Goal: Task Accomplishment & Management: Manage account settings

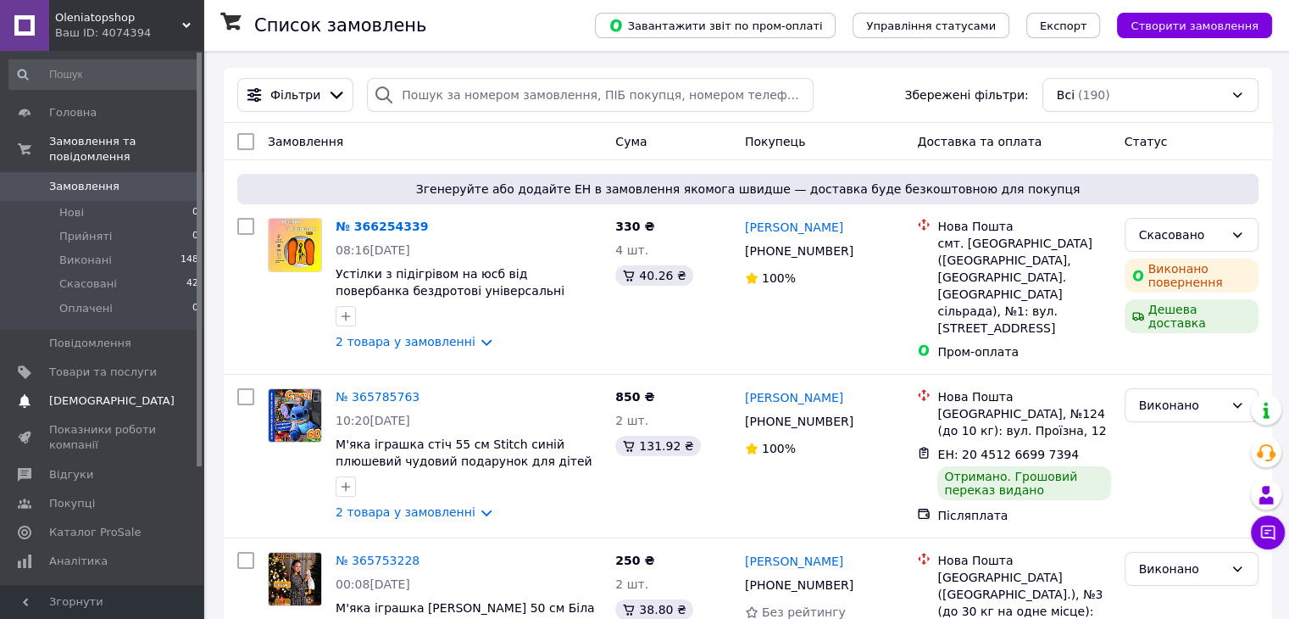
click at [107, 393] on span "[DEMOGRAPHIC_DATA]" at bounding box center [111, 400] width 125 height 15
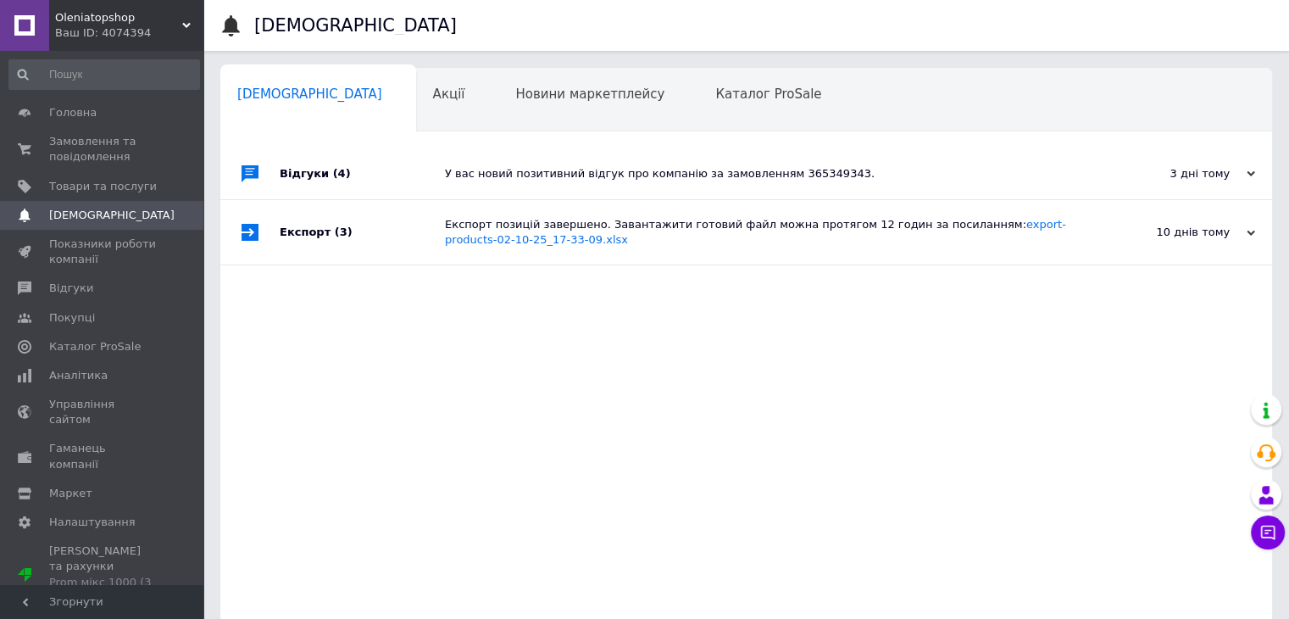
click at [107, 378] on span "Аналітика" at bounding box center [103, 375] width 108 height 15
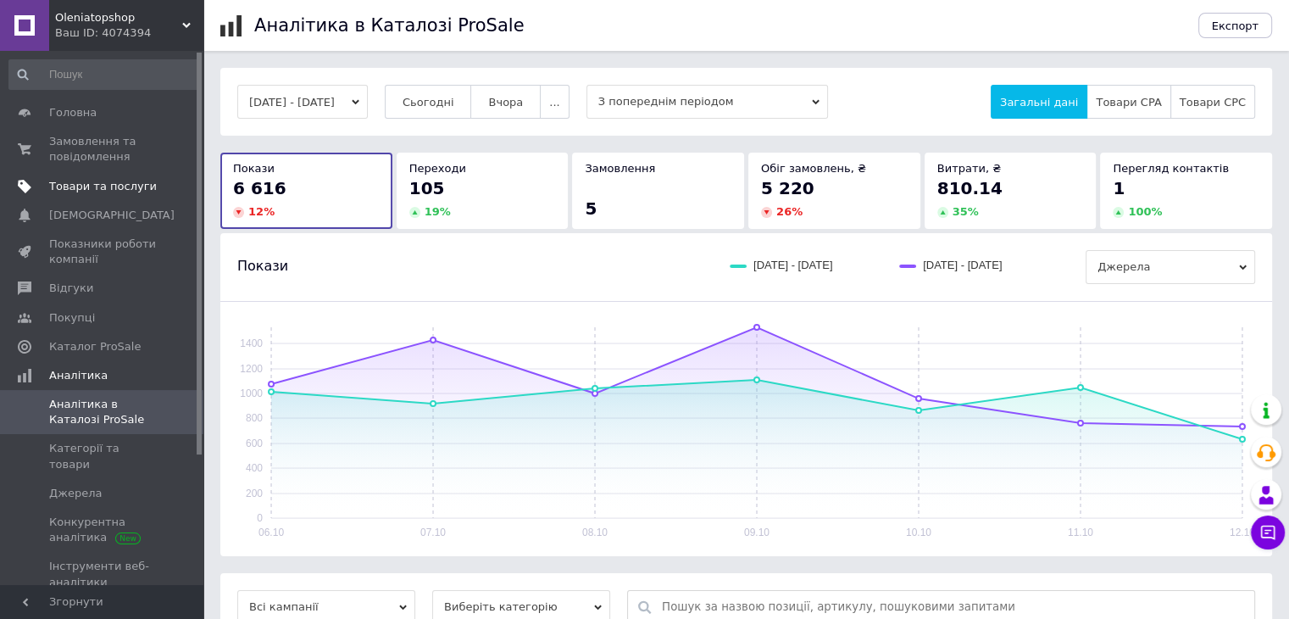
click at [49, 182] on span "Товари та послуги" at bounding box center [103, 186] width 108 height 15
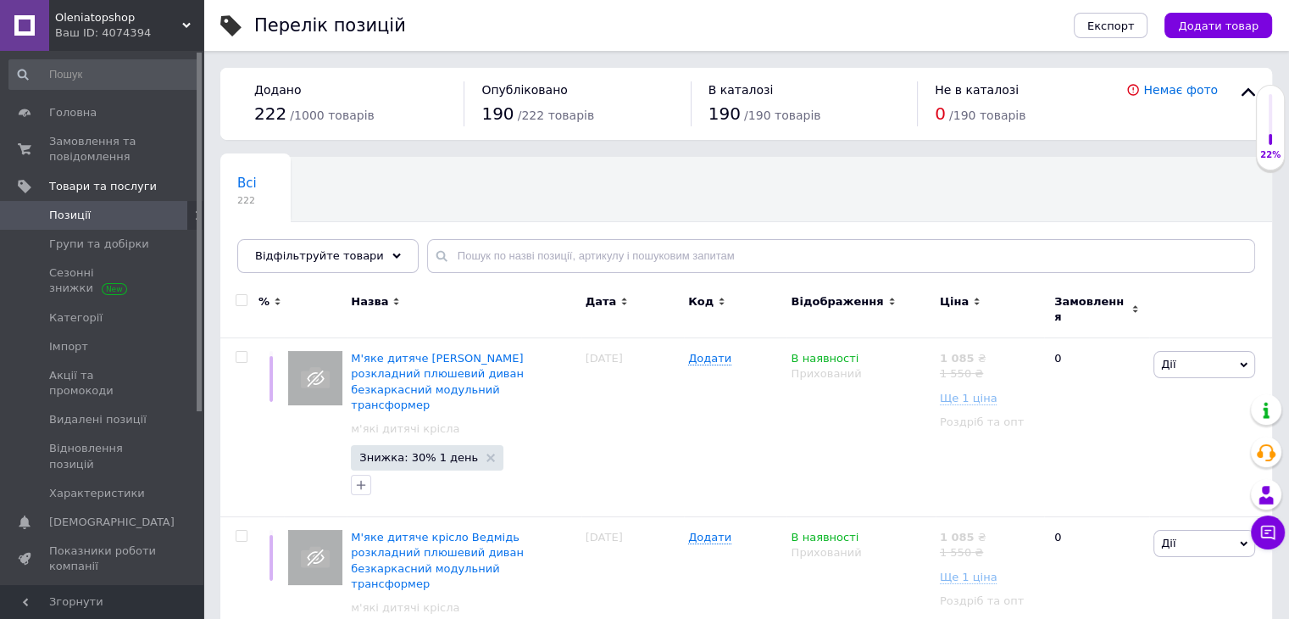
click at [973, 297] on icon at bounding box center [977, 301] width 8 height 8
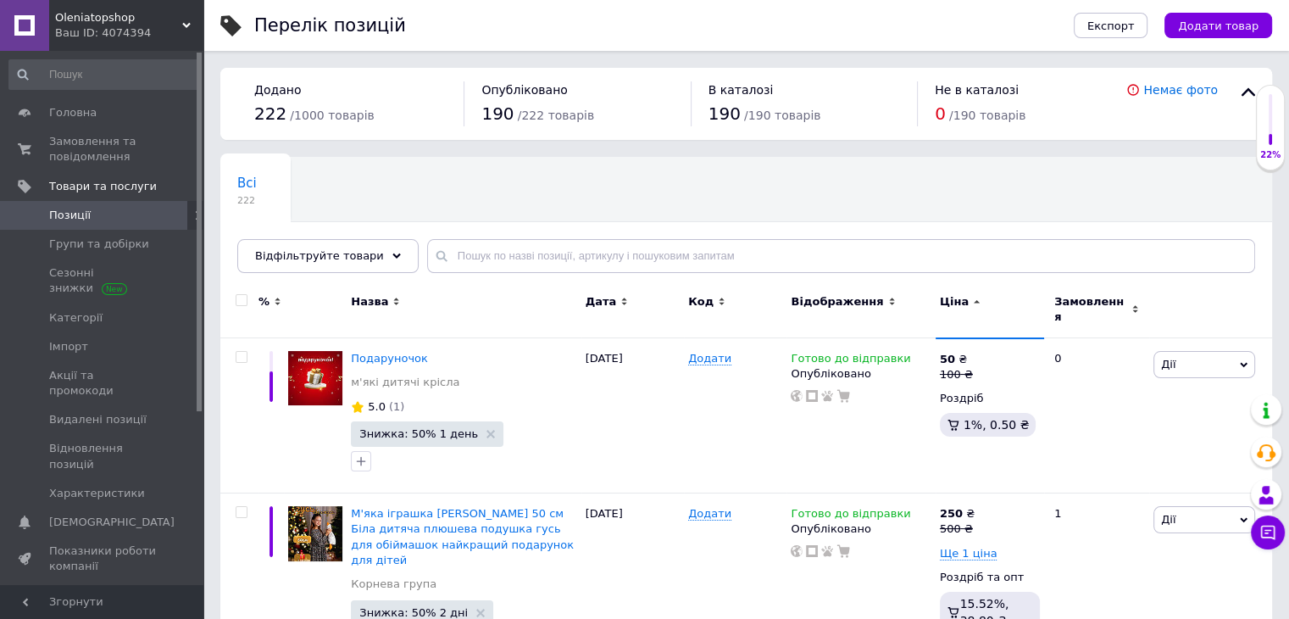
click at [973, 297] on icon at bounding box center [977, 301] width 8 height 8
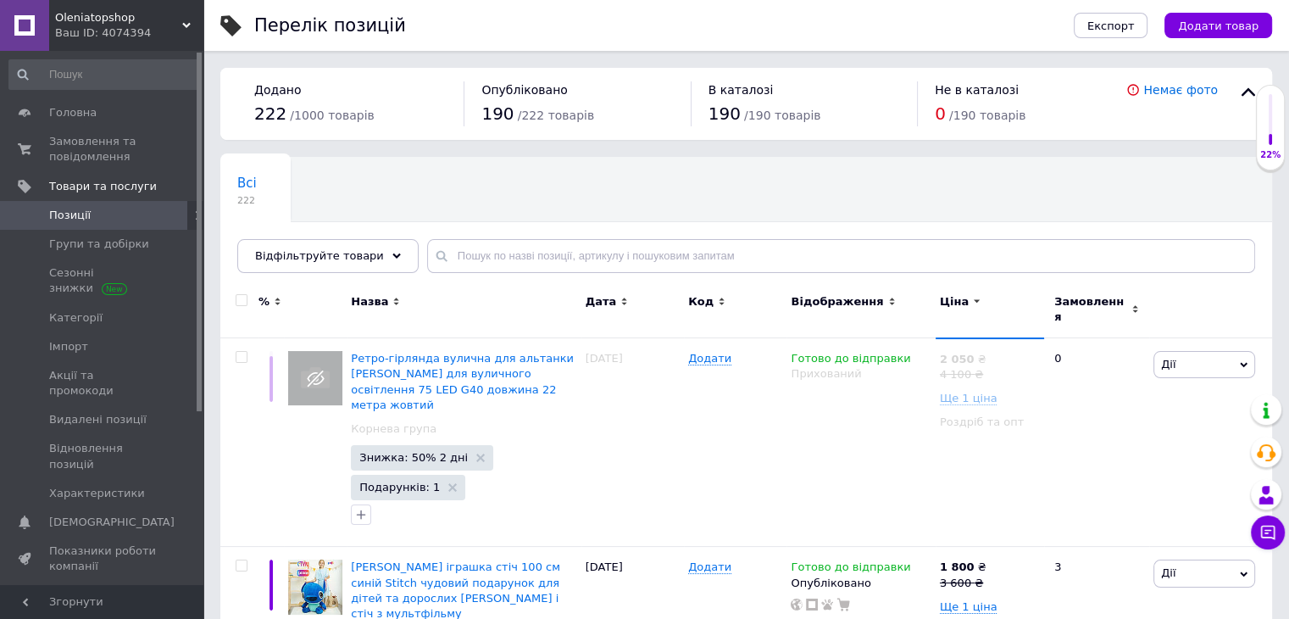
click at [973, 302] on icon at bounding box center [977, 301] width 8 height 8
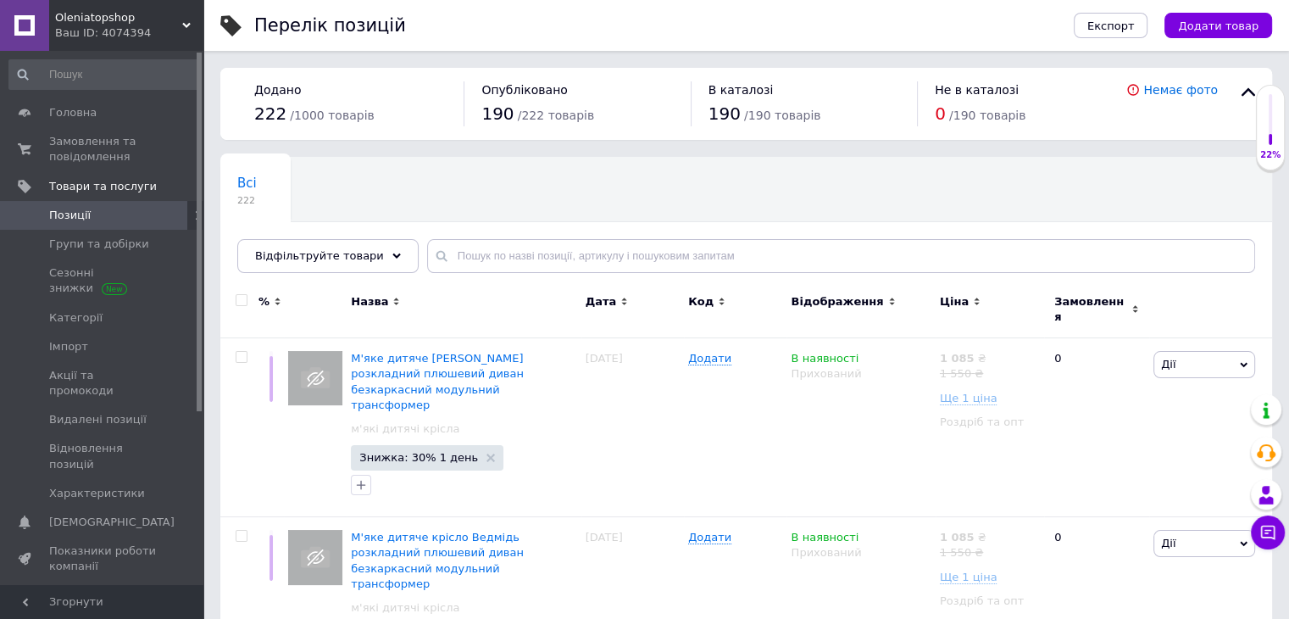
click at [973, 297] on icon at bounding box center [977, 301] width 8 height 8
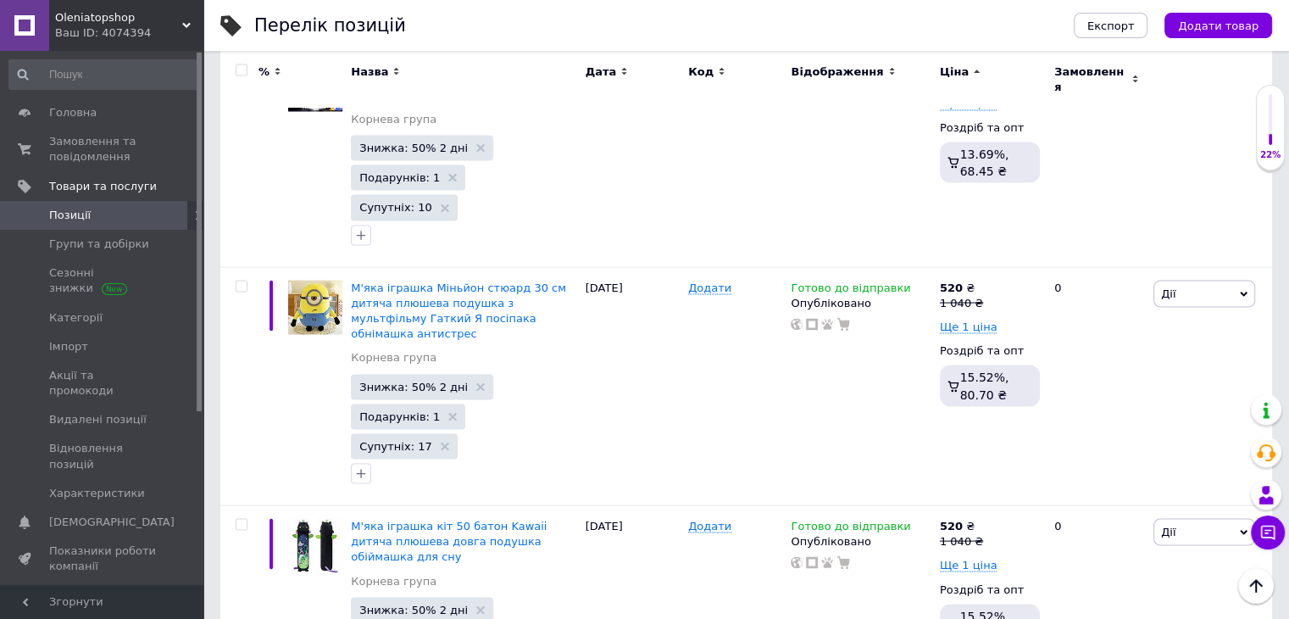
scroll to position [3455, 0]
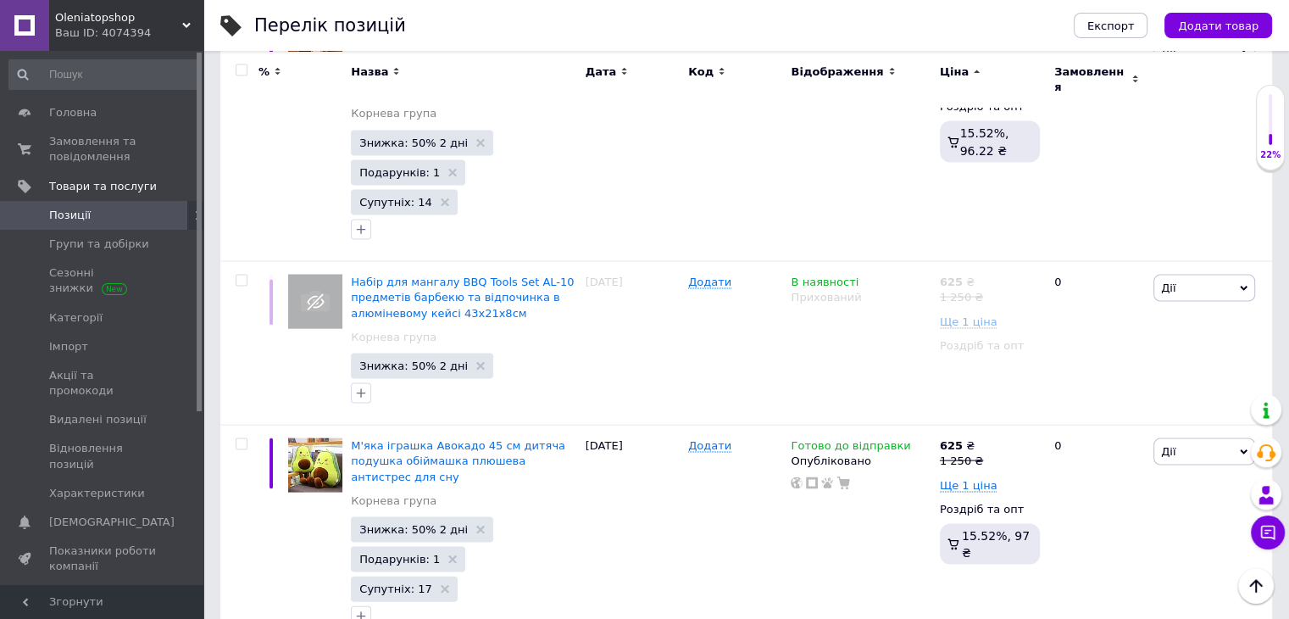
scroll to position [3521, 0]
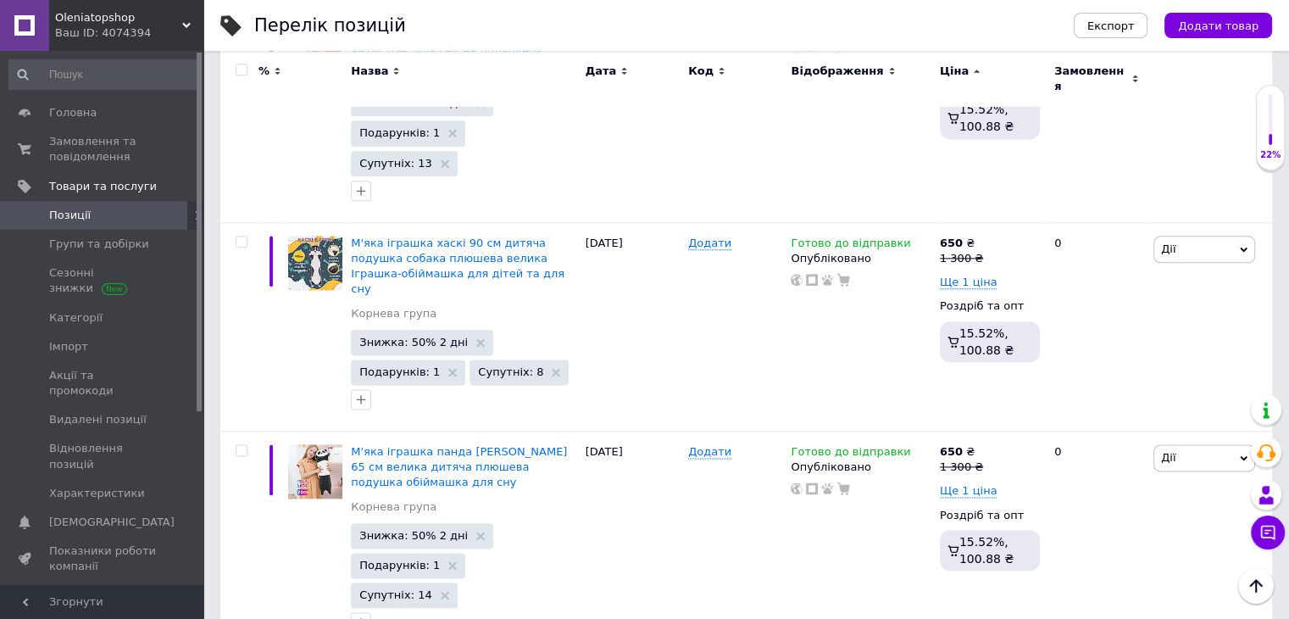
scroll to position [2249, 0]
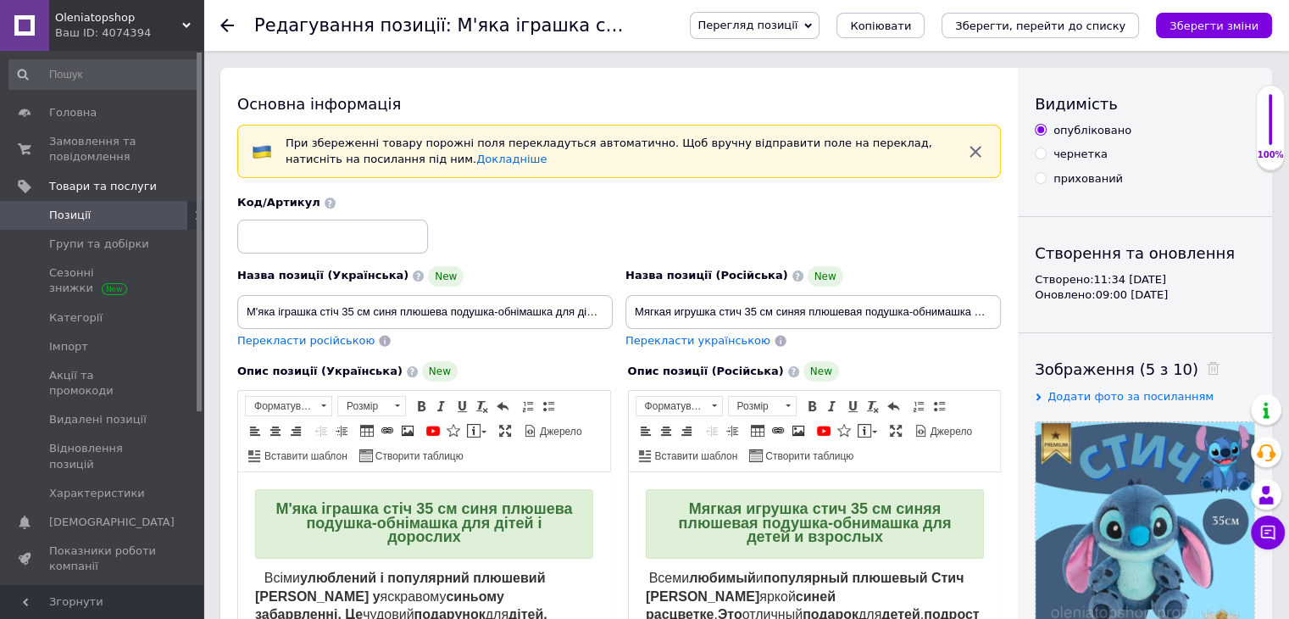
click at [404, 502] on strong "М'яка іграшка стіч 35 см синя плюшева подушка-обнімашка для дітей і дорослих" at bounding box center [424, 522] width 297 height 45
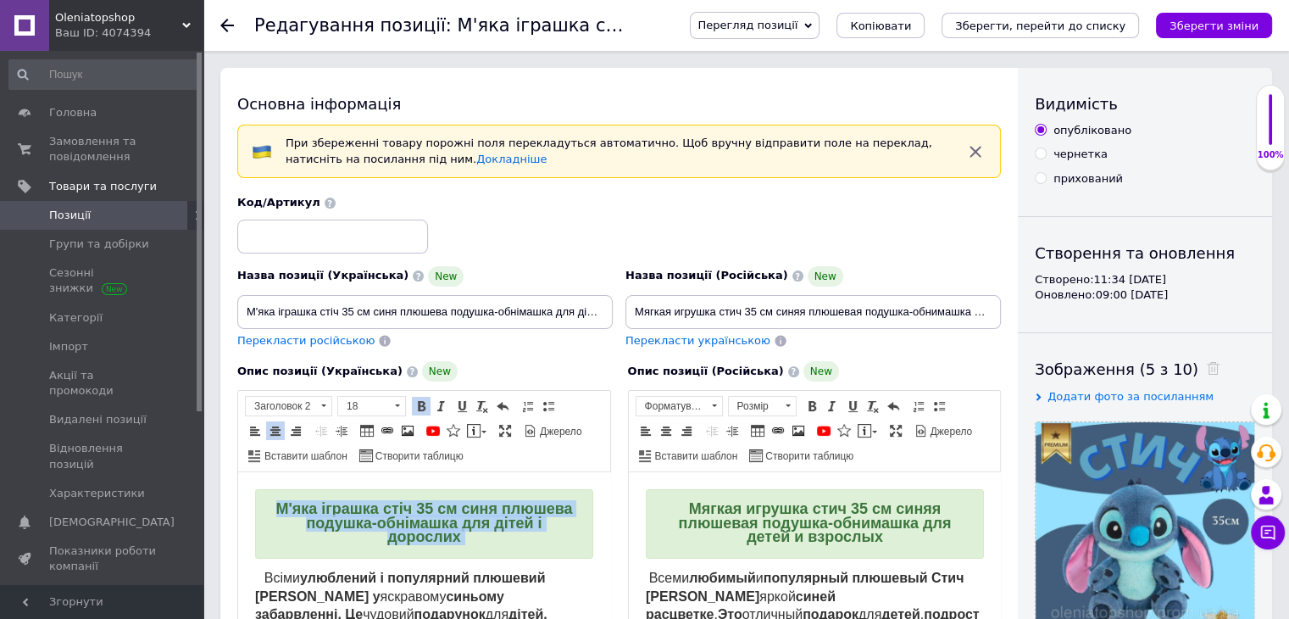
click at [404, 502] on strong "М'яка іграшка стіч 35 см синя плюшева подушка-обнімашка для дітей і дорослих" at bounding box center [424, 522] width 297 height 45
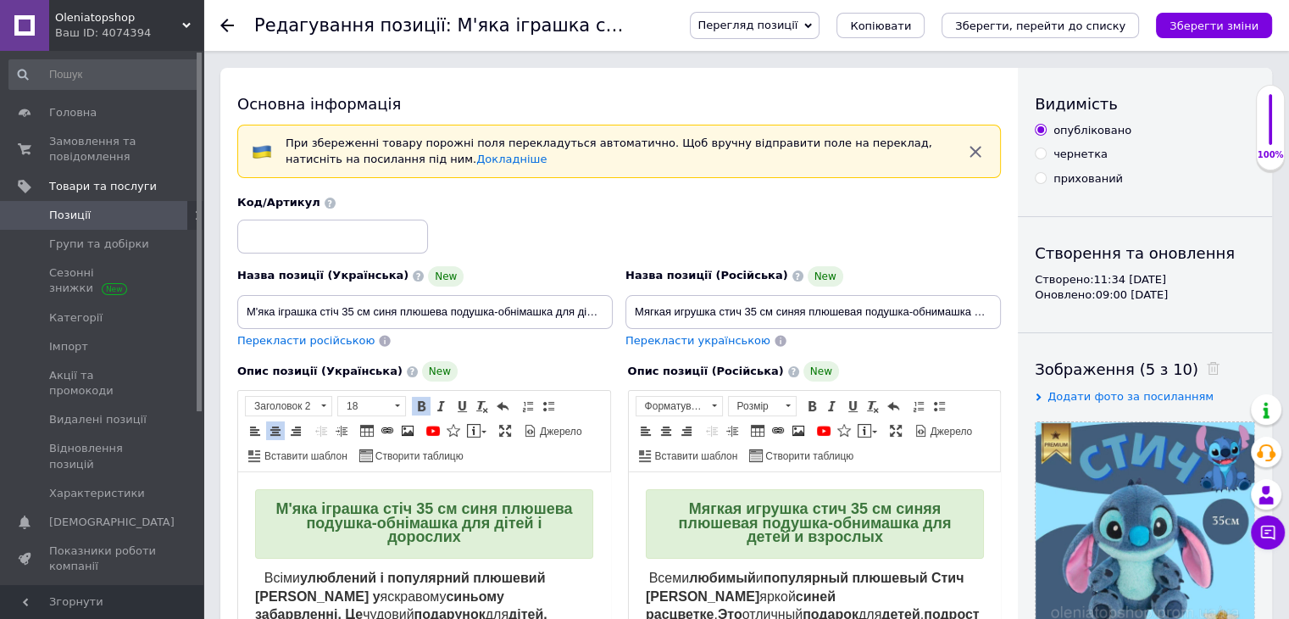
click at [742, 537] on strong "Мягкая игрушка стич 35 см синяя плюшевая подушка-обнимашка для детей и взрослых" at bounding box center [814, 522] width 273 height 45
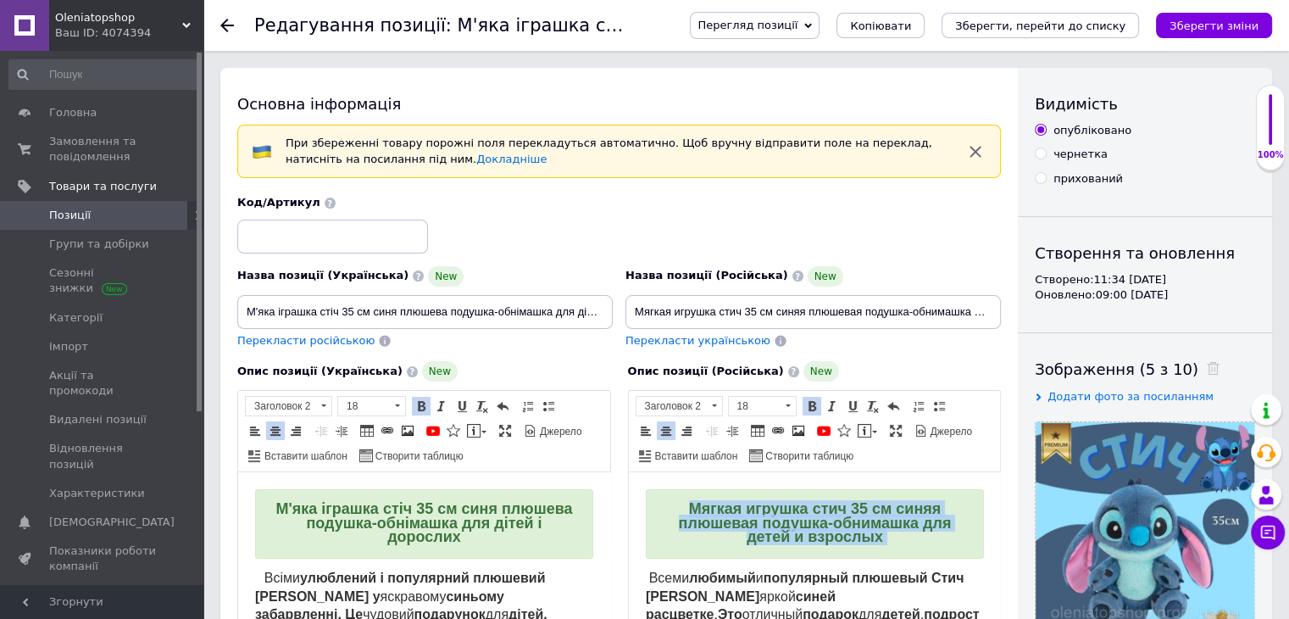
click at [742, 537] on strong "Мягкая игрушка стич 35 см синяя плюшевая подушка-обнимашка для детей и взрослых" at bounding box center [814, 522] width 273 height 45
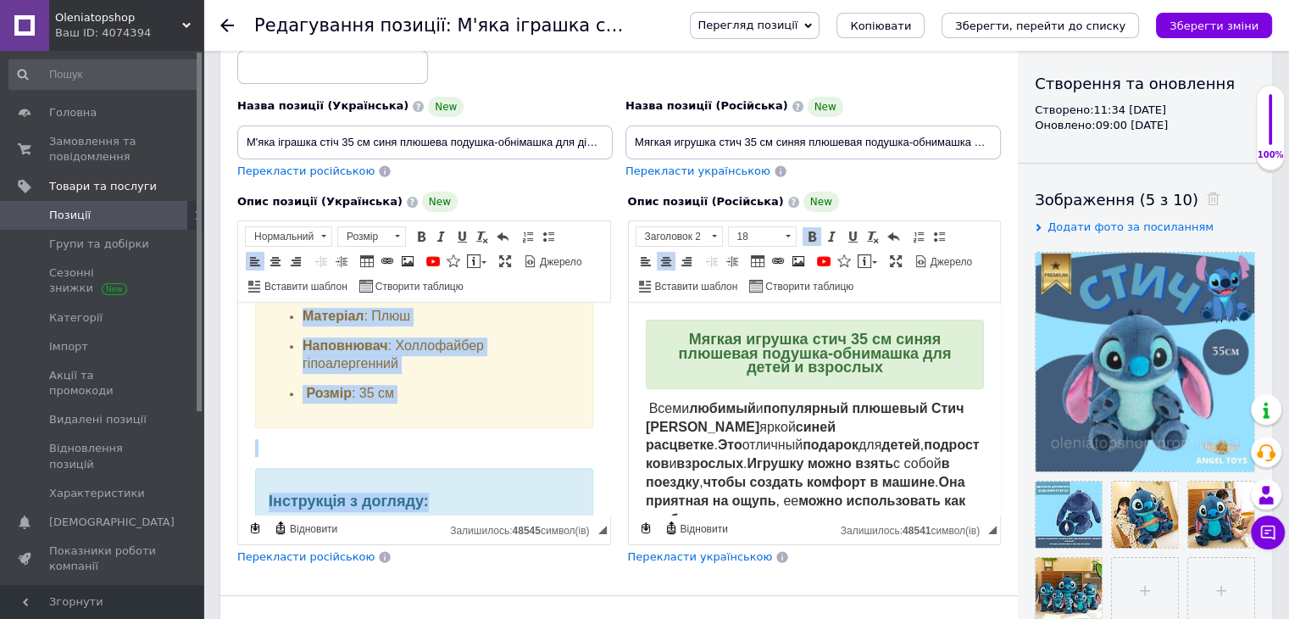
scroll to position [1207, 0]
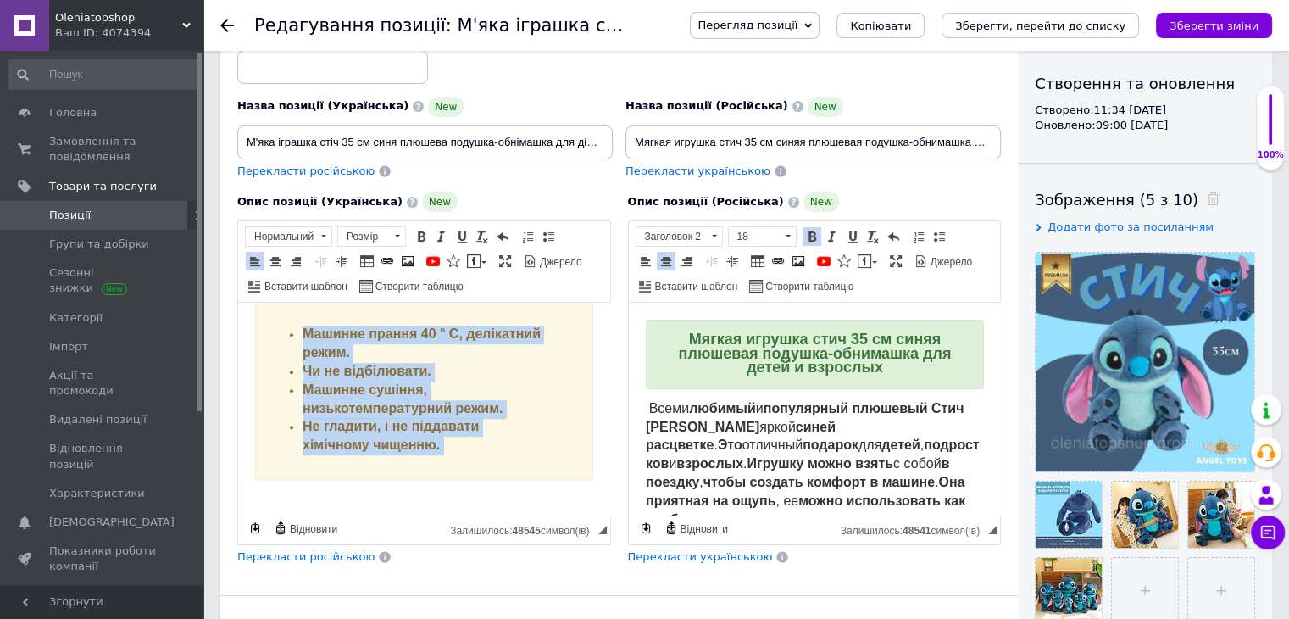
drag, startPoint x: 249, startPoint y: 410, endPoint x: 499, endPoint y: 499, distance: 265.4
copy body "Lorem ipsumdolo s ametconsec adipisci Elit s doeiusmod tempori utlaboreetd. Ma …"
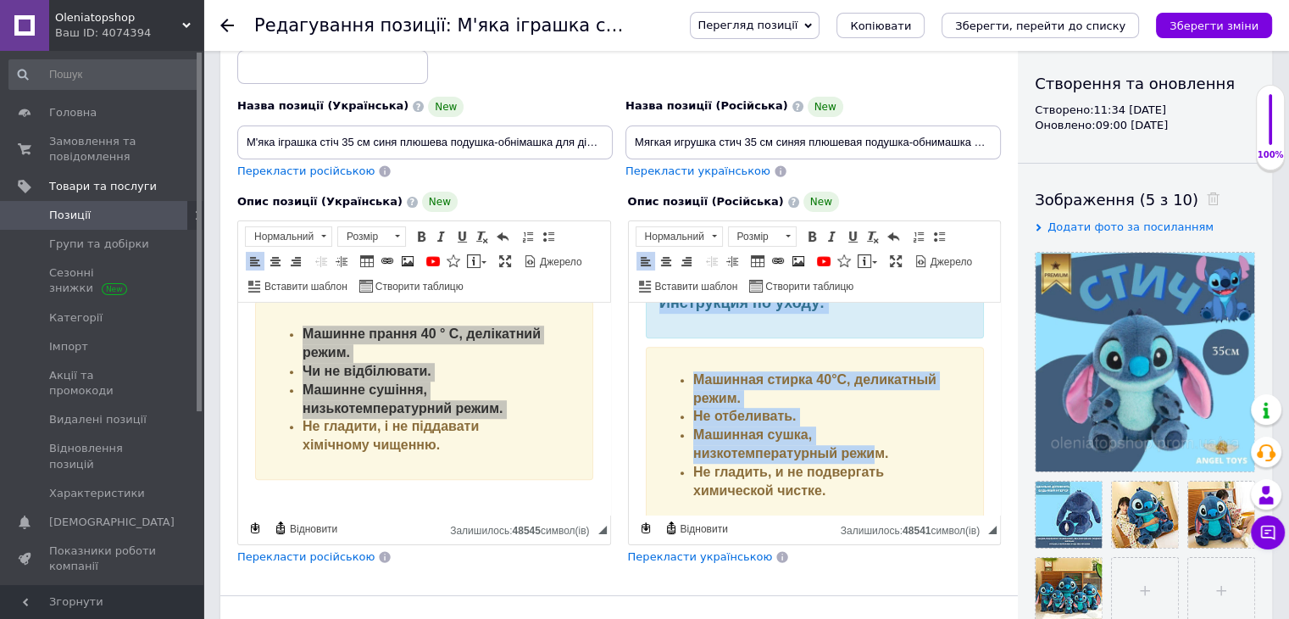
scroll to position [1083, 0]
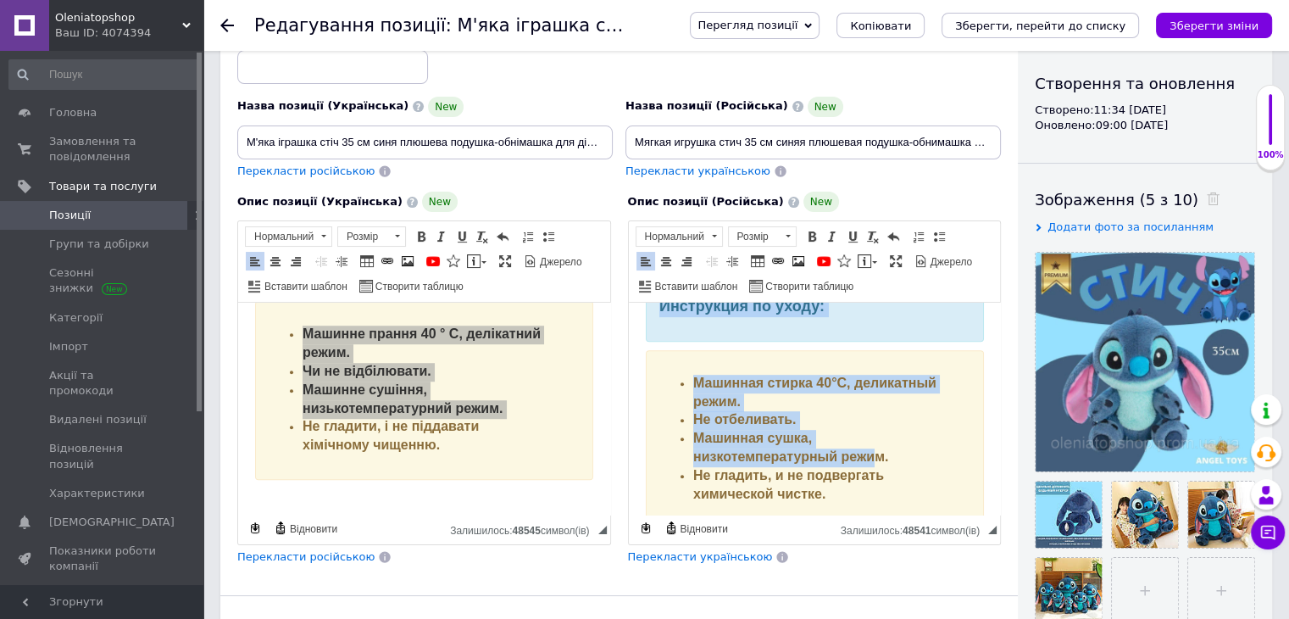
drag, startPoint x: 636, startPoint y: 402, endPoint x: 873, endPoint y: 985, distance: 629.6
click at [870, 464] on strong "Машинная сушка, низкотемпературный режим." at bounding box center [789, 447] width 195 height 33
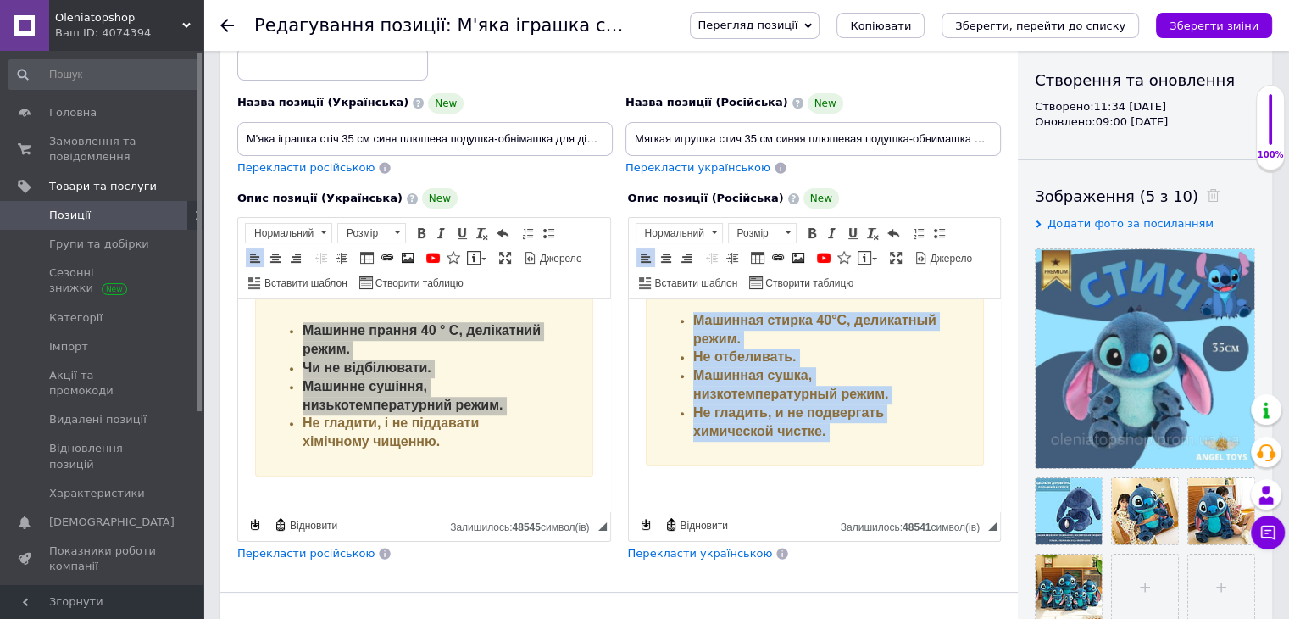
scroll to position [170, 0]
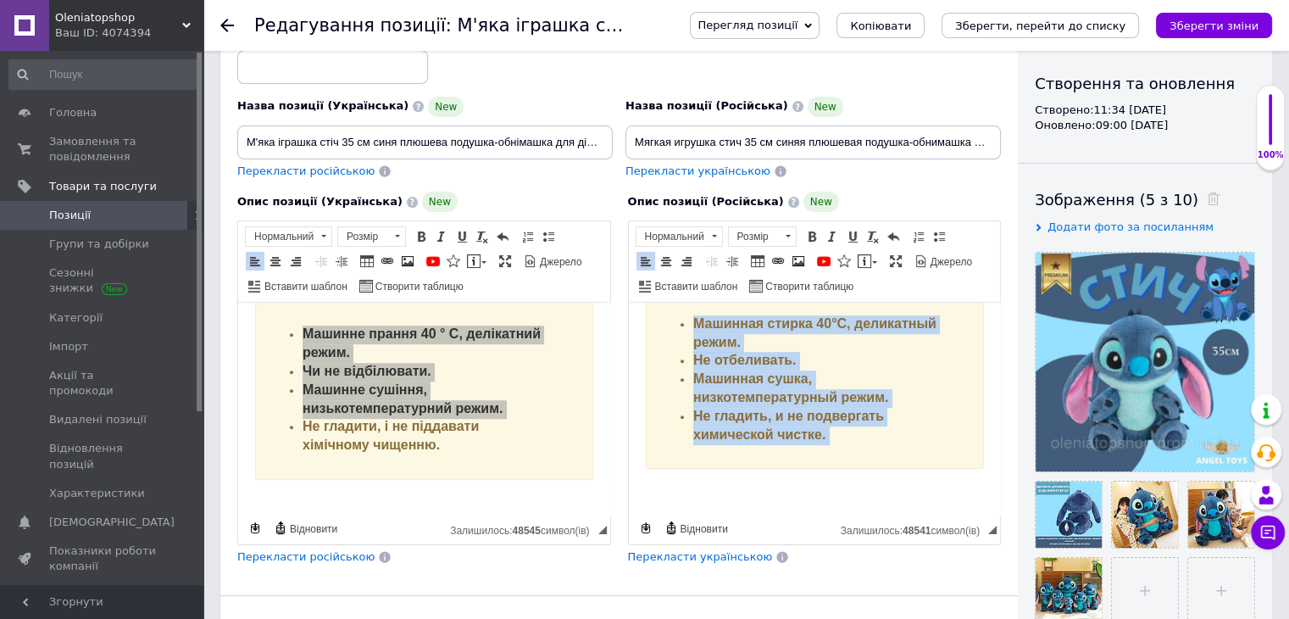
drag, startPoint x: 643, startPoint y: 408, endPoint x: 885, endPoint y: 508, distance: 261.4
copy body "Lorem ipsumdo s ametconsec adipisci Elit s doeiu tempo incididun . Utl etdolore…"
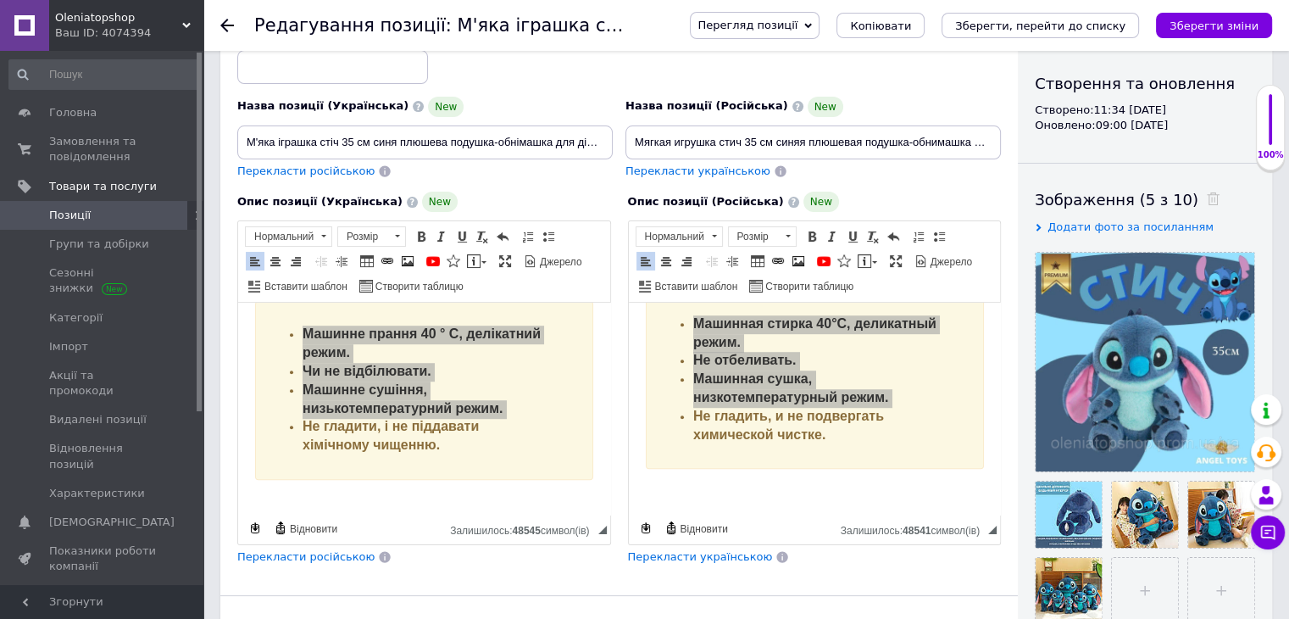
click at [223, 26] on use at bounding box center [227, 26] width 14 height 14
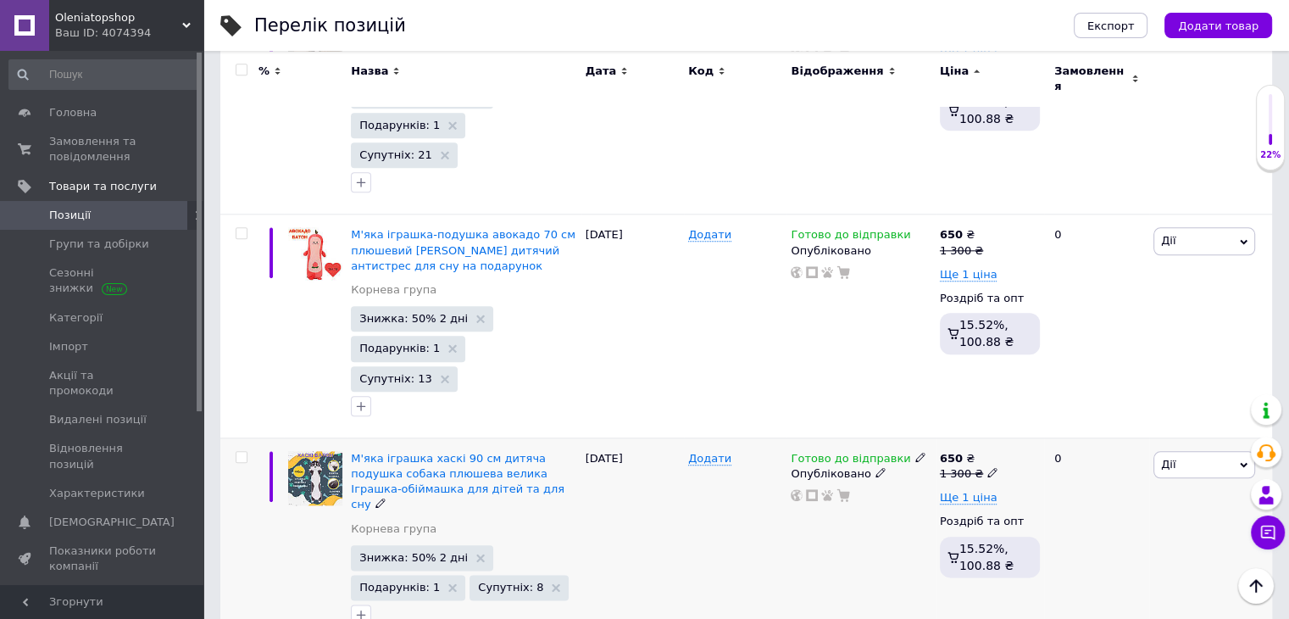
scroll to position [1848, 0]
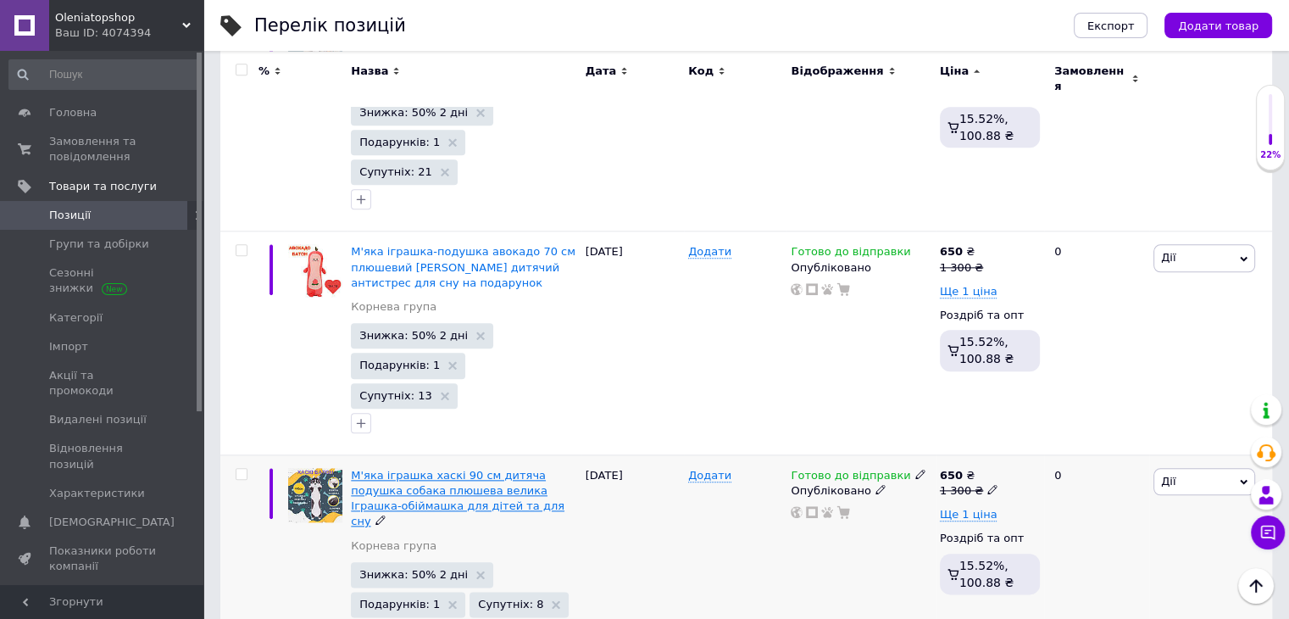
click at [458, 469] on span "М'яка іграшка хаскі 90 см дитяча подушка собака плюшева велика Іграшка-обіймашк…" at bounding box center [458, 498] width 214 height 59
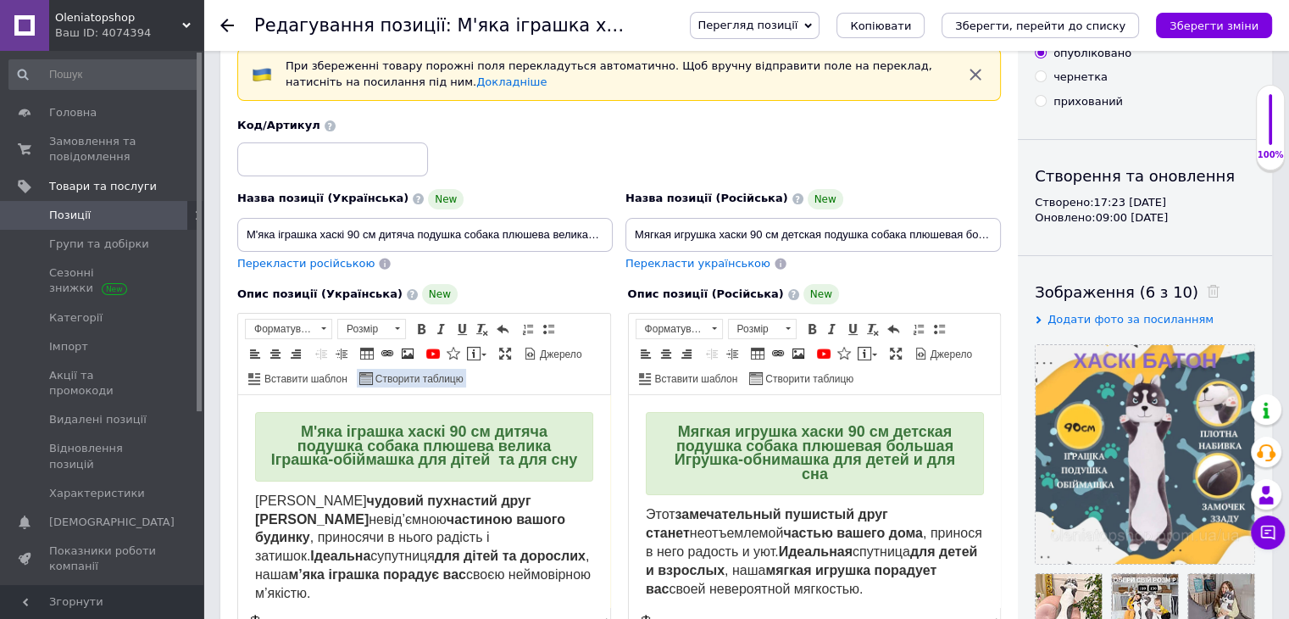
scroll to position [170, 0]
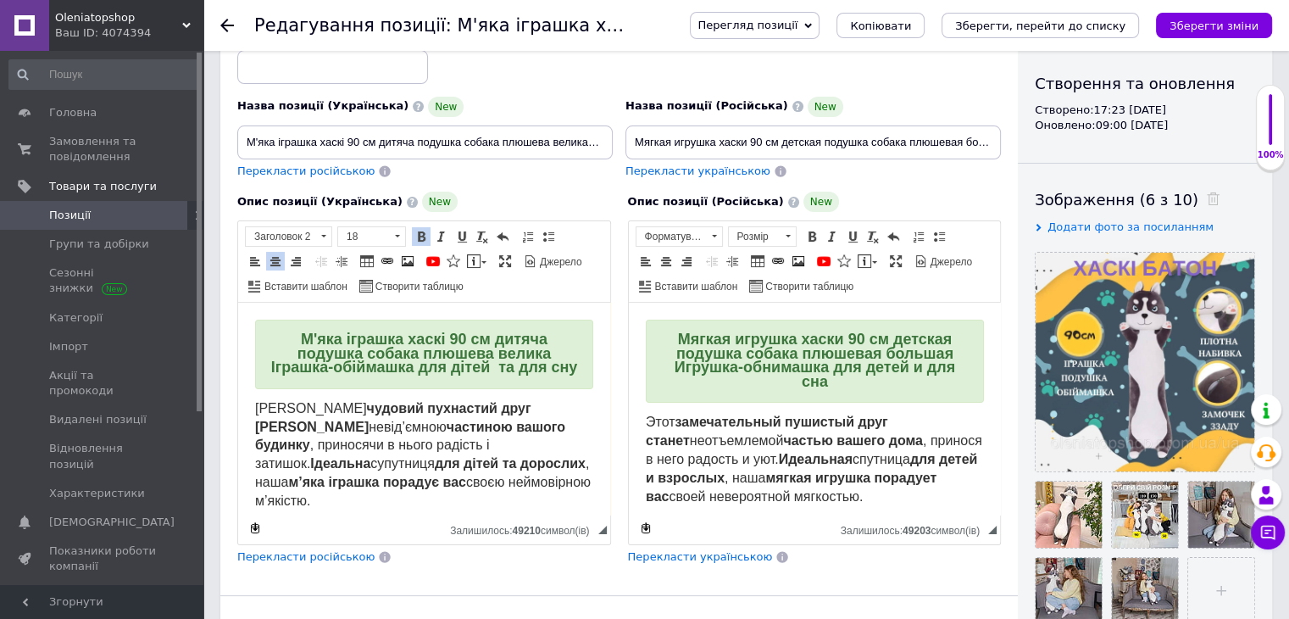
click at [394, 324] on h2 "М'яка іграшка хаскі 90 см дитяча подушка собака плюшева велика Іграшка-обіймашк…" at bounding box center [424, 354] width 338 height 69
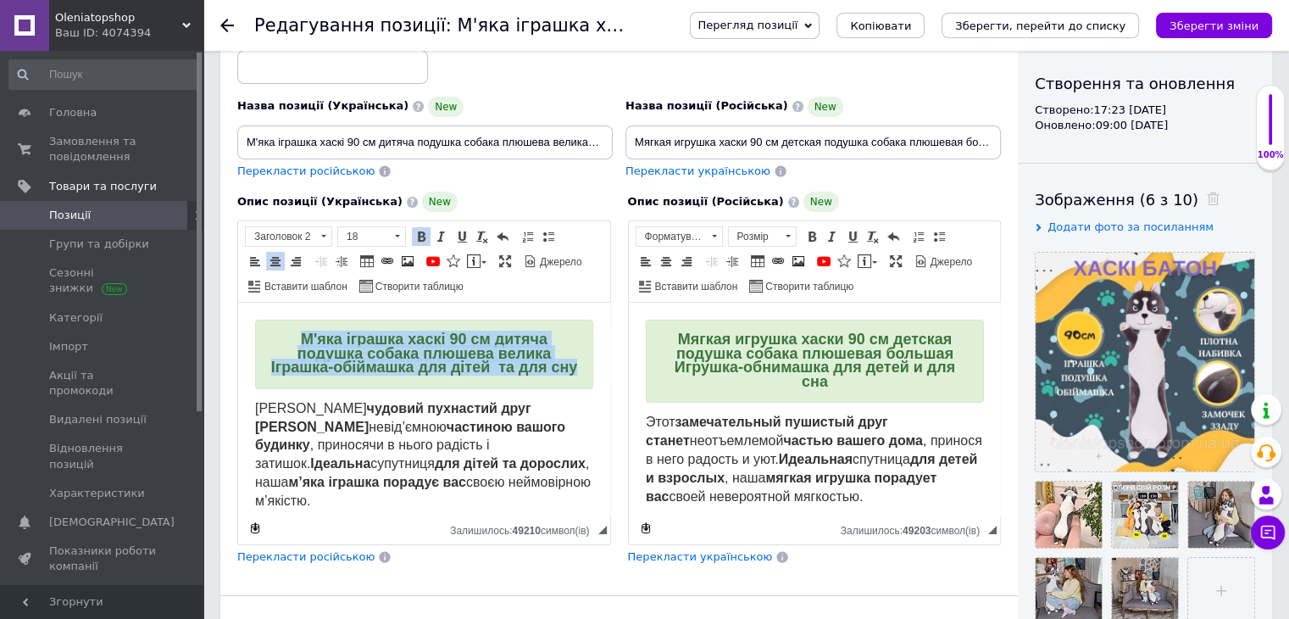
click at [394, 324] on h2 "М'яка іграшка хаскі 90 см дитяча подушка собака плюшева велика Іграшка-обіймашк…" at bounding box center [424, 354] width 338 height 69
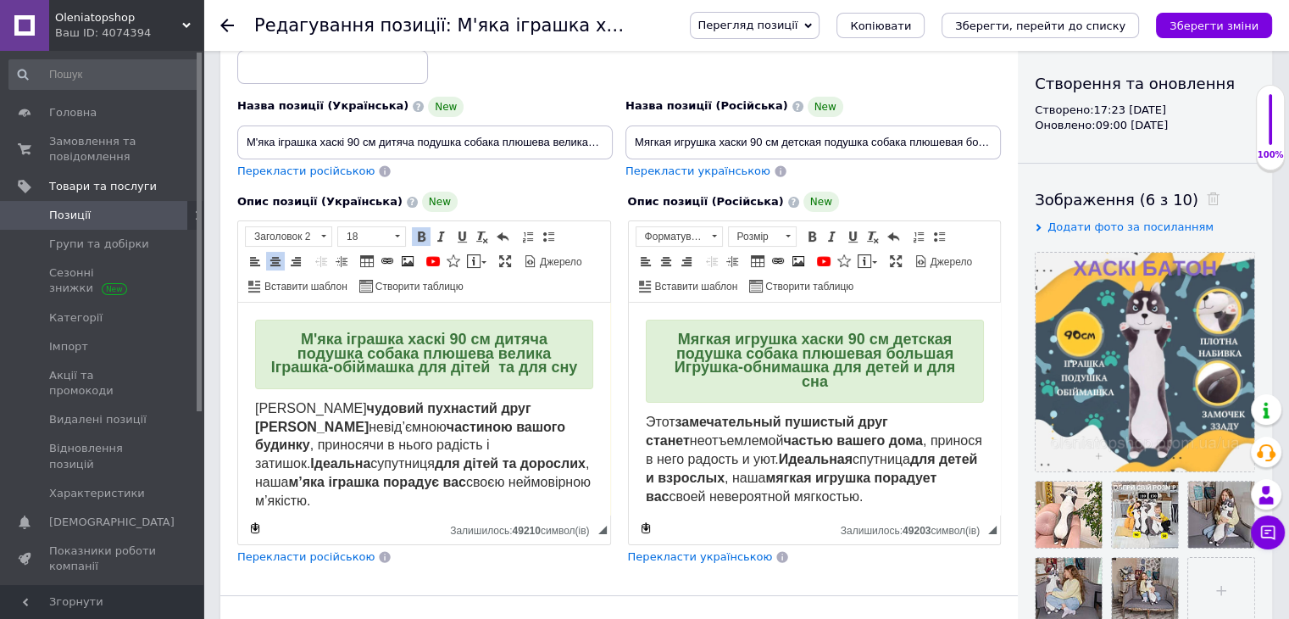
click at [753, 361] on span "Мягкая игрушка хаски 90 см детская подушка собака плюшевая большая Игрушка-обни…" at bounding box center [814, 360] width 281 height 59
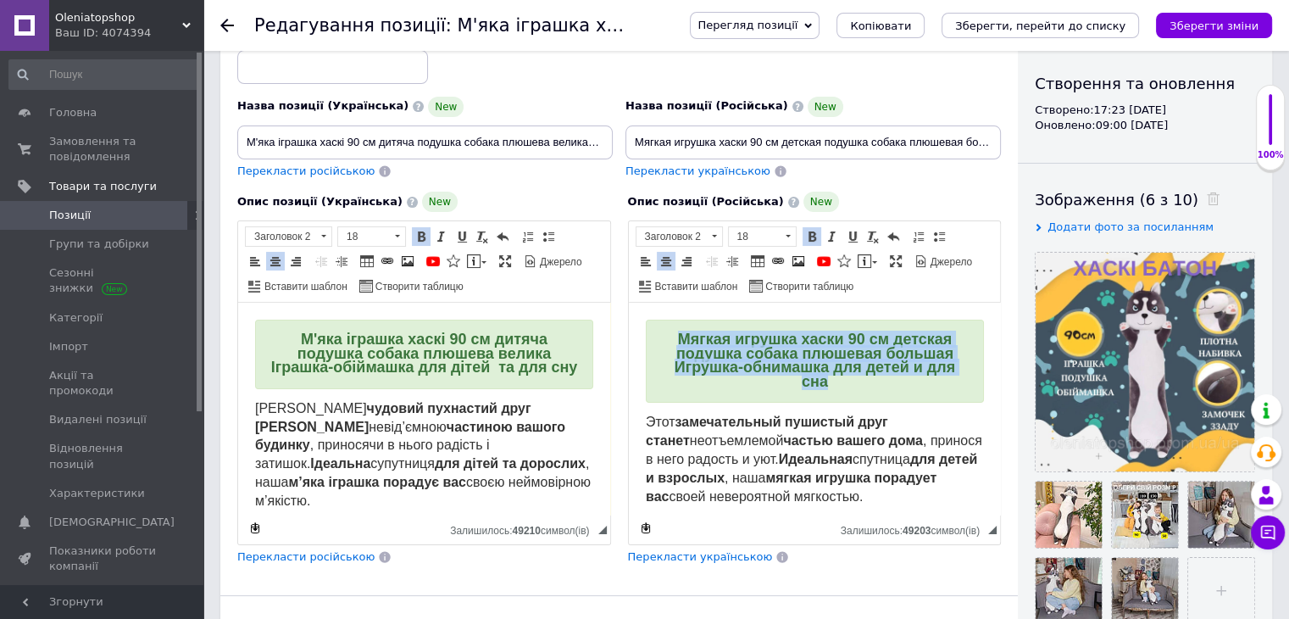
click at [753, 361] on span "Мягкая игрушка хаски 90 см детская подушка собака плюшевая большая Игрушка-обни…" at bounding box center [814, 360] width 281 height 59
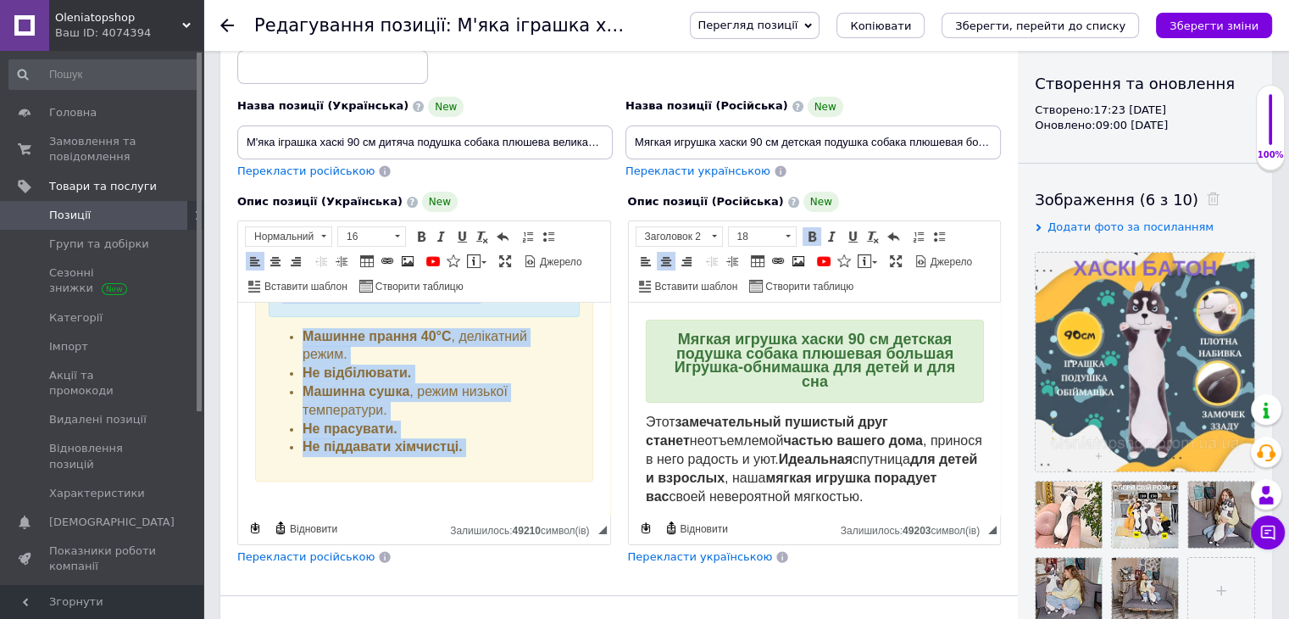
scroll to position [633, 0]
drag, startPoint x: 253, startPoint y: 420, endPoint x: 509, endPoint y: 470, distance: 260.8
click at [509, 470] on html "М'яка іграшка хаскі 90 см дитяча подушка собака плюшева велика Іграшка-обіймашк…" at bounding box center [424, 97] width 372 height 857
copy body "Lor ipsumdo sitametco adip elits doeiu’tempo incididu utlabo etdolor , magnaali…"
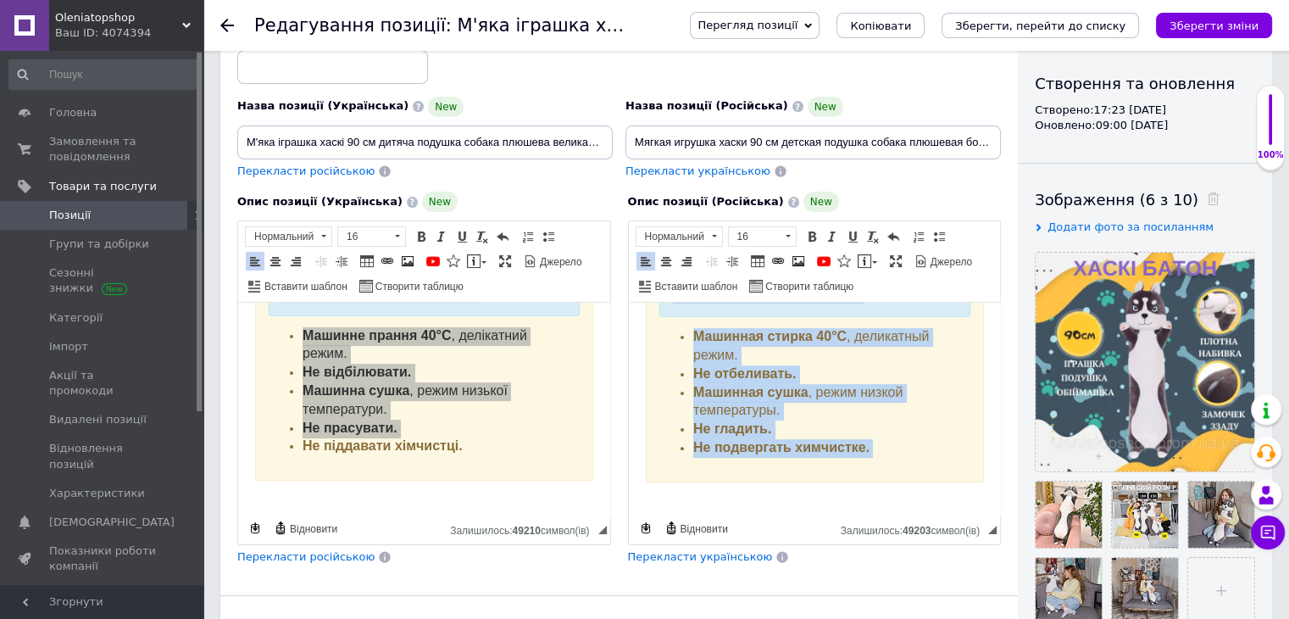
scroll to position [674, 0]
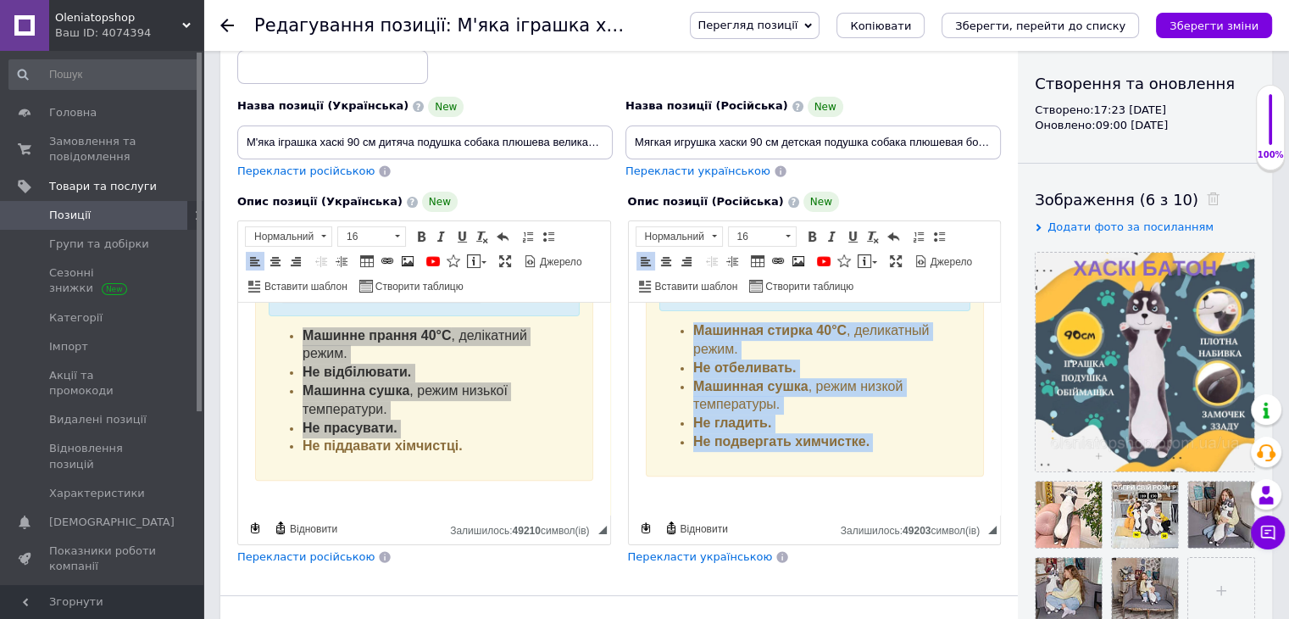
drag, startPoint x: 637, startPoint y: 422, endPoint x: 909, endPoint y: 507, distance: 285.0
click at [909, 507] on html "Мягкая игрушка хаски 90 см детская подушка собака плюшевая большая Игрушка-обни…" at bounding box center [814, 75] width 372 height 892
copy body "Lore ipsumdolorsit ametcons adip elitse doeiusmodtem incidi utlabo etdo , magna…"
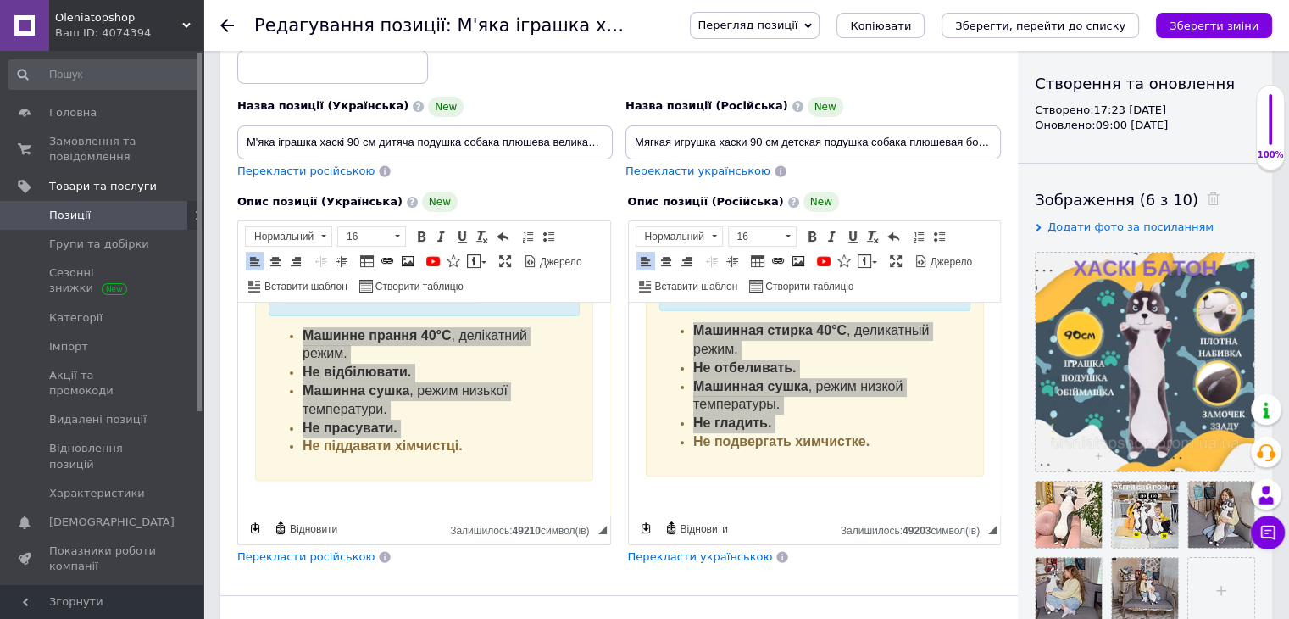
click at [230, 24] on icon at bounding box center [227, 26] width 14 height 14
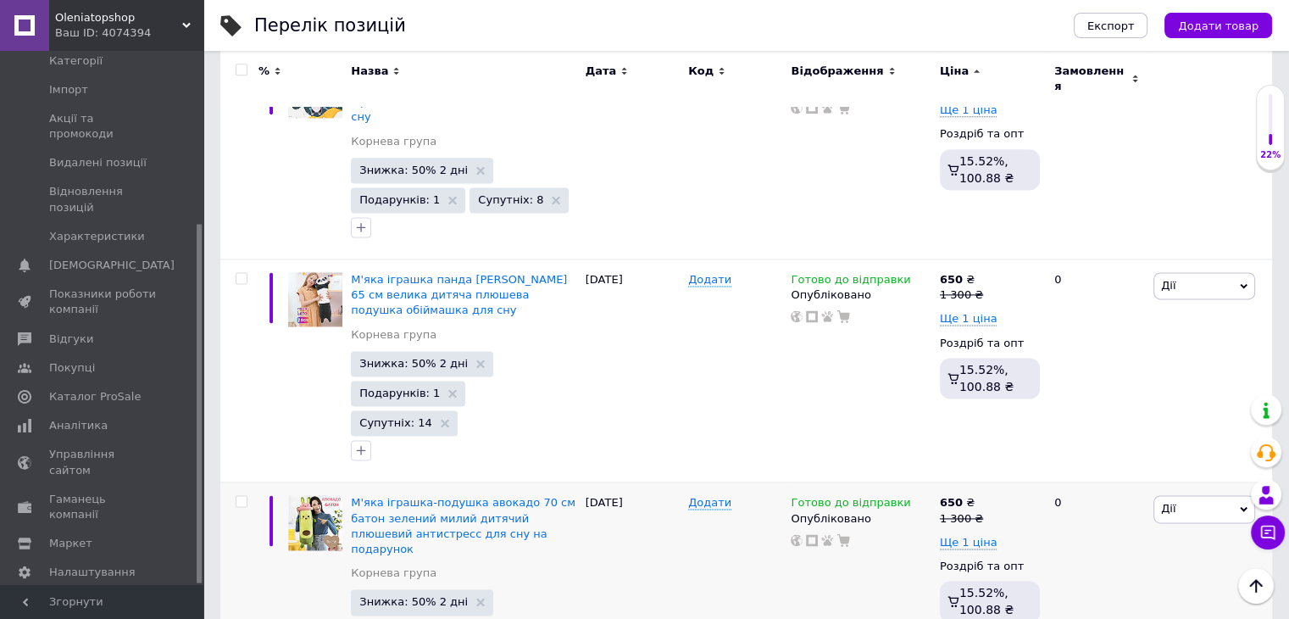
scroll to position [2188, 0]
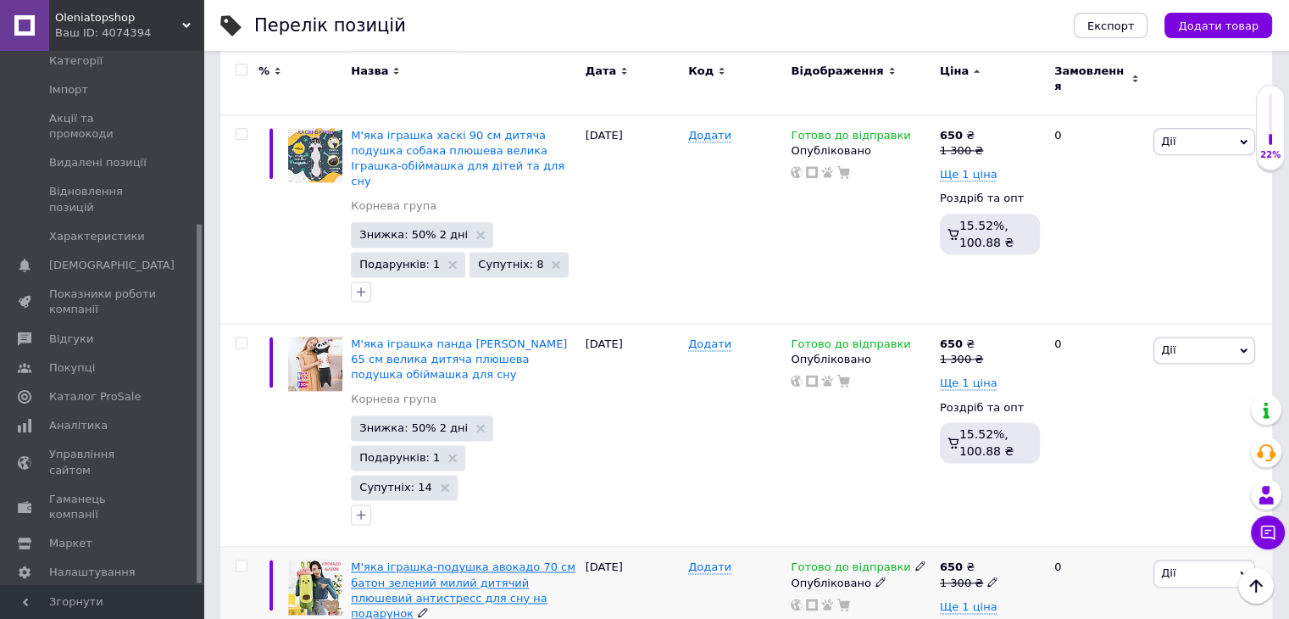
click at [468, 560] on span "М'яка іграшка-подушка авокадо 70 см батон зелений милий дитячий плюшевий антист…" at bounding box center [463, 589] width 225 height 59
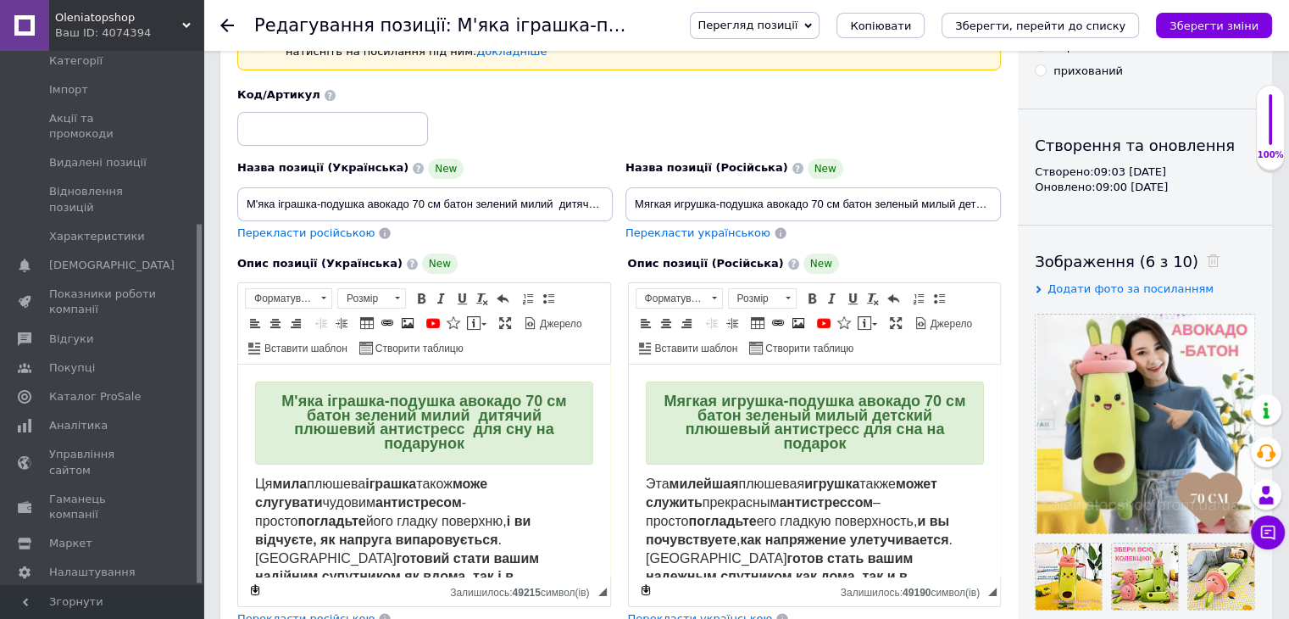
scroll to position [170, 0]
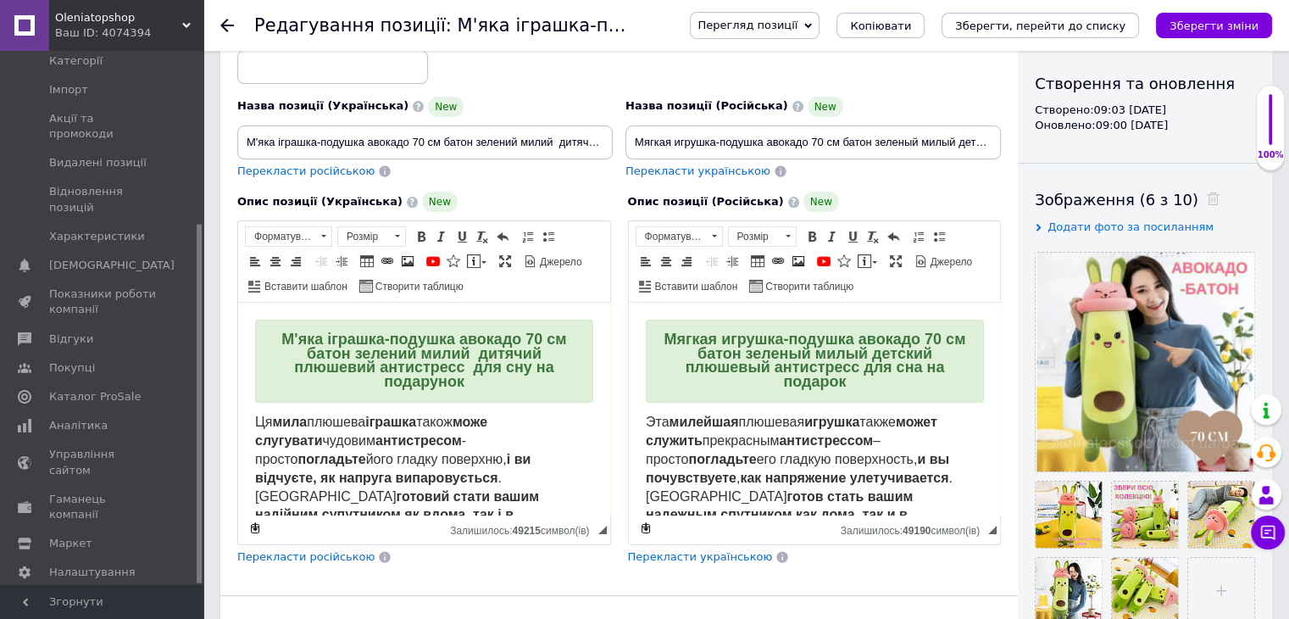
click at [448, 362] on span "М'яка іграшка-подушка авокадо 70 см батон зелений милий дитячий плюшевий антист…" at bounding box center [423, 360] width 285 height 59
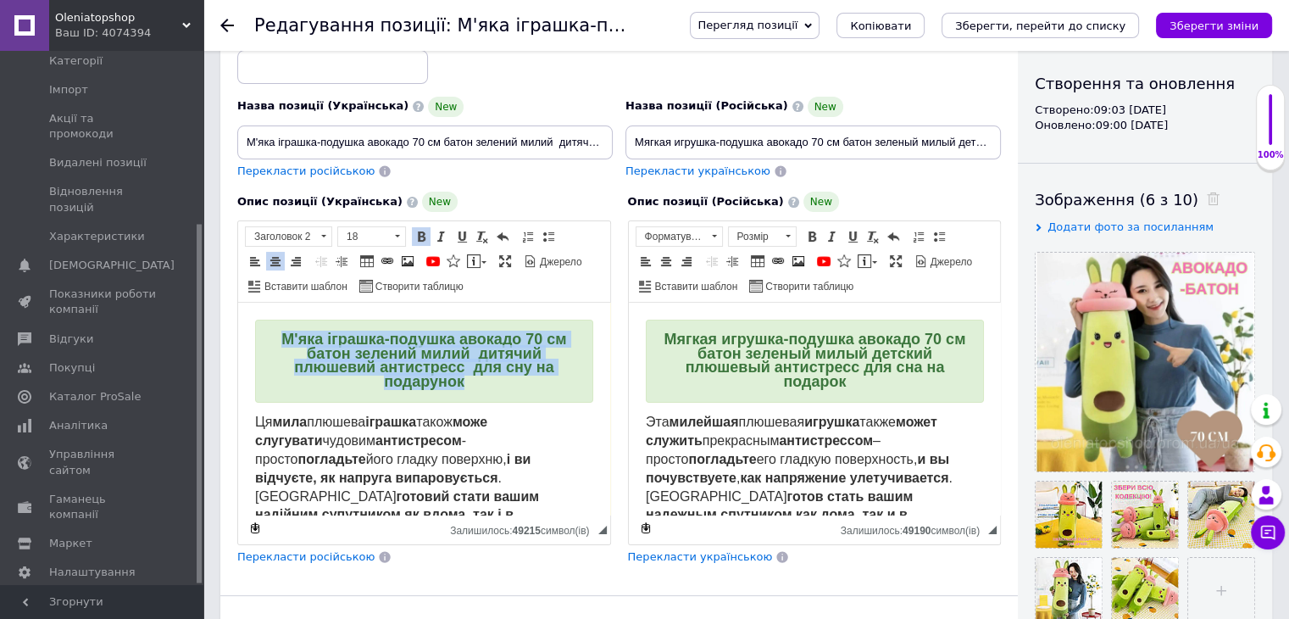
click at [448, 362] on span "М'яка іграшка-подушка авокадо 70 см батон зелений милий дитячий плюшевий антист…" at bounding box center [423, 360] width 285 height 59
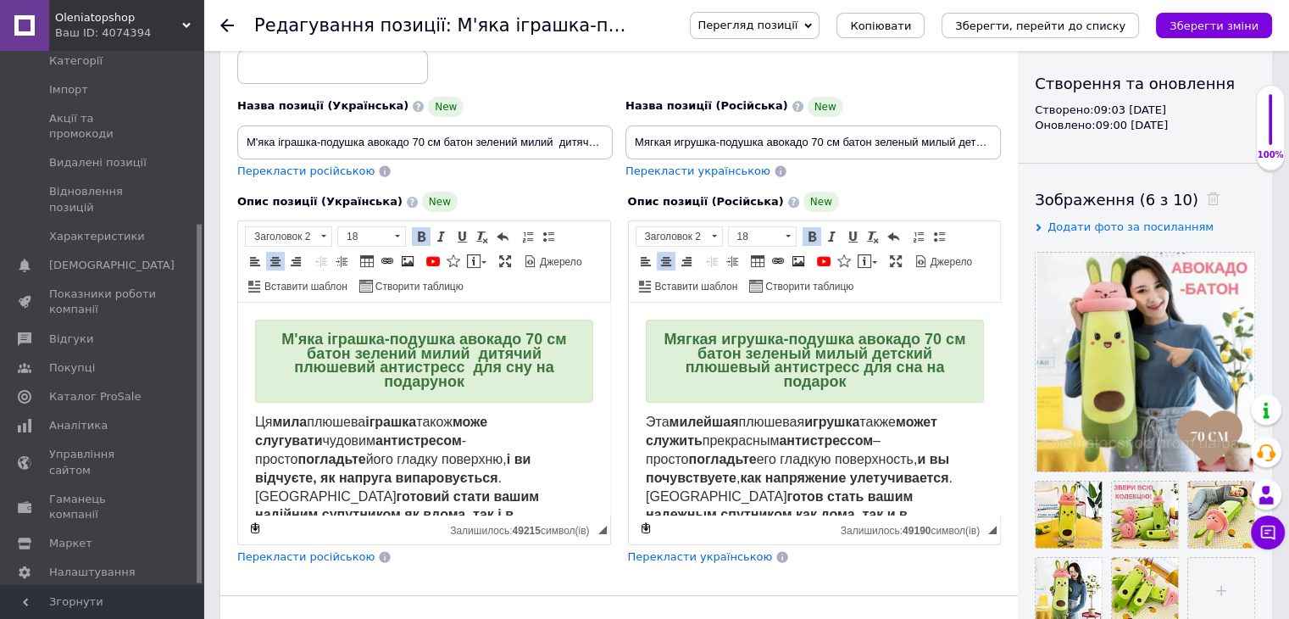
click at [803, 352] on span "Мягкая игрушка-подушка авокадо 70 см батон зеленый милый детский плюшевый антис…" at bounding box center [815, 360] width 302 height 59
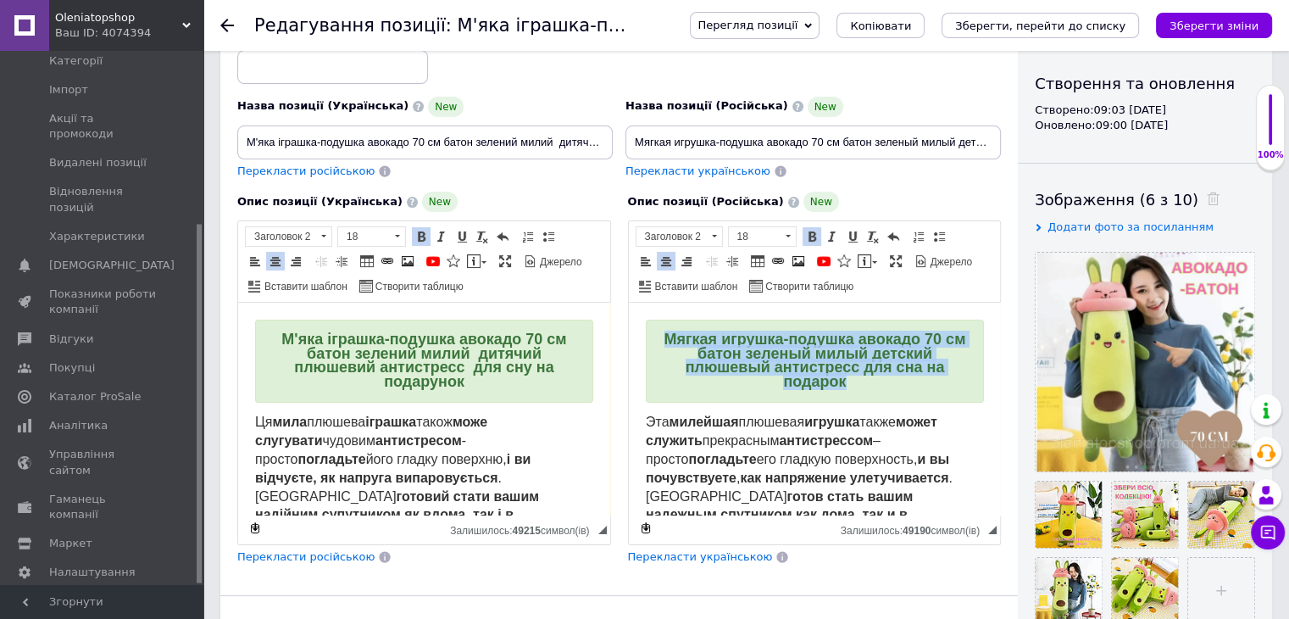
click at [803, 352] on span "Мягкая игрушка-подушка авокадо 70 см батон зеленый милый детский плюшевый антис…" at bounding box center [815, 360] width 302 height 59
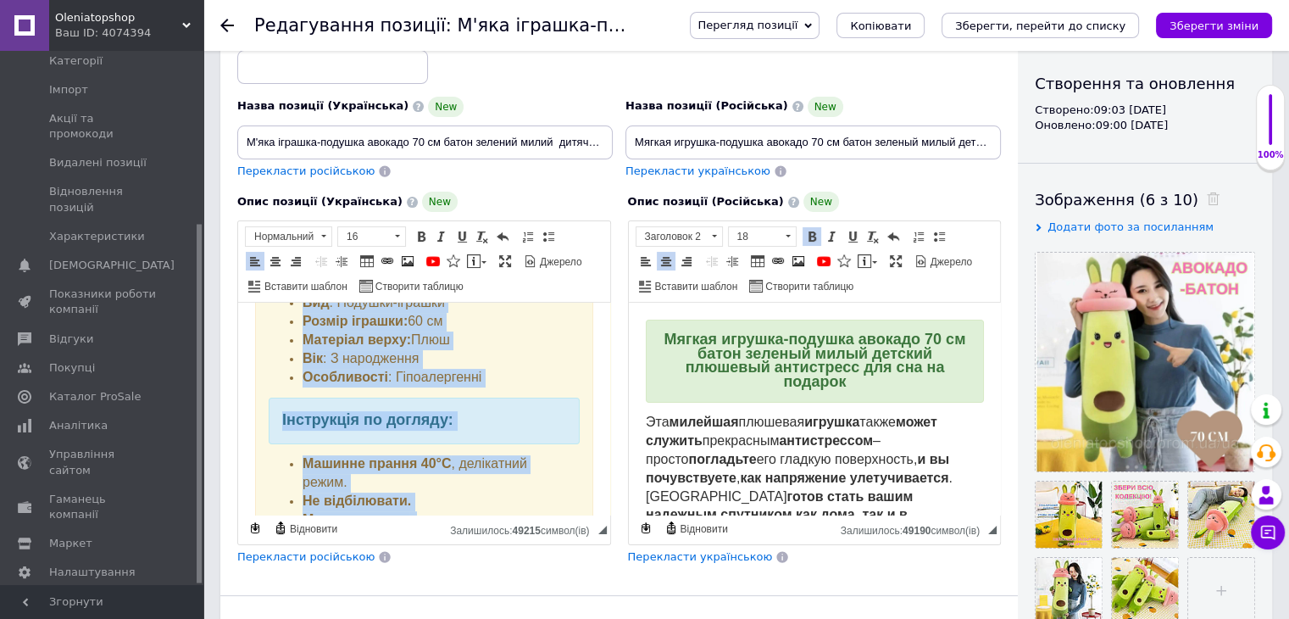
scroll to position [651, 0]
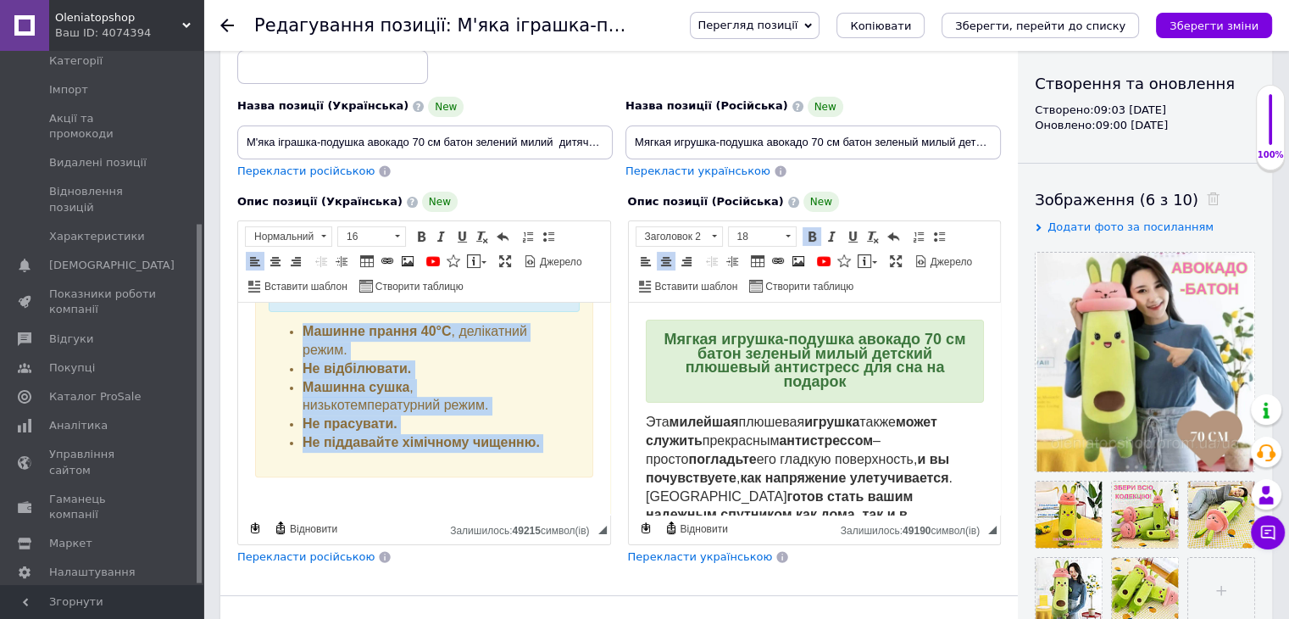
drag, startPoint x: 255, startPoint y: 422, endPoint x: 504, endPoint y: 470, distance: 253.7
click at [504, 470] on html "М'яка іграшка-подушка авокадо 70 см батон зелений милий дитячий плюшевий антист…" at bounding box center [424, 87] width 372 height 870
copy body "Lo ipsu dolorsi ametcon adipi elit seddoeius tempori utlaboreetd - magnaa enima…"
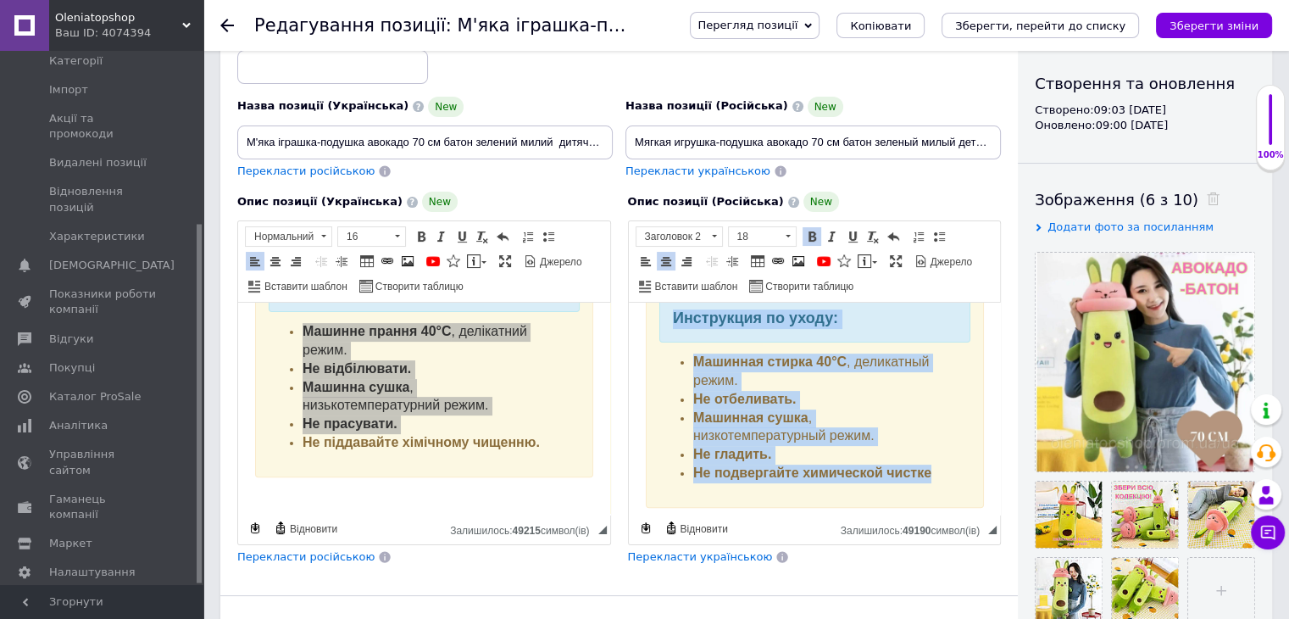
scroll to position [670, 0]
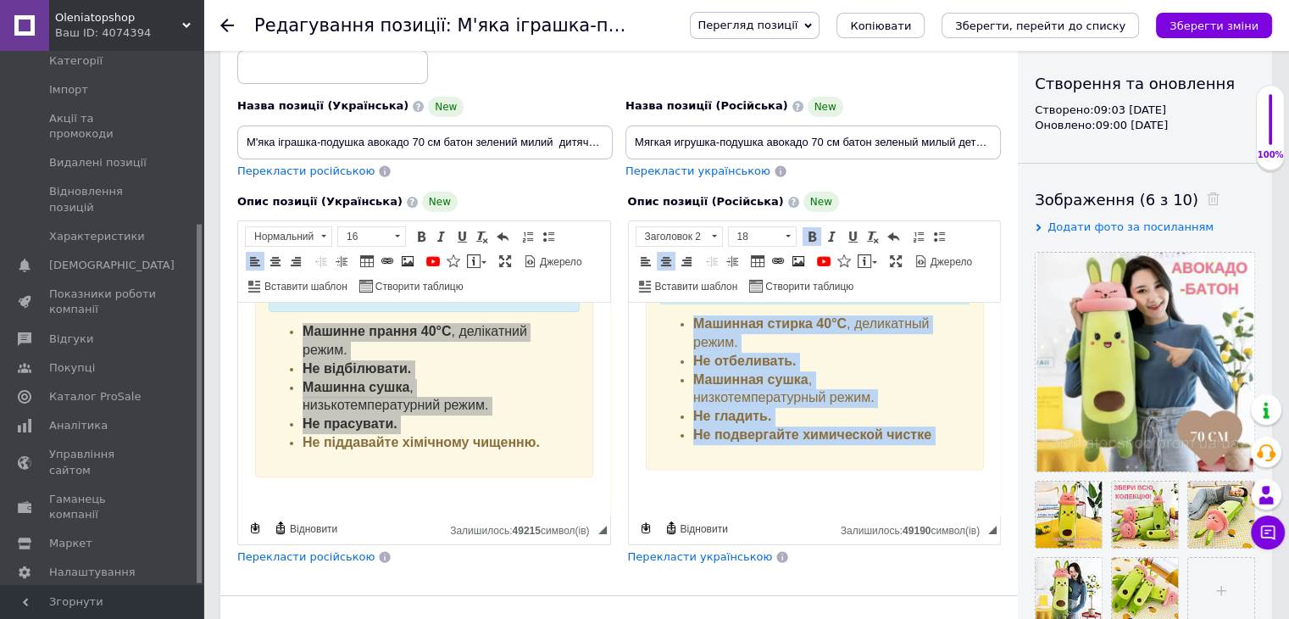
drag, startPoint x: 647, startPoint y: 418, endPoint x: 882, endPoint y: 481, distance: 243.8
click at [882, 481] on body "Мягкая игрушка-подушка авокадо 70 см батон зеленый милый детский плюшевый антис…" at bounding box center [814, 79] width 338 height 837
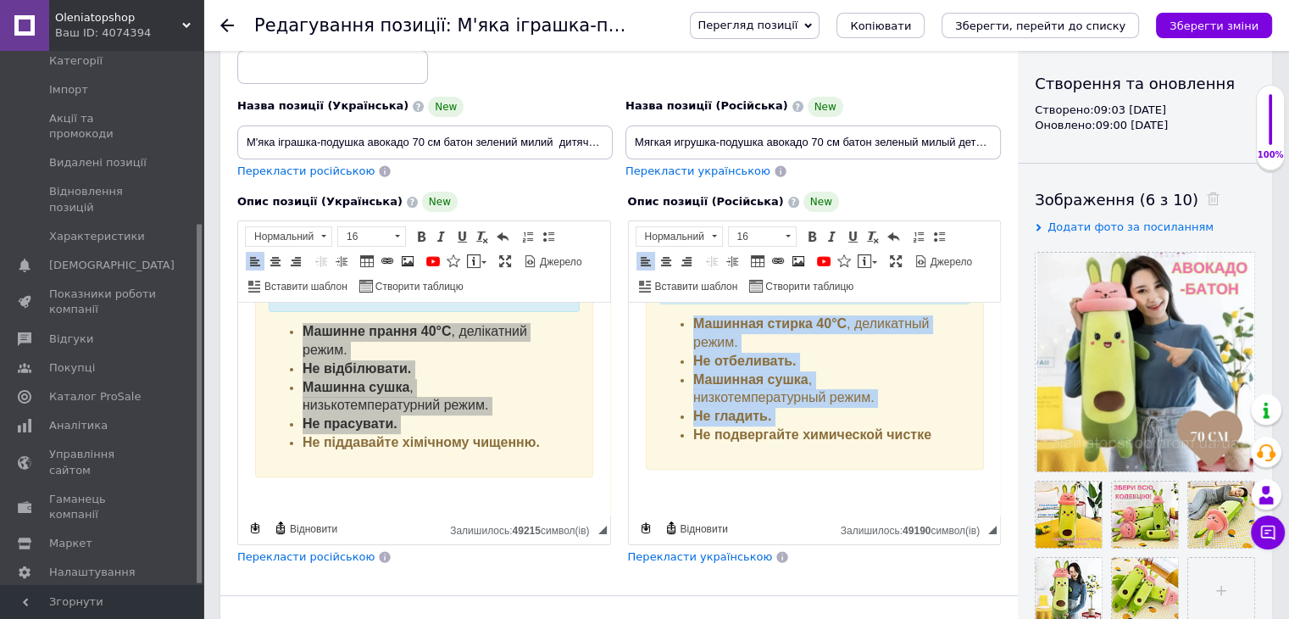
copy body "Lor ipsumdol sitametc adipisc elits doeiu tempori utlaboreet doloremagnaa – eni…"
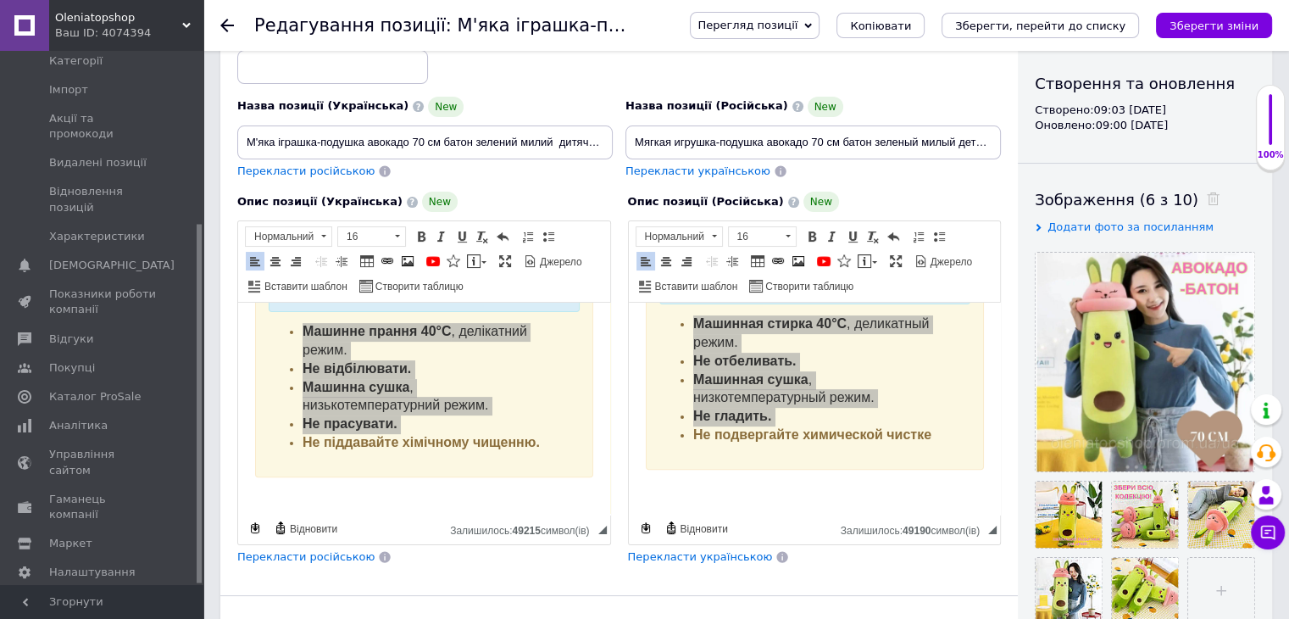
click at [228, 18] on div at bounding box center [237, 25] width 34 height 51
click at [224, 25] on use at bounding box center [227, 26] width 14 height 14
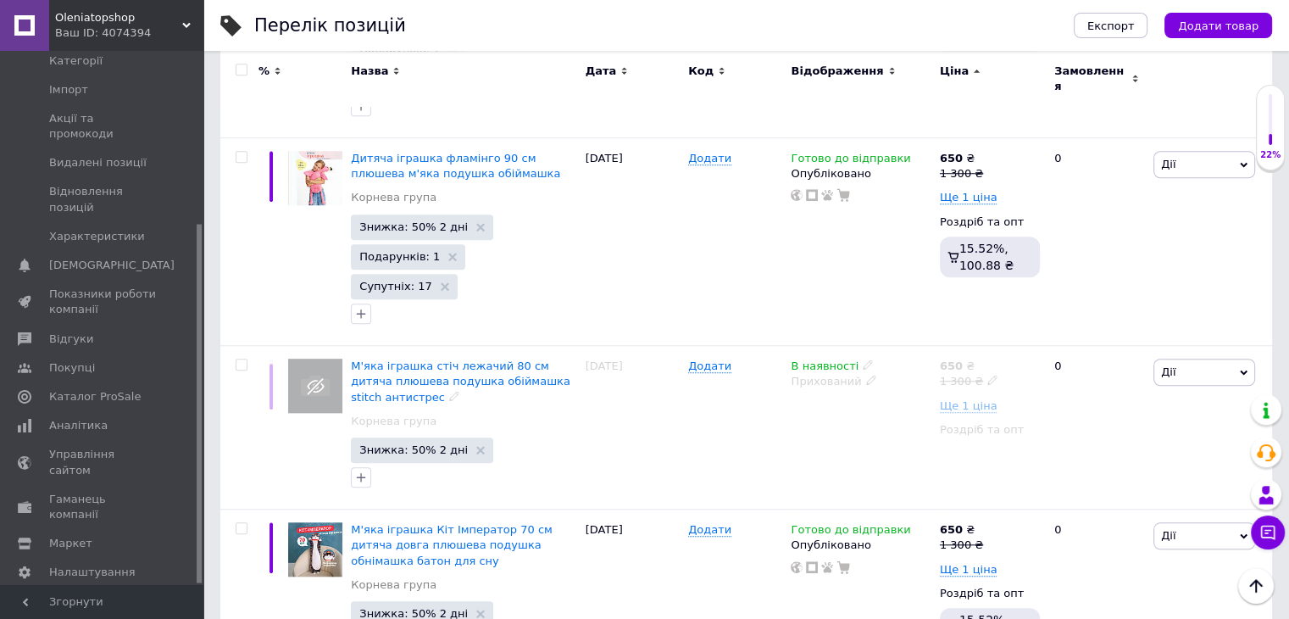
scroll to position [1526, 0]
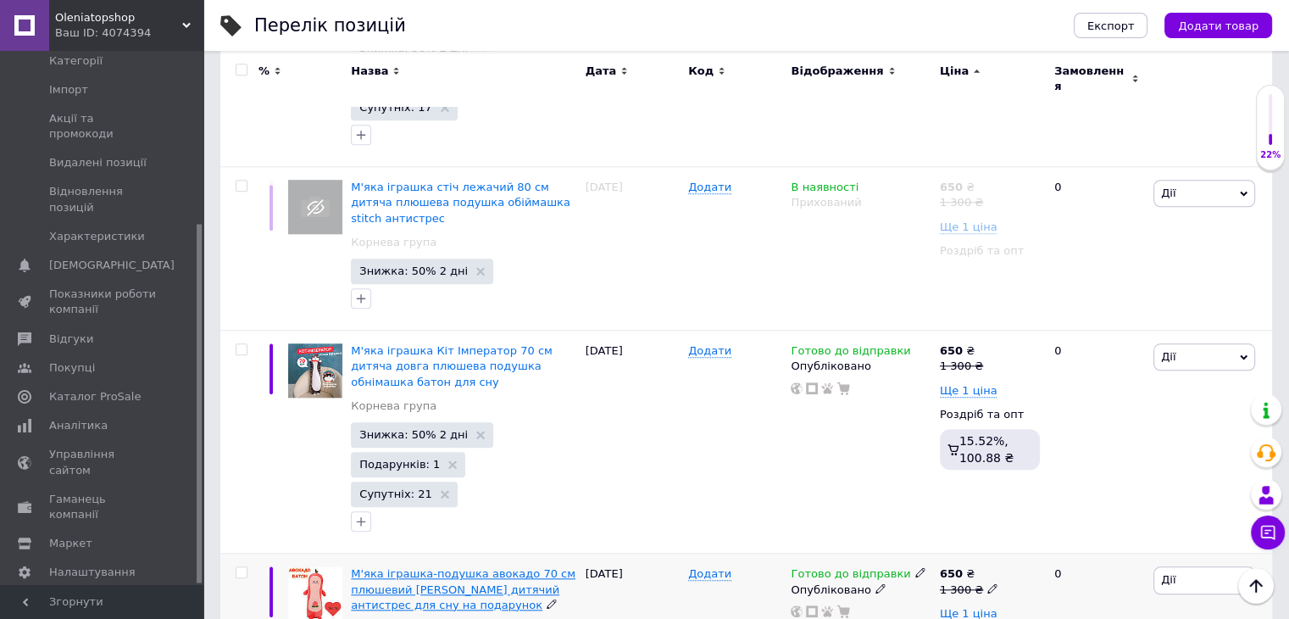
click at [470, 567] on span "М'яка іграшка-подушка авокадо 70 см плюшевий [PERSON_NAME] дитячий антистрес дл…" at bounding box center [463, 588] width 225 height 43
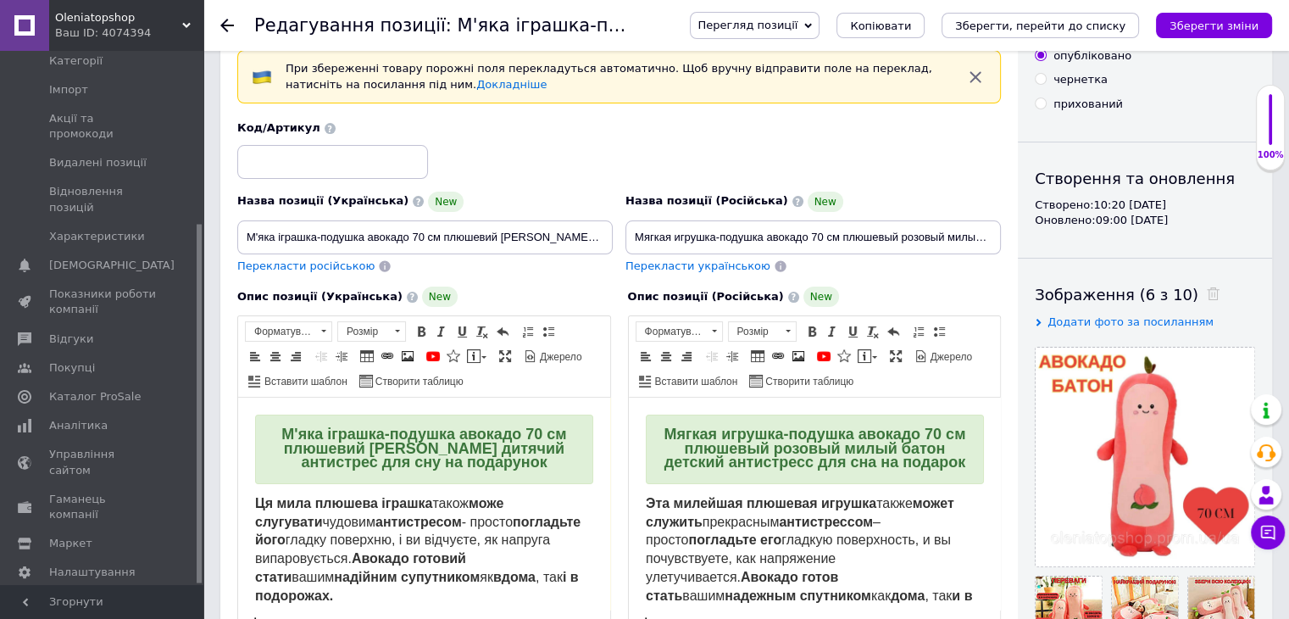
scroll to position [170, 0]
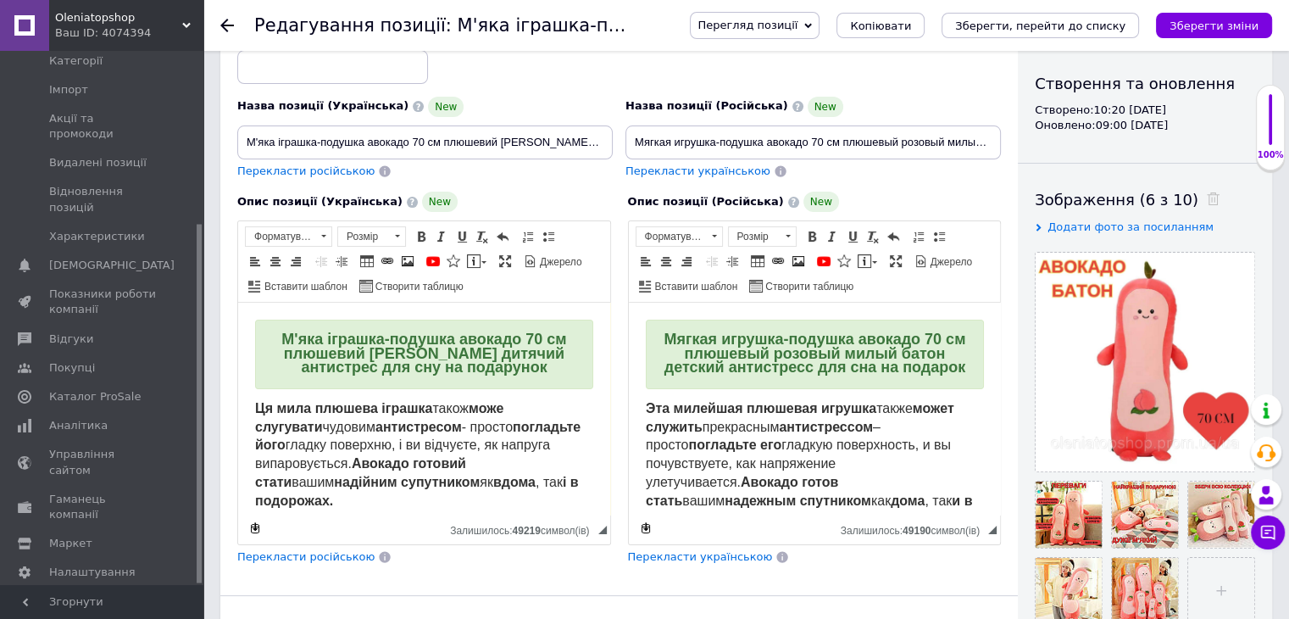
click at [472, 374] on span "М'яка іграшка-подушка авокадо 70 см плюшевий [PERSON_NAME] дитячий антистрес дл…" at bounding box center [423, 353] width 285 height 45
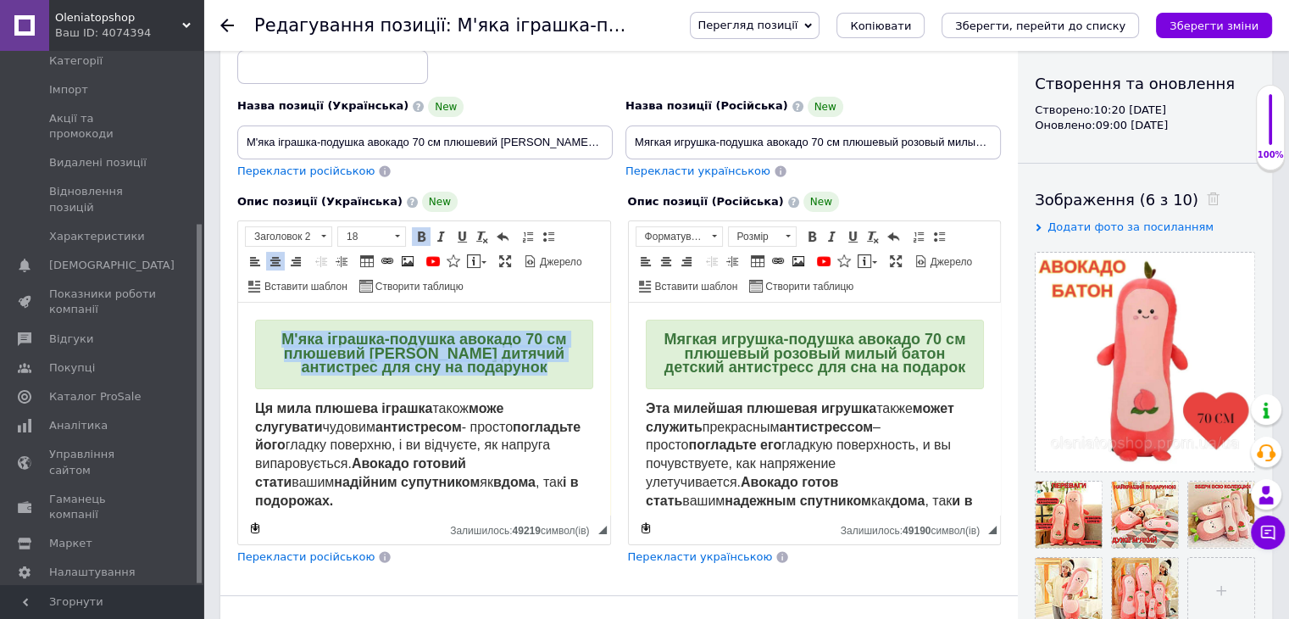
click at [472, 374] on span "М'яка іграшка-подушка авокадо 70 см плюшевий [PERSON_NAME] дитячий антистрес дл…" at bounding box center [423, 353] width 285 height 45
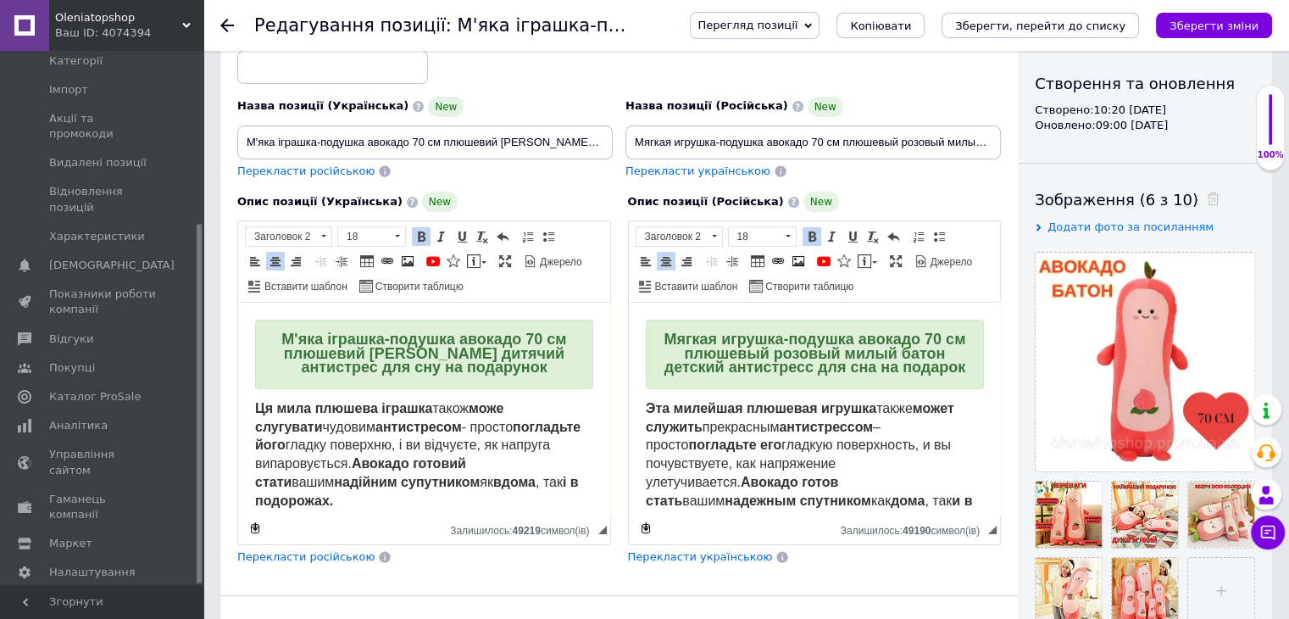
click at [736, 371] on span "Мягкая игрушка-подушка авокадо 70 см плюшевый розовый милый батон детский антис…" at bounding box center [815, 353] width 302 height 45
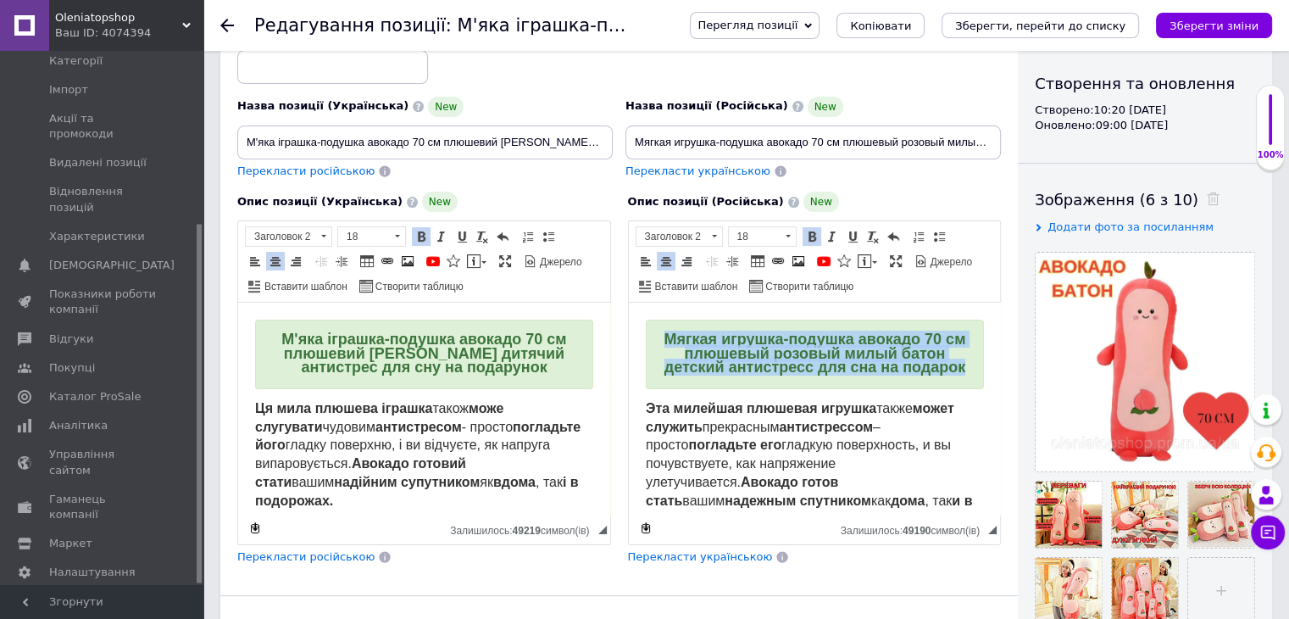
click at [736, 371] on span "Мягкая игрушка-подушка авокадо 70 см плюшевый розовый милый батон детский антис…" at bounding box center [815, 353] width 302 height 45
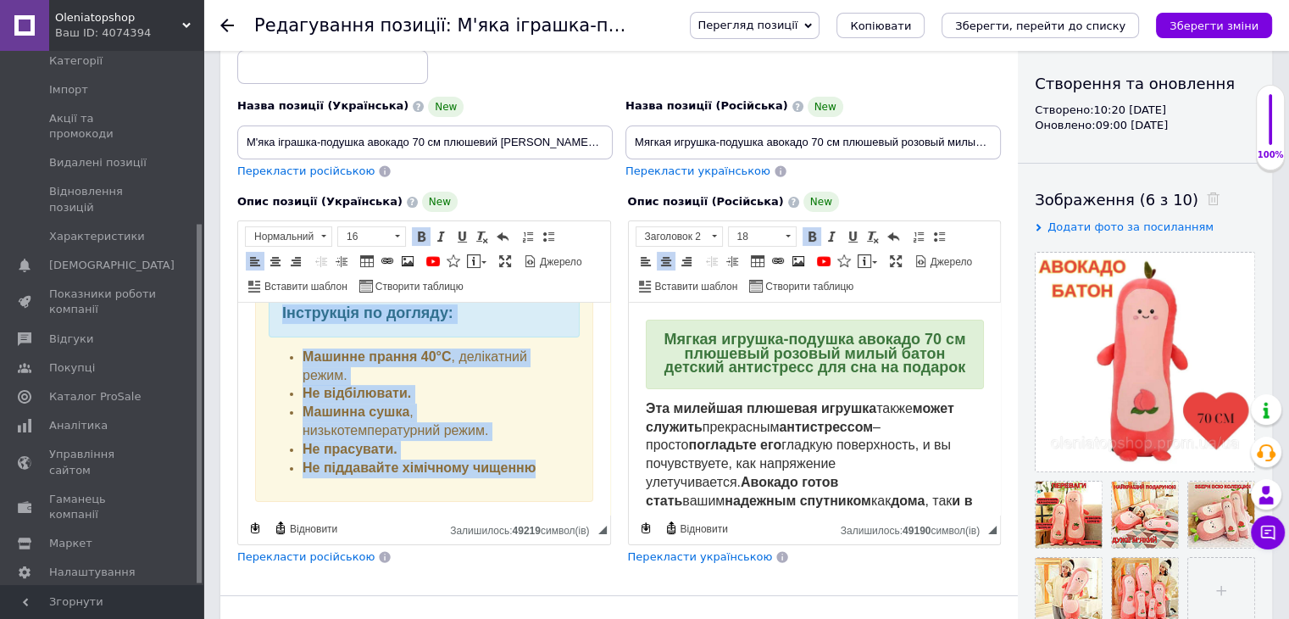
scroll to position [651, 0]
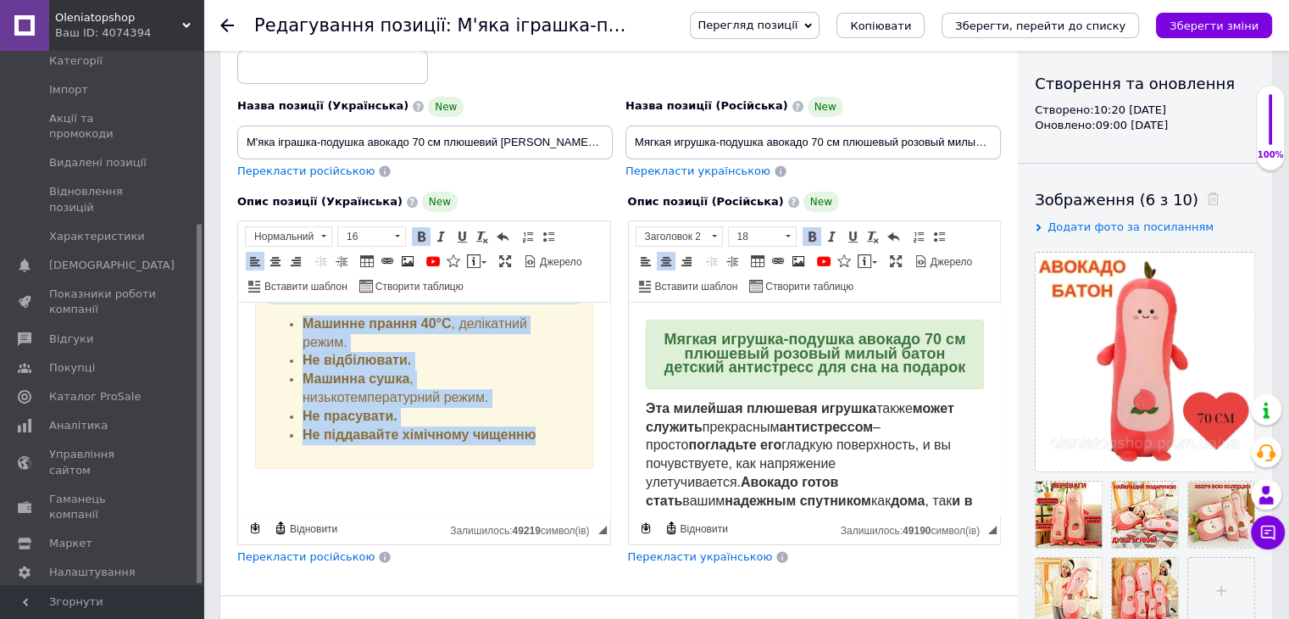
drag, startPoint x: 367, startPoint y: 421, endPoint x: 594, endPoint y: 456, distance: 229.8
click at [594, 456] on html "М'яка іграшка-подушка авокадо 70 см плюшевий рожевий милий батон дитячий антист…" at bounding box center [424, 95] width 372 height 838
copy body "Lo ipsu dolorsi ametcon adipi elit seddoeius tempori utlaboreetd - magnaa enima…"
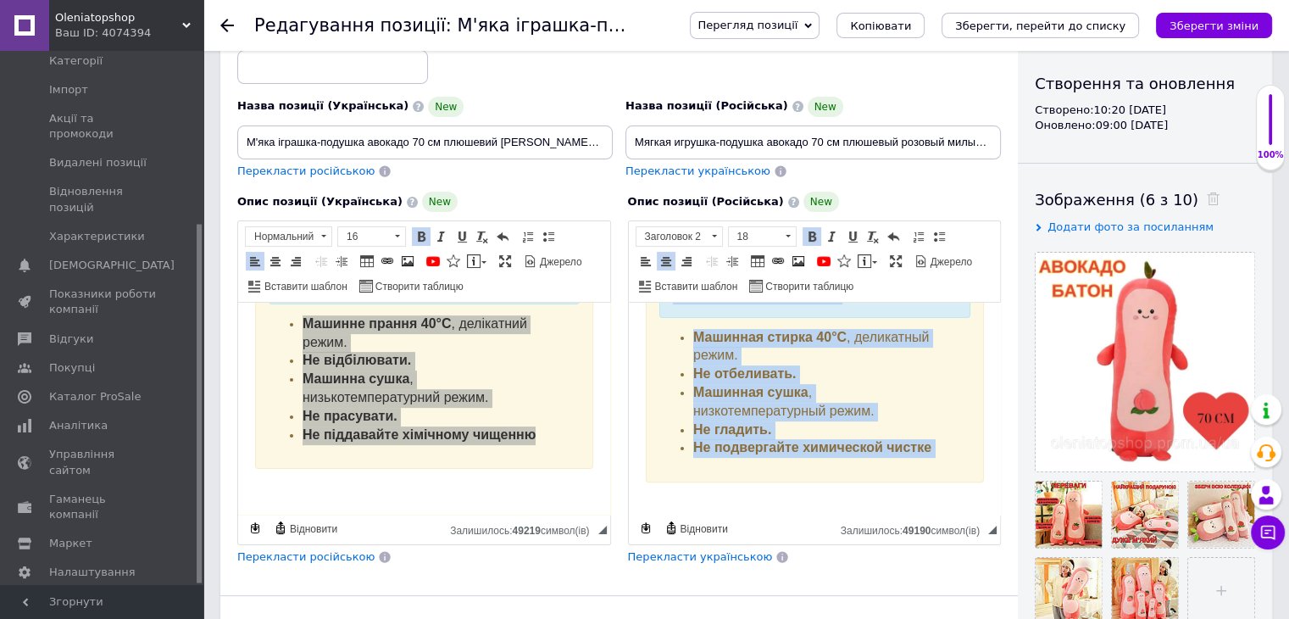
scroll to position [670, 0]
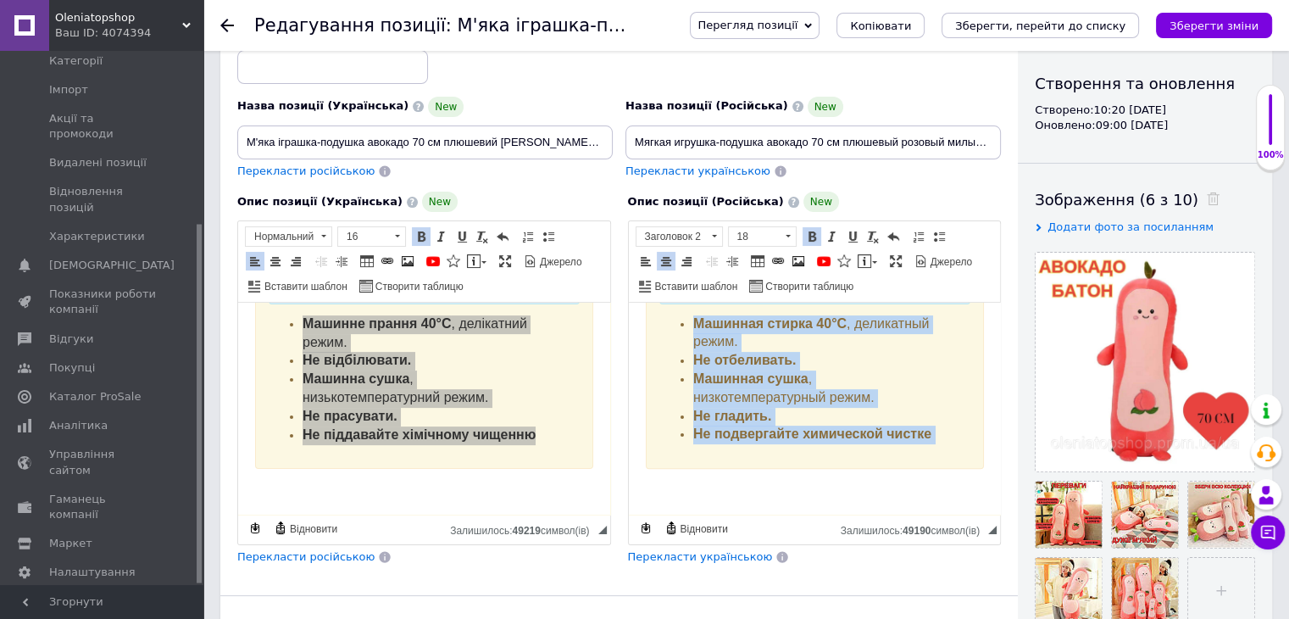
drag, startPoint x: 647, startPoint y: 425, endPoint x: 910, endPoint y: 497, distance: 273.0
click at [910, 497] on body "Мягкая игрушка-подушка авокадо 70 см плюшевый розовый милый батон детский антис…" at bounding box center [814, 86] width 338 height 823
copy body "Lor ipsumdol sitametc adipisc elits doeiu tempori utlaboreet doloremagnaa – eni…"
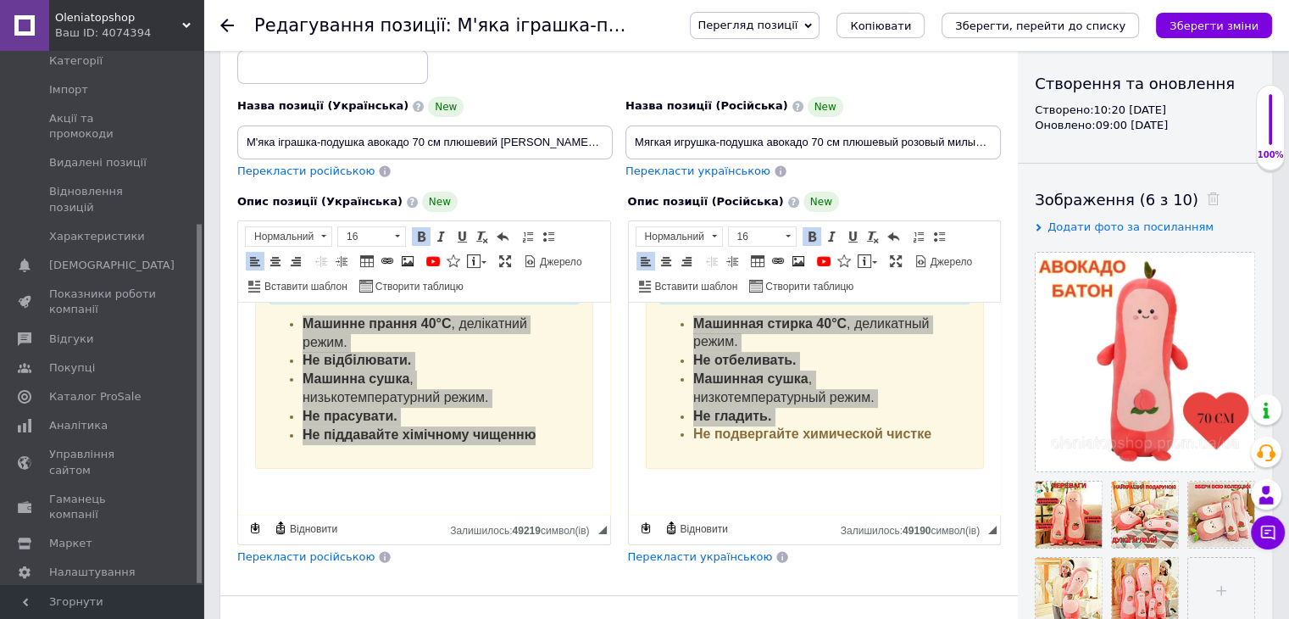
click at [229, 25] on use at bounding box center [227, 26] width 14 height 14
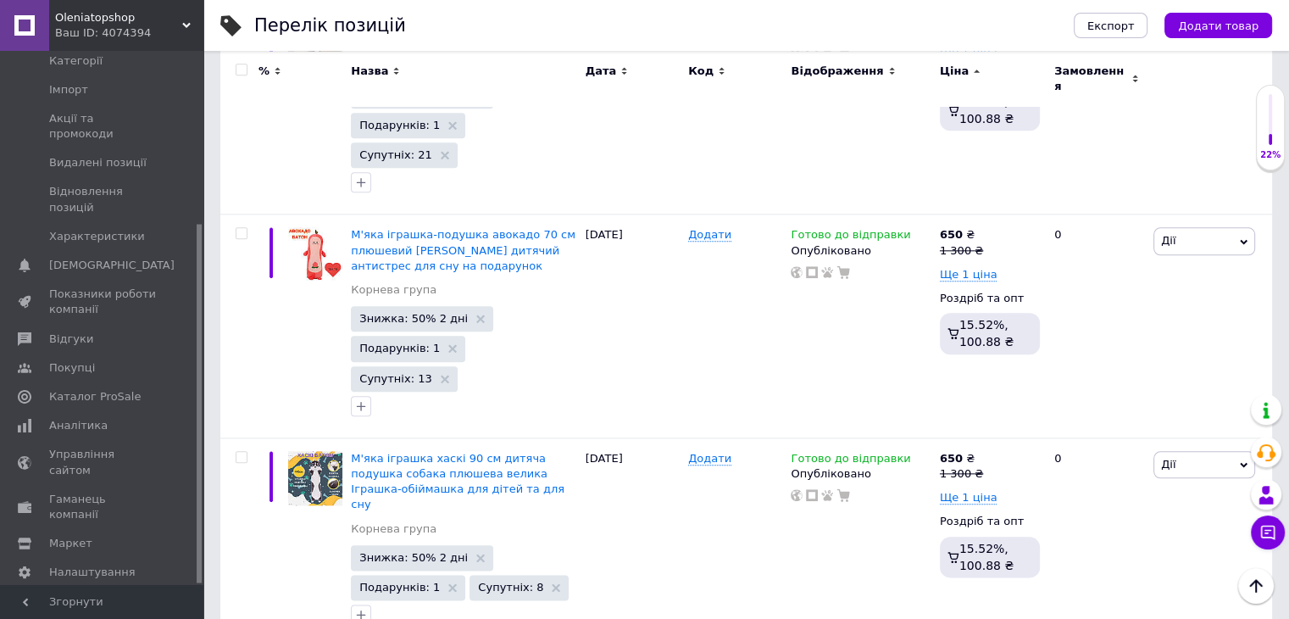
scroll to position [2119, 0]
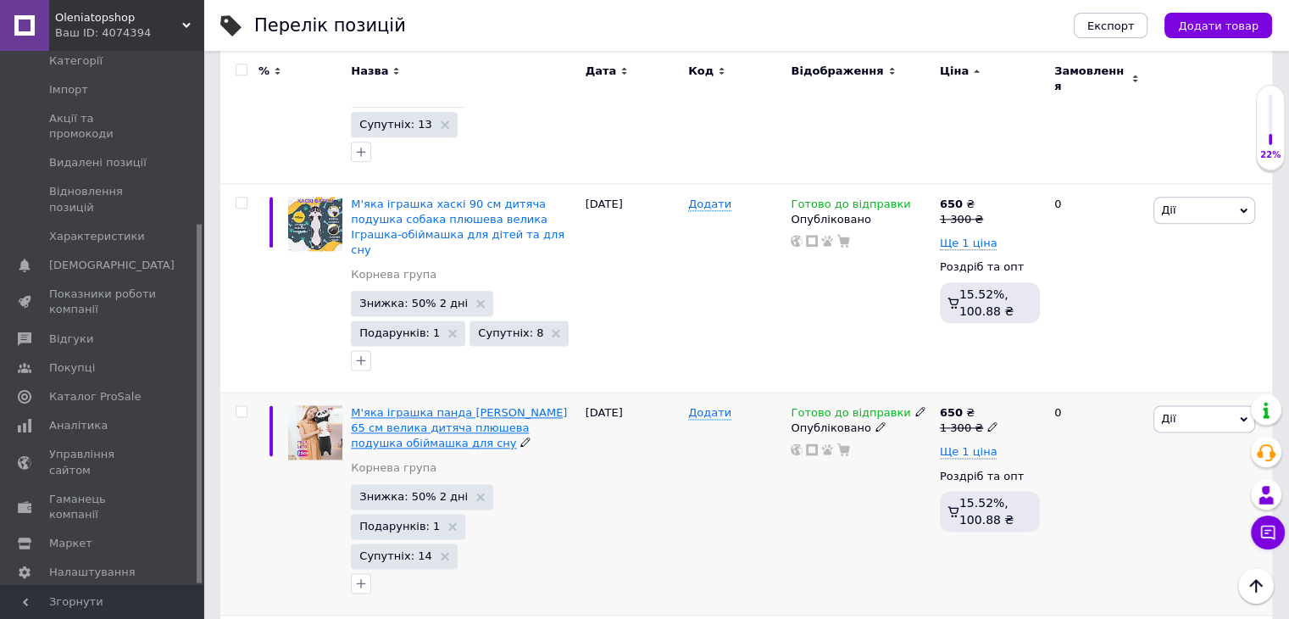
click at [497, 406] on span "М'яка іграшка панда [PERSON_NAME] 65 см велика дитяча плюшева подушка обіймашка…" at bounding box center [459, 427] width 216 height 43
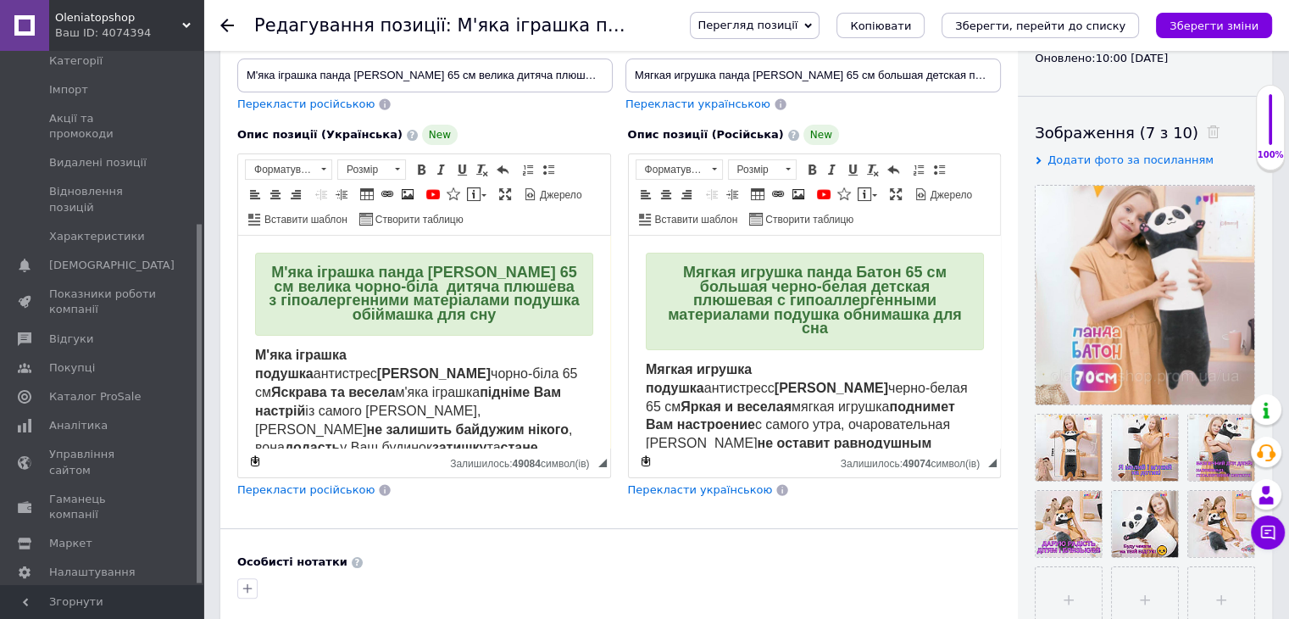
scroll to position [254, 0]
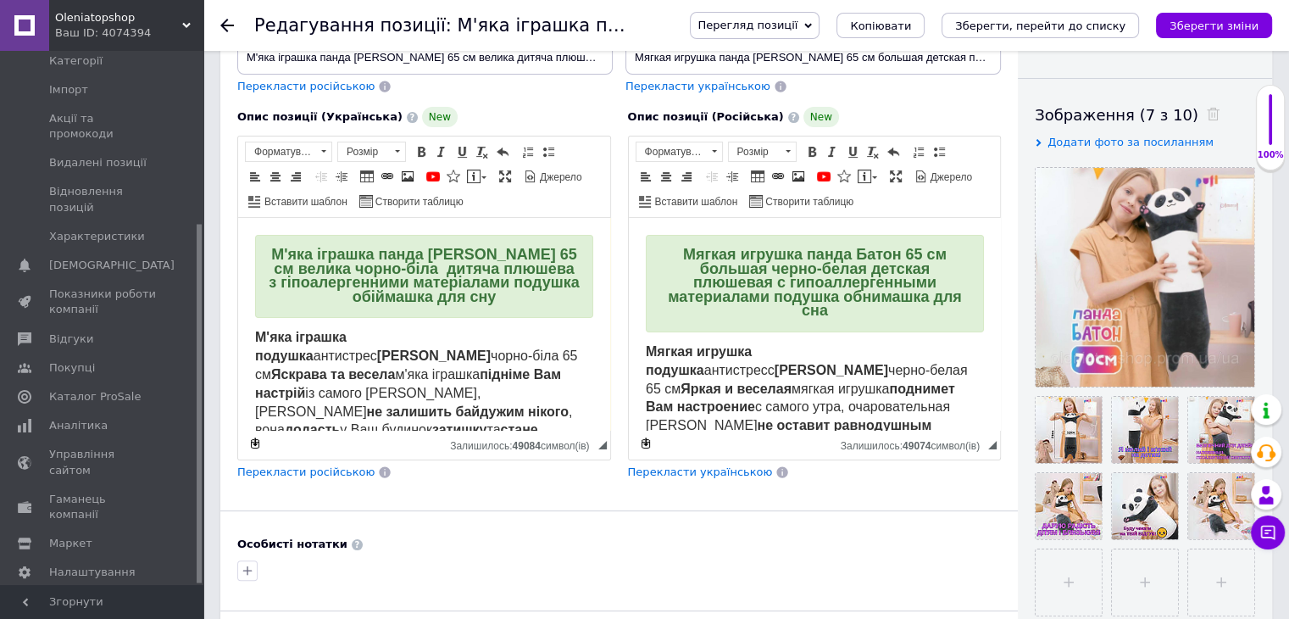
click at [457, 269] on span "М'яка іграшка панда [PERSON_NAME] 65 см велика чорно-біла дитяча плюшева з гіпо…" at bounding box center [424, 275] width 310 height 59
click at [459, 281] on span "М'яка іграшка панда [PERSON_NAME] 65 см велика чорно-біла дитяча плюшева з гіпо…" at bounding box center [424, 275] width 310 height 59
click at [459, 278] on span "М'яка іграшка панда [PERSON_NAME] 65 см велика чорно-біла дитяча плюшева з гіпо…" at bounding box center [424, 275] width 310 height 59
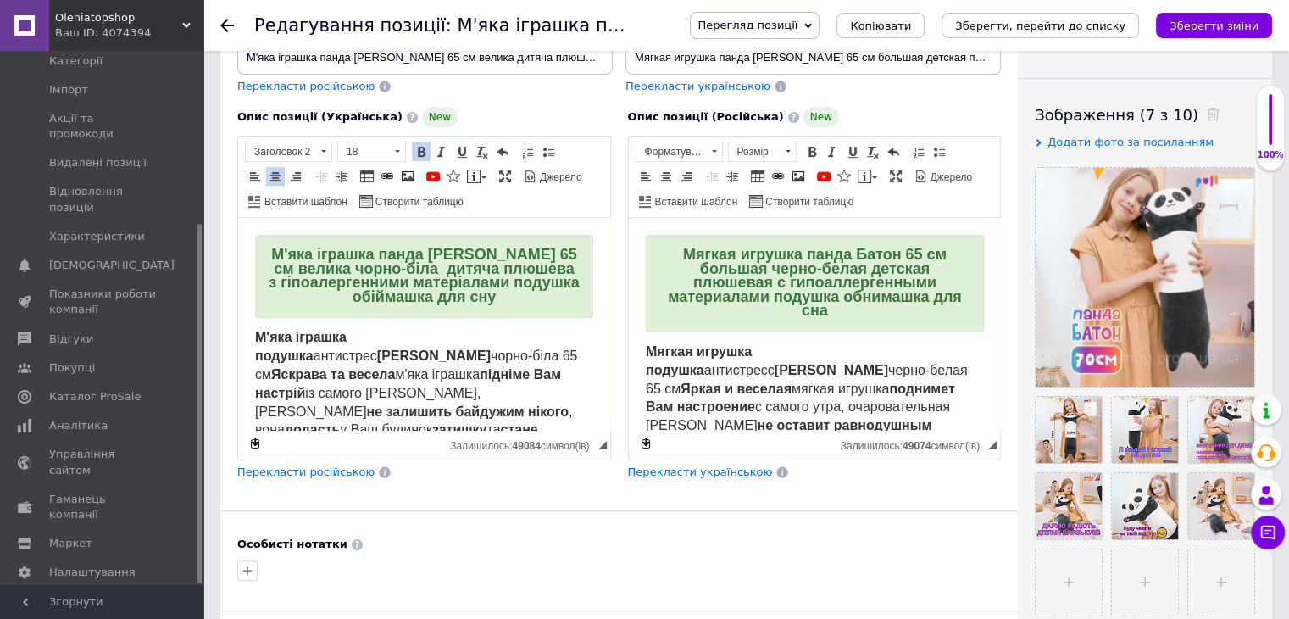
click at [460, 274] on span "М'яка іграшка панда [PERSON_NAME] 65 см велика чорно-біла дитяча плюшева з гіпо…" at bounding box center [424, 275] width 310 height 59
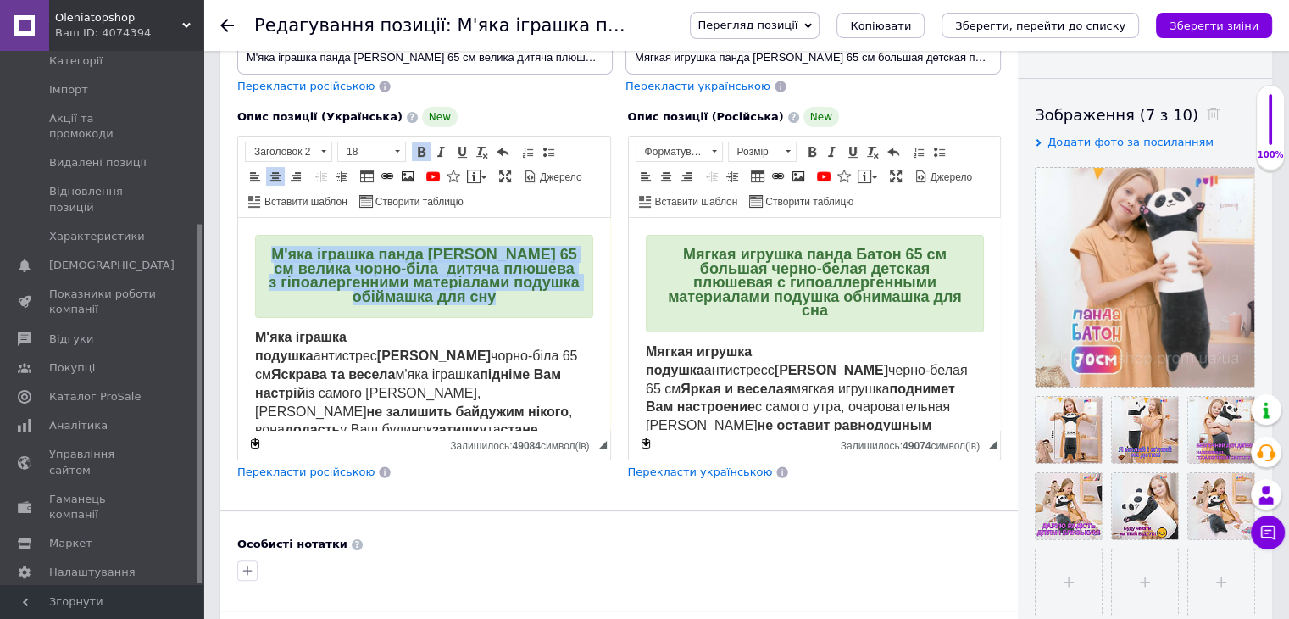
click at [460, 274] on span "М'яка іграшка панда [PERSON_NAME] 65 см велика чорно-біла дитяча плюшева з гіпо…" at bounding box center [424, 275] width 310 height 59
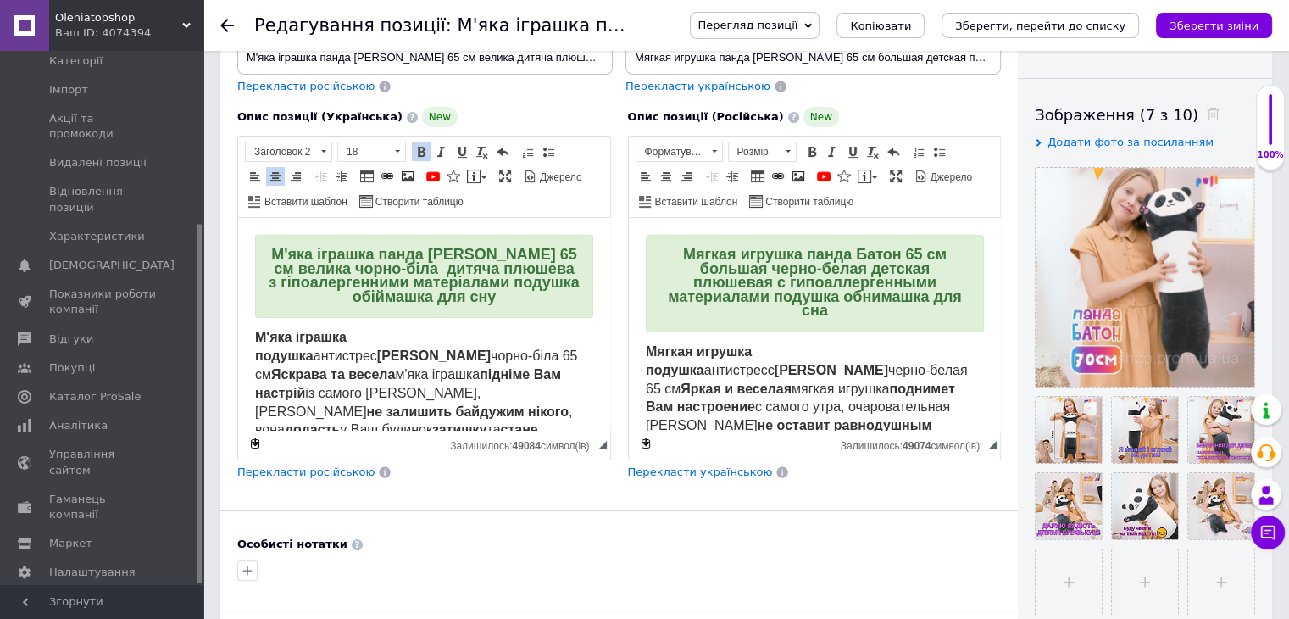
click at [708, 270] on span "Мягкая игрушка панда Батон 65 см большая черно-белая детская плюшевая с гипоалл…" at bounding box center [814, 282] width 294 height 73
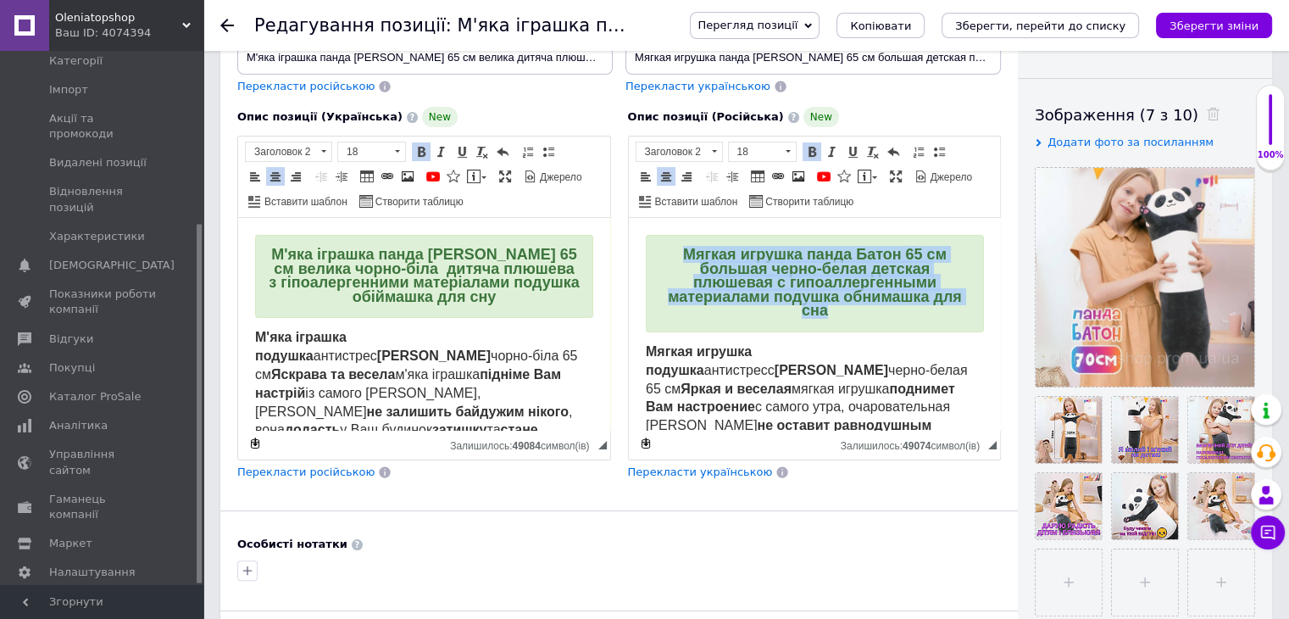
click at [708, 270] on span "Мягкая игрушка панда Батон 65 см большая черно-белая детская плюшевая с гипоалл…" at bounding box center [814, 282] width 294 height 73
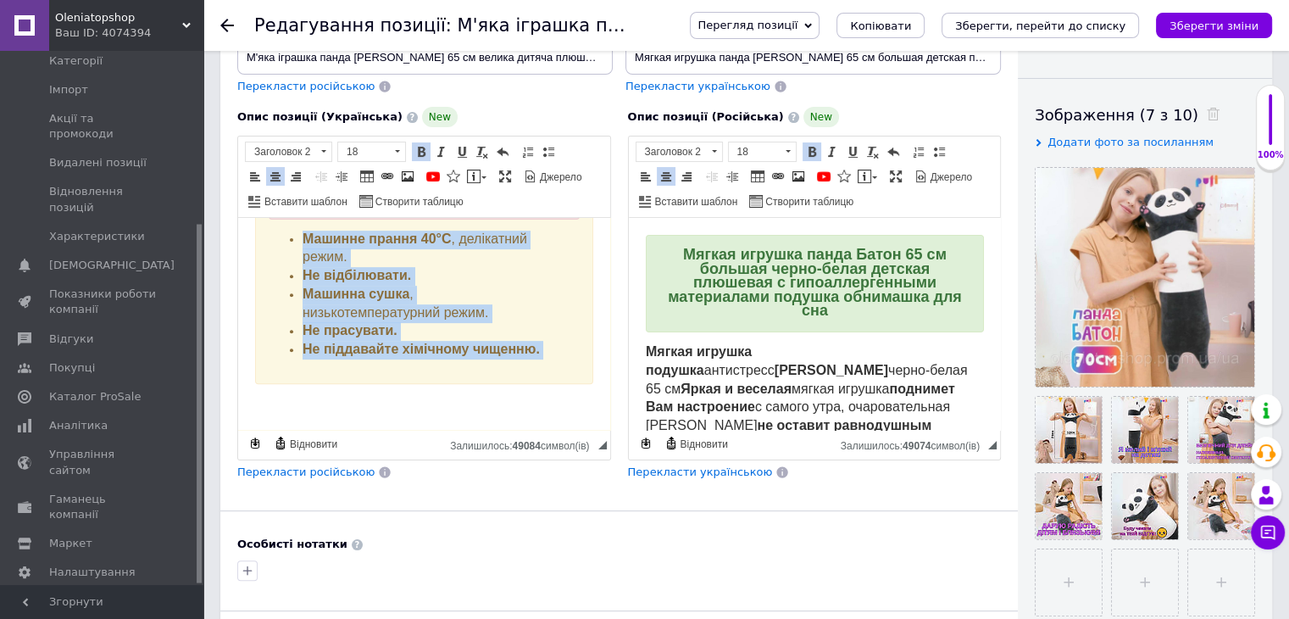
drag, startPoint x: 258, startPoint y: 341, endPoint x: 523, endPoint y: 395, distance: 270.8
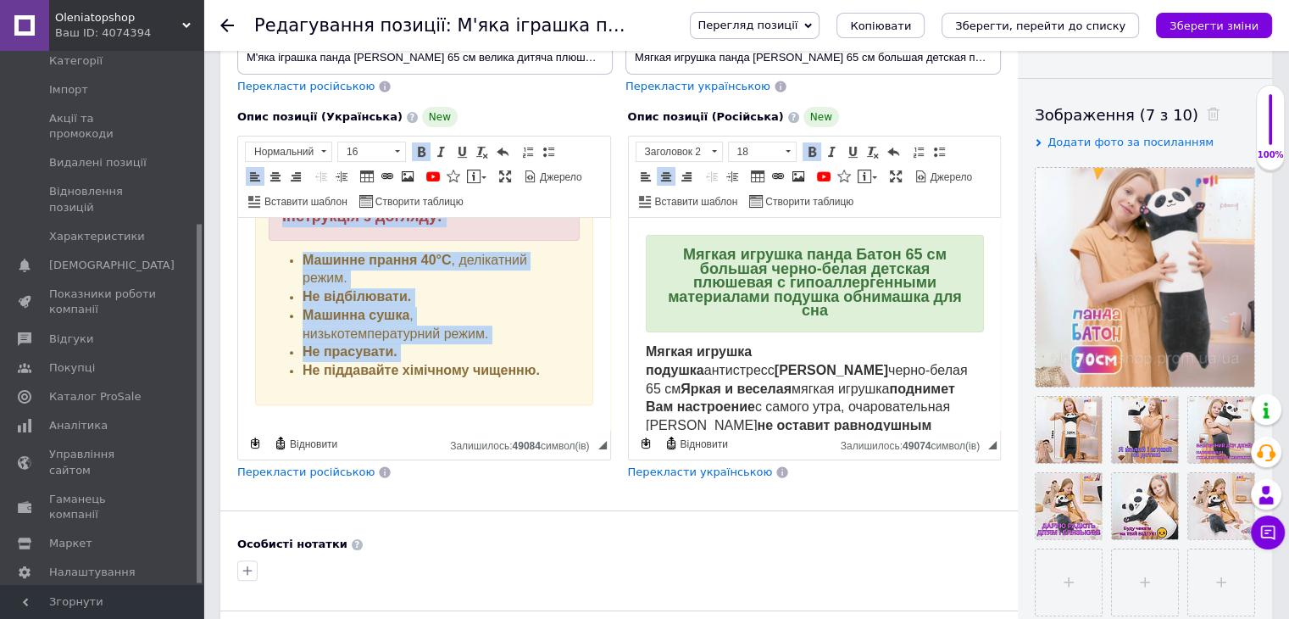
scroll to position [773, 0]
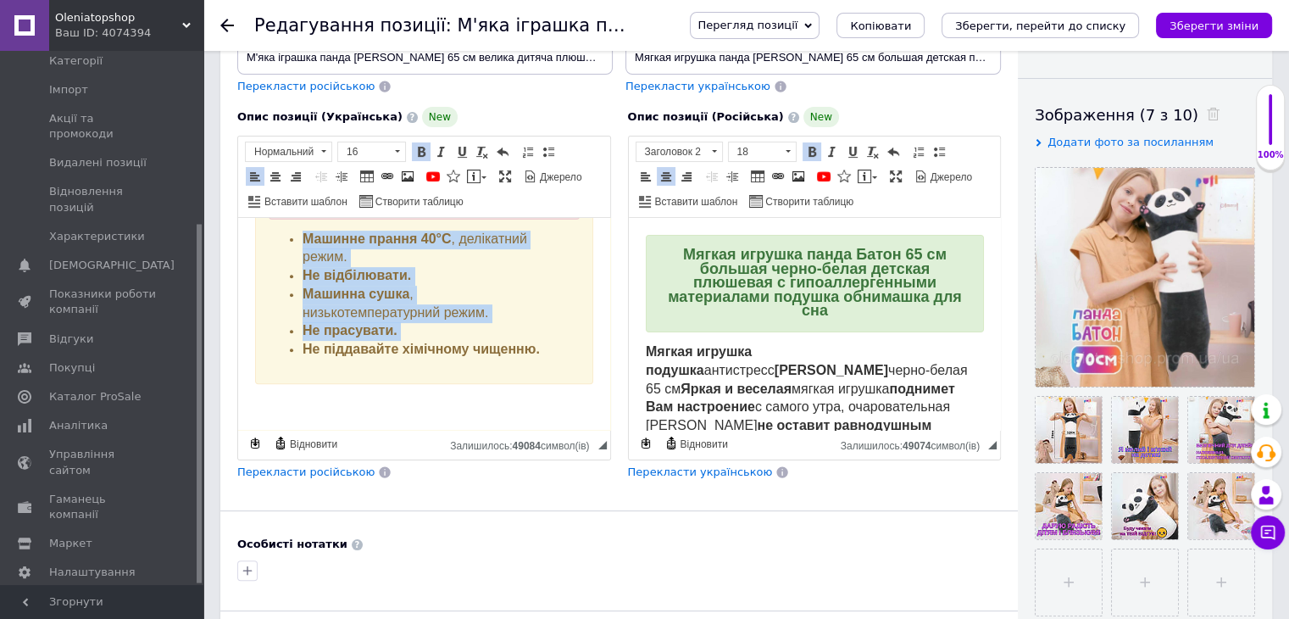
copy body "L'ips dolorsi ametcon adipiscin Elits doeiu tempo-inci 82 ut Laboree do magnaa …"
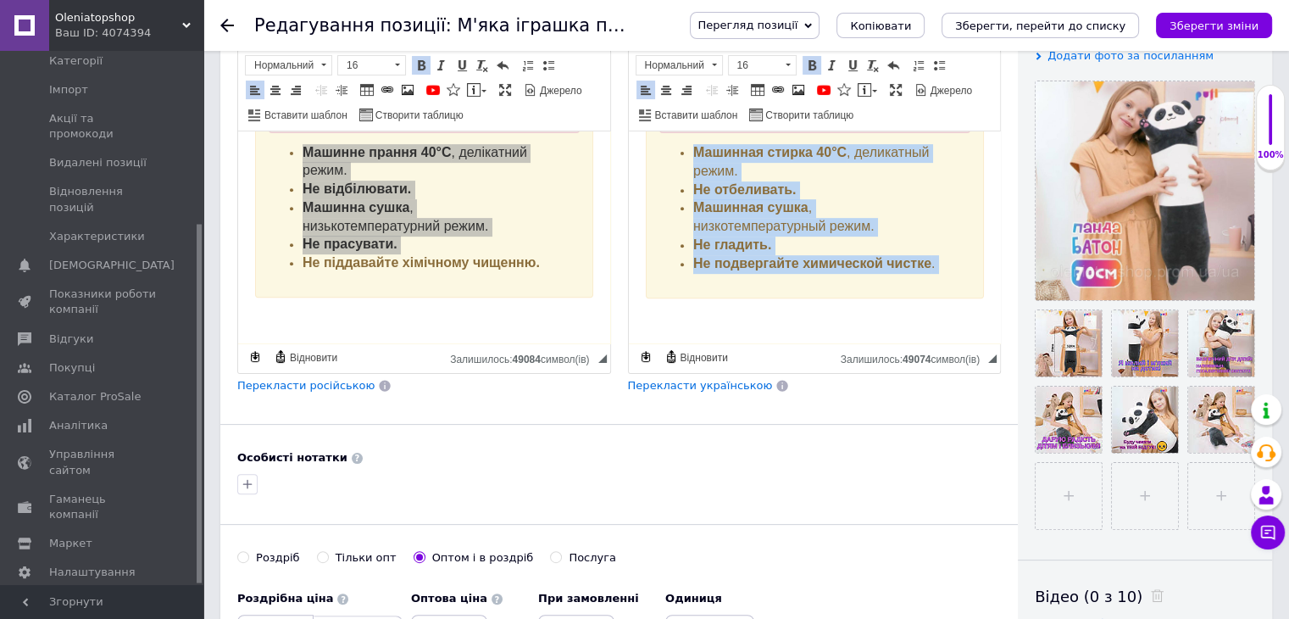
scroll to position [339, 0]
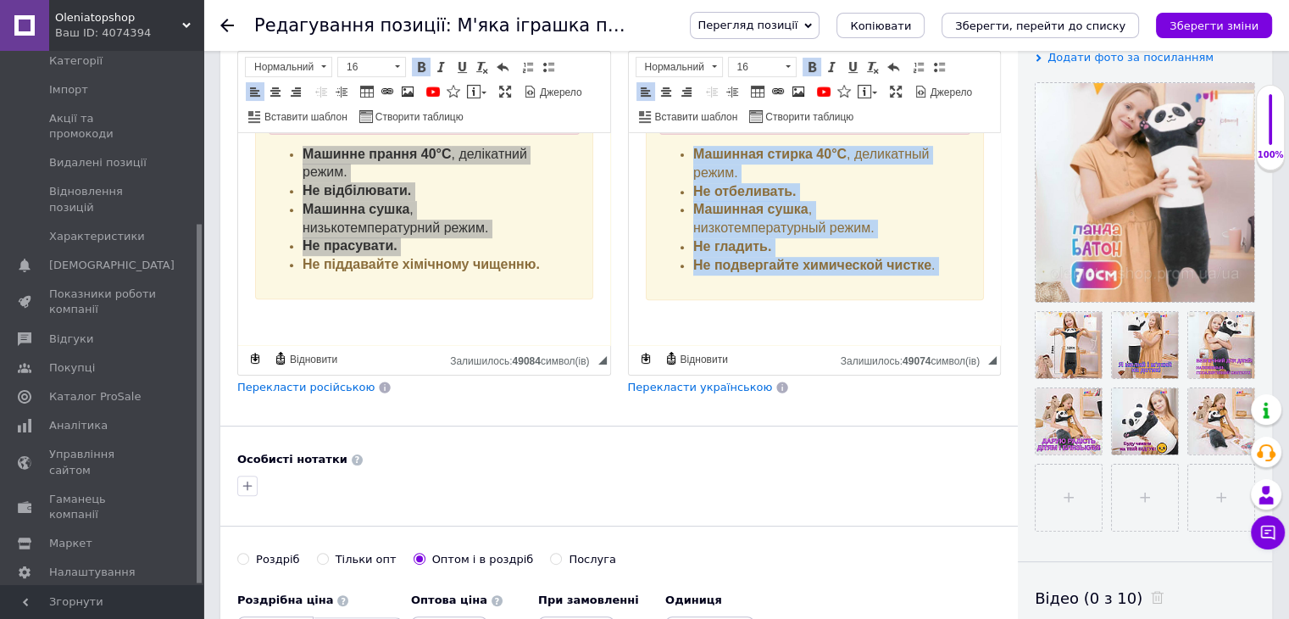
drag, startPoint x: 628, startPoint y: 263, endPoint x: 860, endPoint y: 410, distance: 275.1
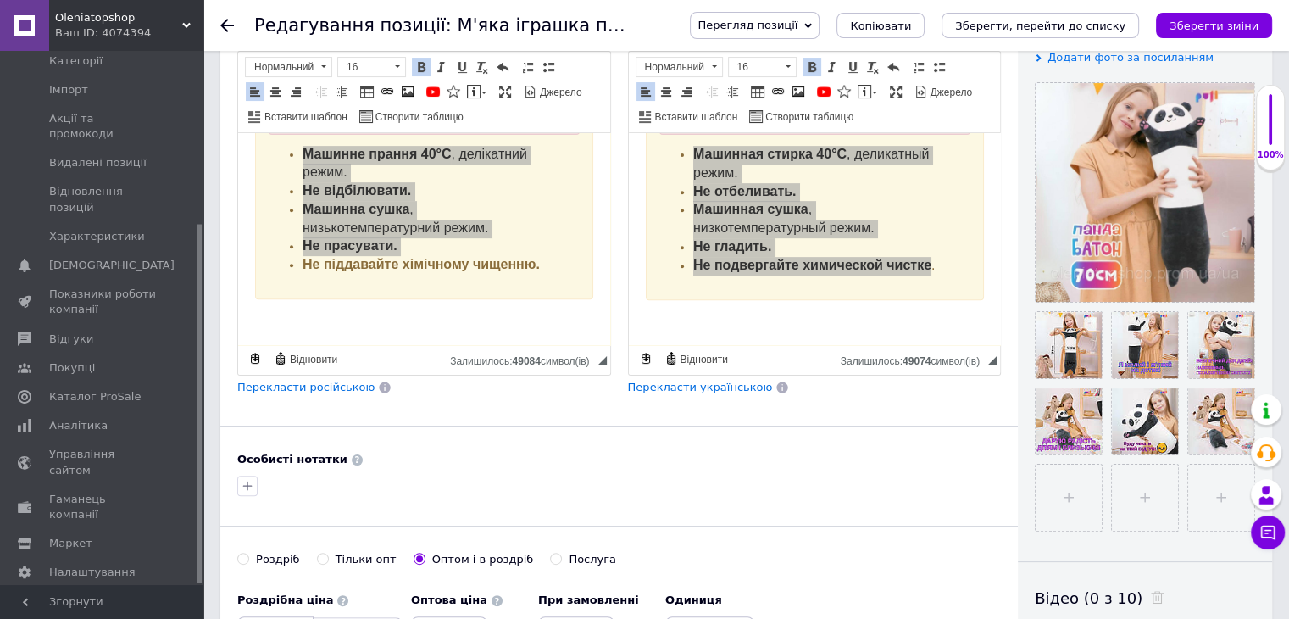
click at [1222, 19] on icon "Зберегти зміни" at bounding box center [1214, 25] width 89 height 13
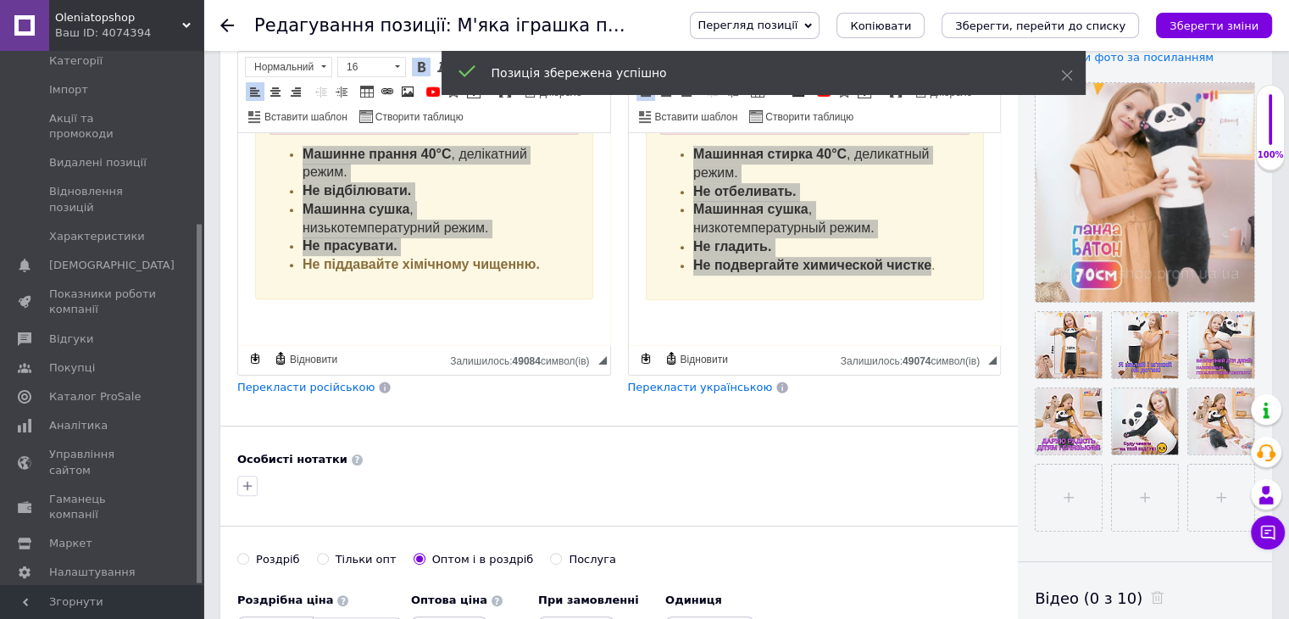
click at [224, 25] on use at bounding box center [227, 26] width 14 height 14
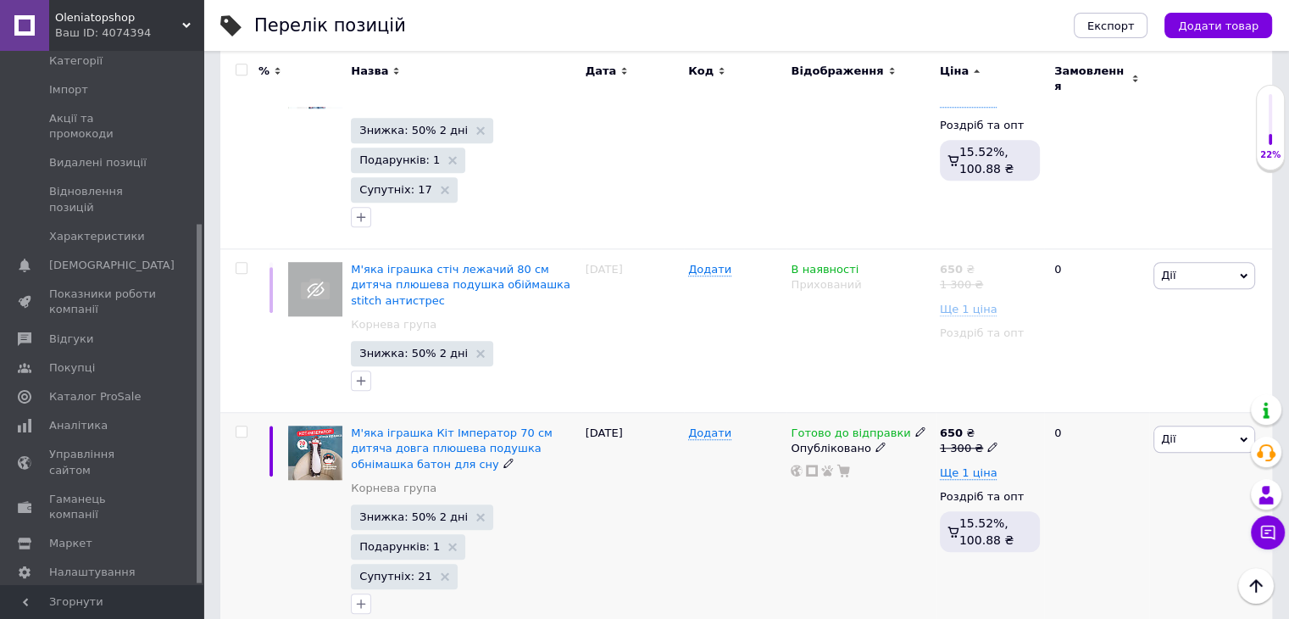
scroll to position [1441, 0]
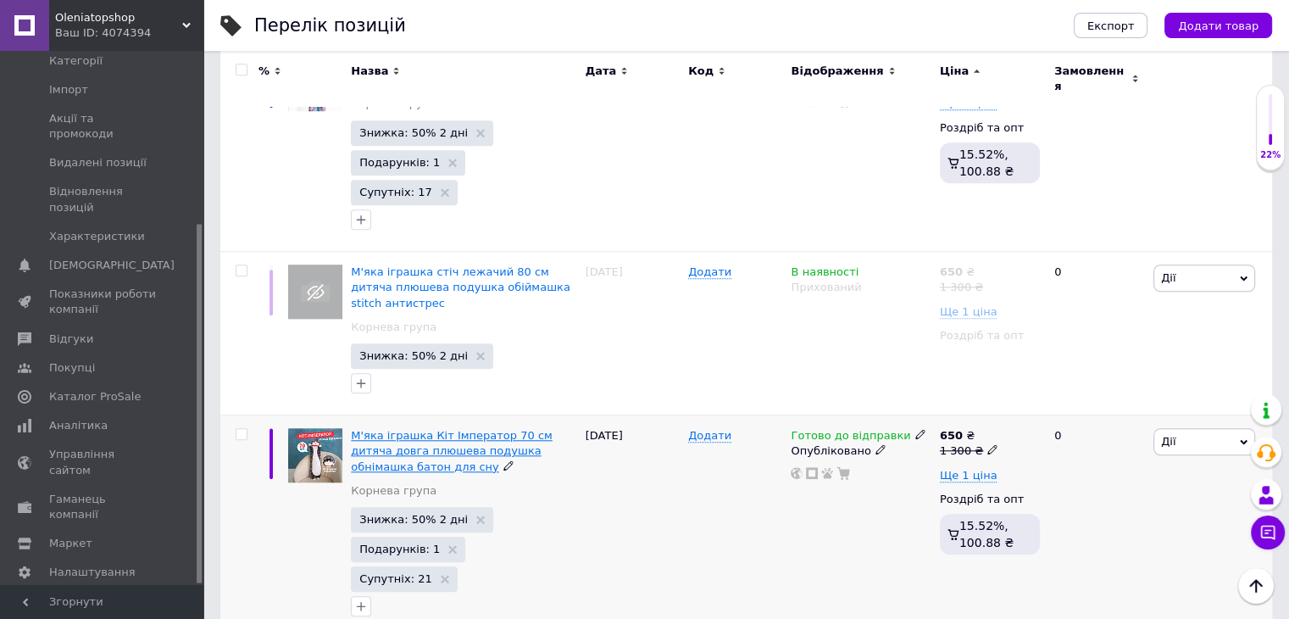
click at [443, 429] on span "М'яка іграшка Кіт Імператор 70 см дитяча довга плюшева подушка обнімашка батон …" at bounding box center [452, 450] width 202 height 43
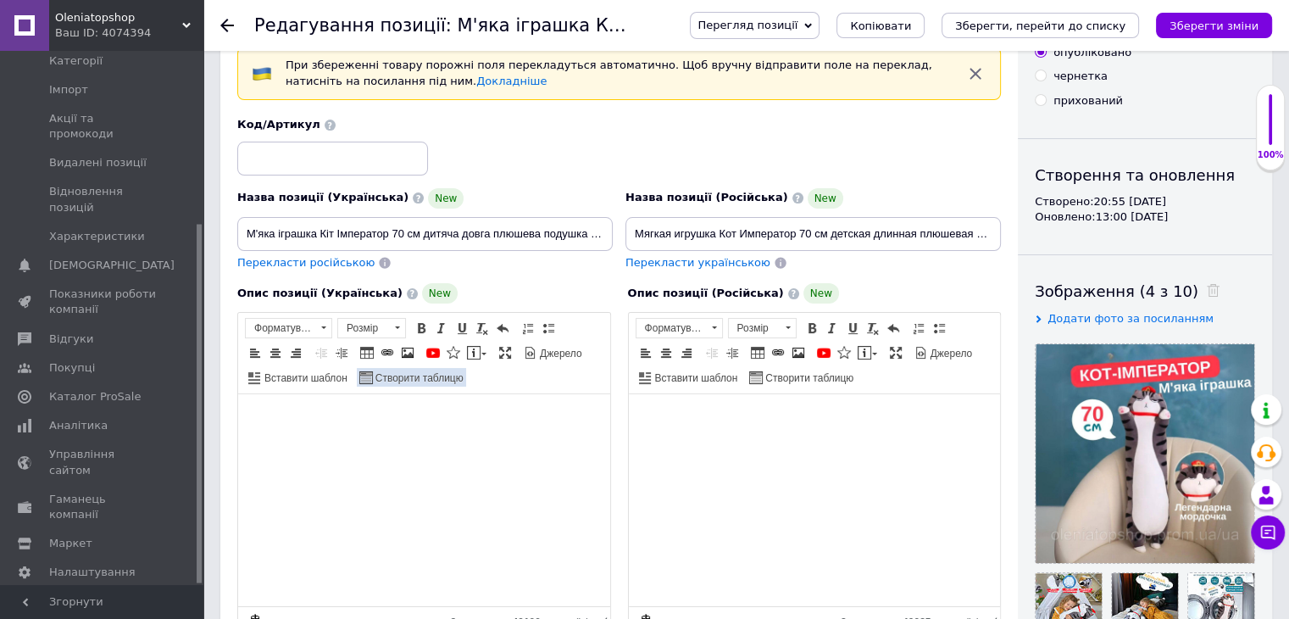
scroll to position [170, 0]
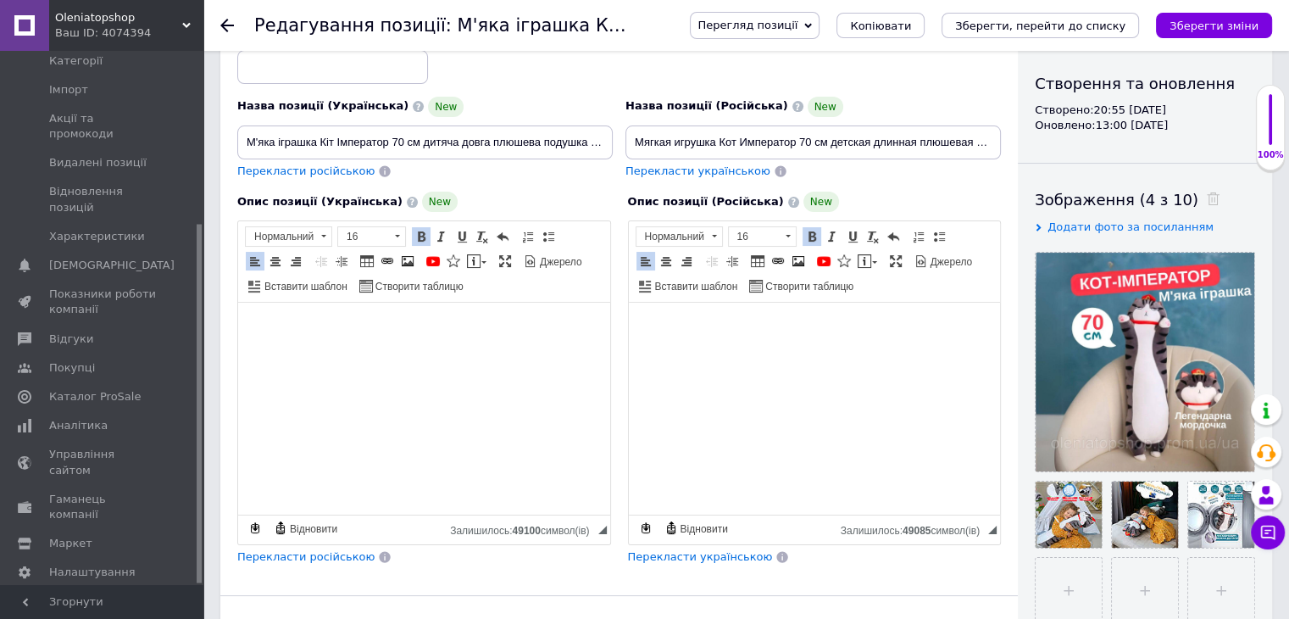
click at [224, 25] on use at bounding box center [227, 26] width 14 height 14
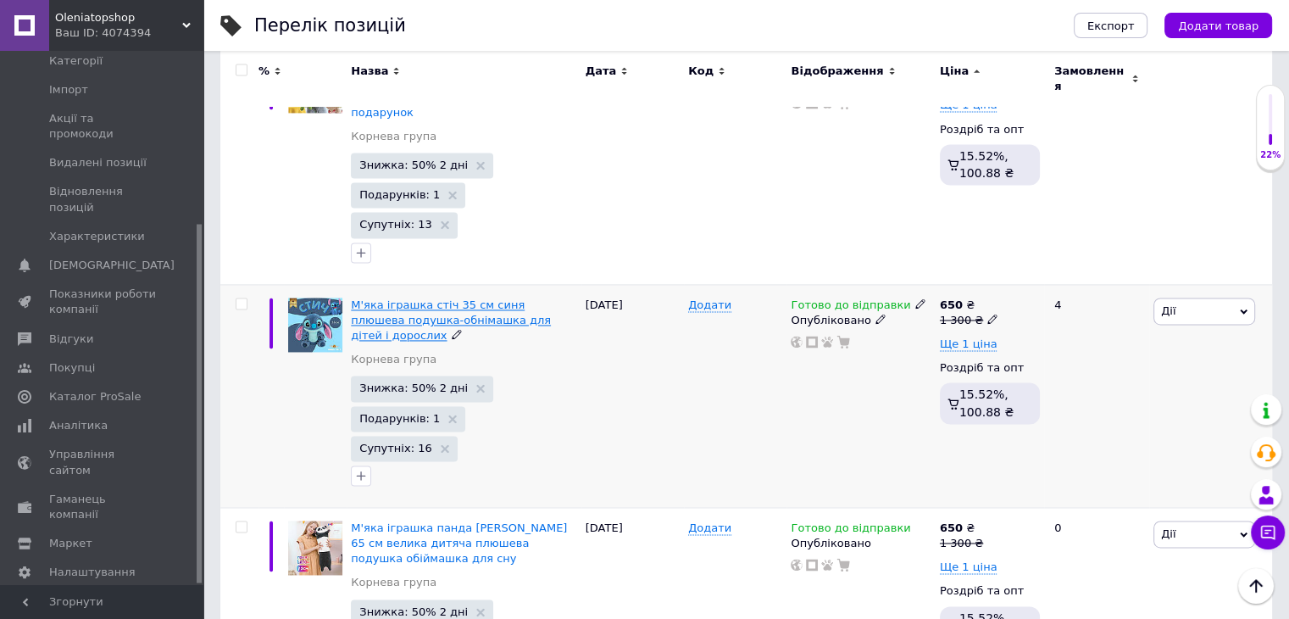
scroll to position [2627, 0]
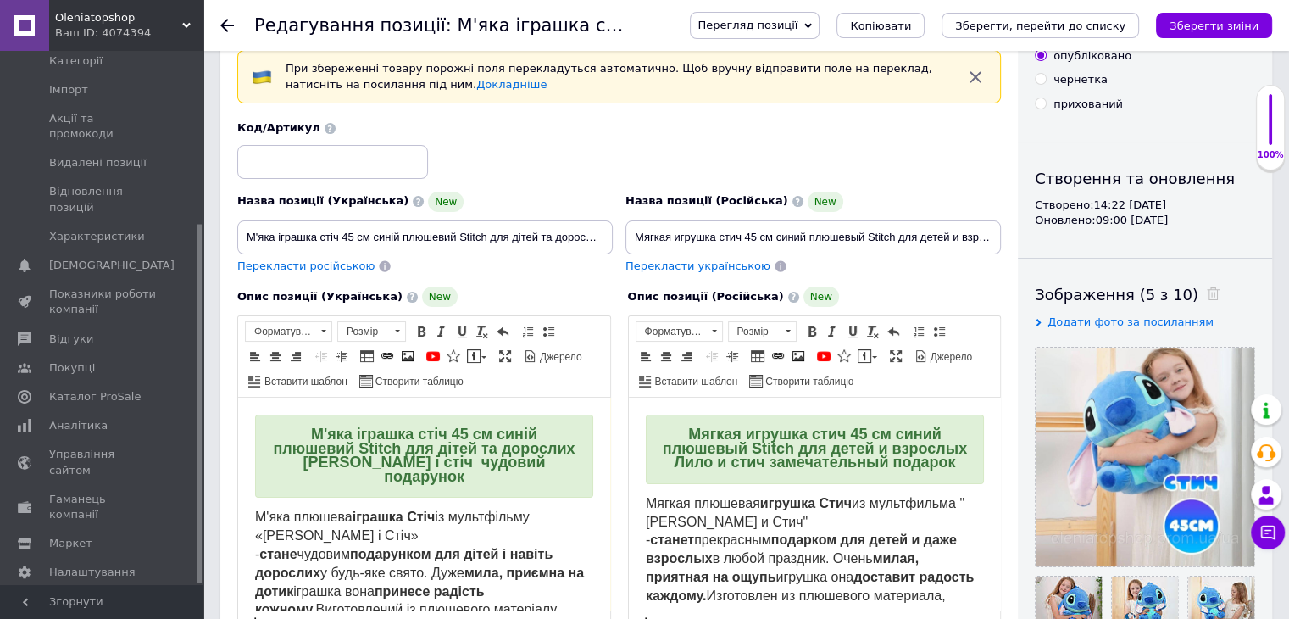
scroll to position [170, 0]
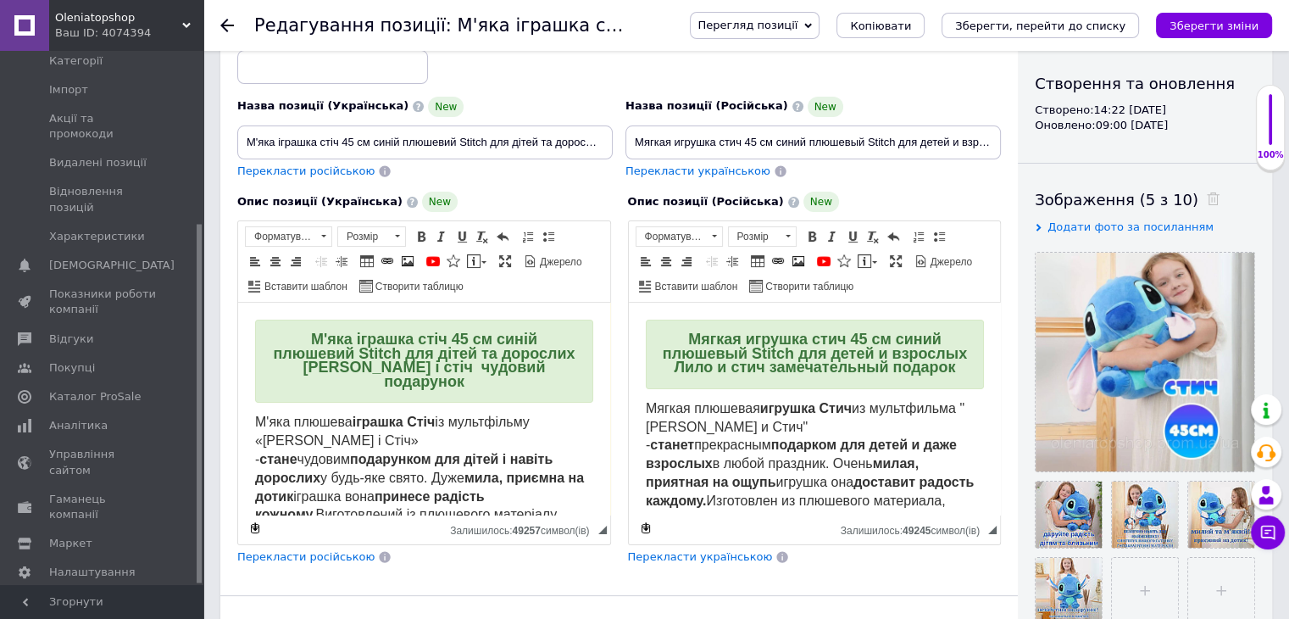
click at [303, 354] on h2 "М'яка іграшка стіч 45 см синій плюшевий Stitch для дітей та дорослих [PERSON_NA…" at bounding box center [424, 361] width 338 height 83
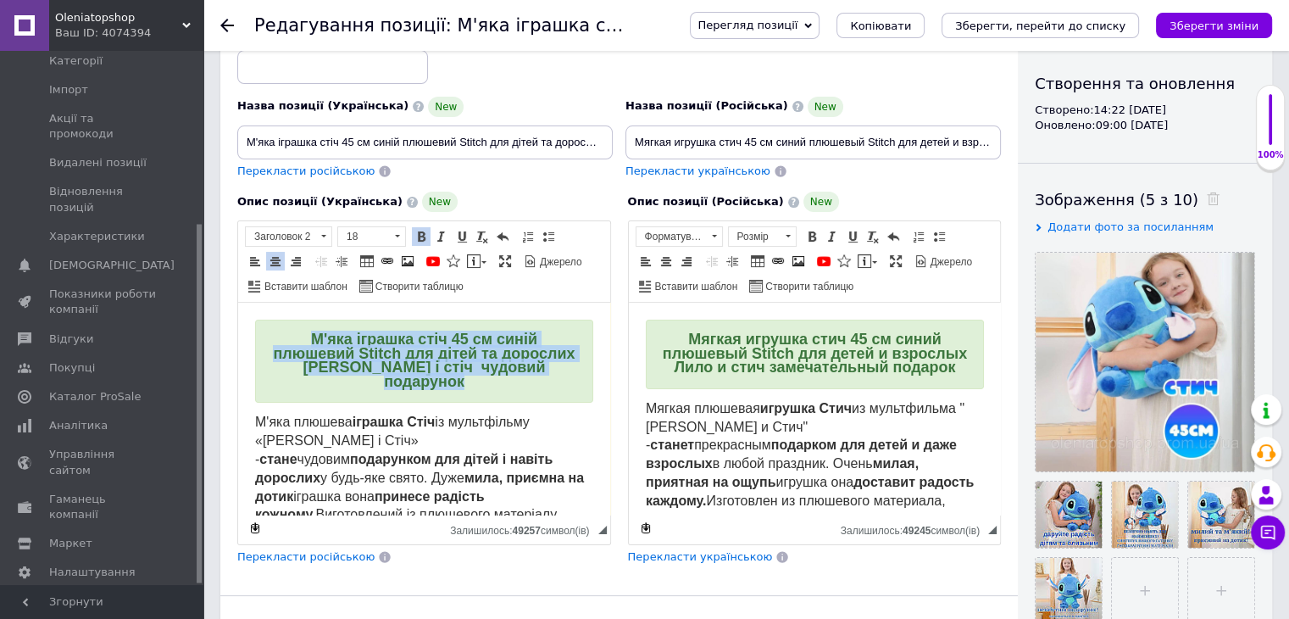
click at [303, 354] on h2 "М'яка іграшка стіч 45 см синій плюшевий Stitch для дітей та дорослих [PERSON_NA…" at bounding box center [424, 361] width 338 height 83
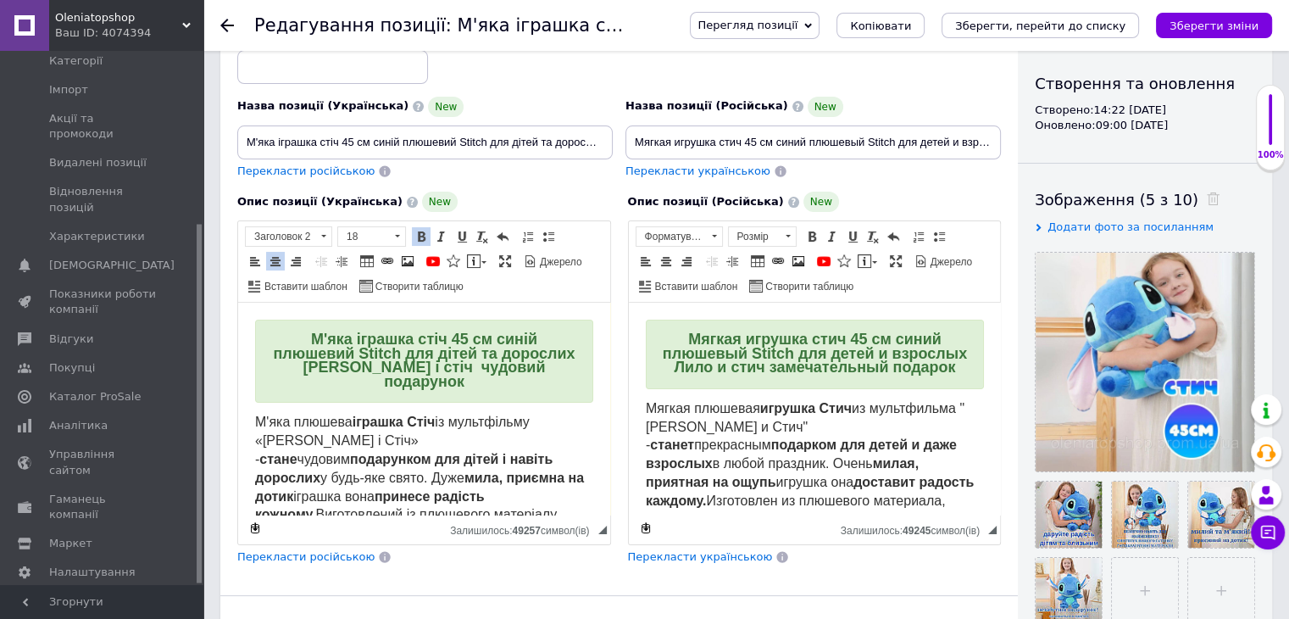
click at [787, 359] on strong "Мягкая игрушка стич 45 см синий плюшевый Stitch для детей и взрослых Лило и сти…" at bounding box center [814, 353] width 304 height 45
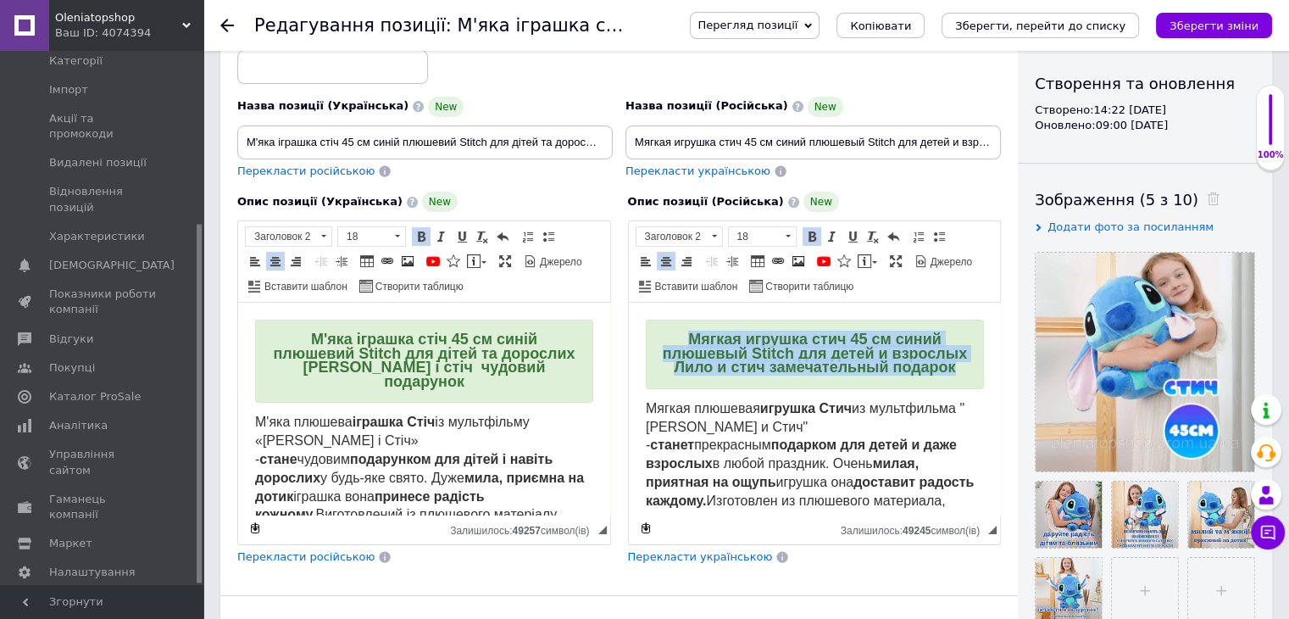
click at [787, 359] on strong "Мягкая игрушка стич 45 см синий плюшевый Stitch для детей и взрослых Лило и сти…" at bounding box center [814, 353] width 304 height 45
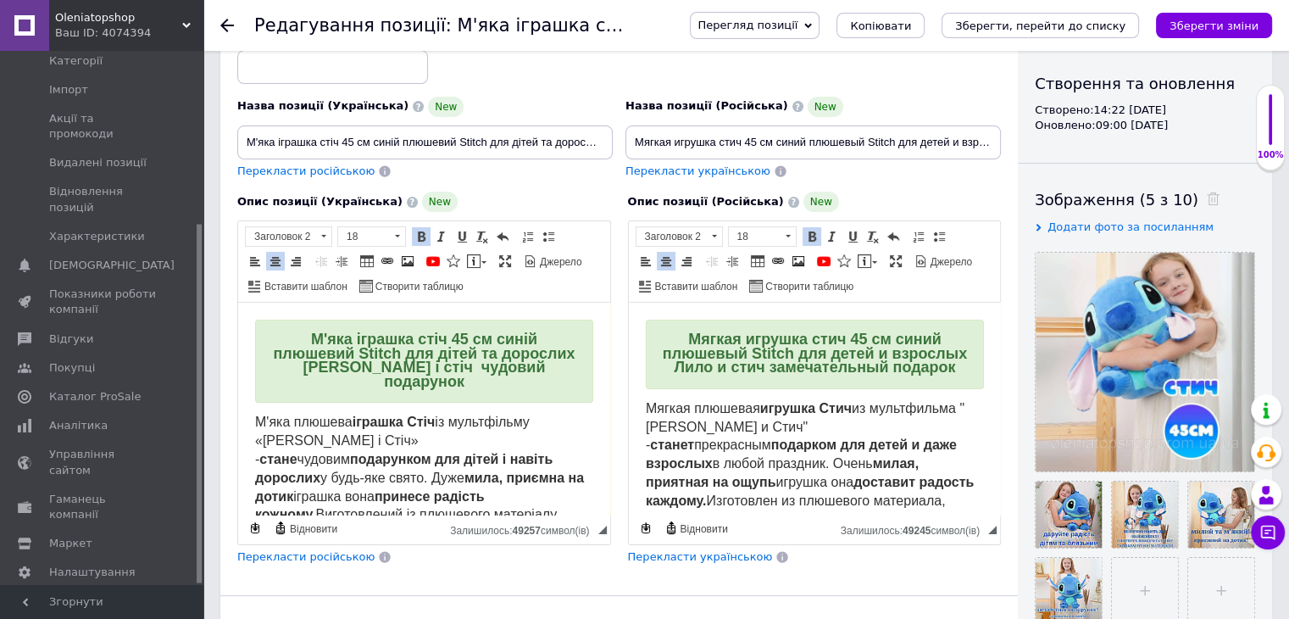
click at [479, 353] on strong "М'яка іграшка стіч 45 см синій плюшевий Stitch для дітей та дорослих [PERSON_NA…" at bounding box center [424, 360] width 302 height 59
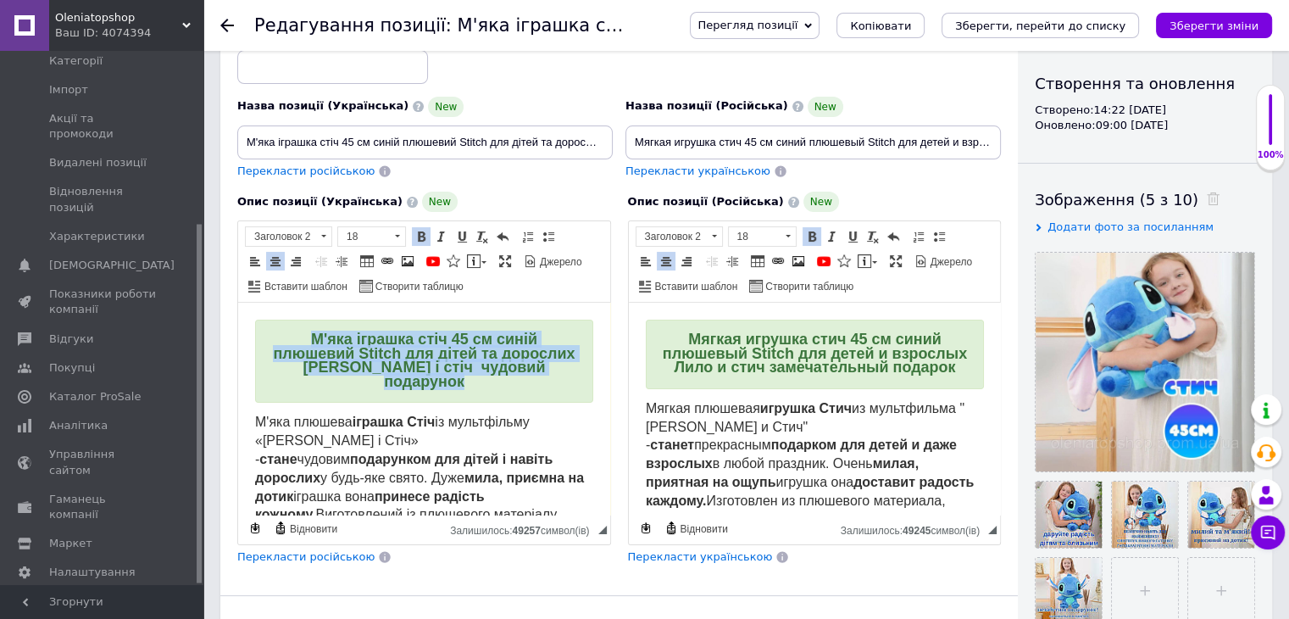
click at [479, 353] on strong "М'яка іграшка стіч 45 см синій плюшевий Stitch для дітей та дорослих [PERSON_NA…" at bounding box center [424, 360] width 302 height 59
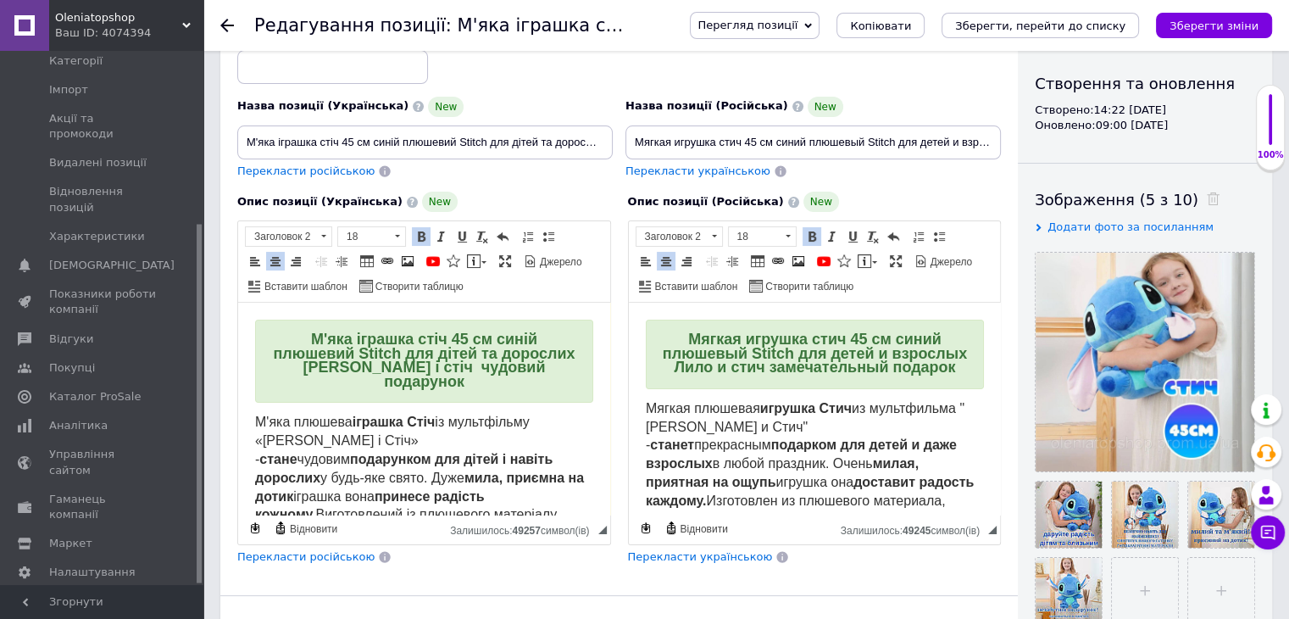
click at [773, 331] on strong "Мягкая игрушка стич 45 см синий плюшевый Stitch для детей и взрослых Лило и сти…" at bounding box center [814, 353] width 304 height 45
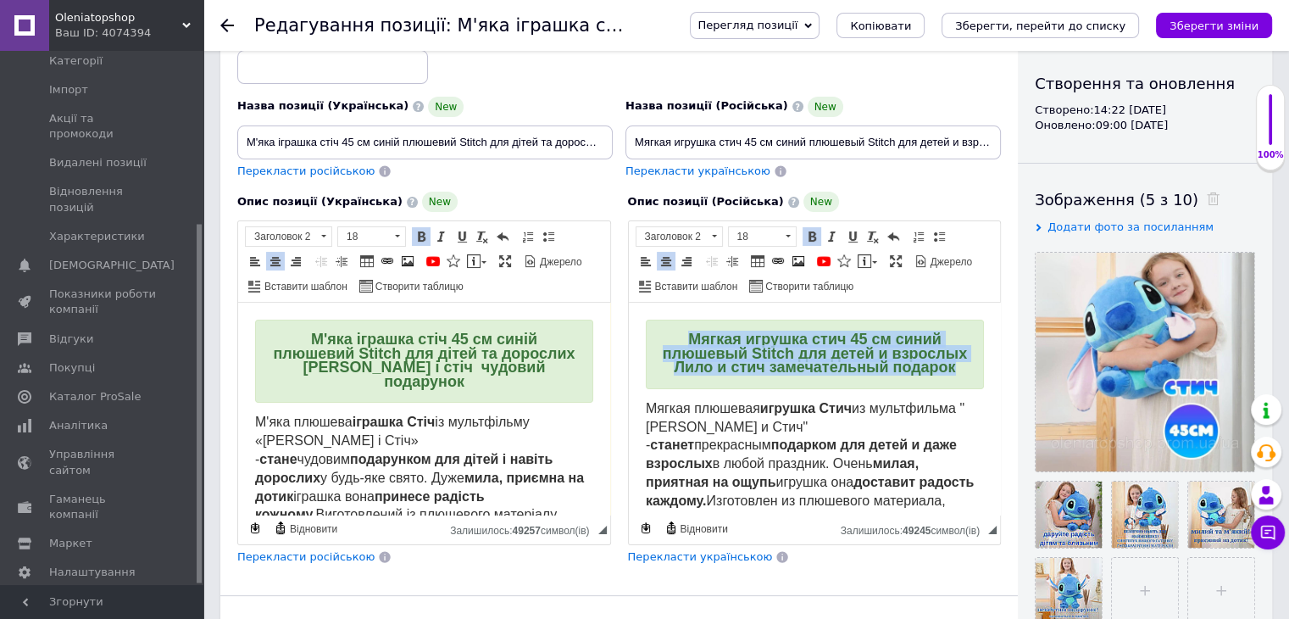
click at [773, 331] on strong "Мягкая игрушка стич 45 см синий плюшевый Stitch для детей и взрослых Лило и сти…" at bounding box center [814, 353] width 304 height 45
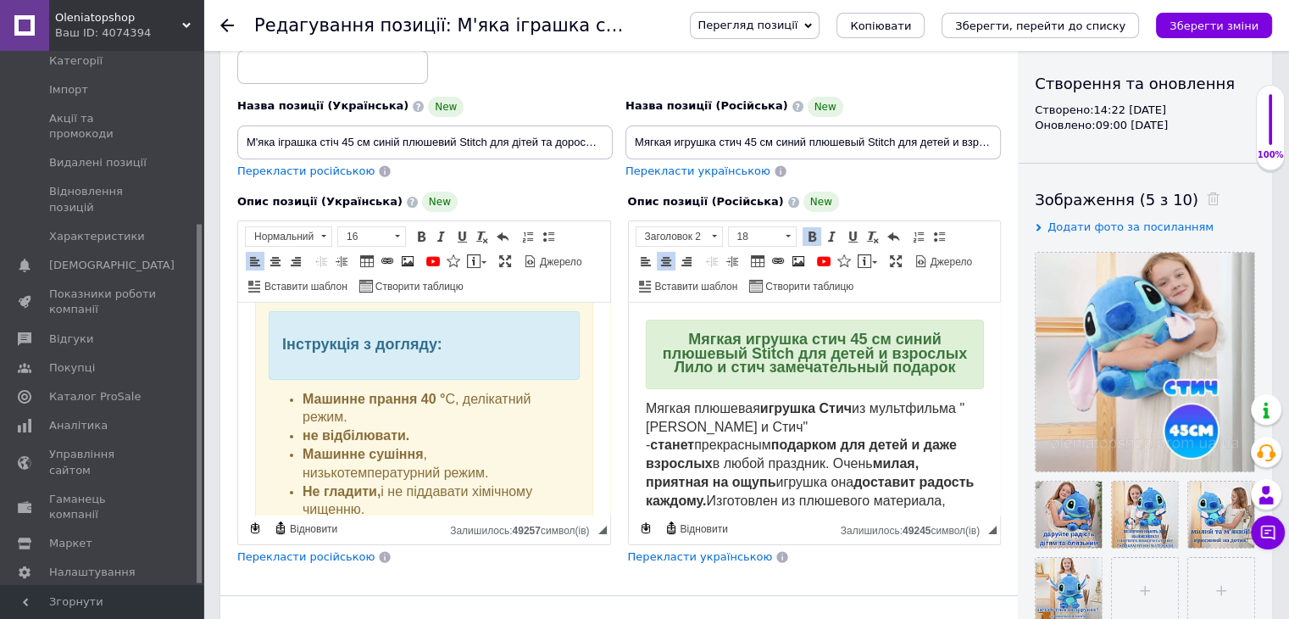
scroll to position [615, 0]
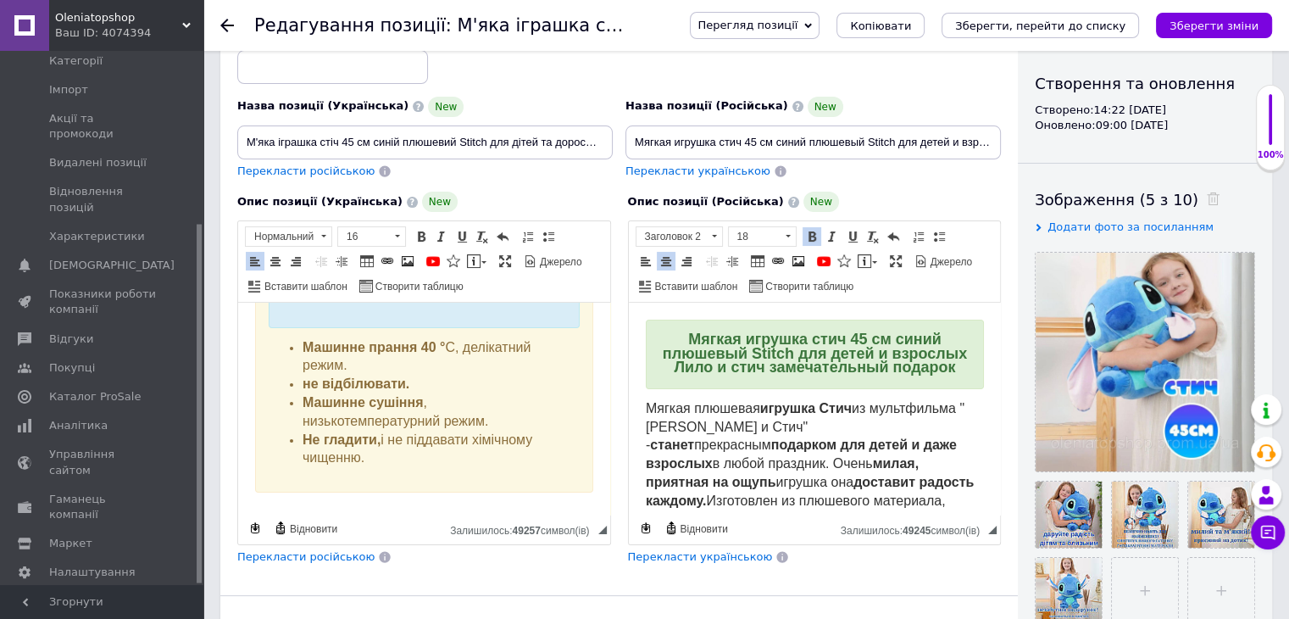
drag, startPoint x: 250, startPoint y: 424, endPoint x: 533, endPoint y: 459, distance: 285.3
click at [533, 459] on html "М'яка іграшка стіч 45 см синій плюшевий Stitch для дітей та дорослих [PERSON_NA…" at bounding box center [424, 112] width 372 height 851
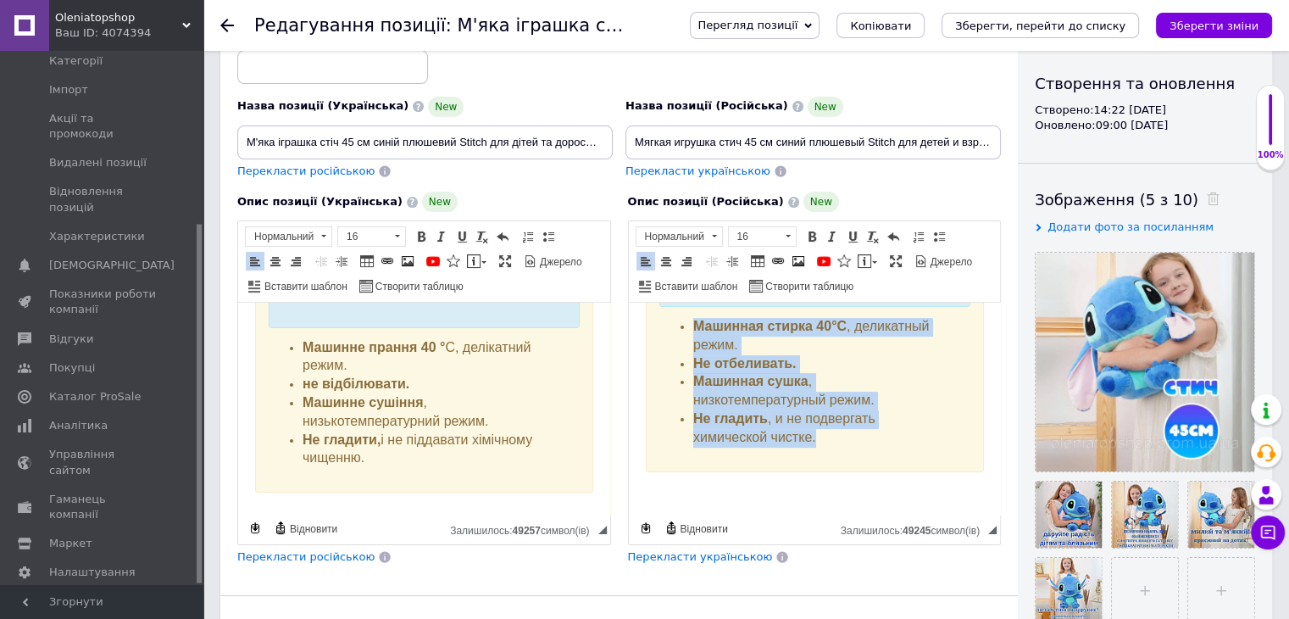
scroll to position [634, 0]
drag, startPoint x: 639, startPoint y: 420, endPoint x: 862, endPoint y: 453, distance: 225.2
click at [862, 453] on html "Мягкая игрушка стич 45 см синий плюшевый Stitch для детей и взрослых Лило и сти…" at bounding box center [814, 96] width 372 height 837
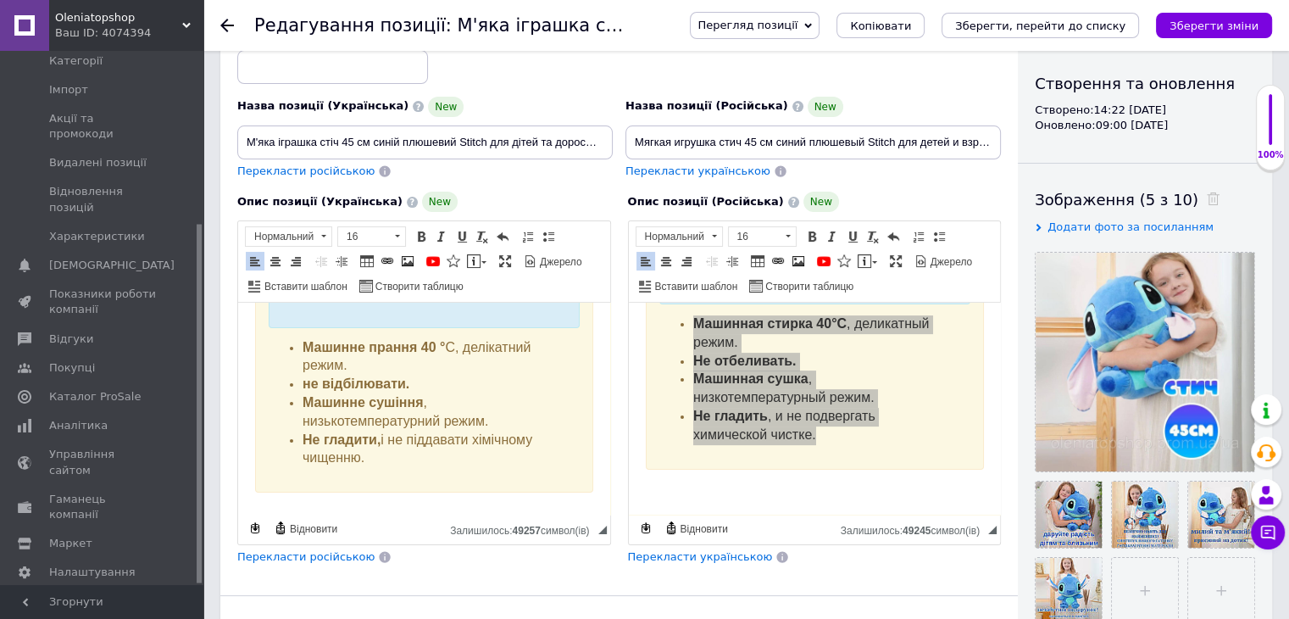
click at [229, 26] on icon at bounding box center [227, 26] width 14 height 14
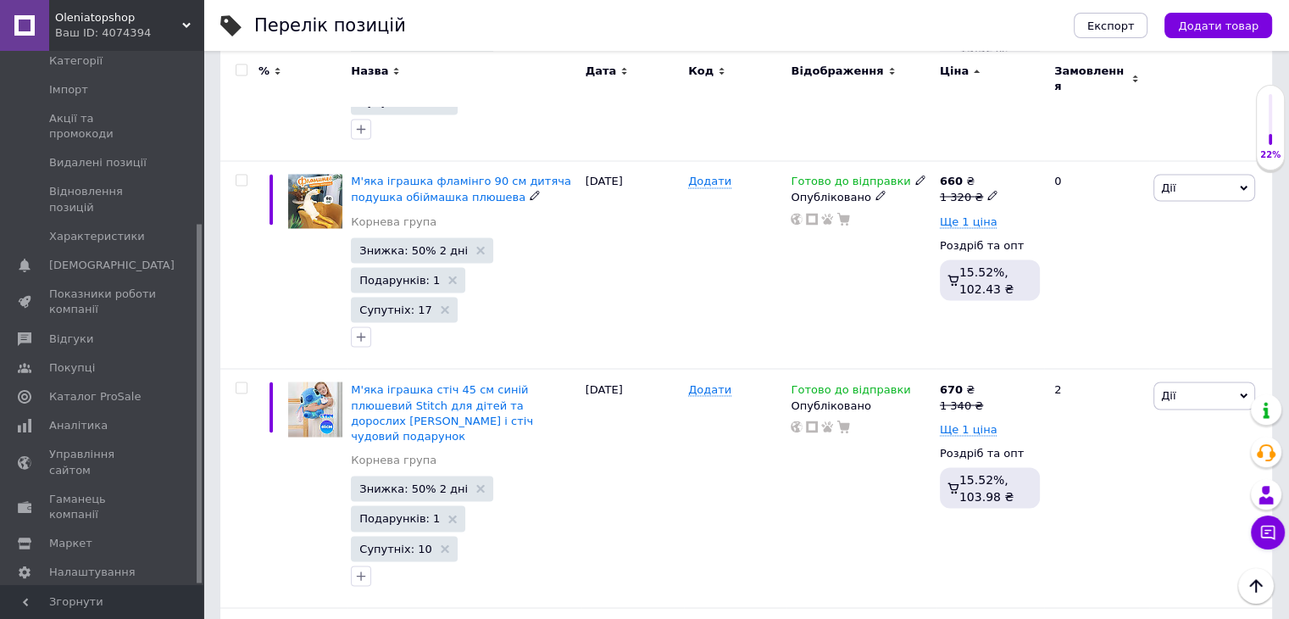
scroll to position [3120, 0]
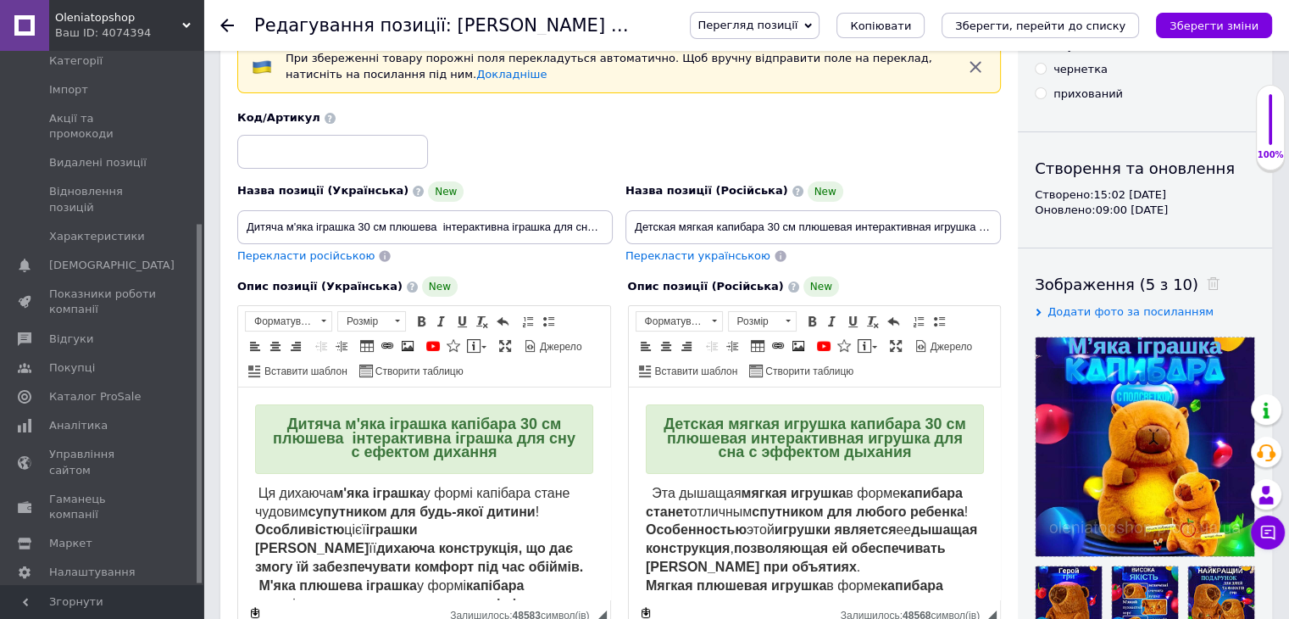
scroll to position [254, 0]
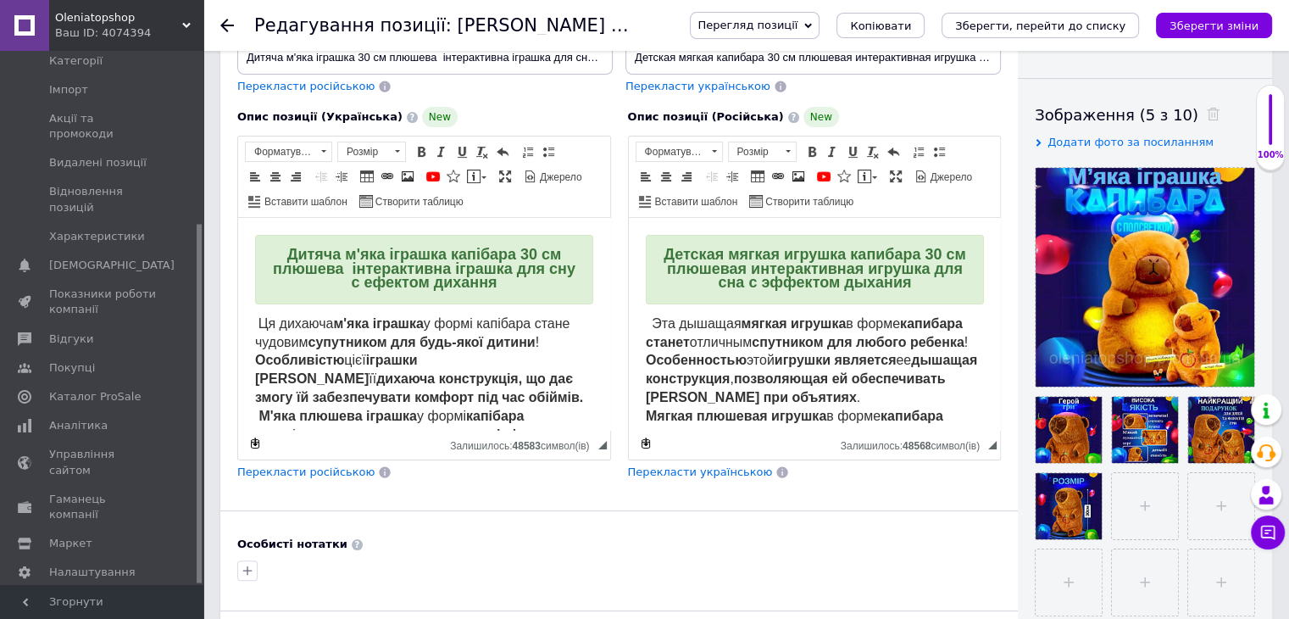
click at [464, 280] on strong "Дитяча м'яка іграшка капібара 30 см плюшева інтерактивна іграшка для сну с ефек…" at bounding box center [424, 268] width 303 height 45
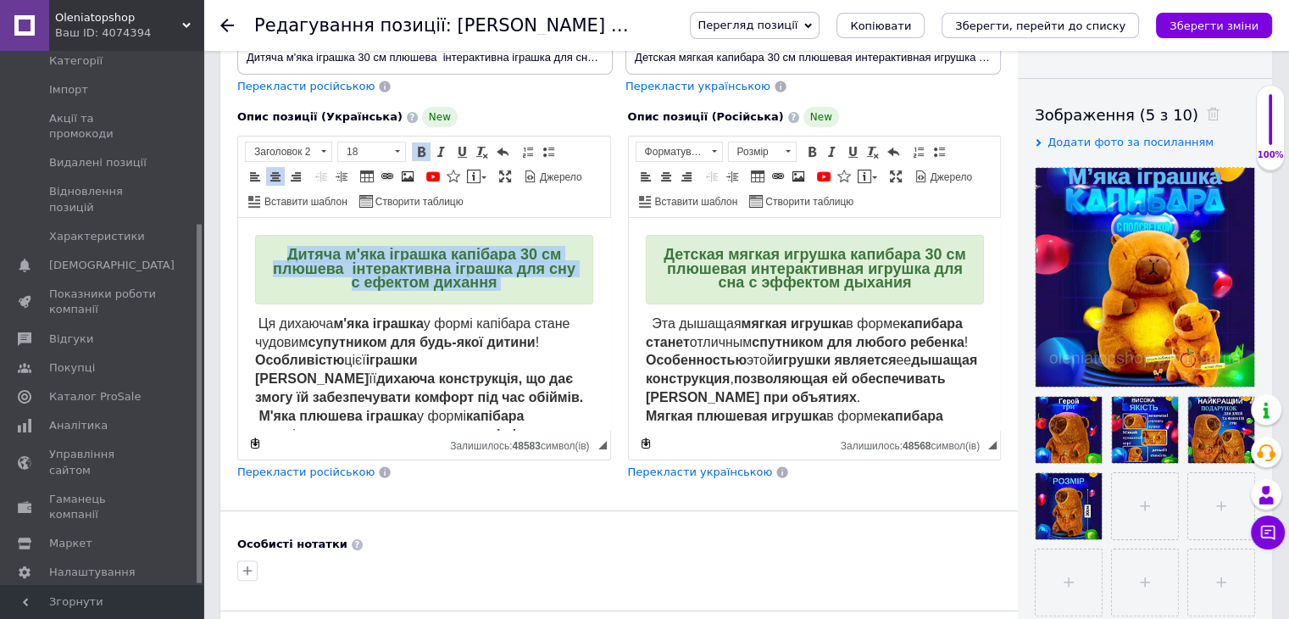
click at [464, 280] on strong "Дитяча м'яка іграшка капібара 30 см плюшева інтерактивна іграшка для сну с ефек…" at bounding box center [424, 268] width 303 height 45
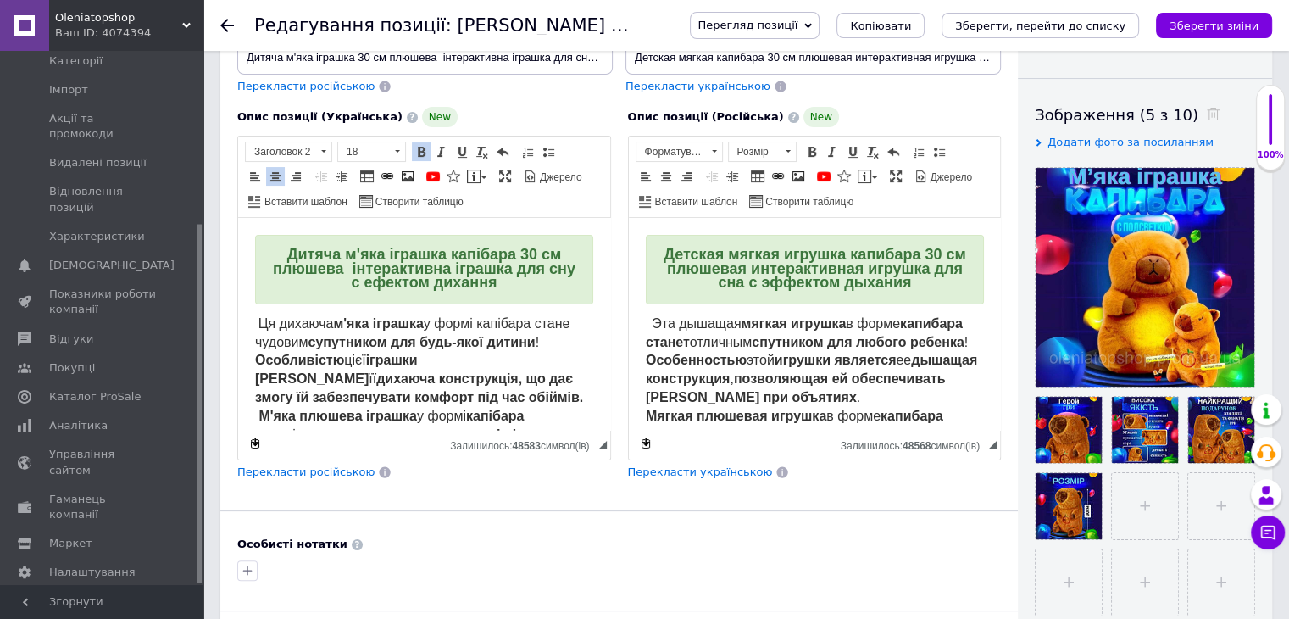
click at [765, 250] on strong "Детская мягкая игрушка капибара 30 см плюшевая интерактивная игрушка для сна с …" at bounding box center [814, 268] width 303 height 45
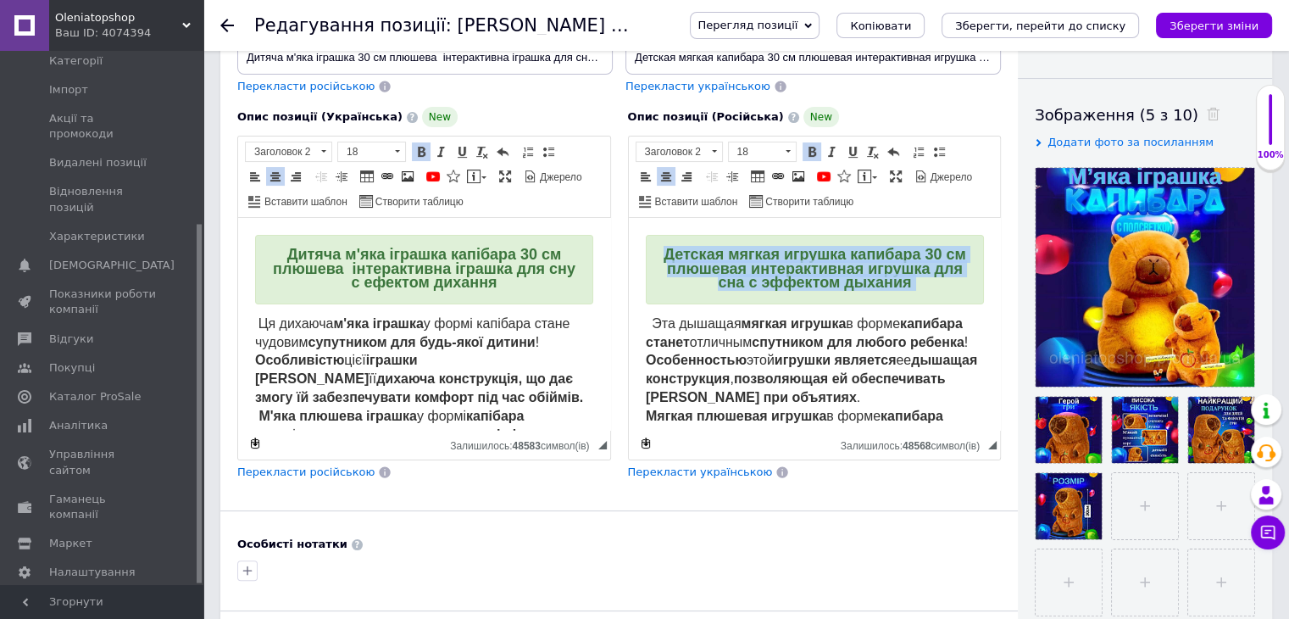
click at [764, 250] on strong "Детская мягкая игрушка капибара 30 см плюшевая интерактивная игрушка для сна с …" at bounding box center [814, 268] width 303 height 45
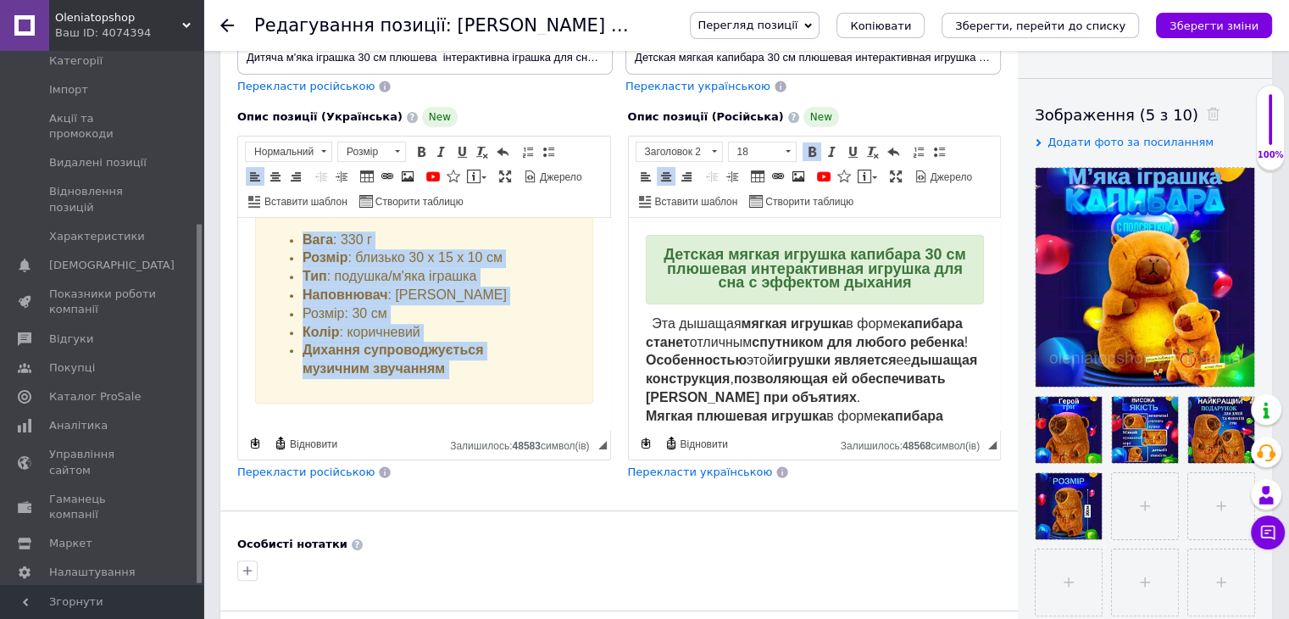
scroll to position [1282, 0]
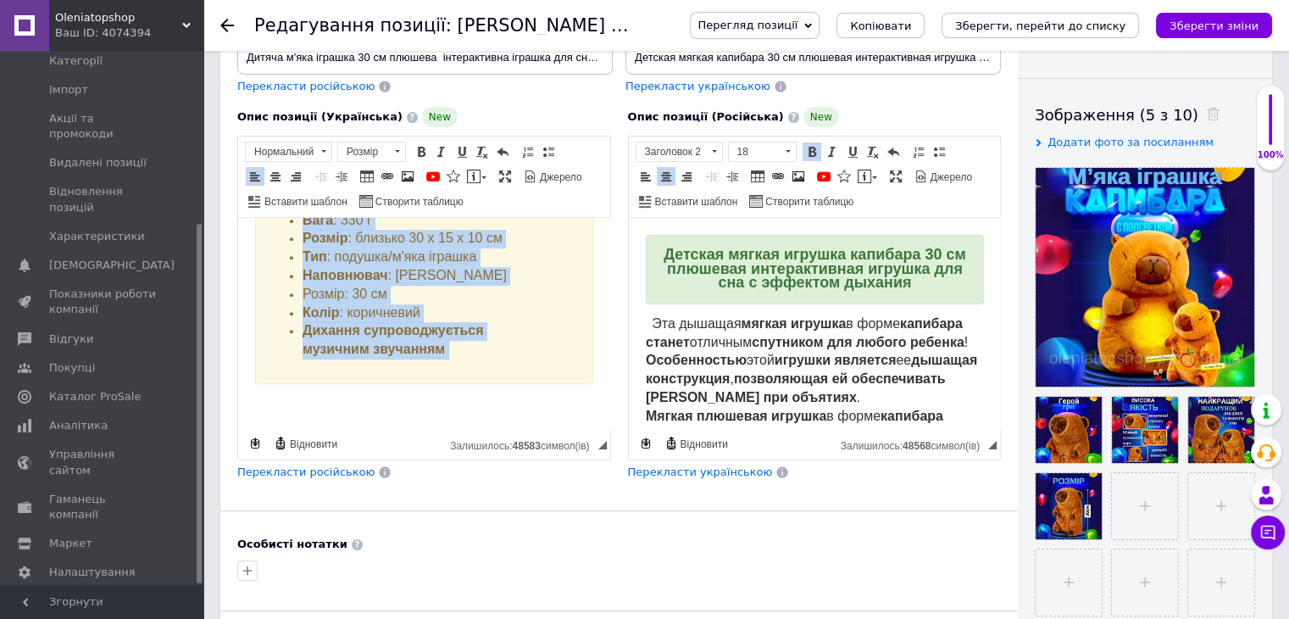
drag, startPoint x: 249, startPoint y: 321, endPoint x: 555, endPoint y: 436, distance: 326.7
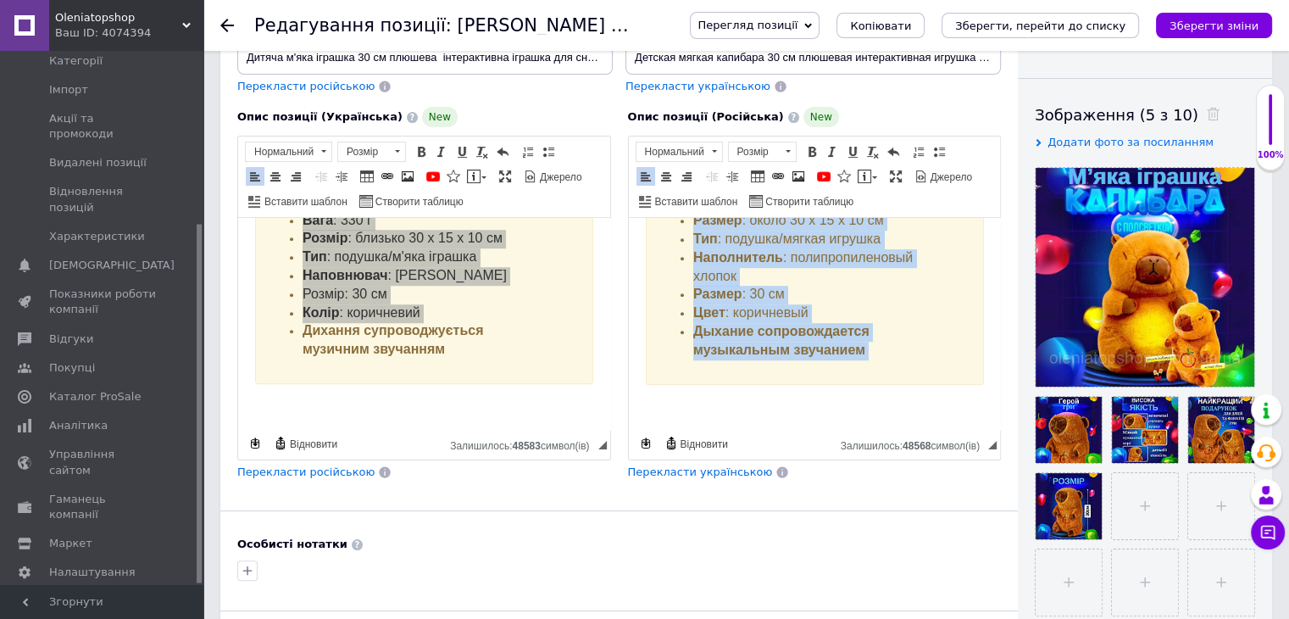
scroll to position [1305, 0]
drag, startPoint x: 642, startPoint y: 324, endPoint x: 835, endPoint y: 415, distance: 213.1
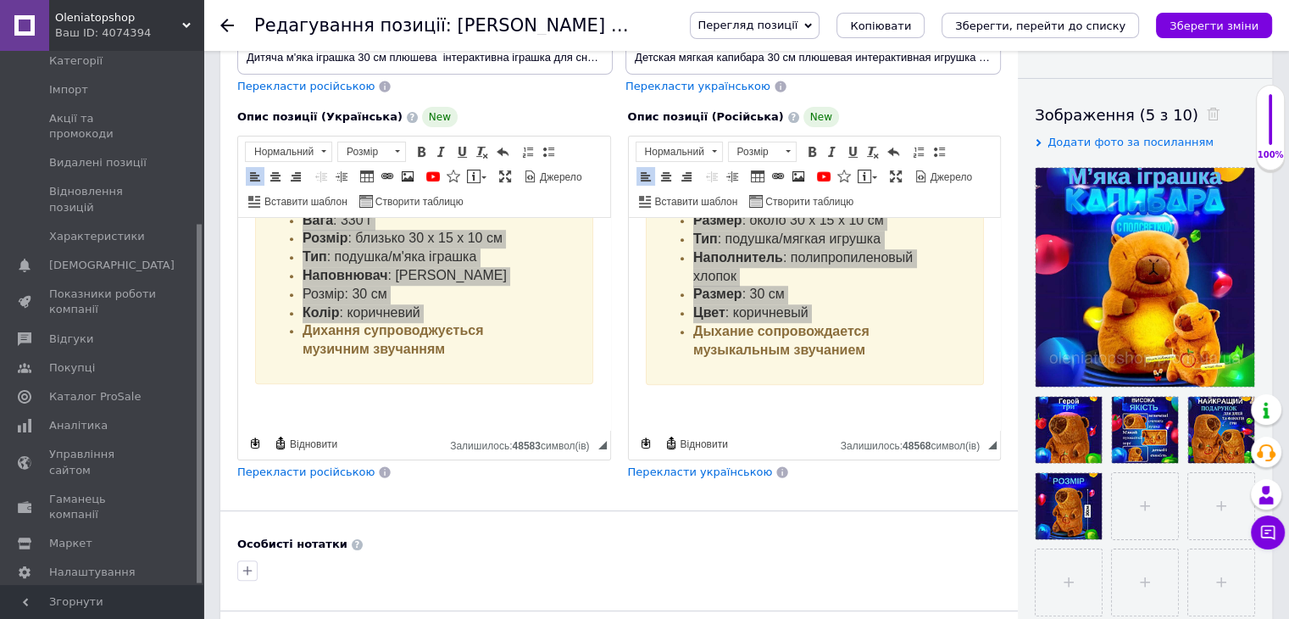
click at [231, 28] on icon at bounding box center [227, 26] width 14 height 14
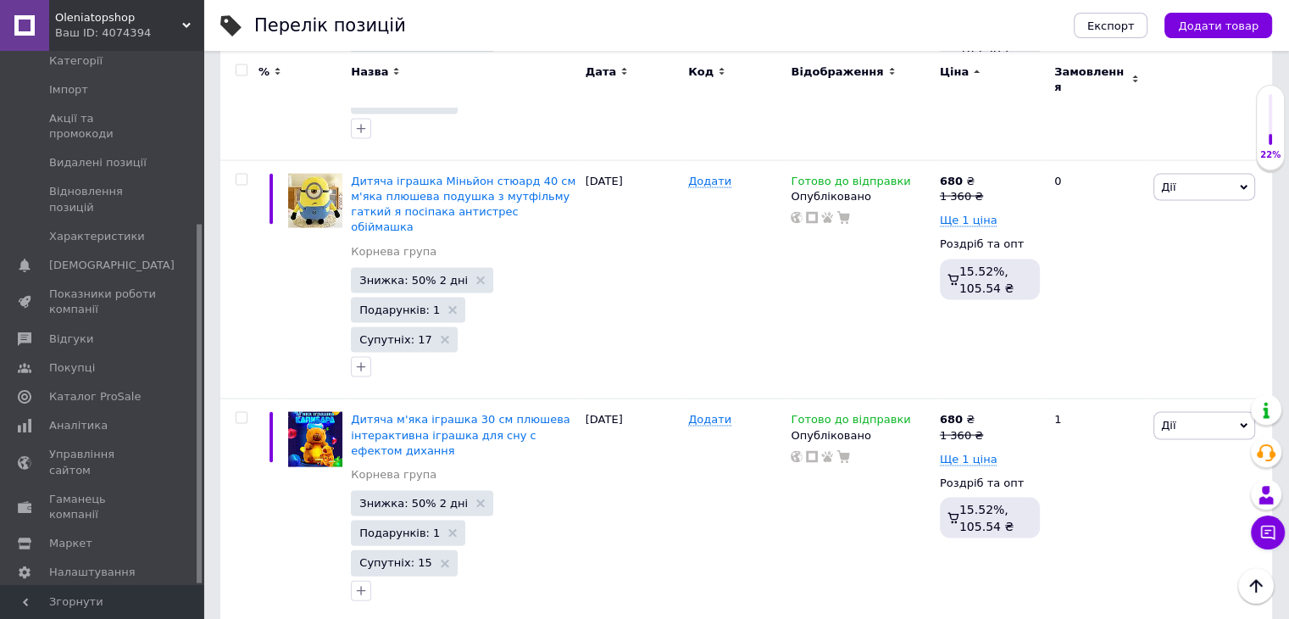
scroll to position [3567, 0]
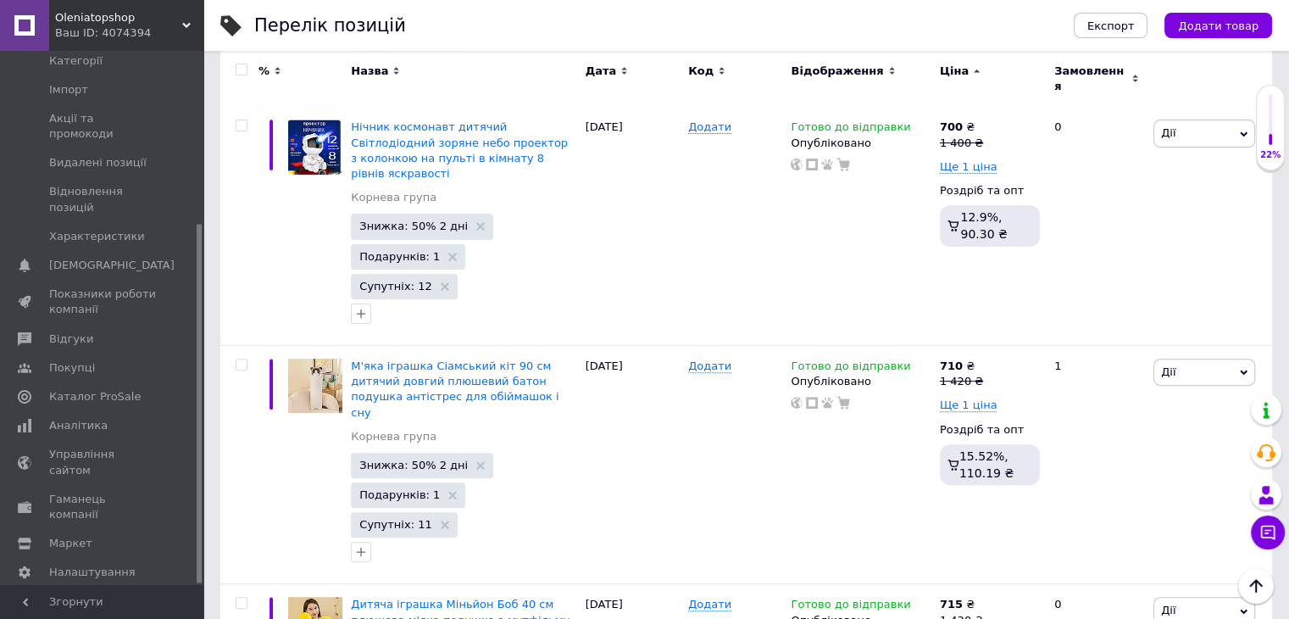
scroll to position [370, 0]
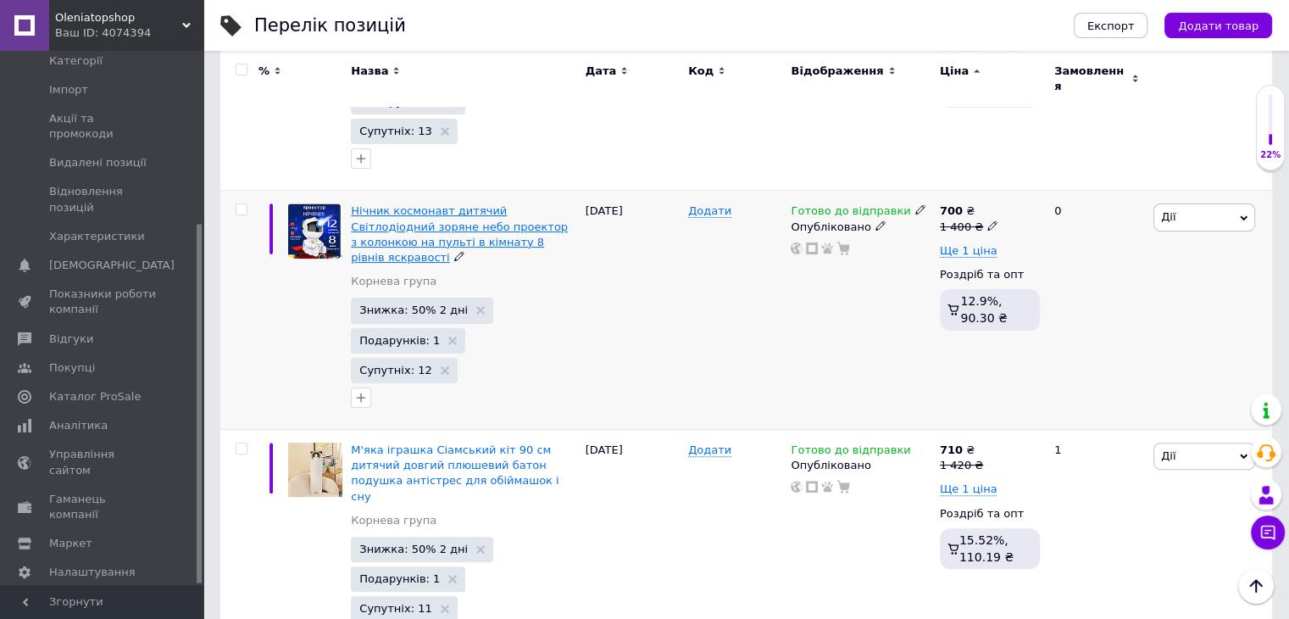
click at [415, 204] on span "Нічник космонавт дитячий Світлодіодний зоряне небо проектор з колонкою на пульт…" at bounding box center [459, 233] width 217 height 59
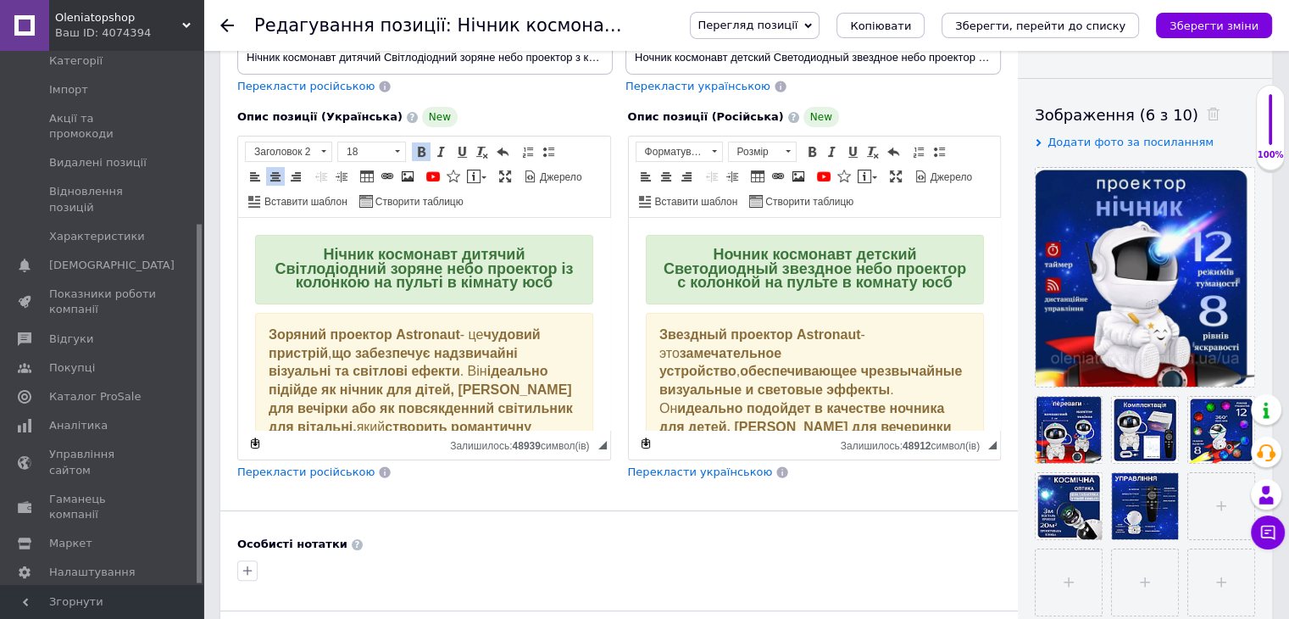
click at [351, 269] on strong "Нічник космонавт дитячий Світлодіодний зоряне небо проектор із колонкою на пуль…" at bounding box center [424, 268] width 298 height 45
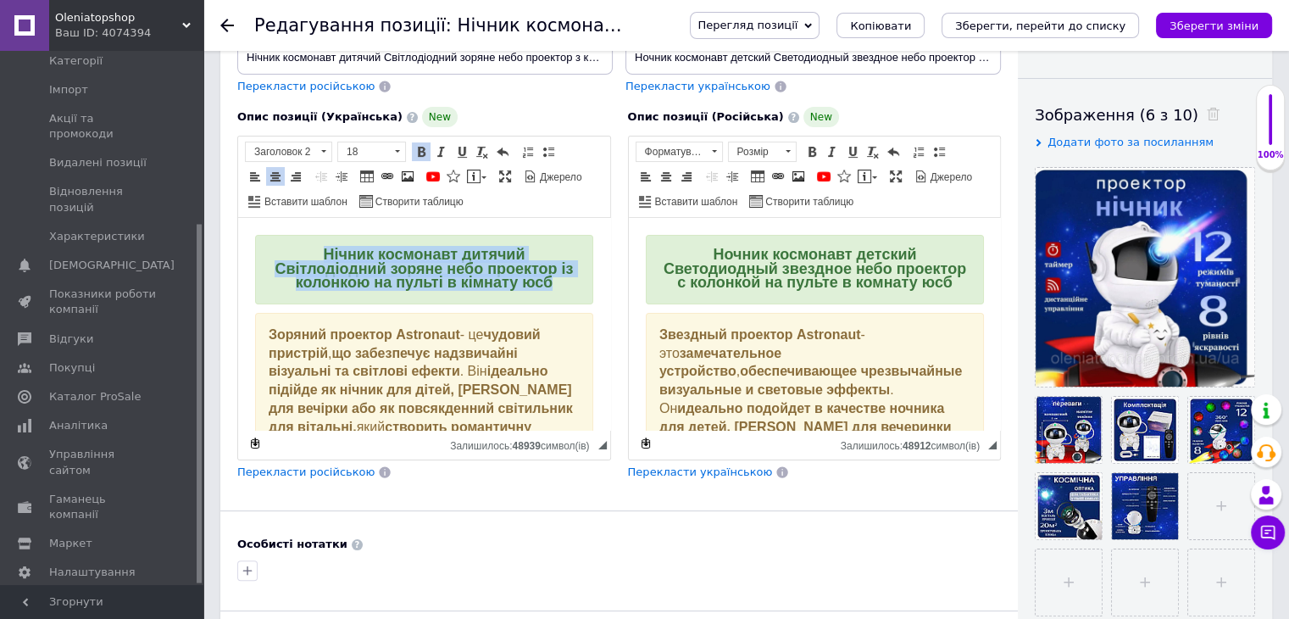
click at [351, 269] on strong "Нічник космонавт дитячий Світлодіодний зоряне небо проектор із колонкою на пуль…" at bounding box center [424, 268] width 298 height 45
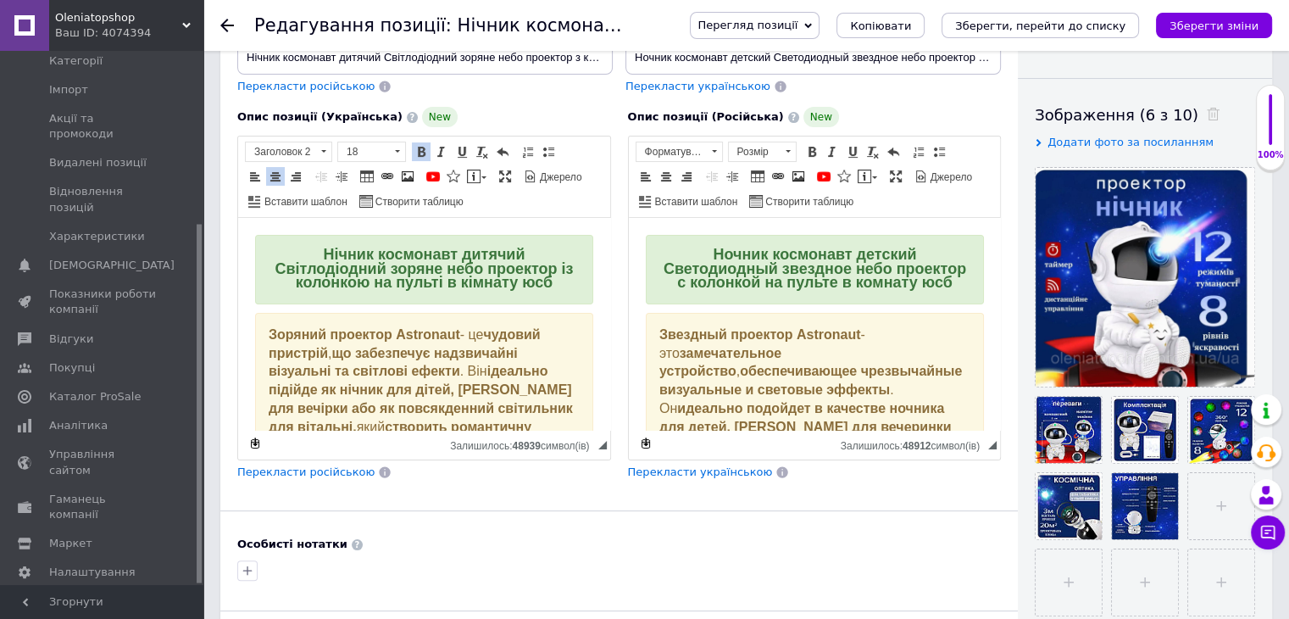
click at [742, 293] on h2 "Ночник космонавт детский Светодиодный звездное небо проектор с колонкой на пуль…" at bounding box center [814, 269] width 338 height 69
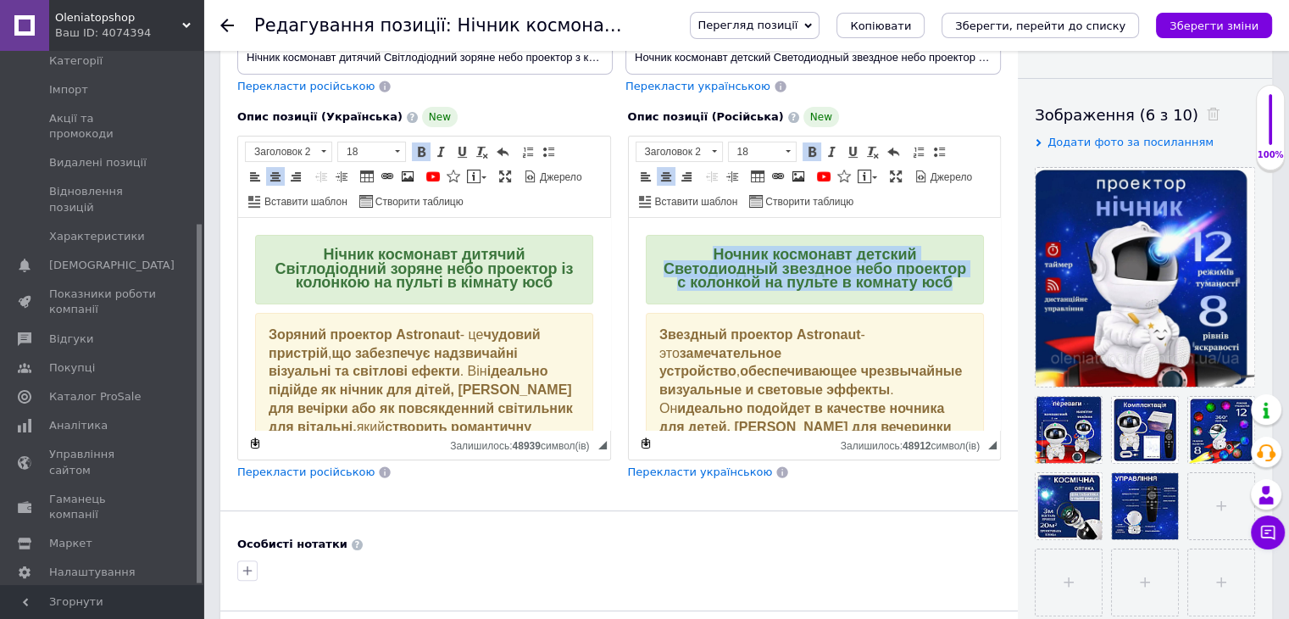
click at [742, 293] on h2 "Ночник космонавт детский Светодиодный звездное небо проектор с колонкой на пуль…" at bounding box center [814, 269] width 338 height 69
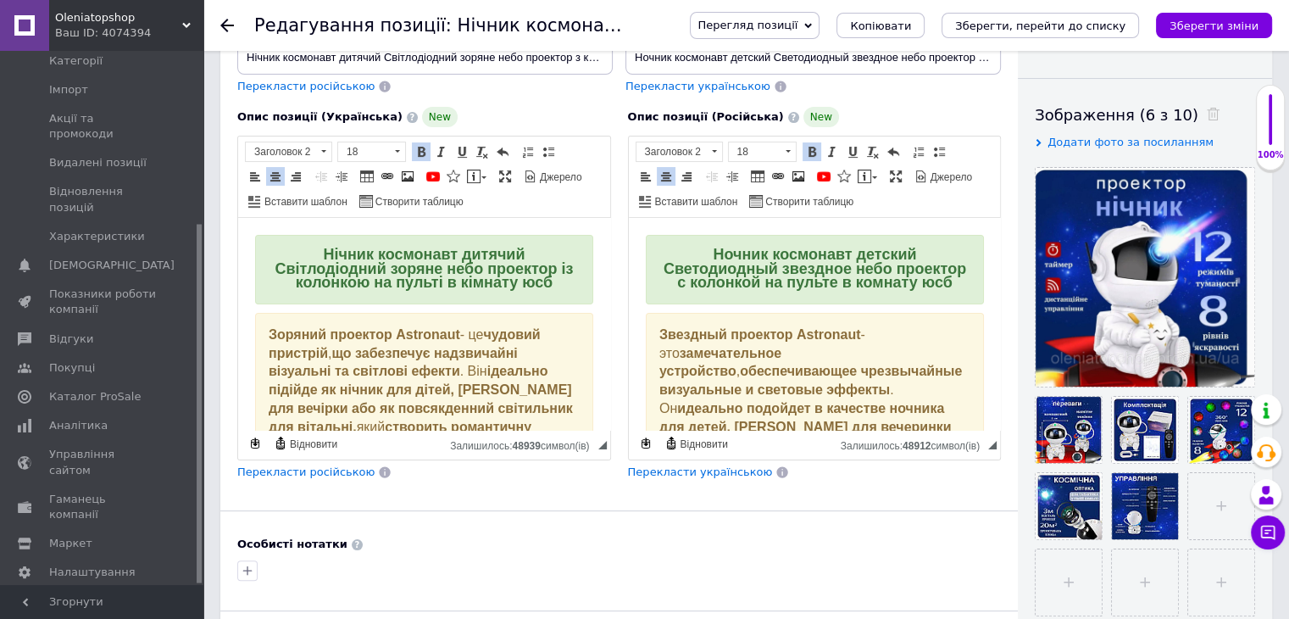
click at [306, 296] on h2 "Нічник космонавт дитячий Світлодіодний зоряне небо проектор із колонкою на пуль…" at bounding box center [424, 269] width 338 height 69
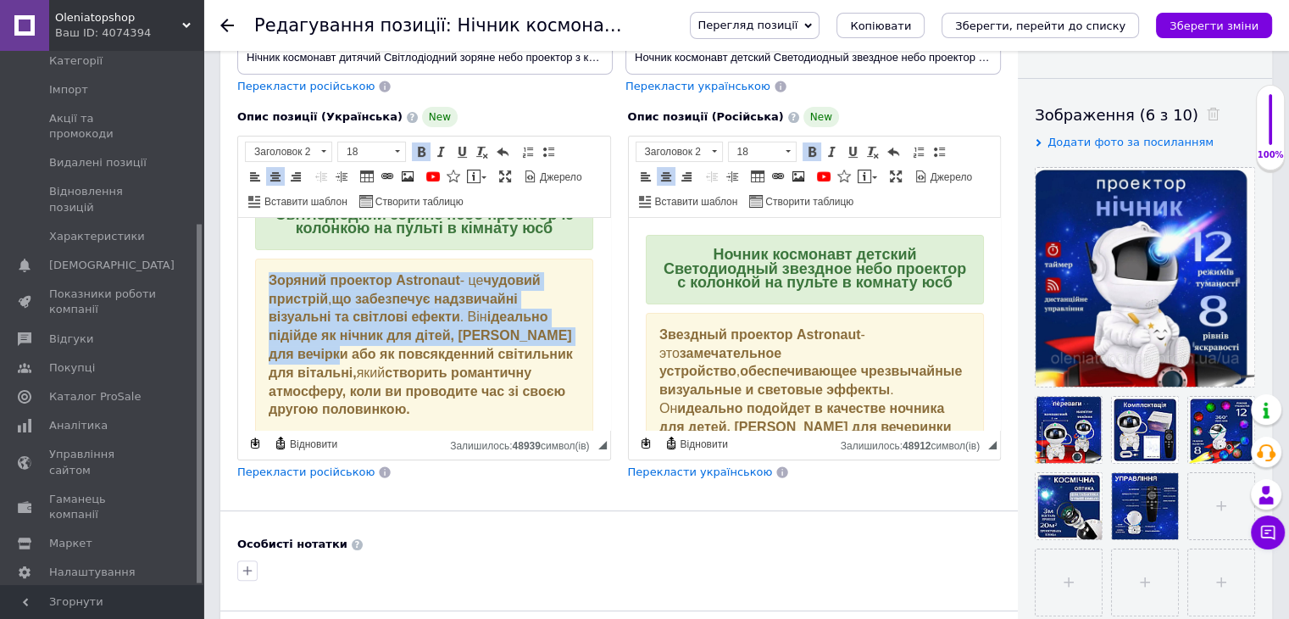
scroll to position [85, 0]
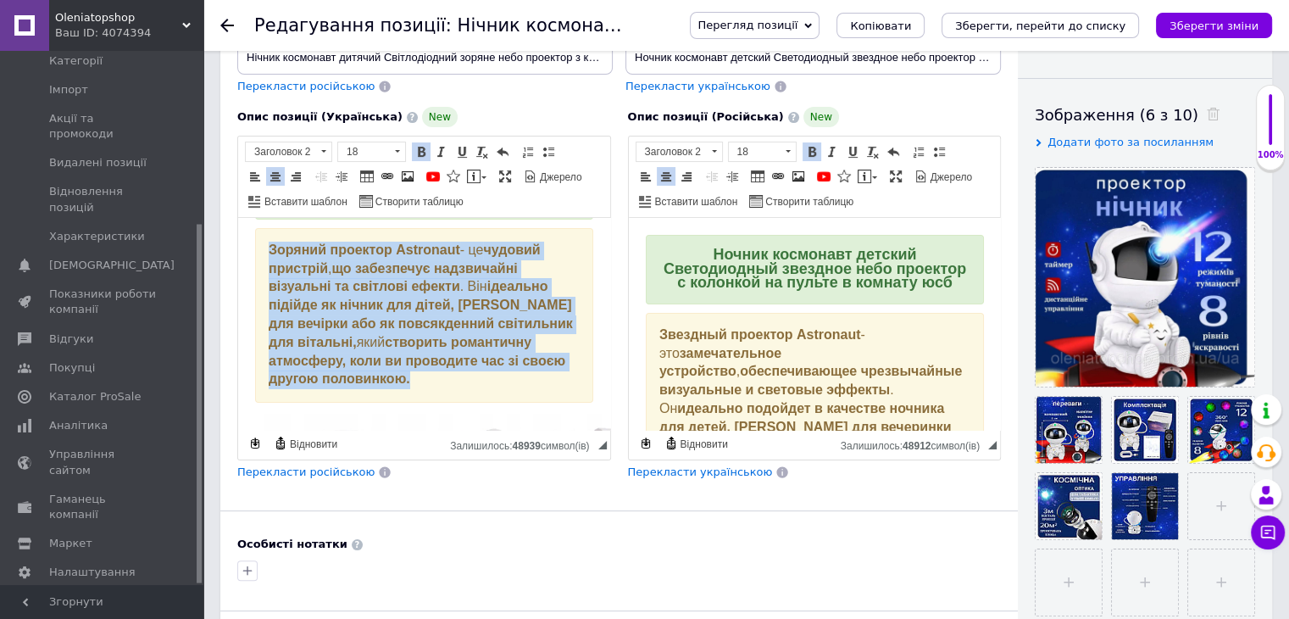
drag, startPoint x: 264, startPoint y: 331, endPoint x: 437, endPoint y: 379, distance: 179.3
click at [437, 379] on div "Зоряний проектор Astronaut - це чудовий пристрій , що забезпечує надзвичайні ві…" at bounding box center [424, 315] width 338 height 175
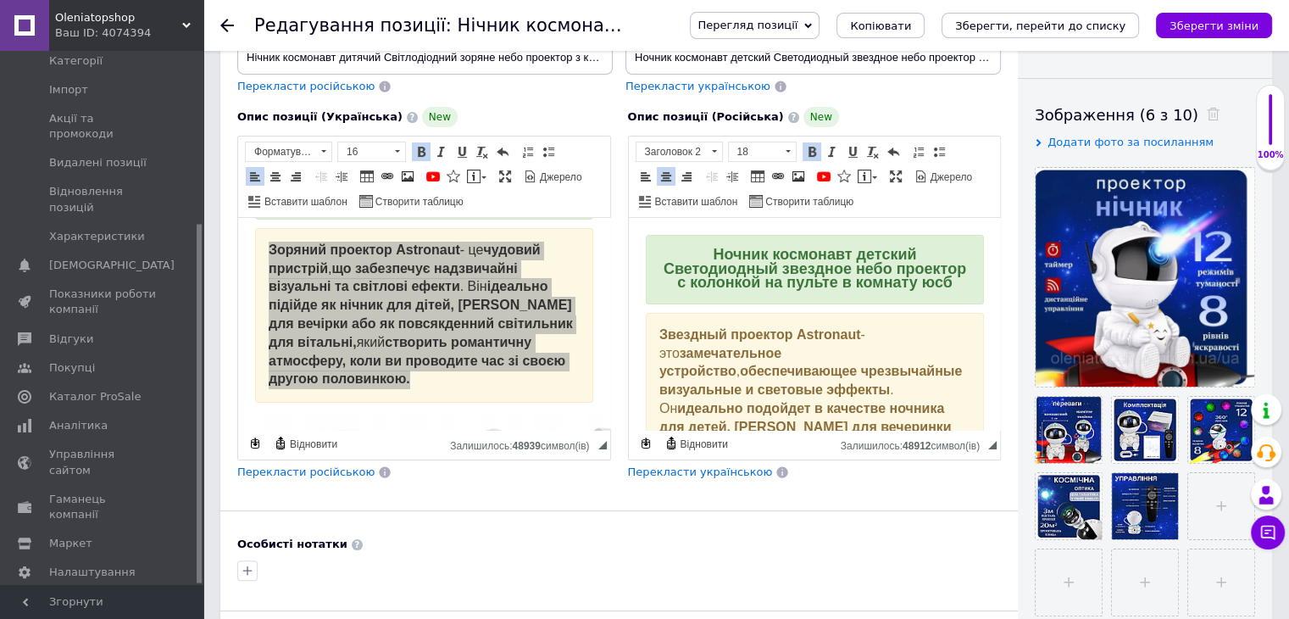
click at [731, 392] on strong "обеспечивающее чрезвычайные визуальные и световые эффекты" at bounding box center [810, 380] width 303 height 33
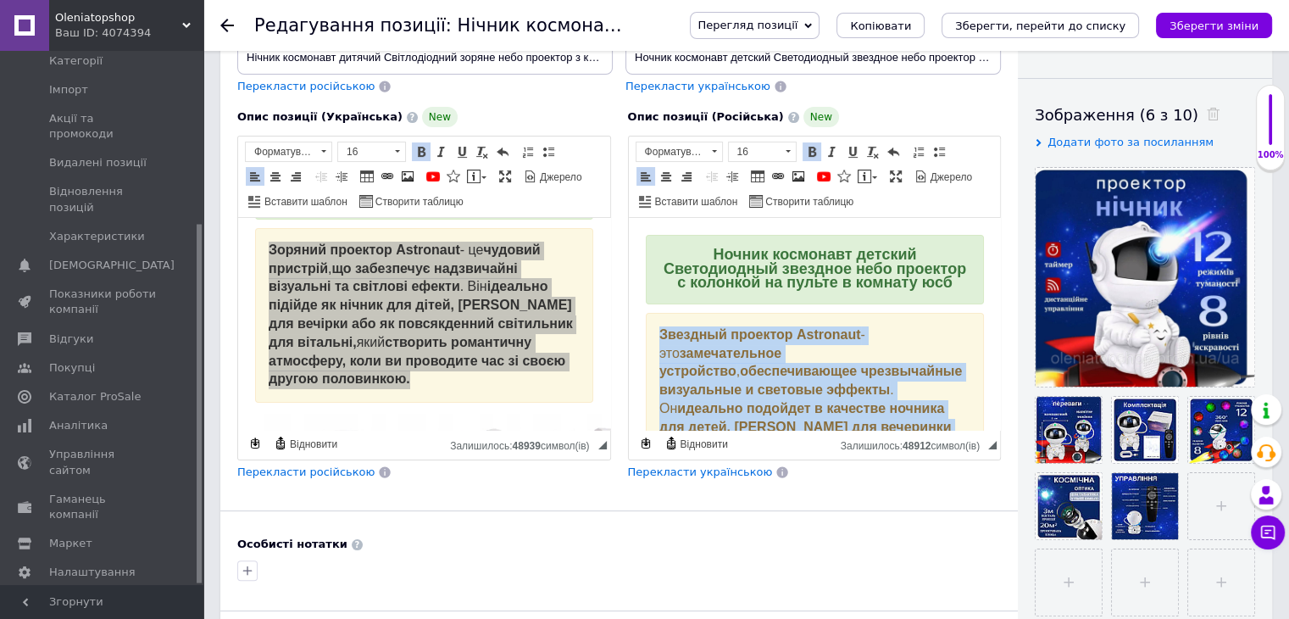
click at [731, 392] on strong "обеспечивающее чрезвычайные визуальные и световые эффекты" at bounding box center [810, 380] width 303 height 33
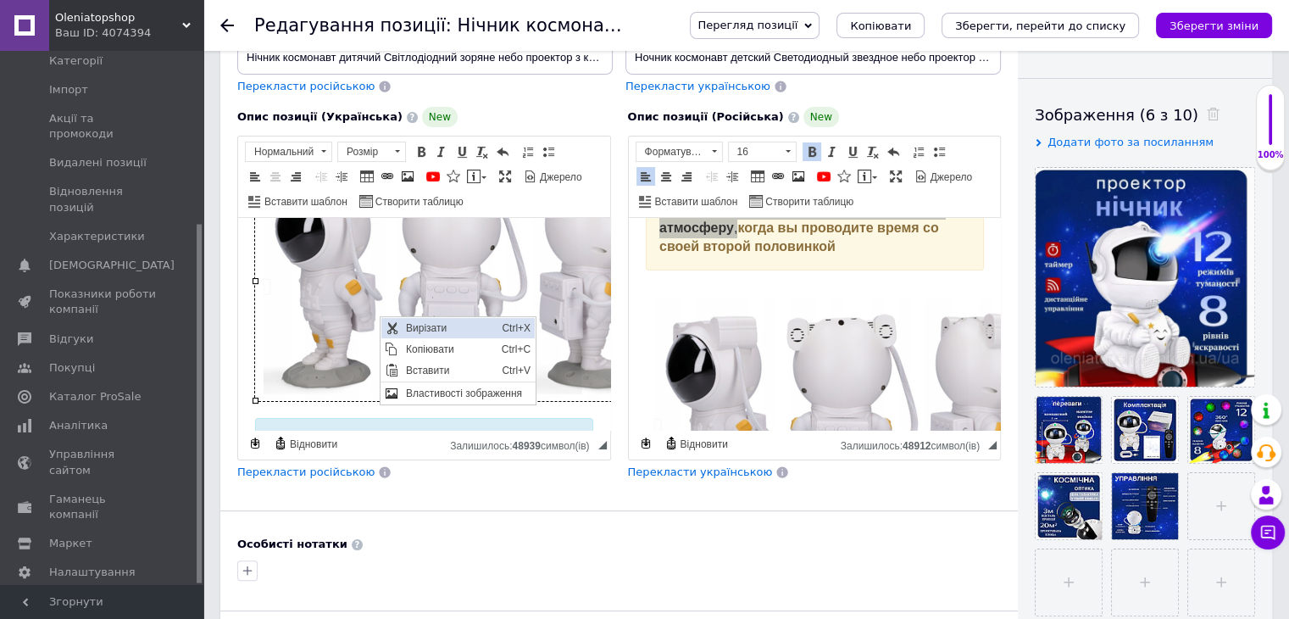
scroll to position [0, 0]
click at [396, 346] on span "Копіювати" at bounding box center [391, 349] width 14 height 14
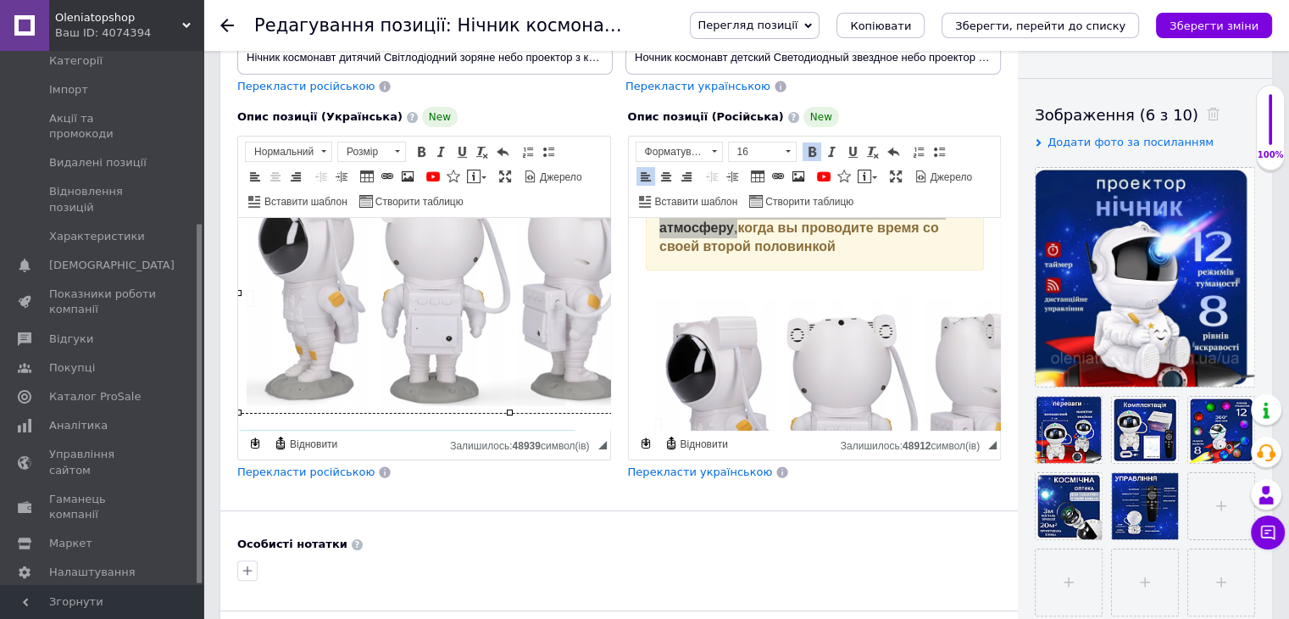
scroll to position [497, 17]
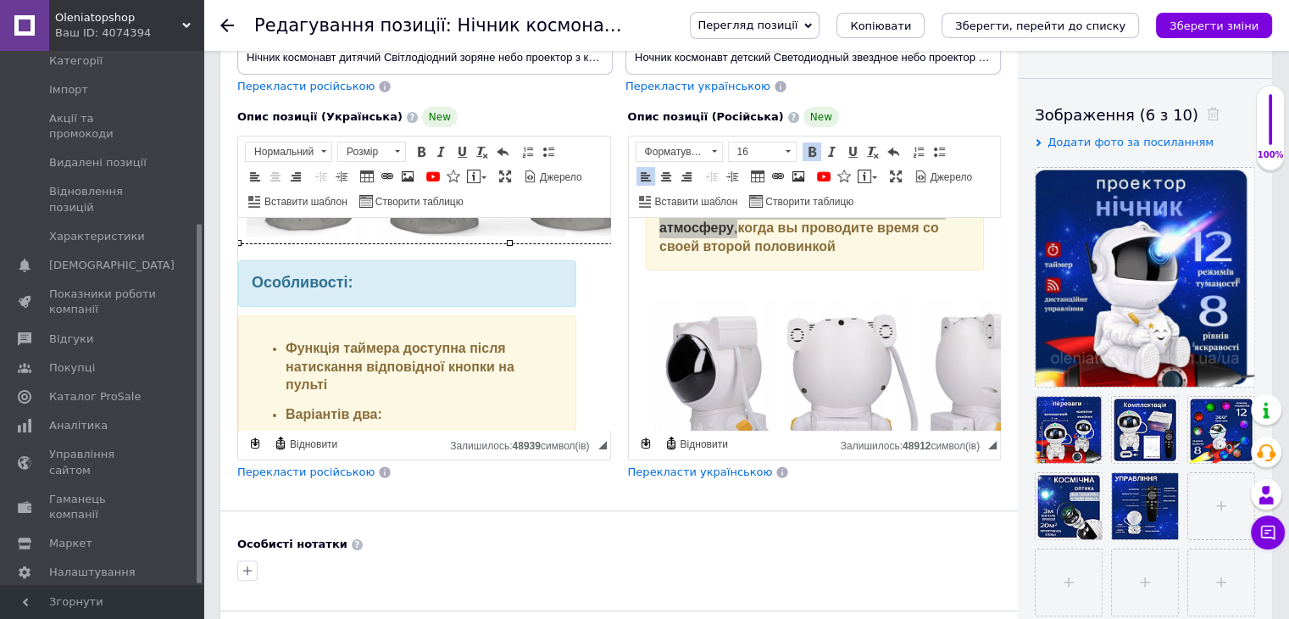
click at [336, 290] on div "Особливості:" at bounding box center [407, 283] width 338 height 47
drag, startPoint x: 273, startPoint y: 357, endPoint x: 279, endPoint y: 341, distance: 17.2
click at [370, 354] on ul "Функція таймера доступна після натискання відповідної кнопки на пульті Варіанті…" at bounding box center [407, 460] width 311 height 240
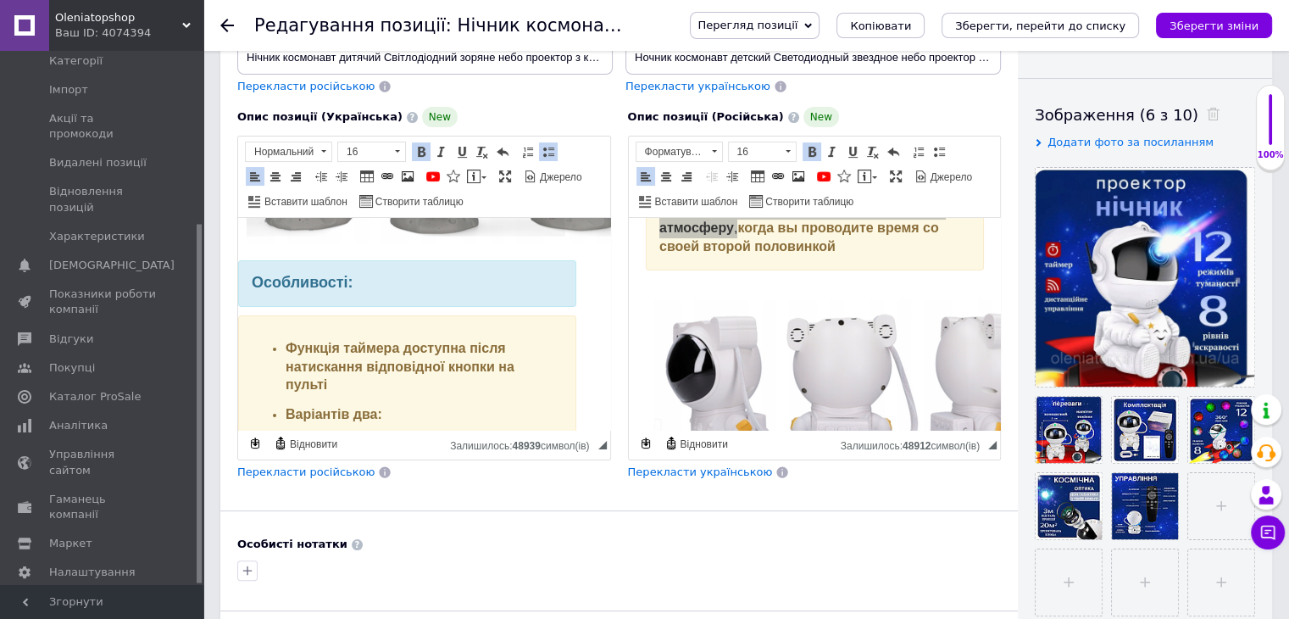
click at [269, 340] on ul "Функція таймера доступна після натискання відповідної кнопки на пульті Варіанті…" at bounding box center [407, 460] width 311 height 240
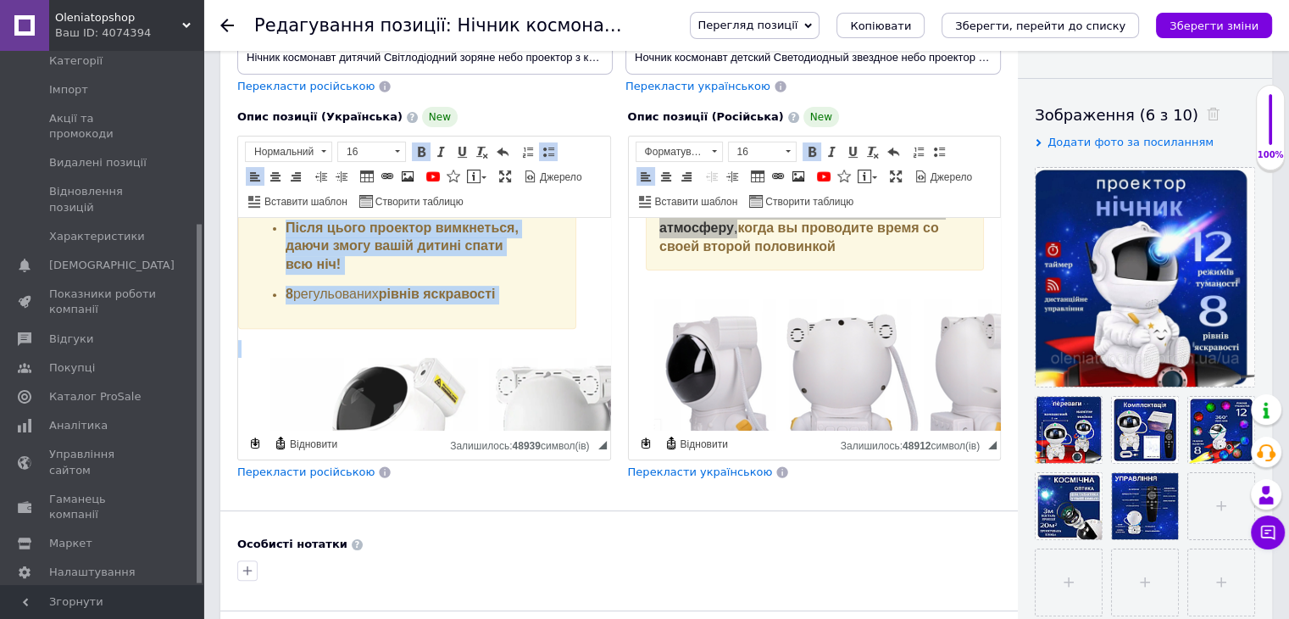
scroll to position [751, 17]
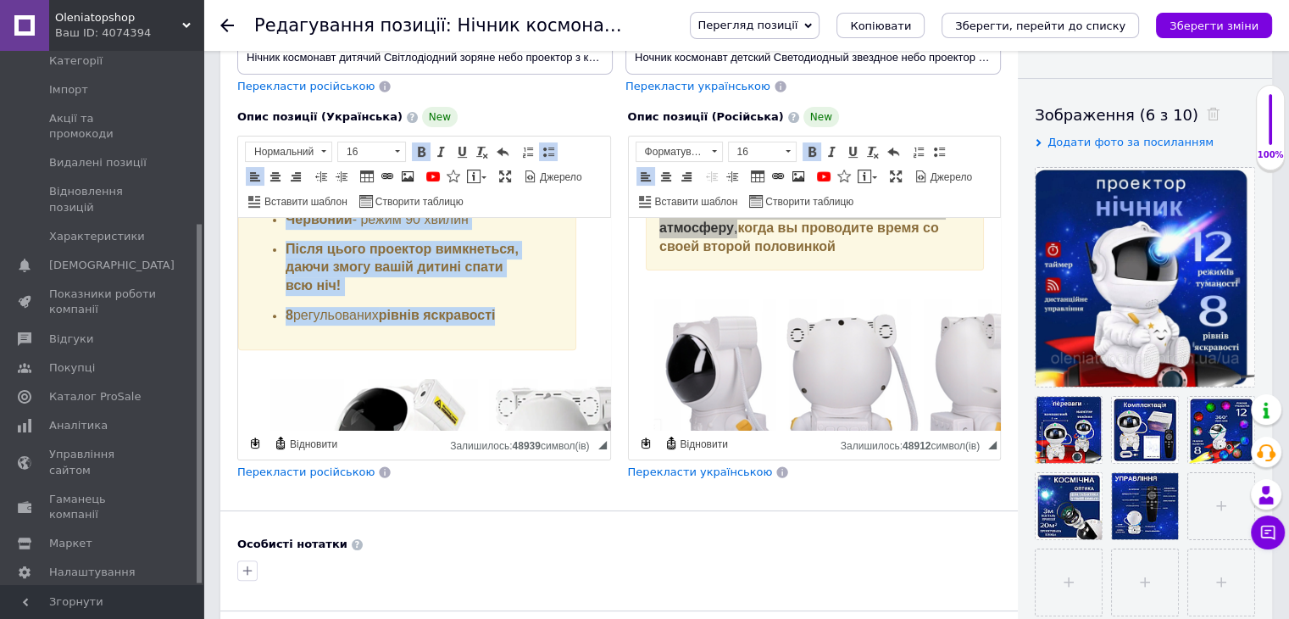
drag, startPoint x: 262, startPoint y: 339, endPoint x: 526, endPoint y: 337, distance: 264.4
click at [526, 337] on div "Функція таймера доступна після натискання відповідної кнопки на пульті Варіанті…" at bounding box center [407, 205] width 338 height 289
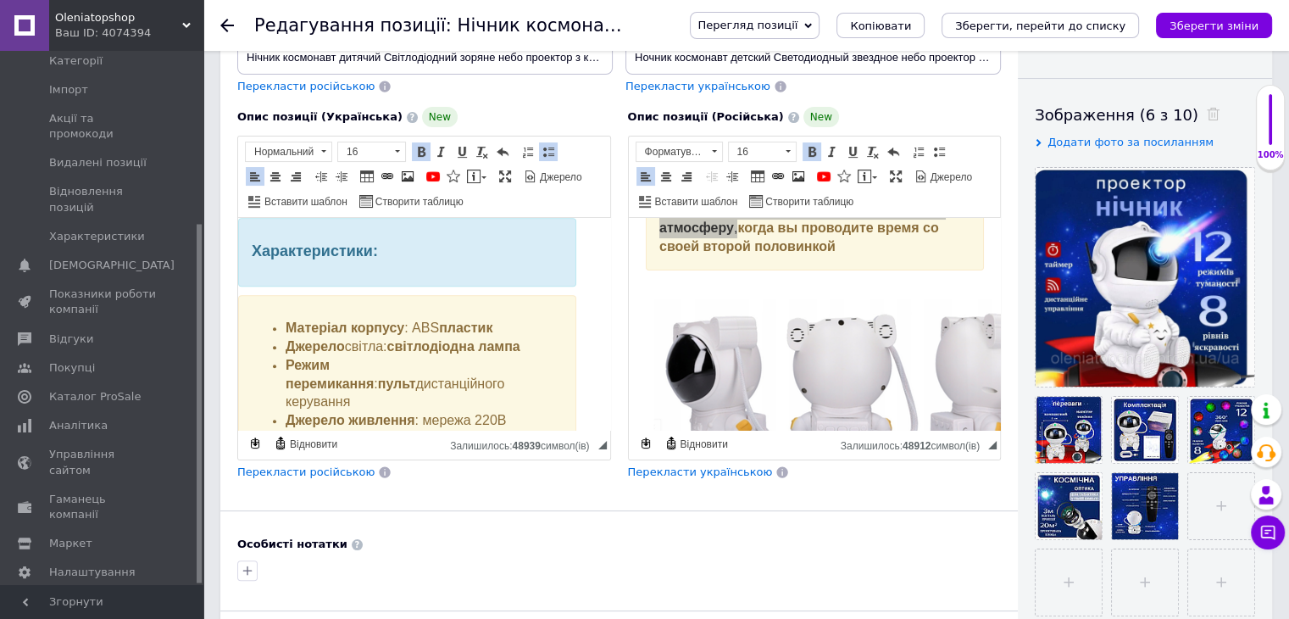
scroll to position [1293, 17]
click at [296, 240] on strong "Характеристики:" at bounding box center [315, 247] width 126 height 17
click at [259, 303] on div "Матеріал корпусу : ABS пластик Джерело світла: світлодіодна лампа Режим перемик…" at bounding box center [407, 446] width 338 height 308
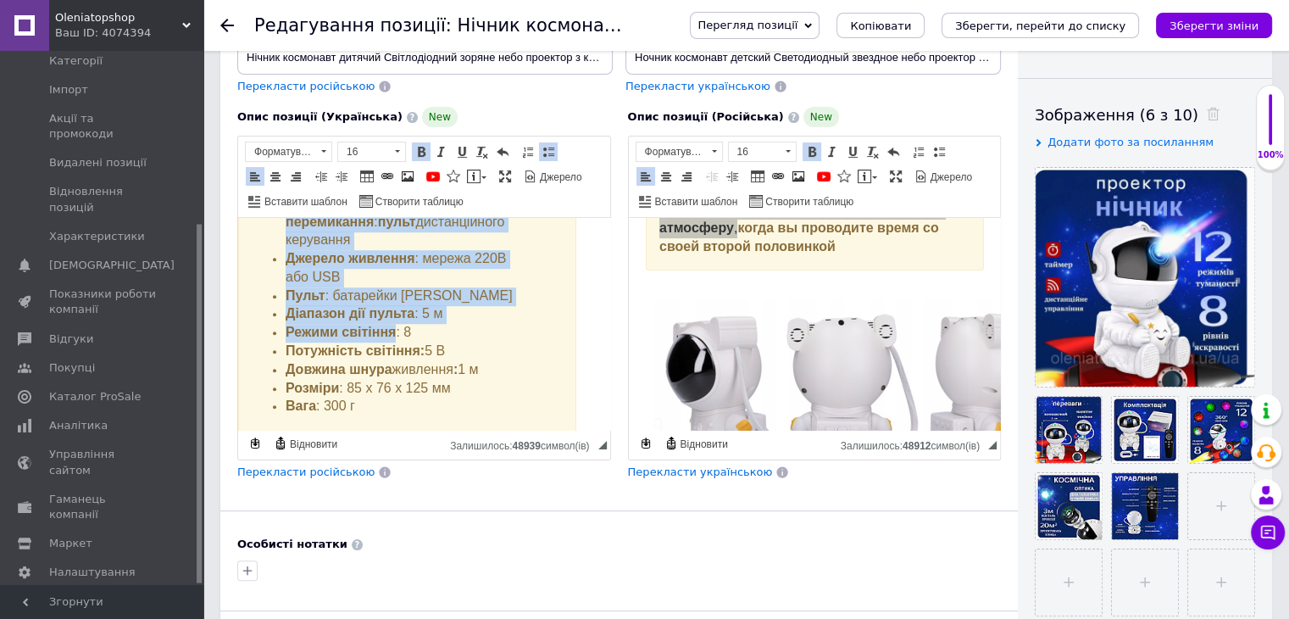
scroll to position [1462, 17]
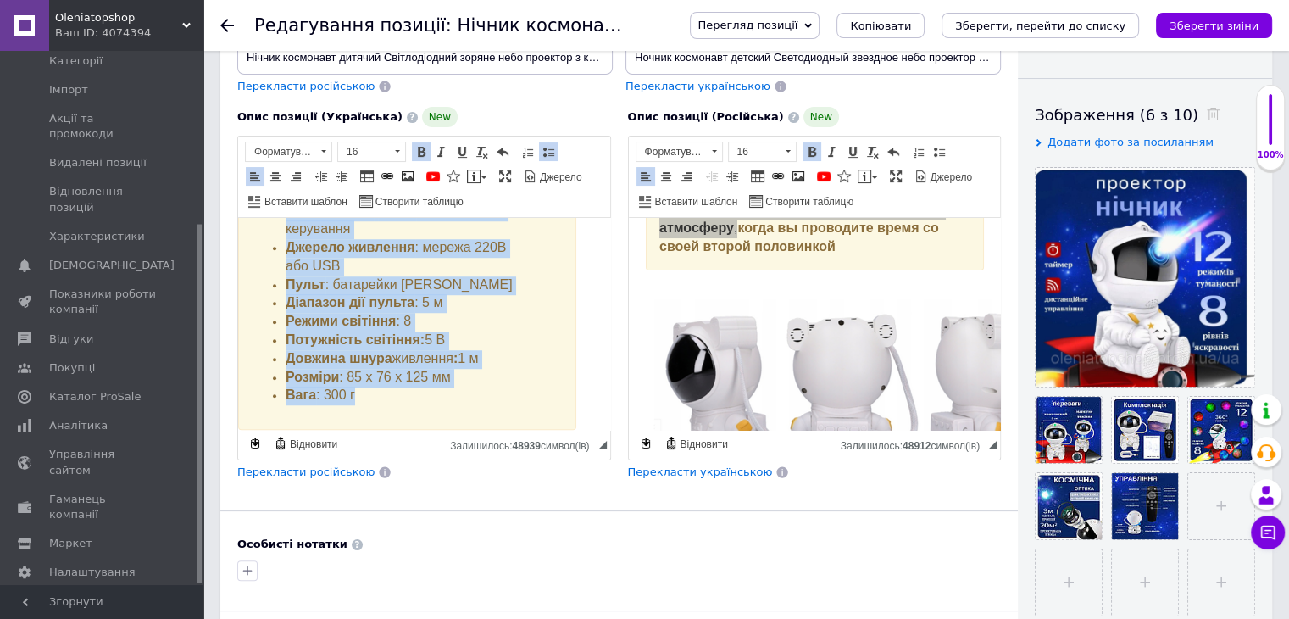
drag, startPoint x: 259, startPoint y: 303, endPoint x: 473, endPoint y: 376, distance: 226.0
click at [473, 376] on div "Матеріал корпусу : ABS пластик Джерело світла: світлодіодна лампа Режим перемик…" at bounding box center [407, 276] width 338 height 308
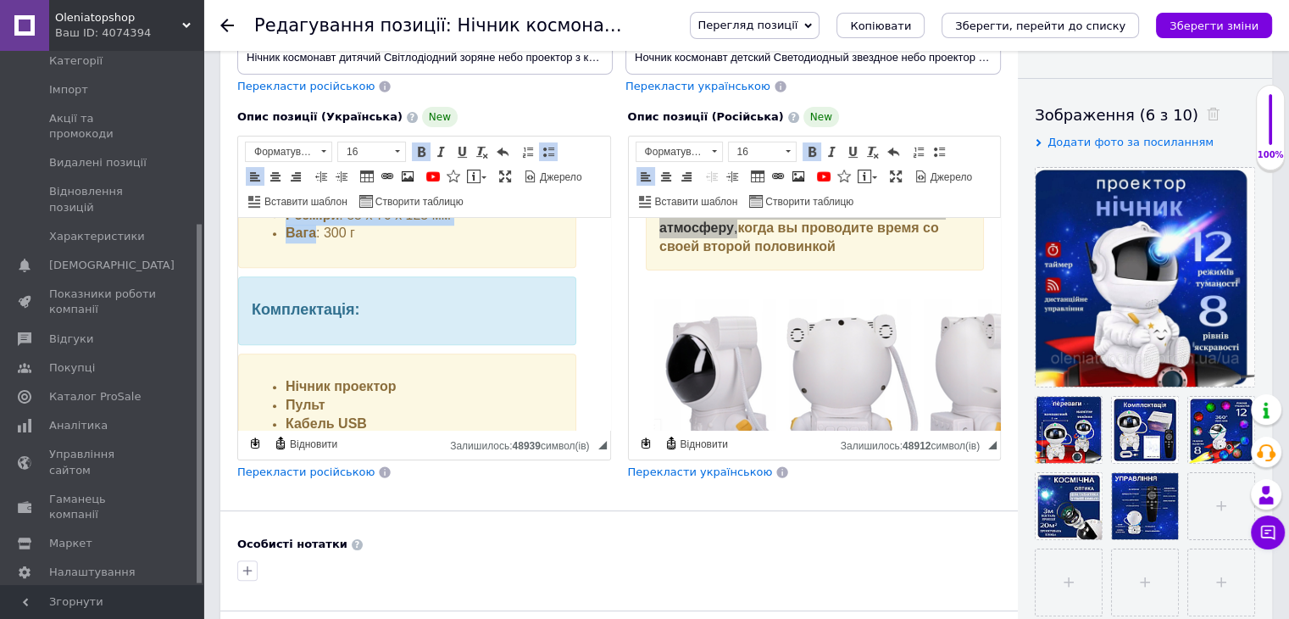
scroll to position [1632, 17]
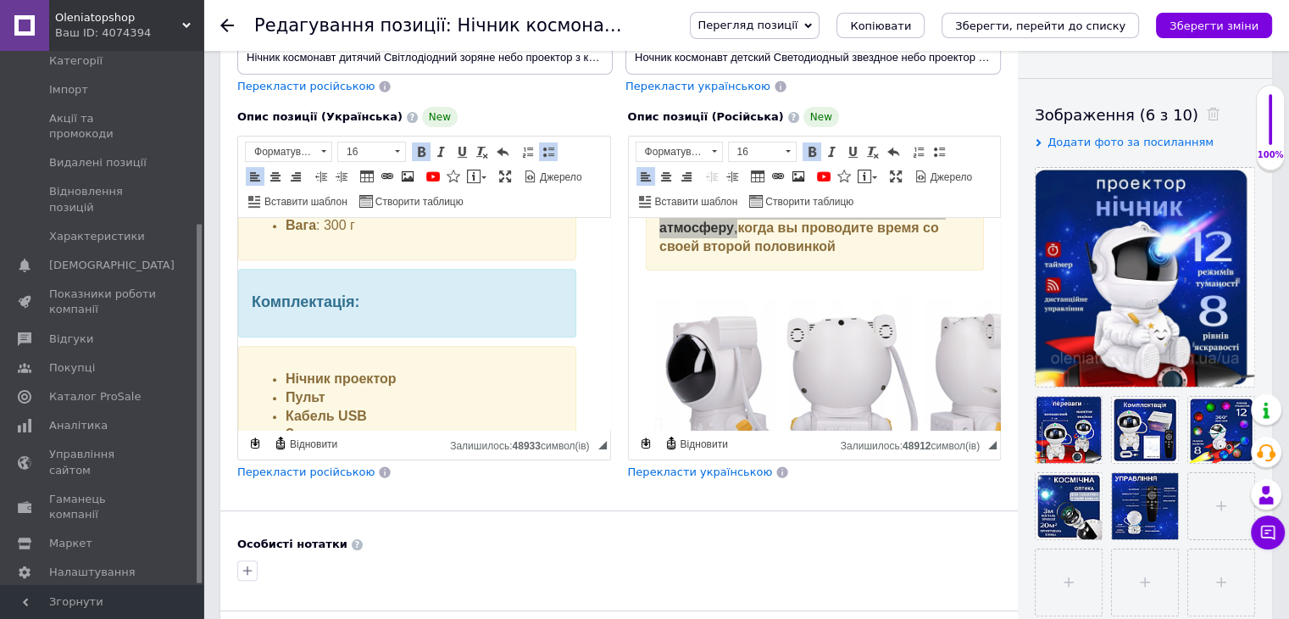
click at [274, 294] on strong "Комплектація:" at bounding box center [306, 301] width 108 height 17
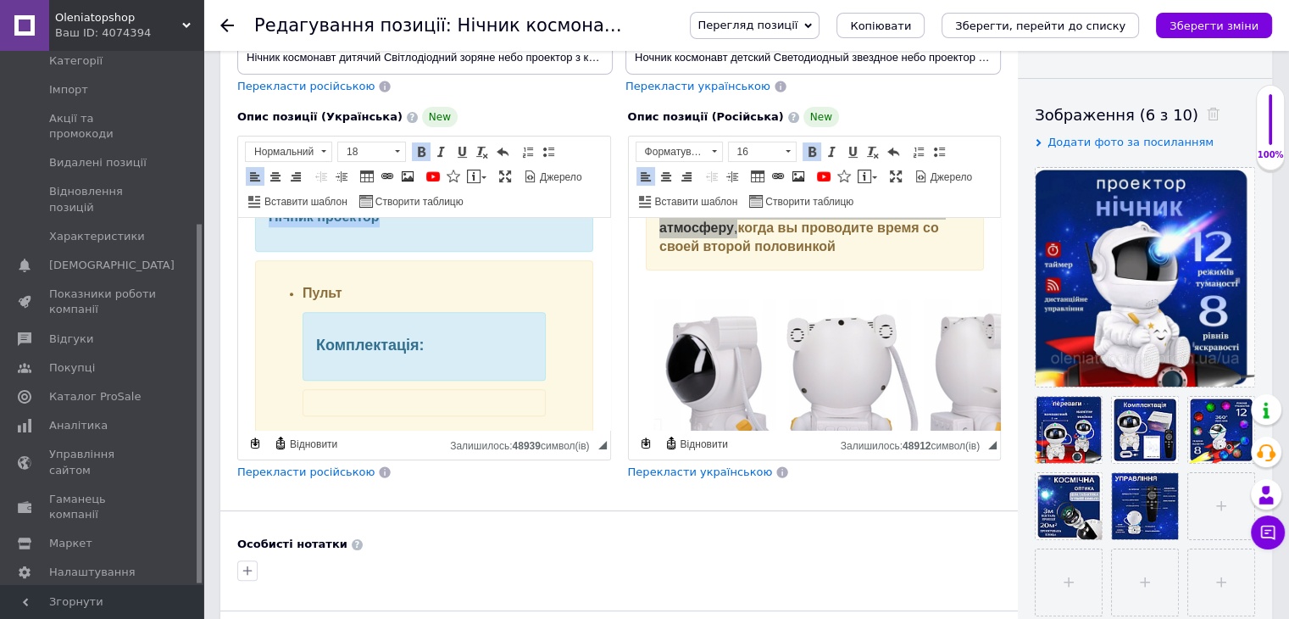
scroll to position [1727, 0]
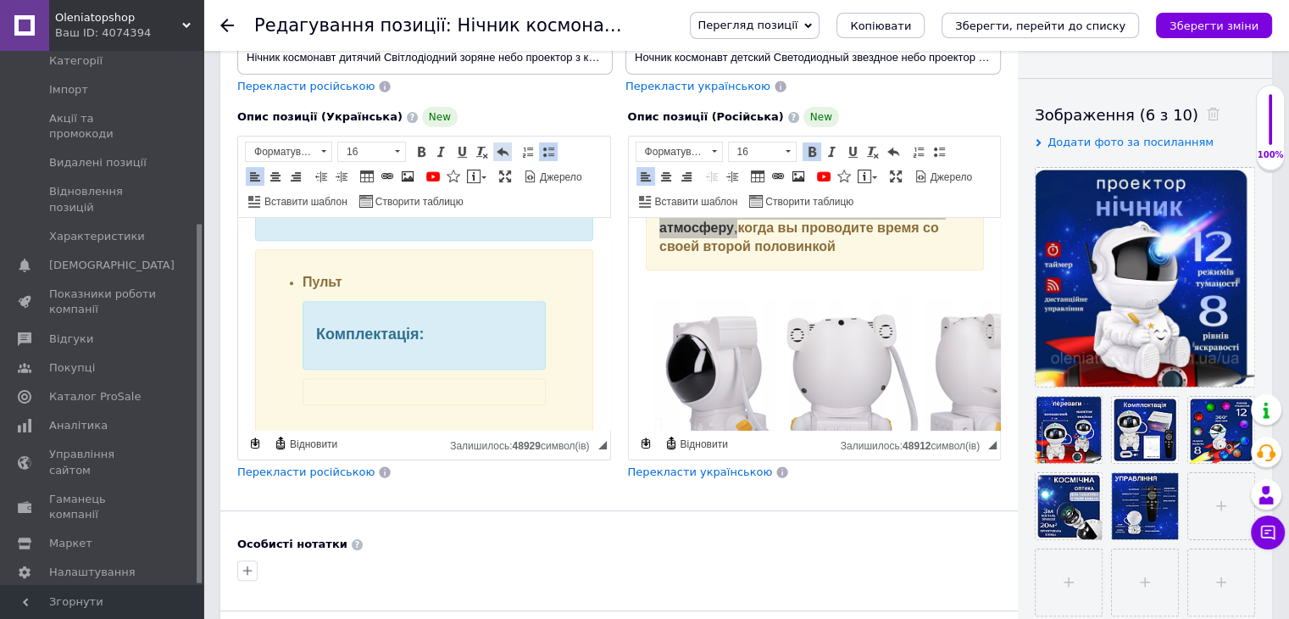
click at [505, 151] on span at bounding box center [503, 152] width 14 height 14
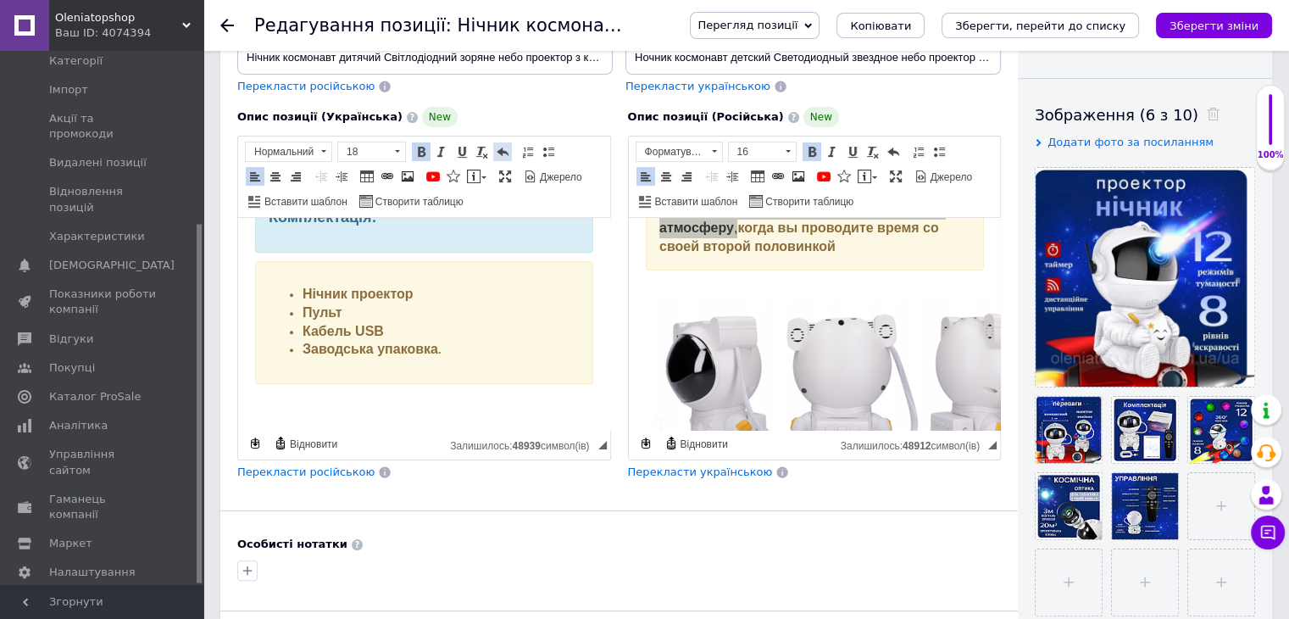
scroll to position [1716, 0]
click at [303, 286] on li "Нічник проектор" at bounding box center [424, 295] width 243 height 19
drag, startPoint x: 293, startPoint y: 280, endPoint x: 435, endPoint y: 339, distance: 153.5
click at [435, 339] on ul "Нічник проектор Пульт Кабель USB Заводська упаковка ." at bounding box center [424, 323] width 311 height 74
click at [417, 265] on div "Нічник проектор Пульт Кабель USB Заводська упаковка ." at bounding box center [424, 322] width 338 height 123
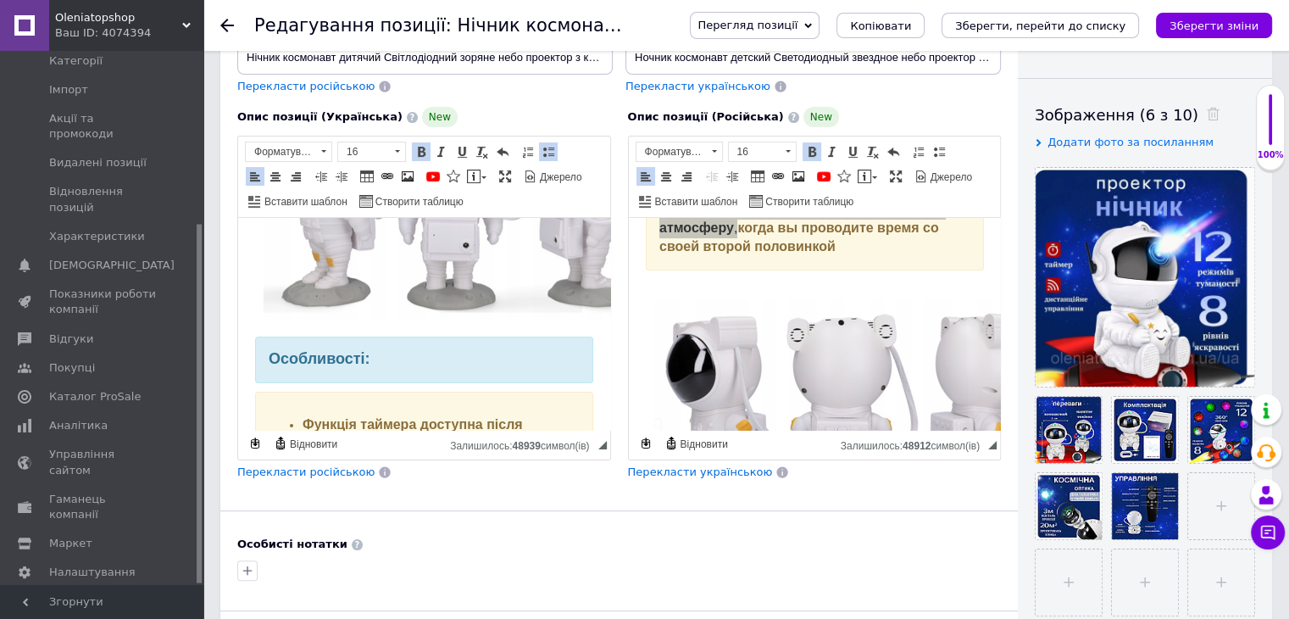
scroll to position [360, 0]
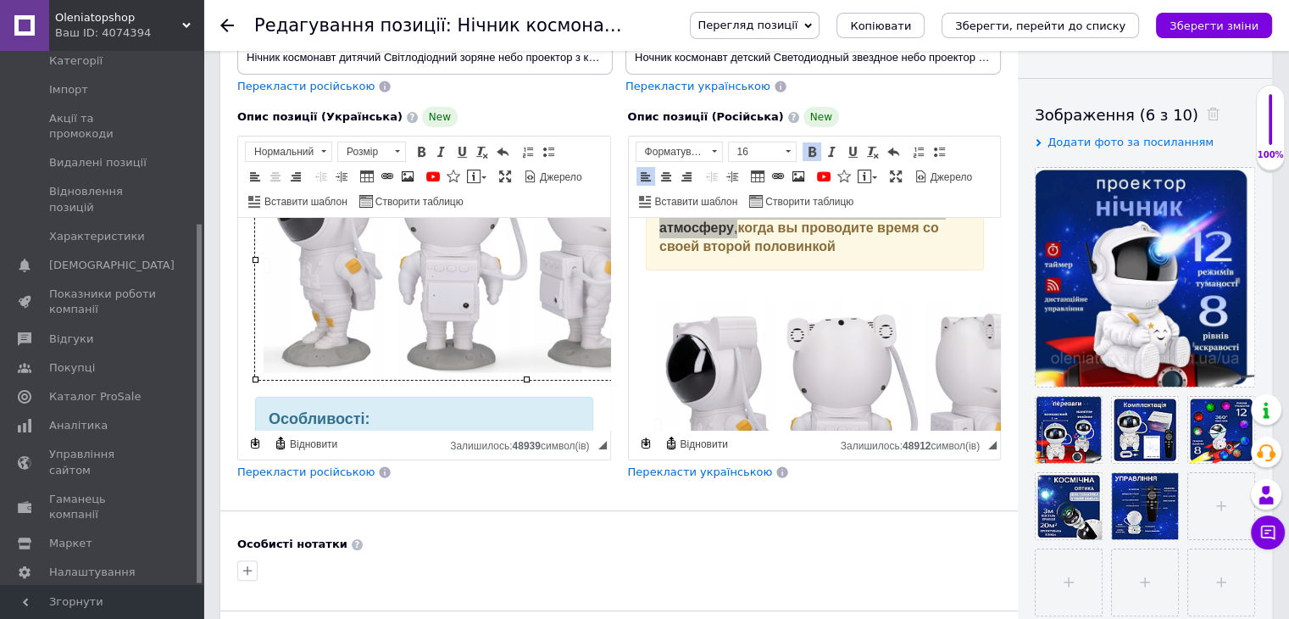
drag, startPoint x: 394, startPoint y: 324, endPoint x: 631, endPoint y: 540, distance: 321.0
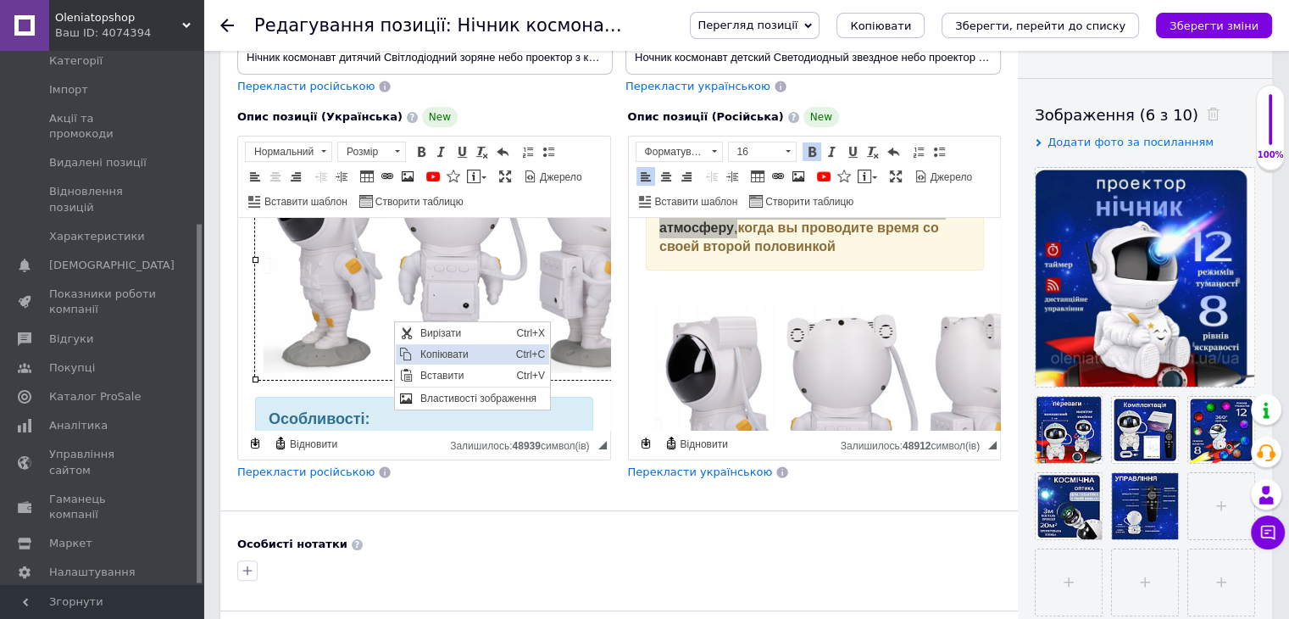
click at [421, 348] on span "Копіювати" at bounding box center [463, 354] width 96 height 20
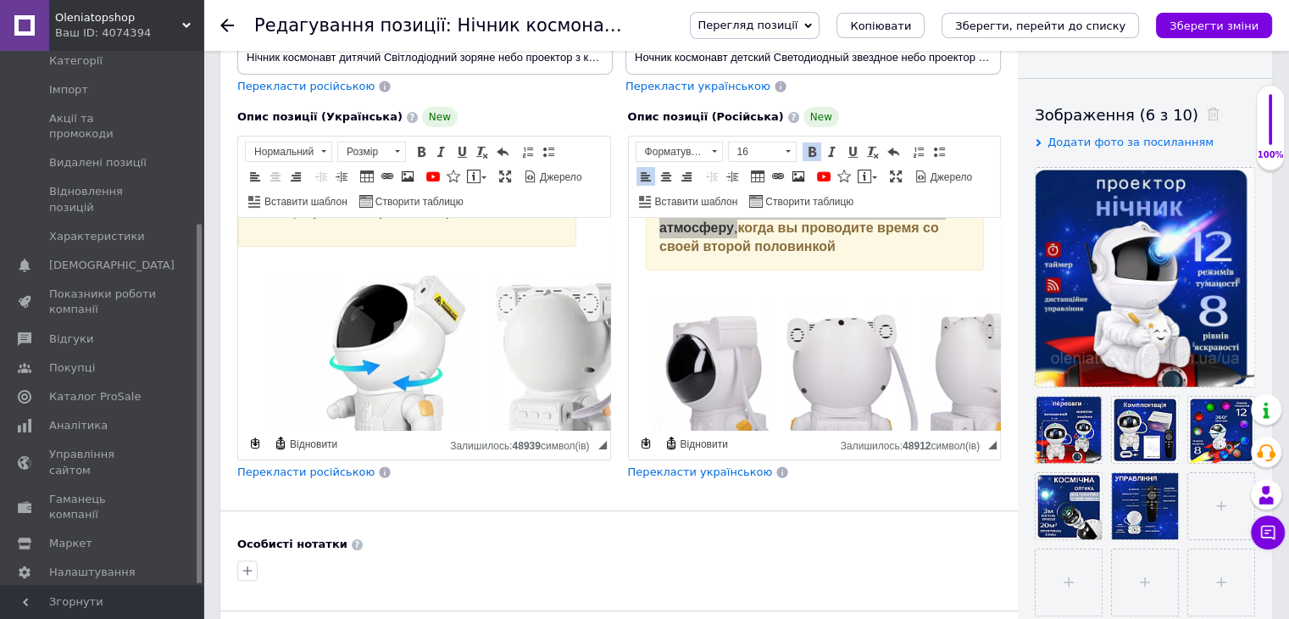
scroll to position [920, 17]
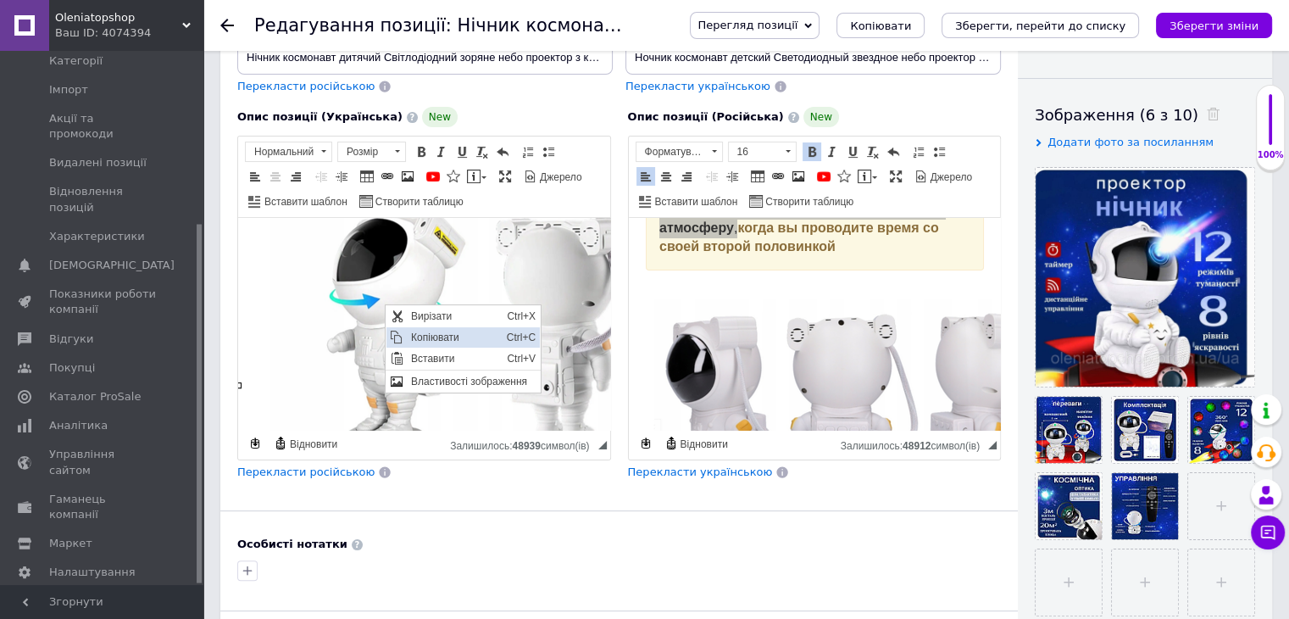
click at [410, 341] on span "Копіювати" at bounding box center [454, 337] width 96 height 20
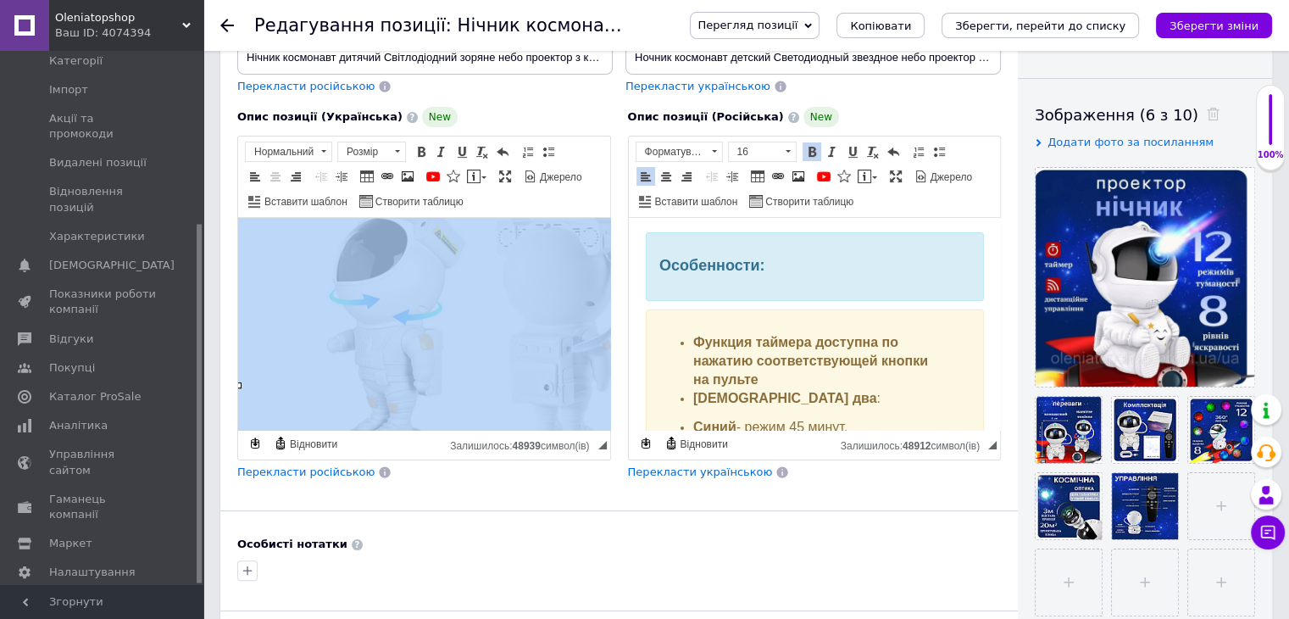
scroll to position [593, 0]
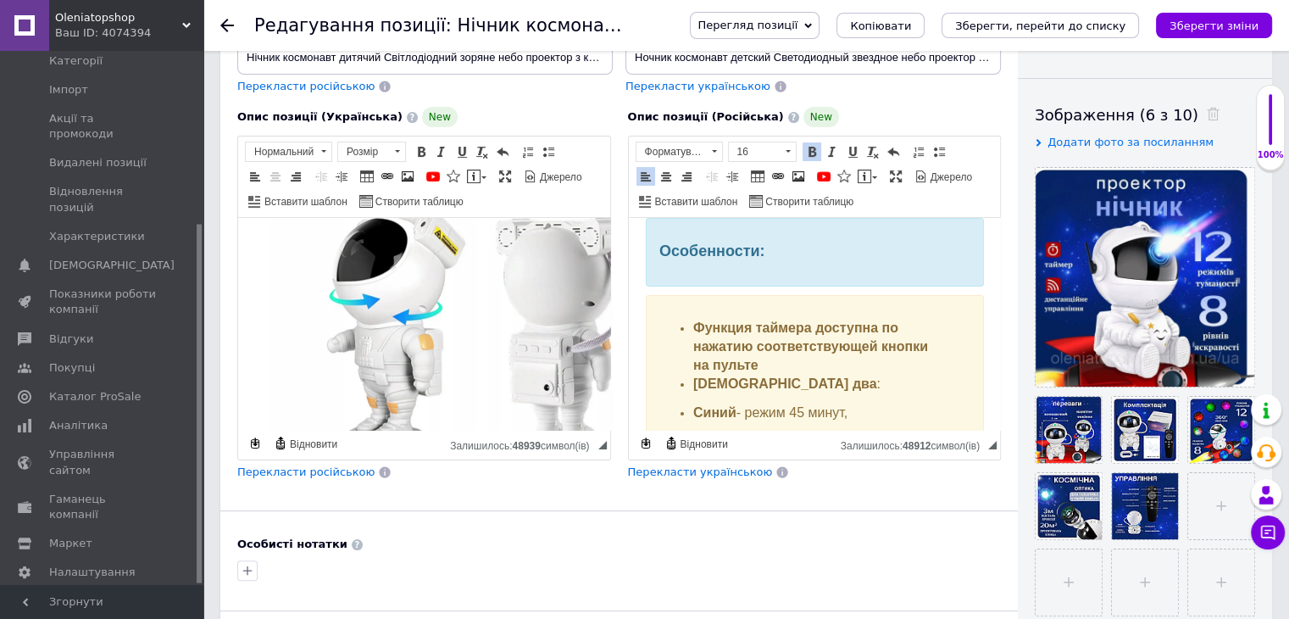
click at [716, 318] on div "Функция таймера доступна по нажатию соответствующей кнопки на пульте Вариантов …" at bounding box center [814, 434] width 338 height 278
click at [726, 259] on strong "Особенности:" at bounding box center [712, 250] width 106 height 17
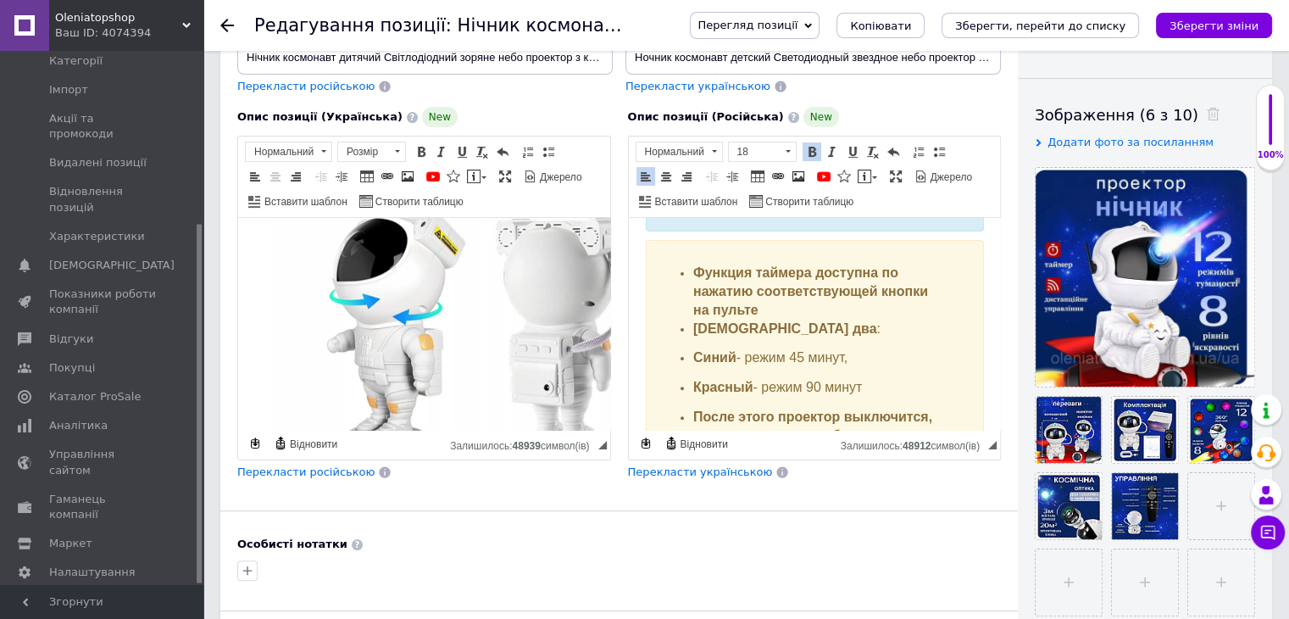
scroll to position [678, 0]
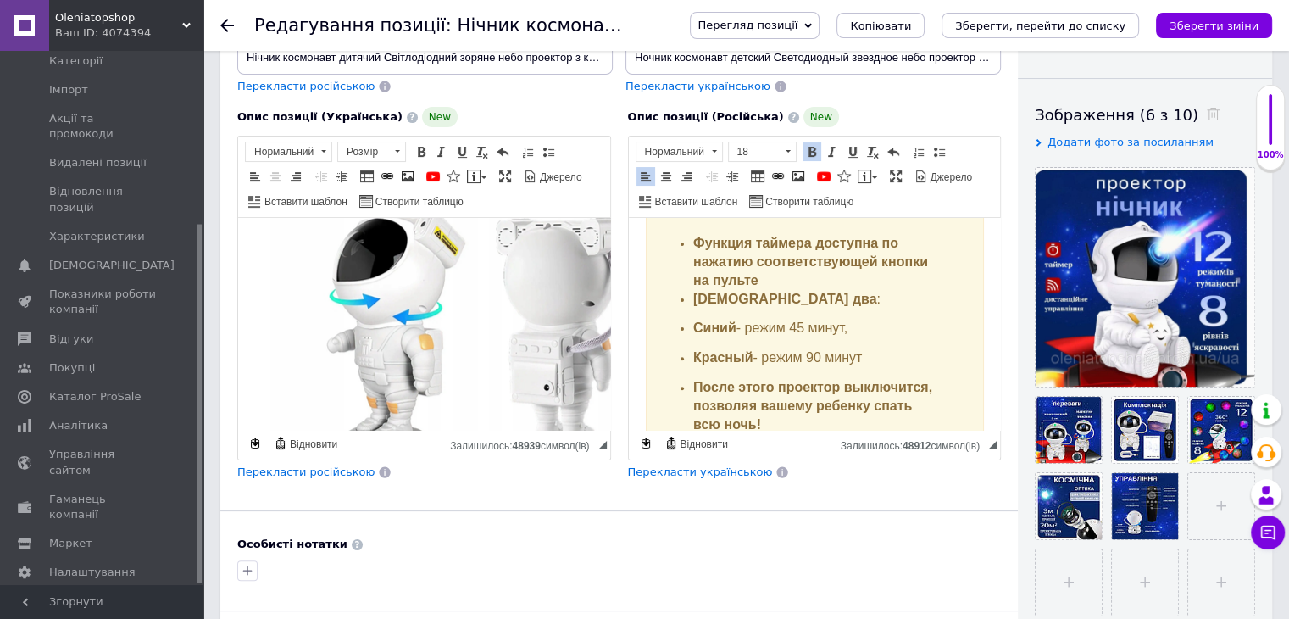
click at [687, 248] on ul "Функция таймера доступна по нажатию соответствующей кнопки на пульте Вариантов …" at bounding box center [814, 349] width 311 height 229
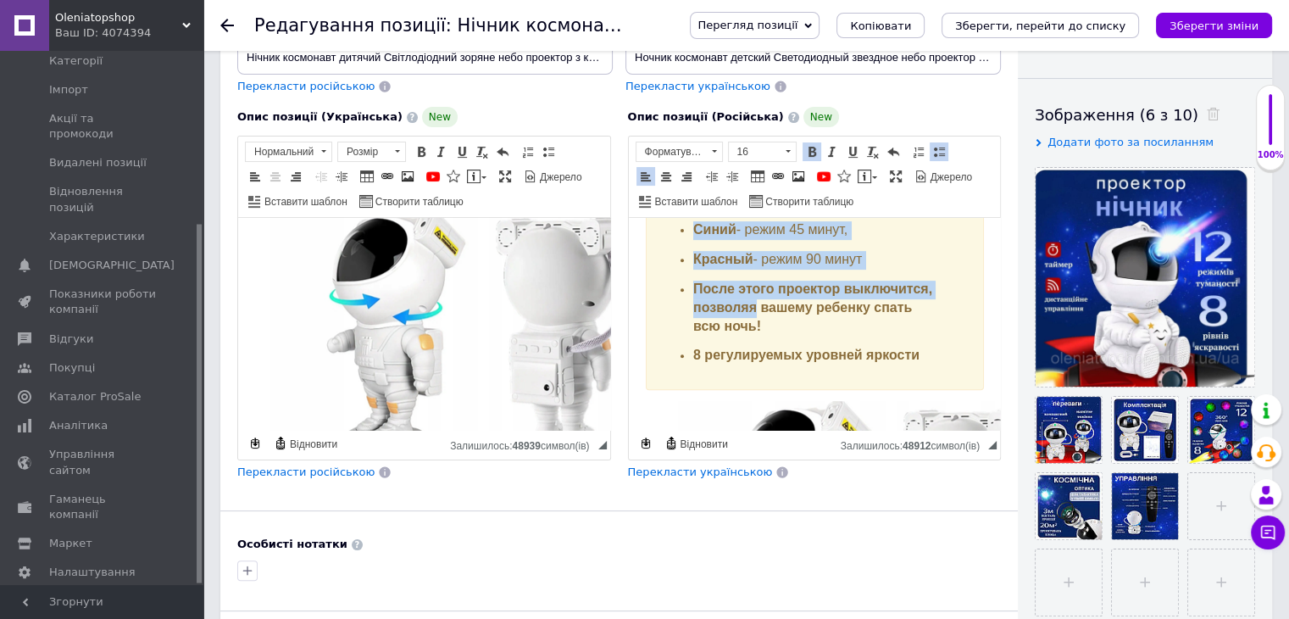
scroll to position [848, 0]
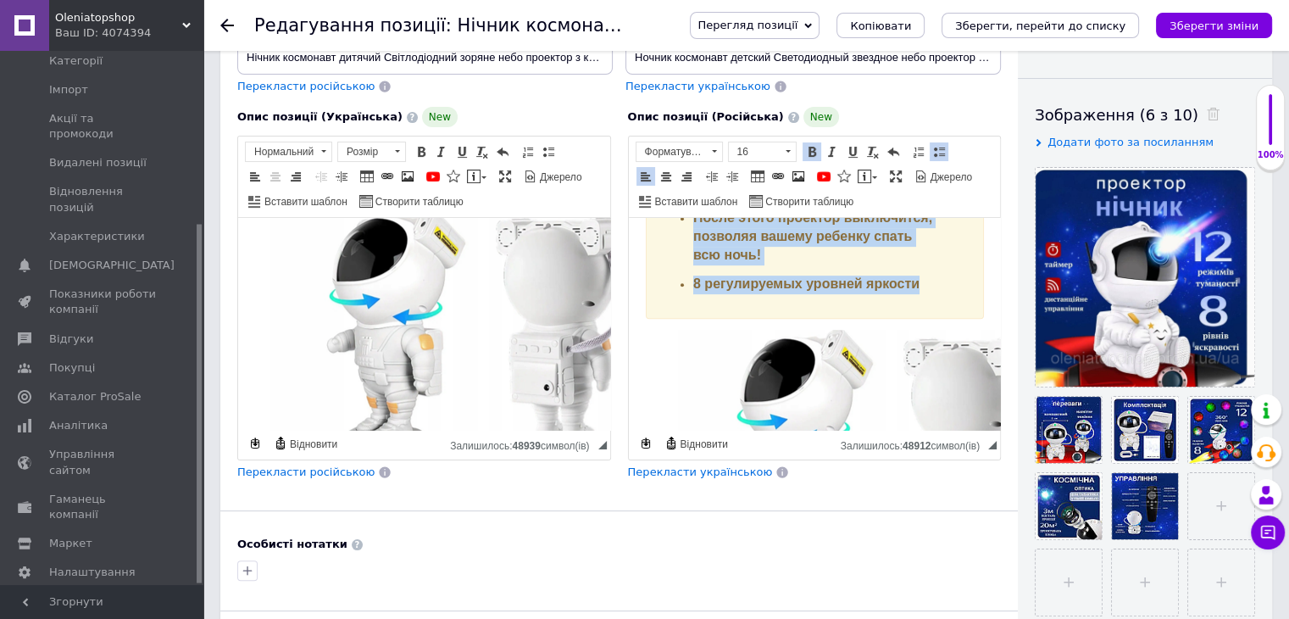
drag, startPoint x: 687, startPoint y: 248, endPoint x: 910, endPoint y: 293, distance: 227.4
click at [910, 293] on ul "Функция таймера доступна по нажатию соответствующей кнопки на пульте Вариантов …" at bounding box center [814, 179] width 311 height 229
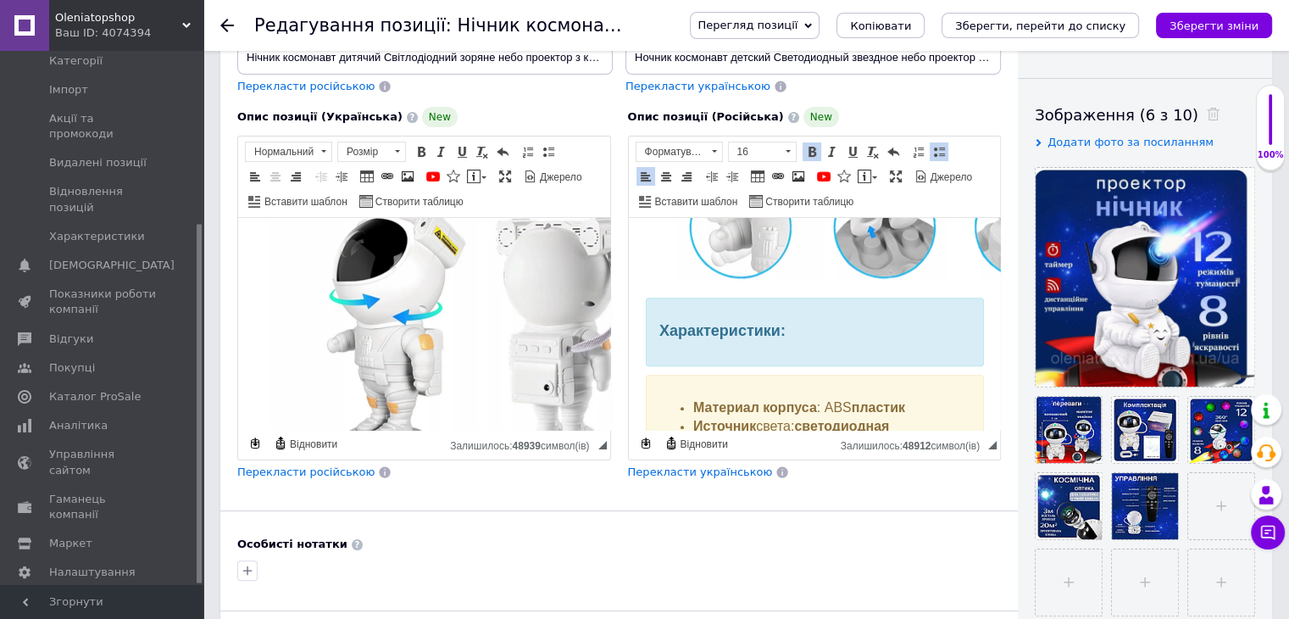
scroll to position [1356, 0]
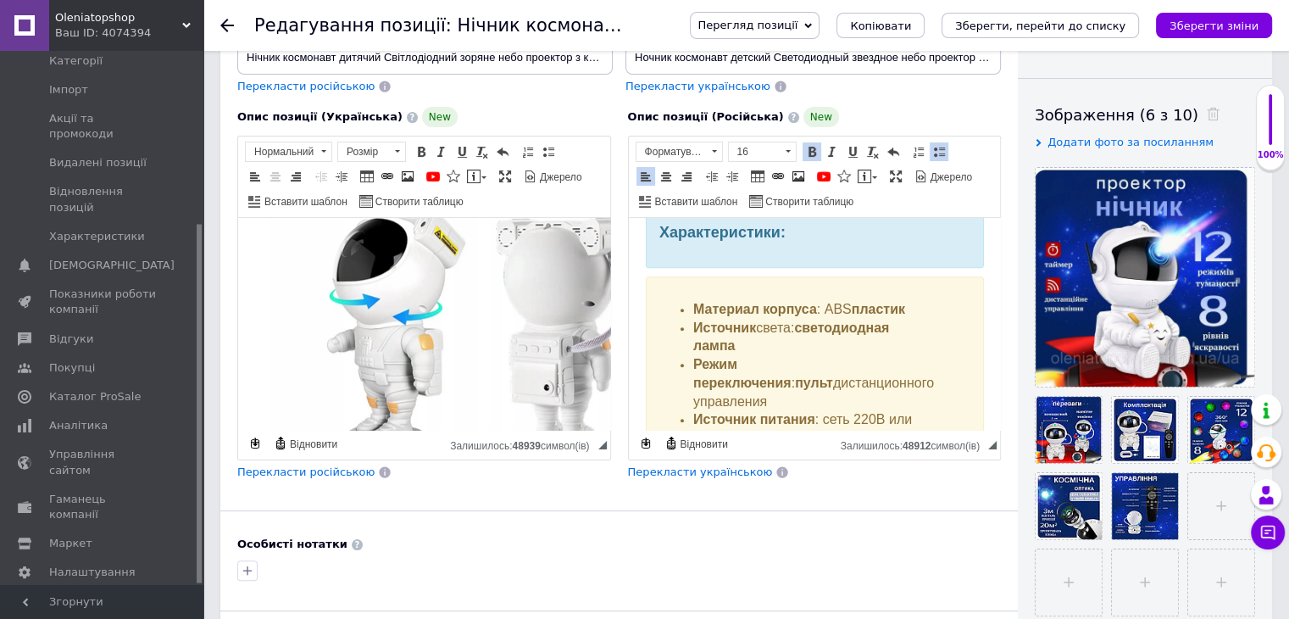
click at [737, 241] on strong "Характеристики:" at bounding box center [722, 232] width 126 height 17
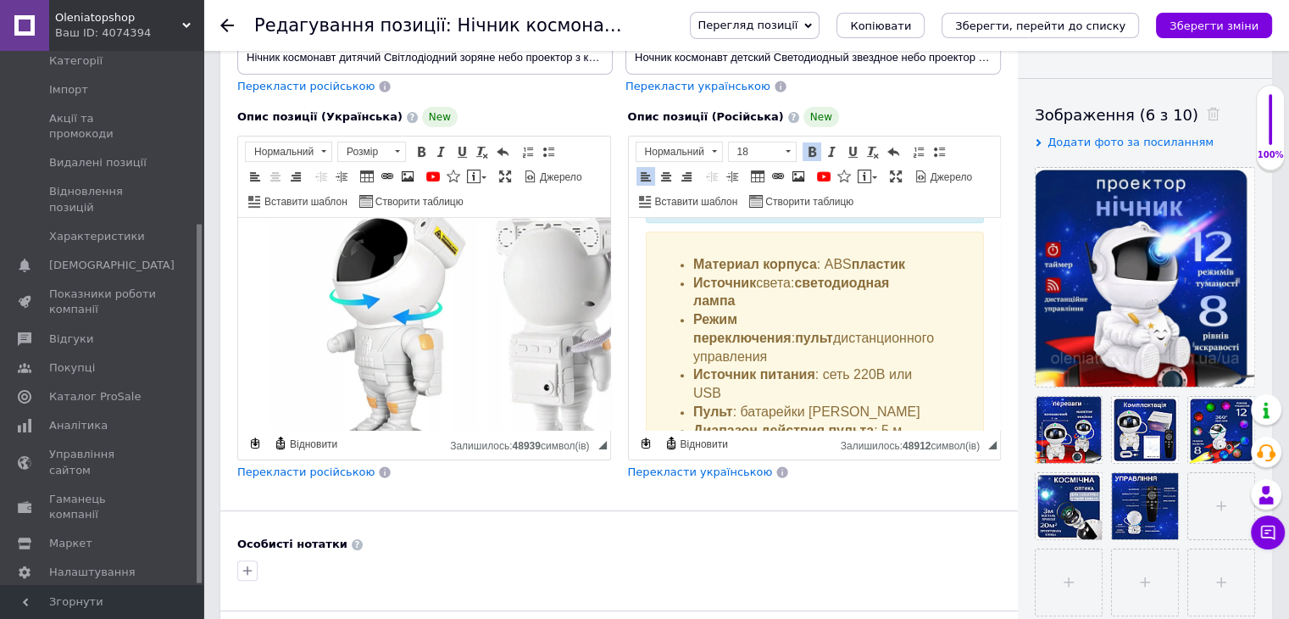
scroll to position [1407, 0]
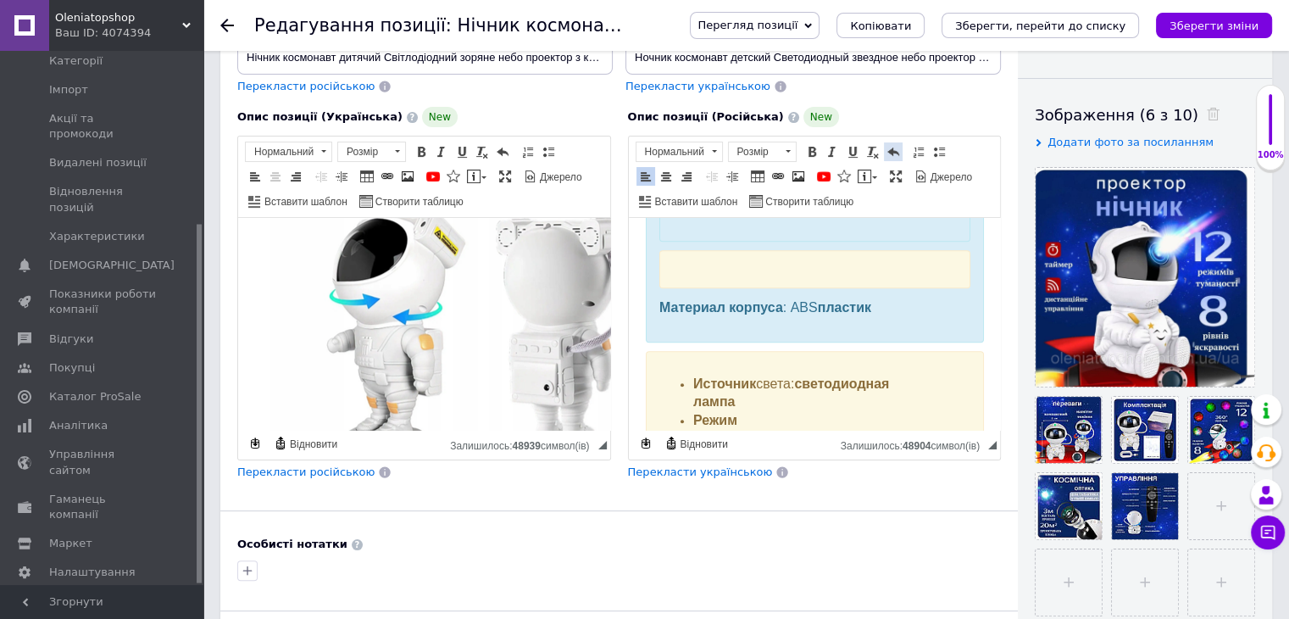
click at [890, 148] on span at bounding box center [894, 152] width 14 height 14
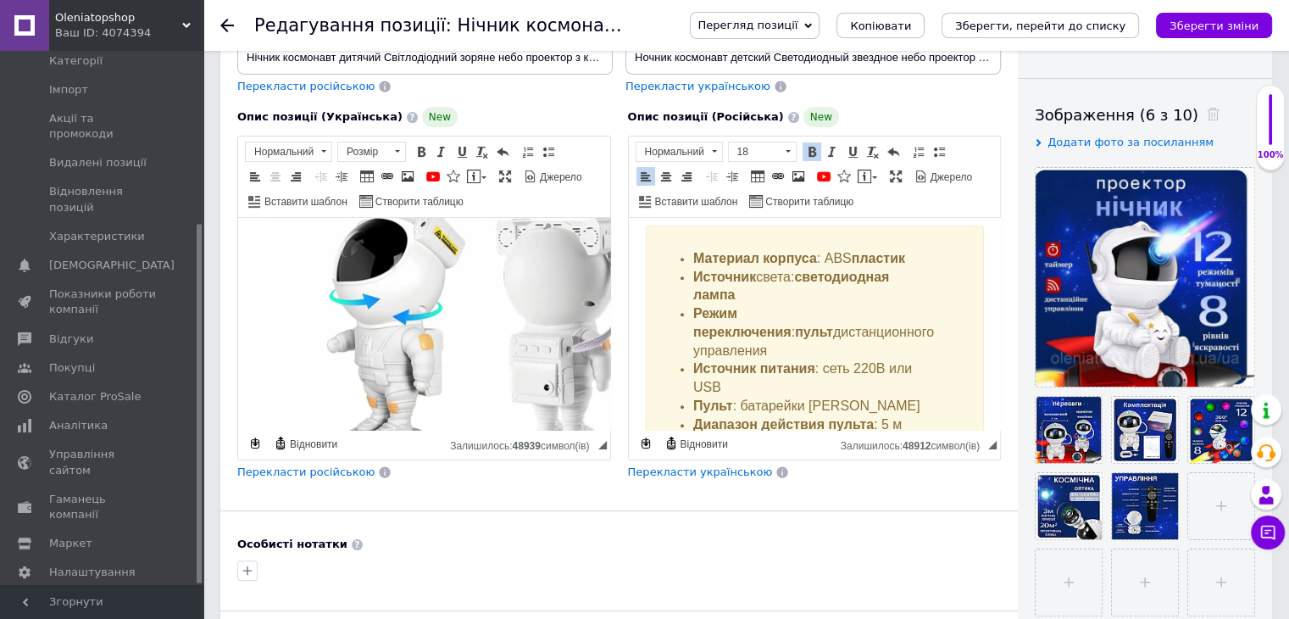
click at [684, 337] on ul "Материал корпуса : ABS пластик Источник света: светодиодная лампа Режим переклю…" at bounding box center [814, 388] width 311 height 277
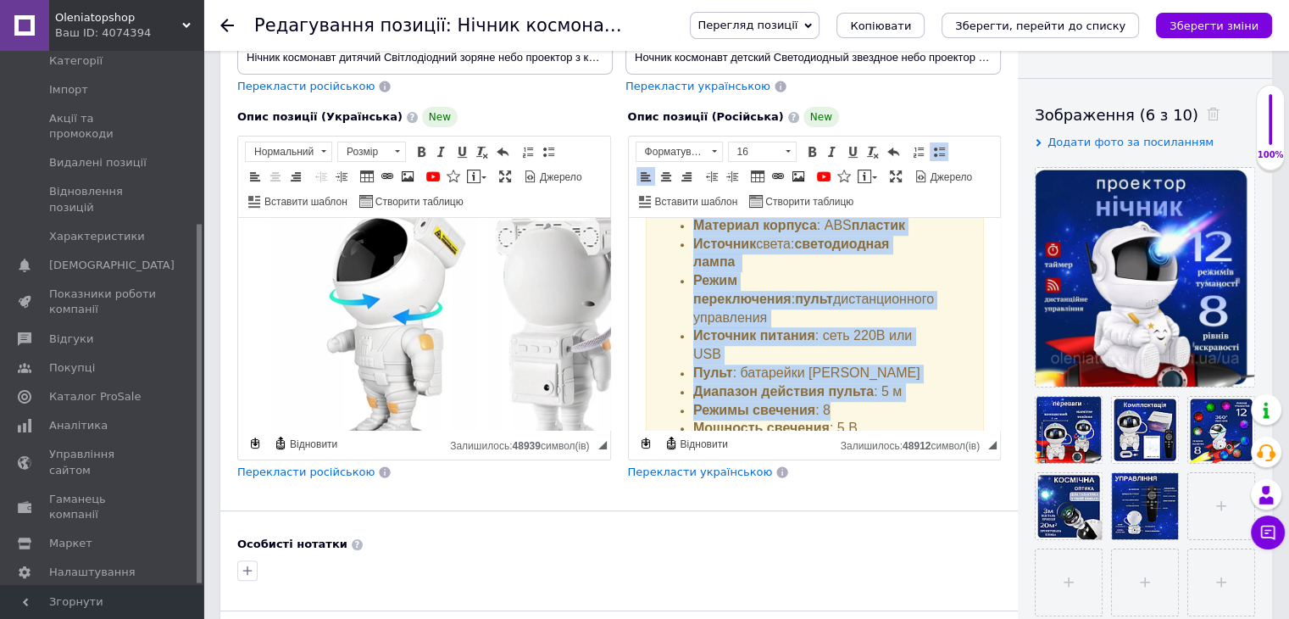
scroll to position [1576, 0]
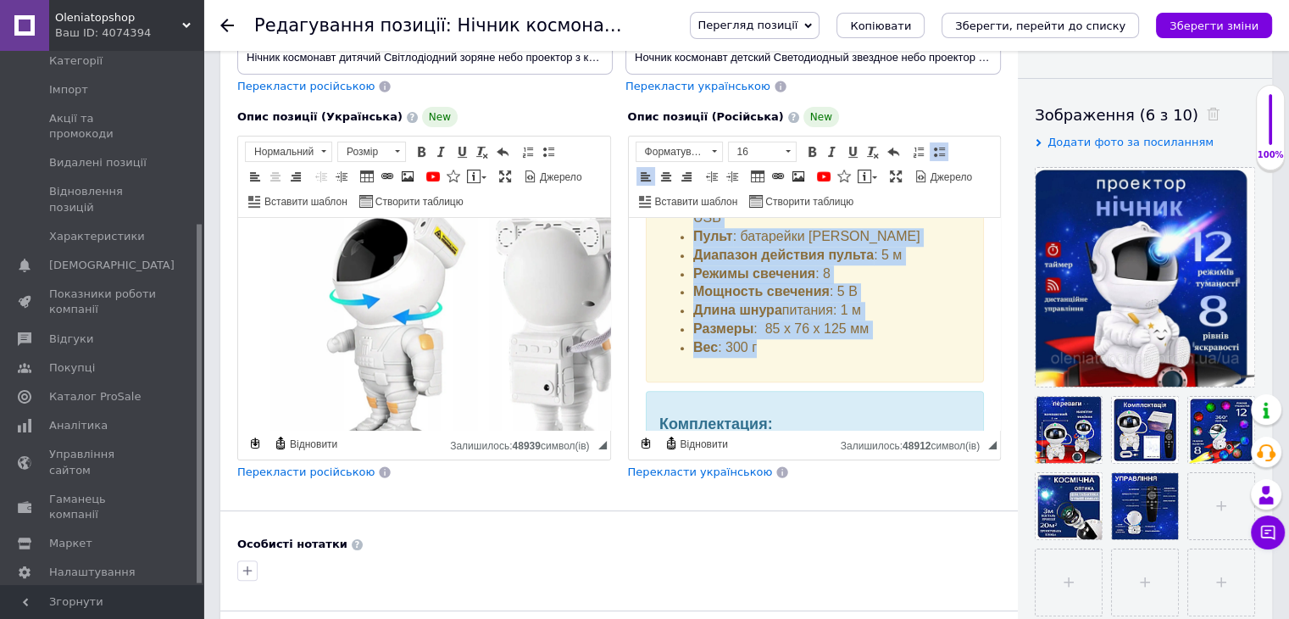
drag, startPoint x: 686, startPoint y: 261, endPoint x: 891, endPoint y: 327, distance: 215.5
click at [891, 327] on ul "Материал корпуса : ABS пластик Источник света: светодиодная лампа Режим переклю…" at bounding box center [814, 219] width 311 height 277
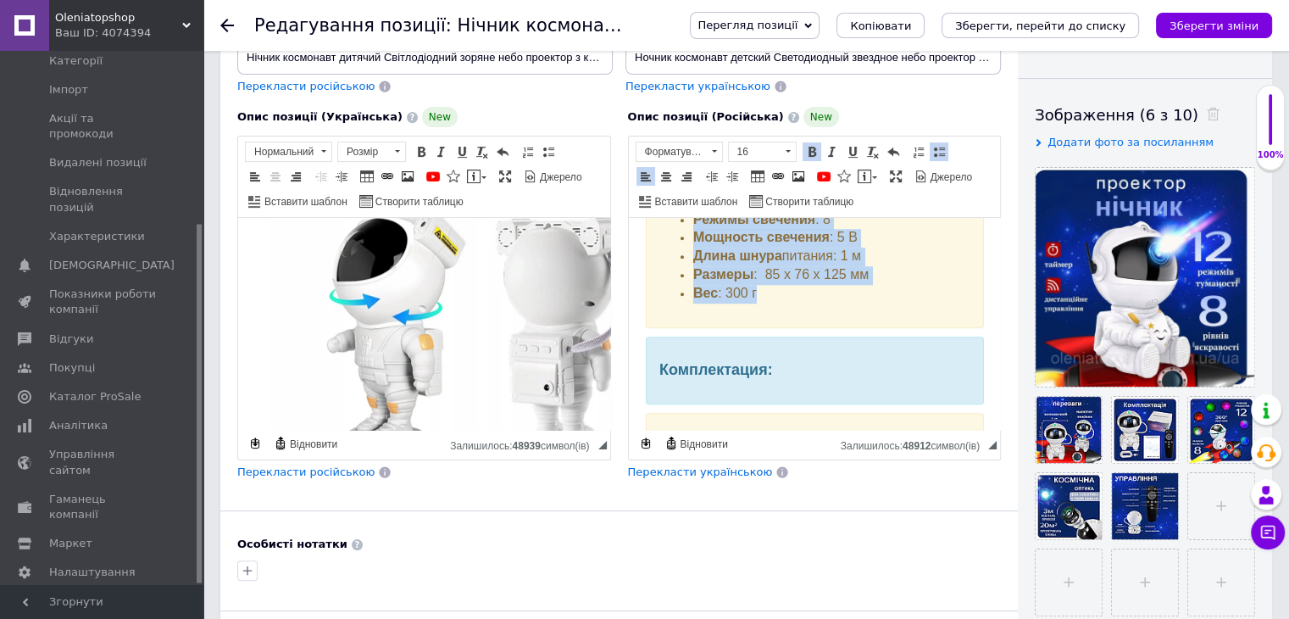
scroll to position [1661, 0]
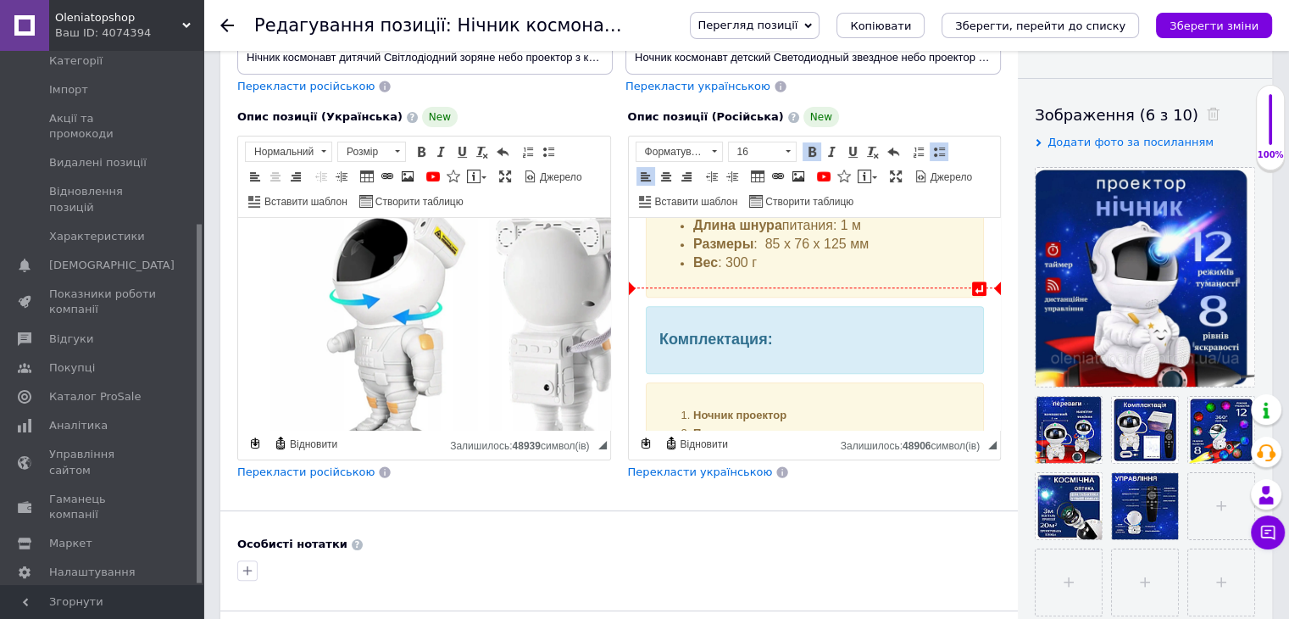
click at [686, 312] on div "Комплектация:" at bounding box center [814, 340] width 338 height 69
click at [701, 337] on div "Комплектация:" at bounding box center [814, 340] width 338 height 69
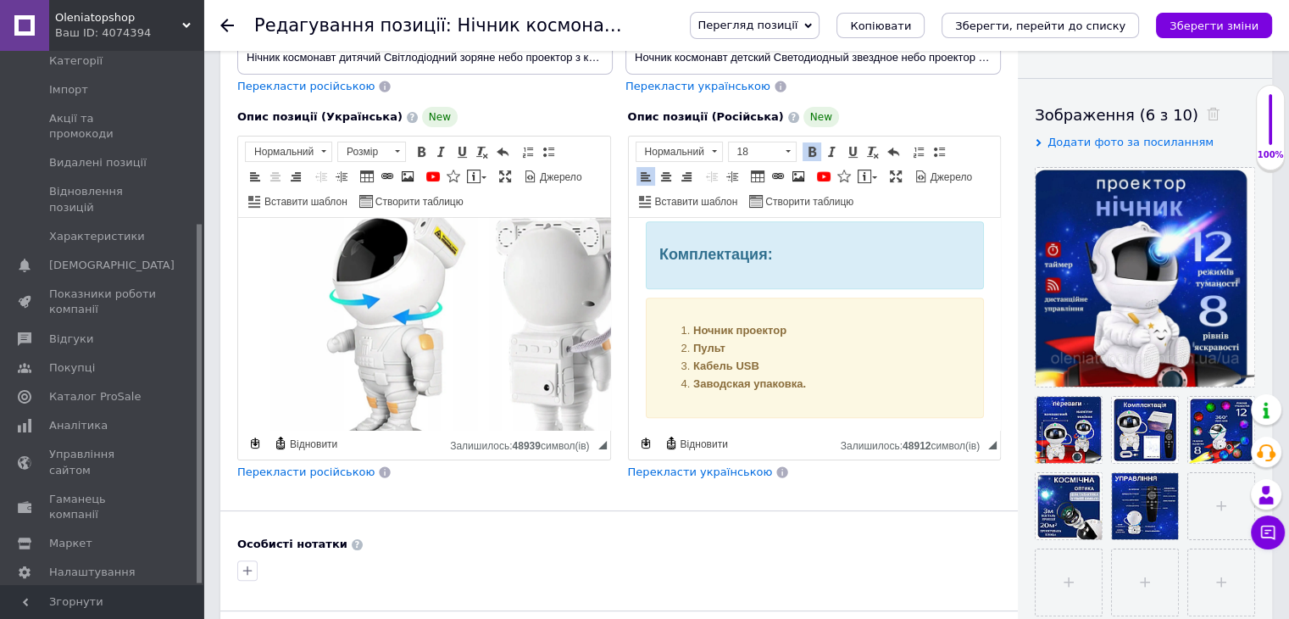
click at [681, 303] on div "Ночник проектор Пульт Кабель USB Заводская упаковка." at bounding box center [814, 357] width 338 height 120
drag, startPoint x: 681, startPoint y: 307, endPoint x: 860, endPoint y: 381, distance: 193.8
click at [860, 381] on div "Ночник проектор Пульт Кабель USB Заводская упаковка." at bounding box center [814, 357] width 338 height 120
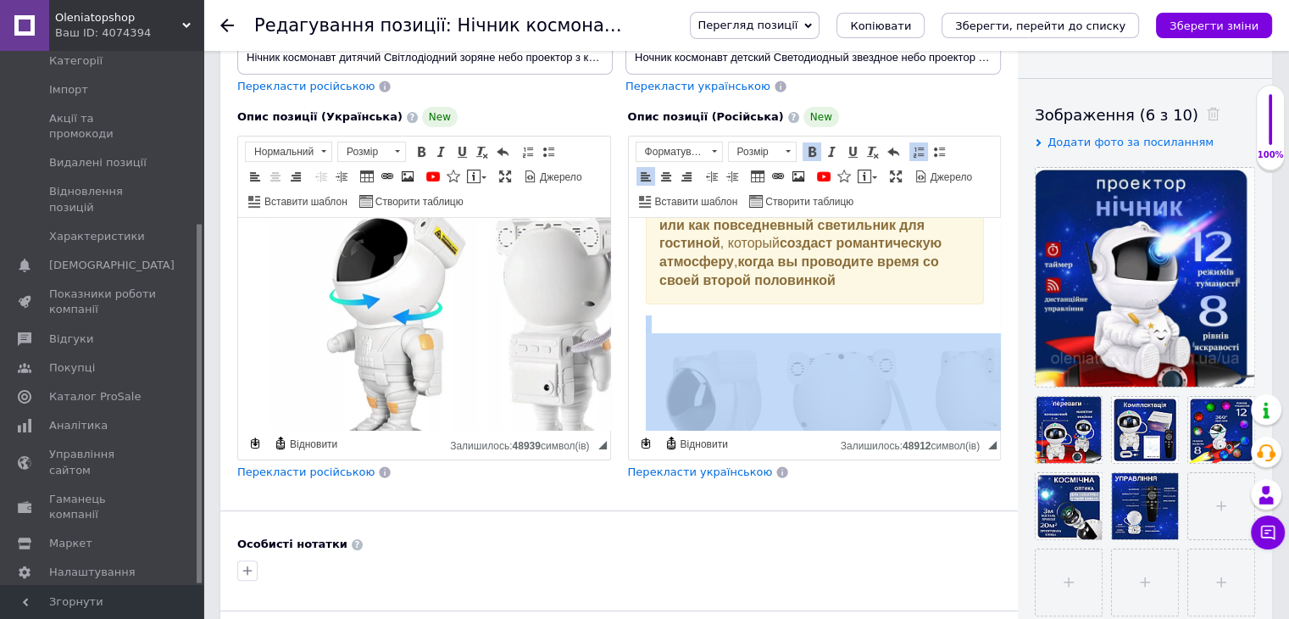
click at [764, 402] on img "Редактор, CA2EB93D-14B6-4A8B-803E-D411D043C559" at bounding box center [916, 454] width 542 height 242
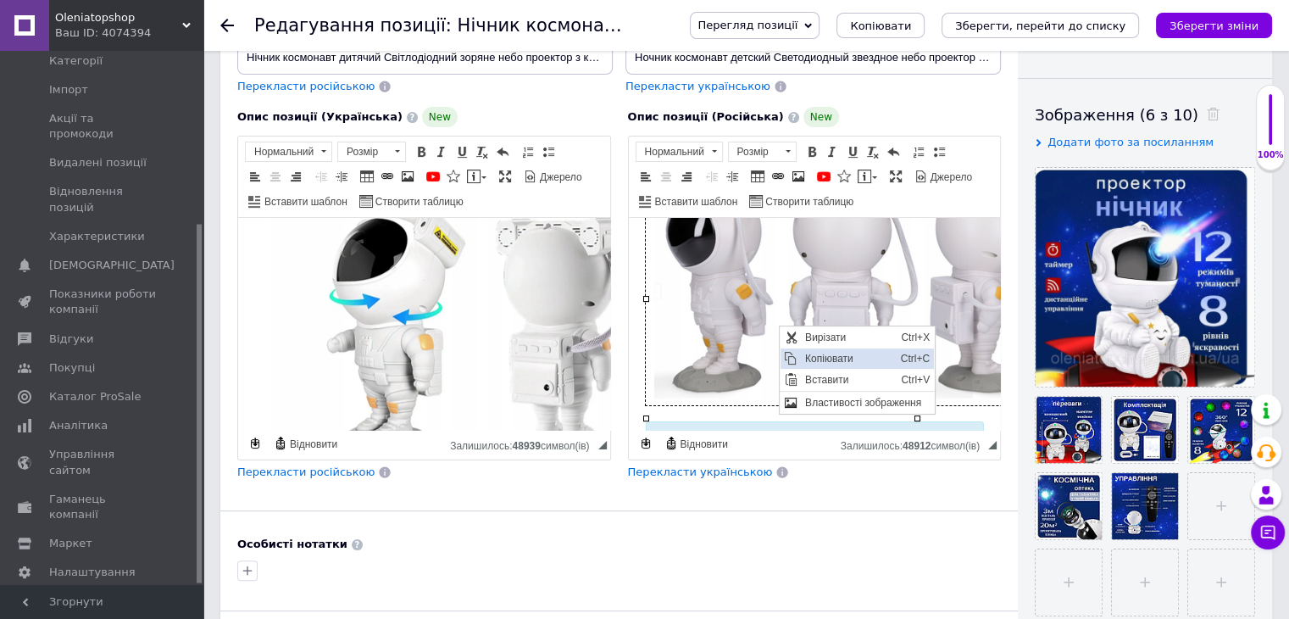
click at [798, 353] on span "Копіювати" at bounding box center [791, 358] width 20 height 20
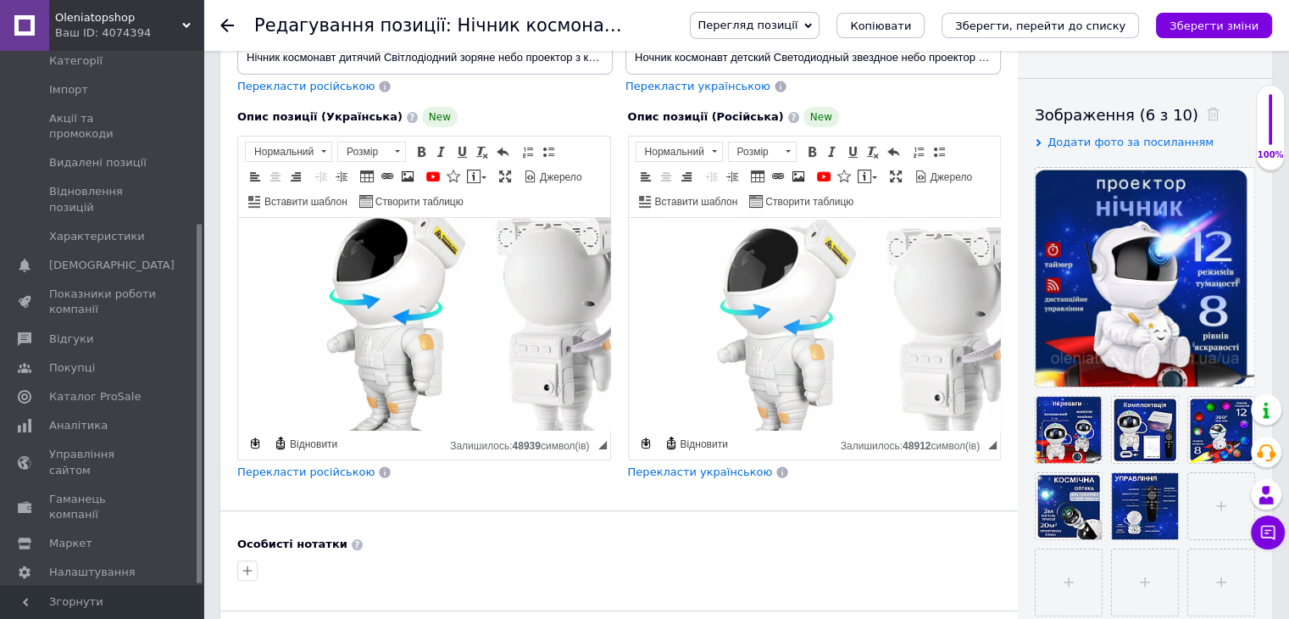
scroll to position [983, 17]
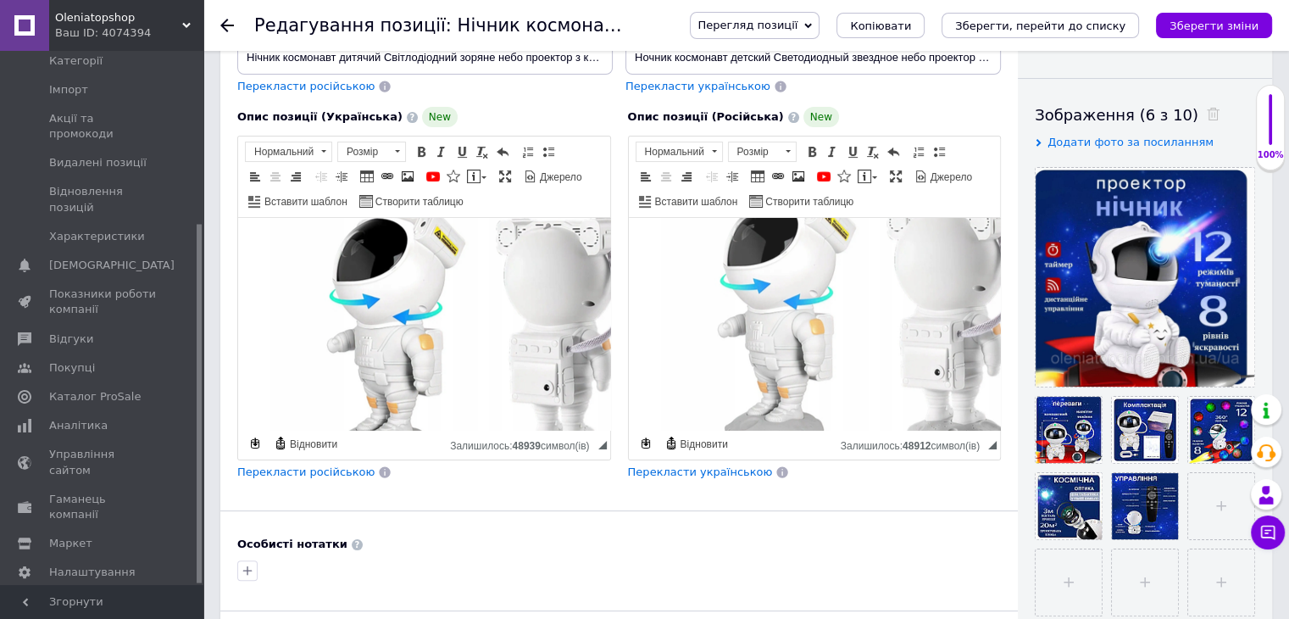
click at [726, 332] on img "Редактор, CA2EB93D-14B6-4A8B-803E-D411D043C559" at bounding box center [899, 374] width 542 height 361
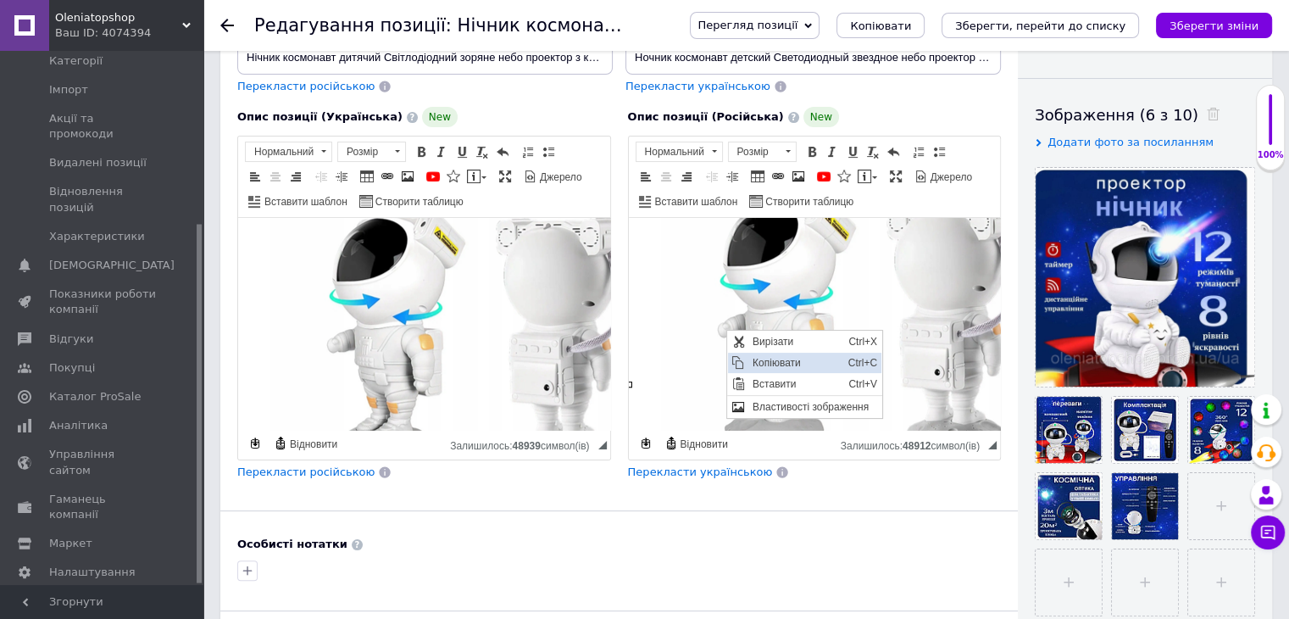
click at [740, 353] on span "Копіювати" at bounding box center [738, 363] width 20 height 20
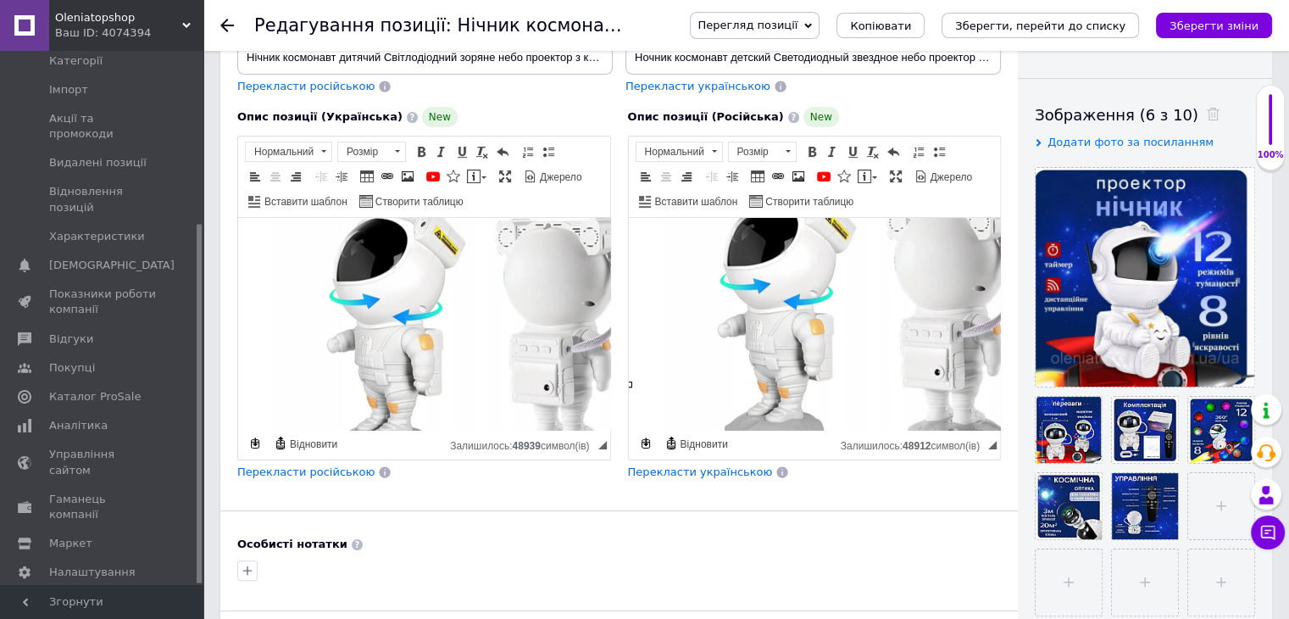
click at [227, 22] on icon at bounding box center [227, 26] width 14 height 14
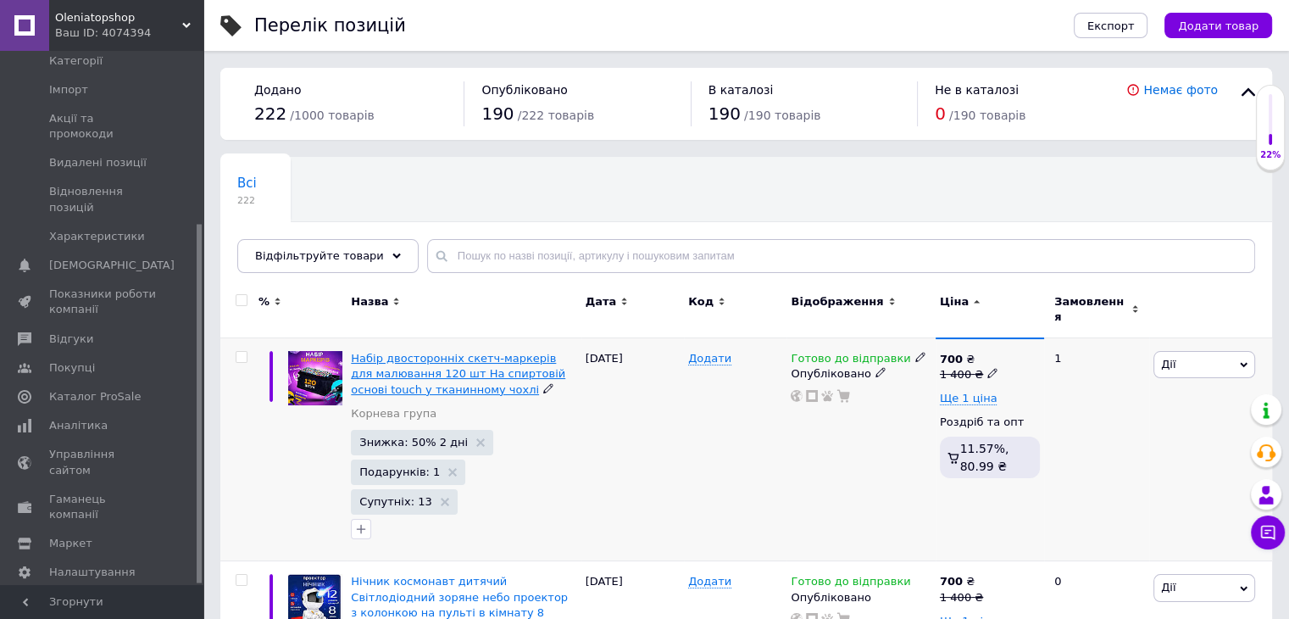
click at [443, 367] on span "Набір двосторонніх скетч-маркерів для малювання 120 шт На спиртовій основі touc…" at bounding box center [458, 373] width 214 height 43
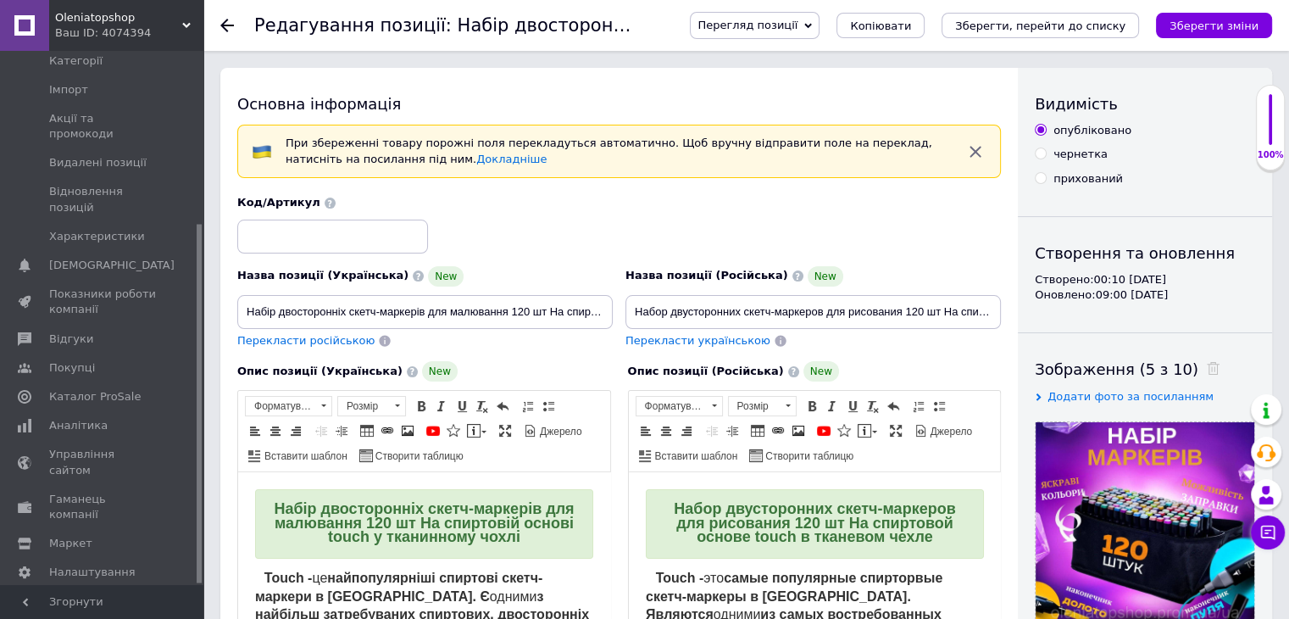
scroll to position [85, 0]
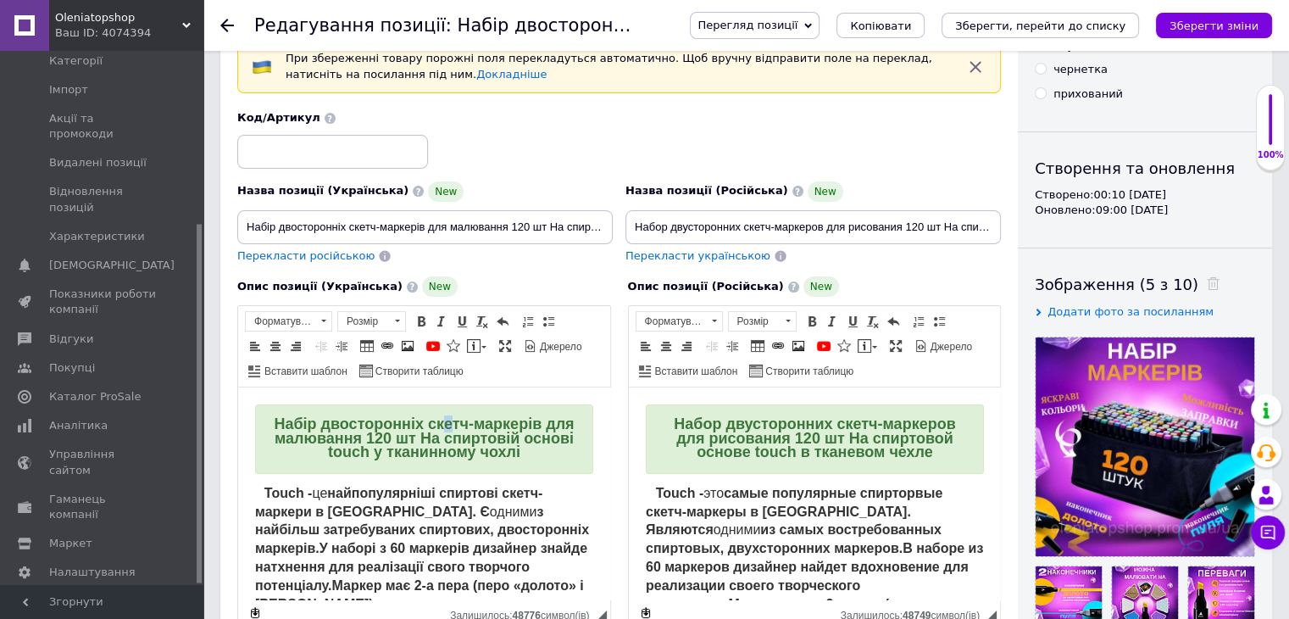
click at [458, 410] on h2 "Набір двосторонніх скетч-маркерів для малювання 120 шт На спиртовій основі touc…" at bounding box center [424, 438] width 338 height 69
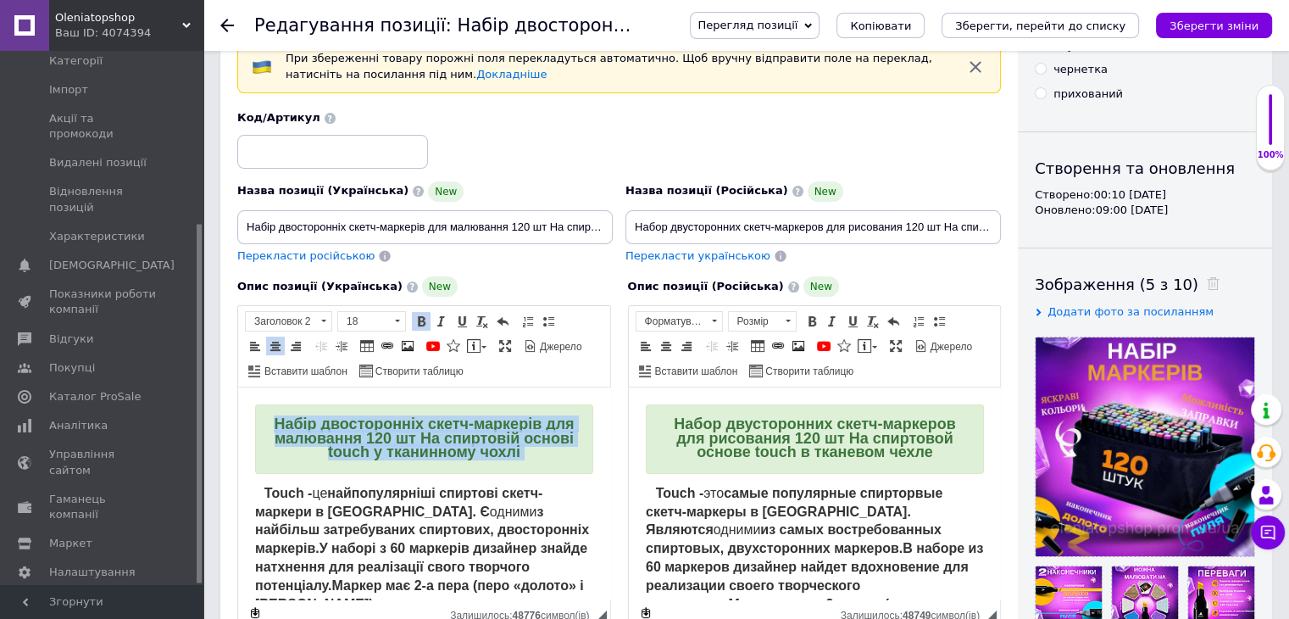
click at [458, 410] on h2 "Набір двосторонніх скетч-маркерів для малювання 120 шт На спиртовій основі touc…" at bounding box center [424, 438] width 338 height 69
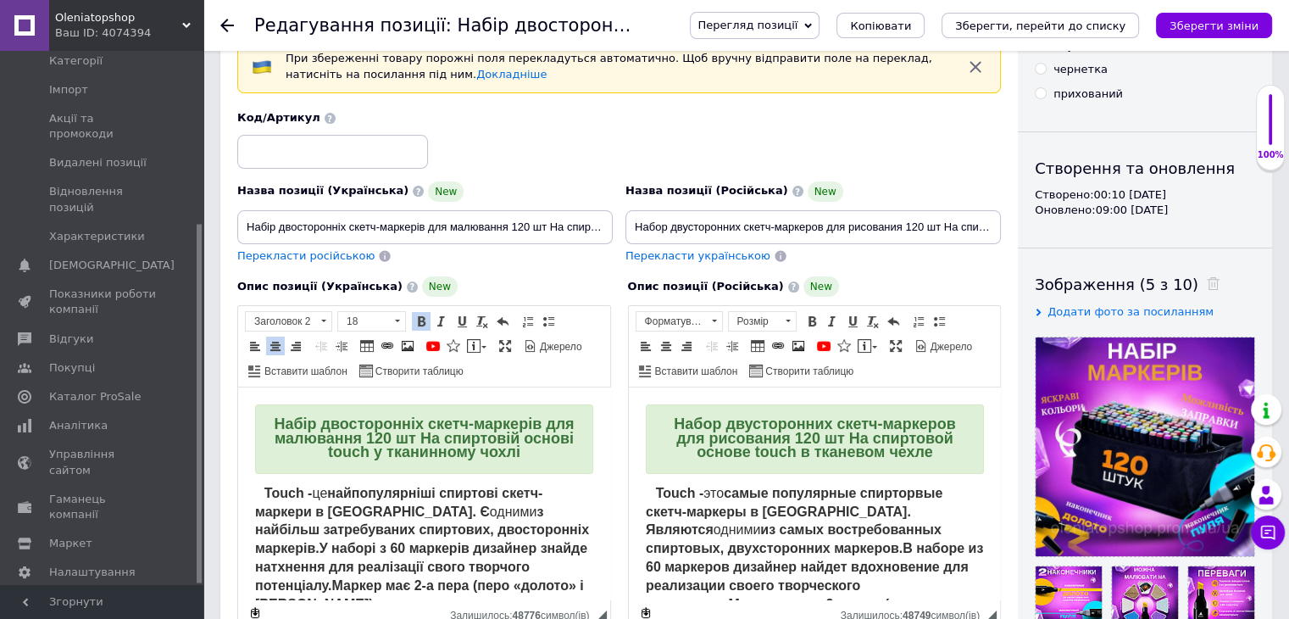
click at [736, 423] on strong "Набор двусторонних скетч-маркеров для рисования 120 шт На спиртовой основе touc…" at bounding box center [813, 437] width 281 height 45
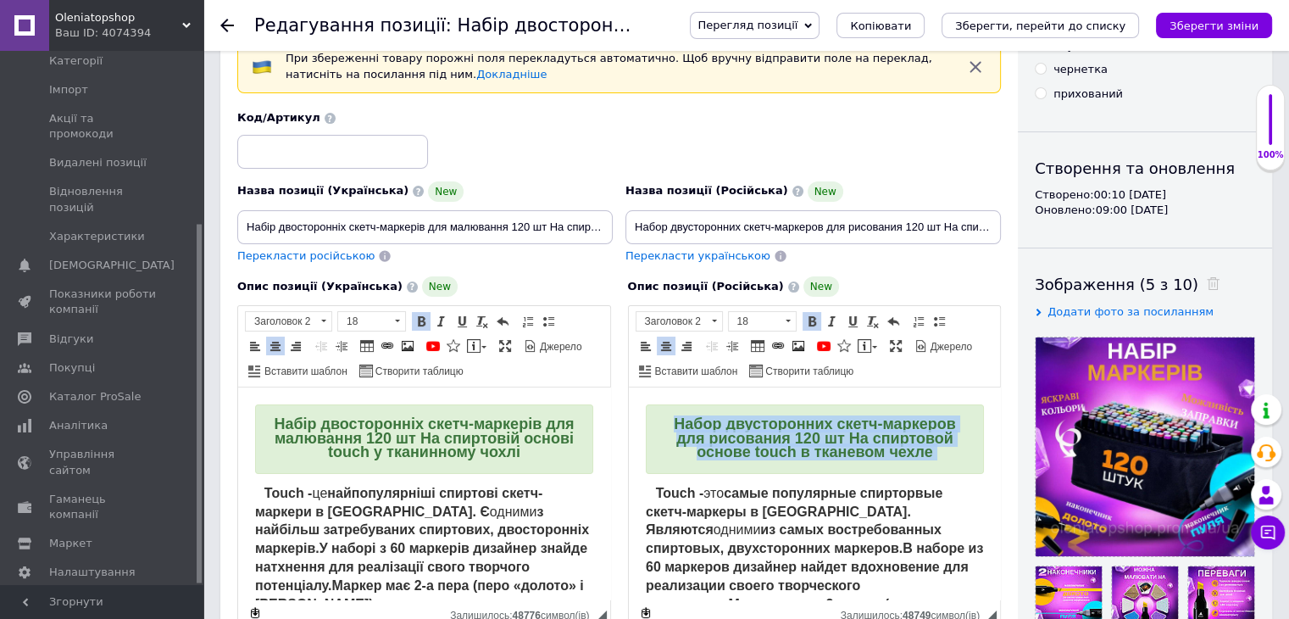
click at [736, 423] on strong "Набор двусторонних скетч-маркеров для рисования 120 шт На спиртовой основе touc…" at bounding box center [813, 437] width 281 height 45
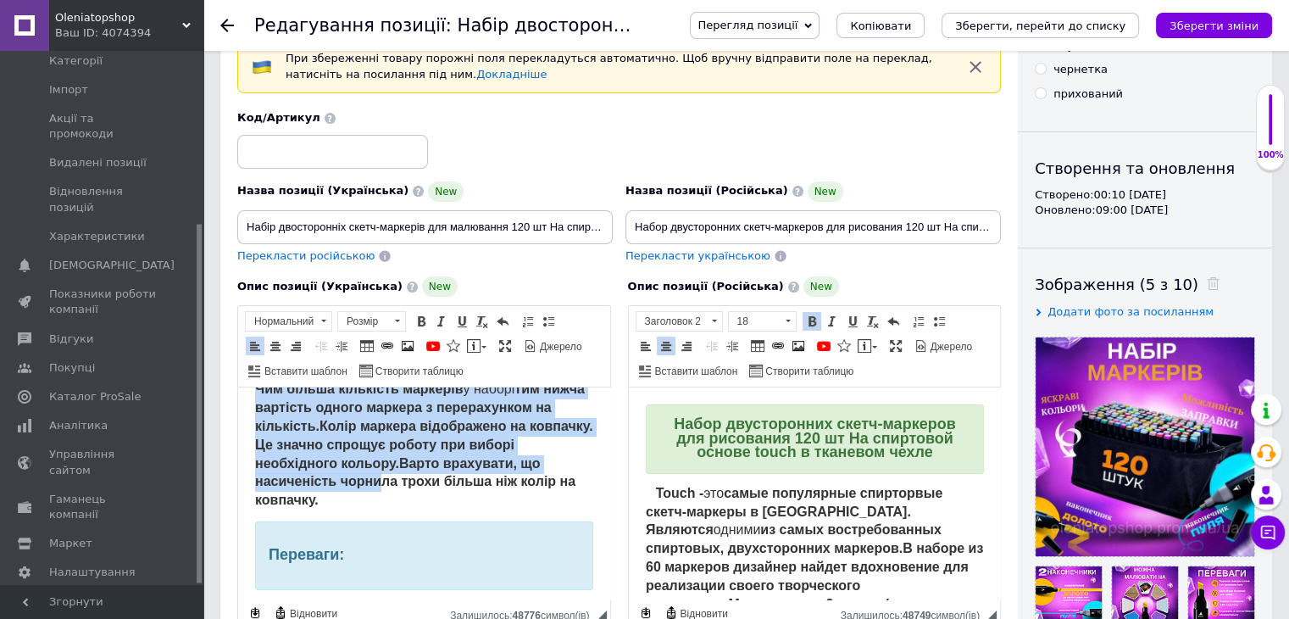
scroll to position [254, 0]
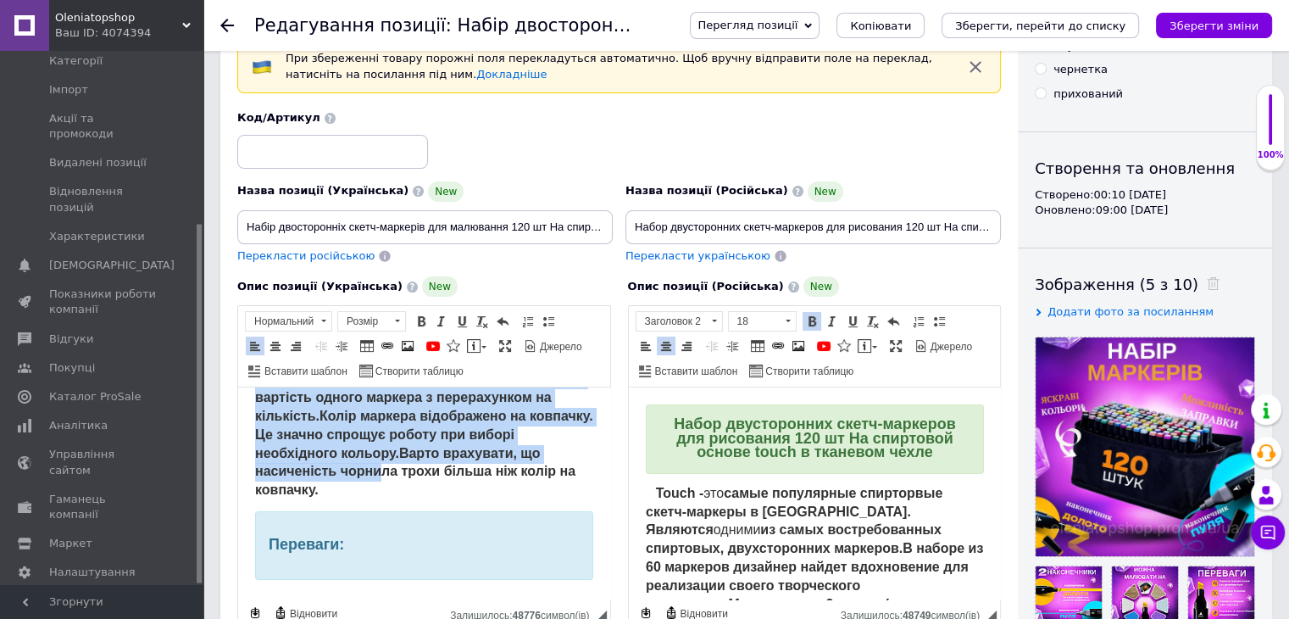
drag, startPoint x: 242, startPoint y: 481, endPoint x: 398, endPoint y: 485, distance: 156.0
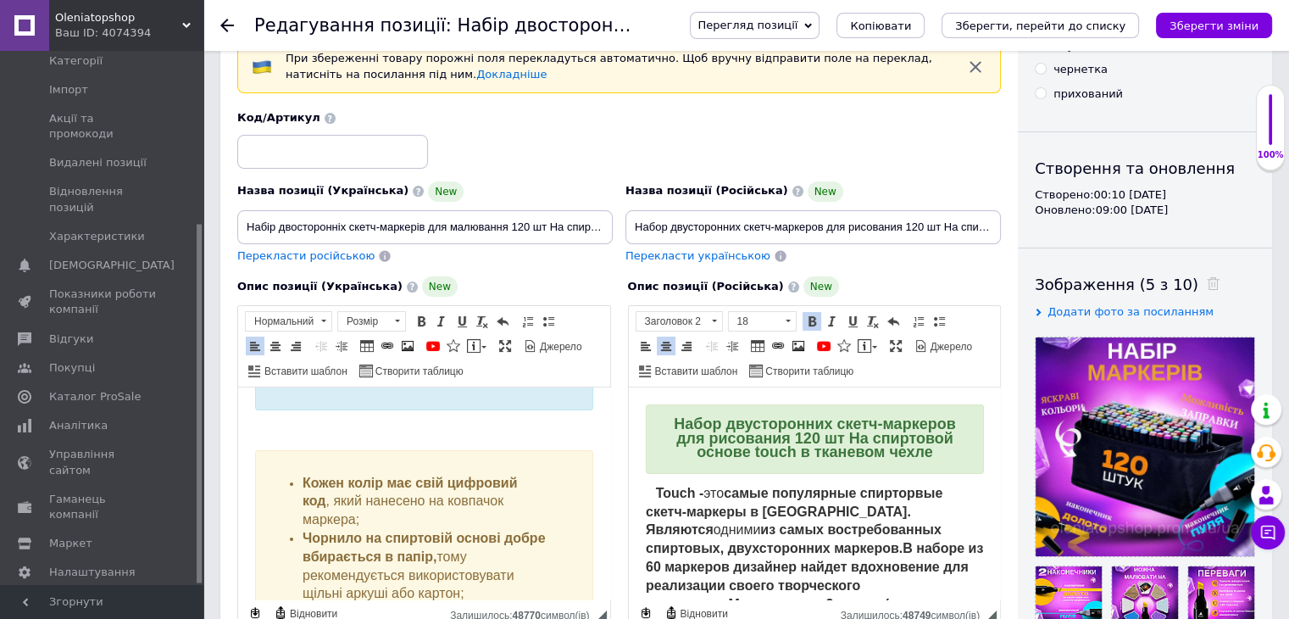
scroll to position [339, 0]
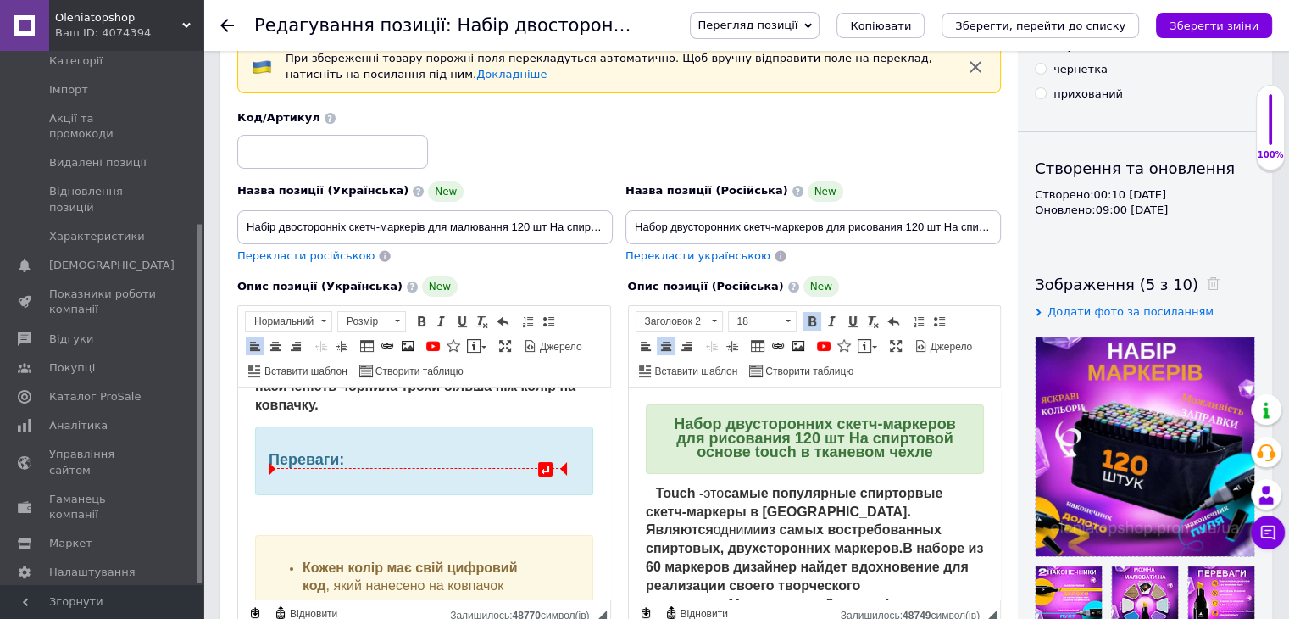
click at [316, 459] on strong "Переваги:" at bounding box center [306, 459] width 75 height 17
click at [283, 442] on div "Переваги:" at bounding box center [424, 460] width 338 height 69
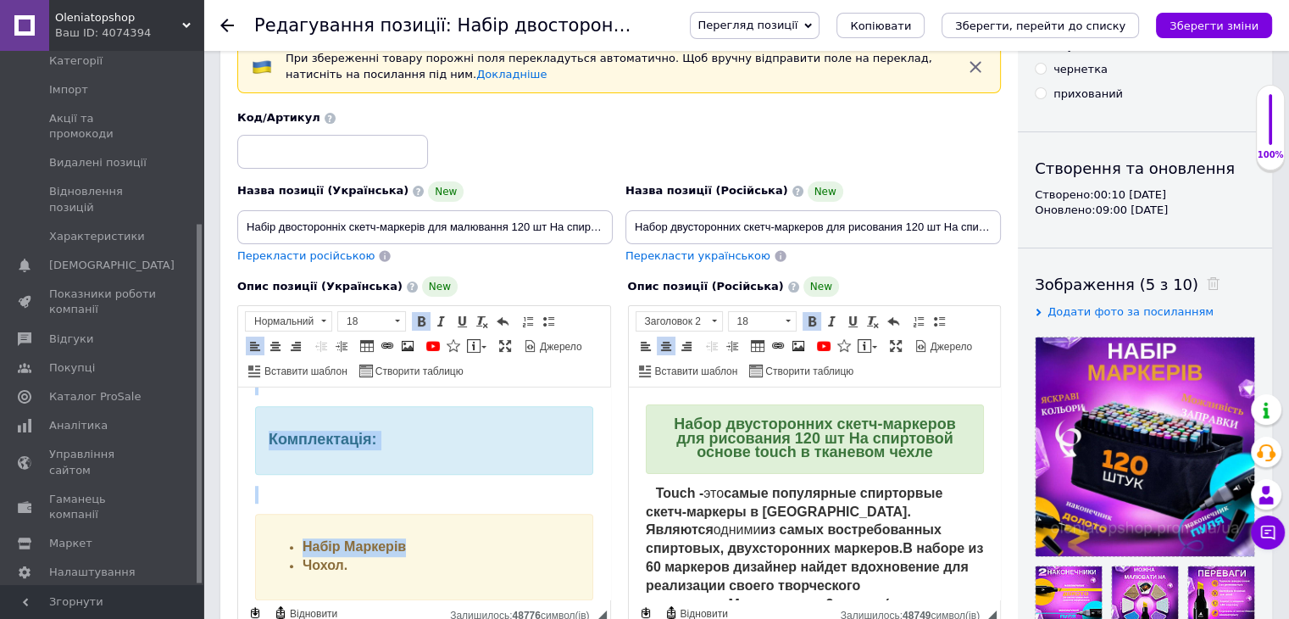
scroll to position [1122, 0]
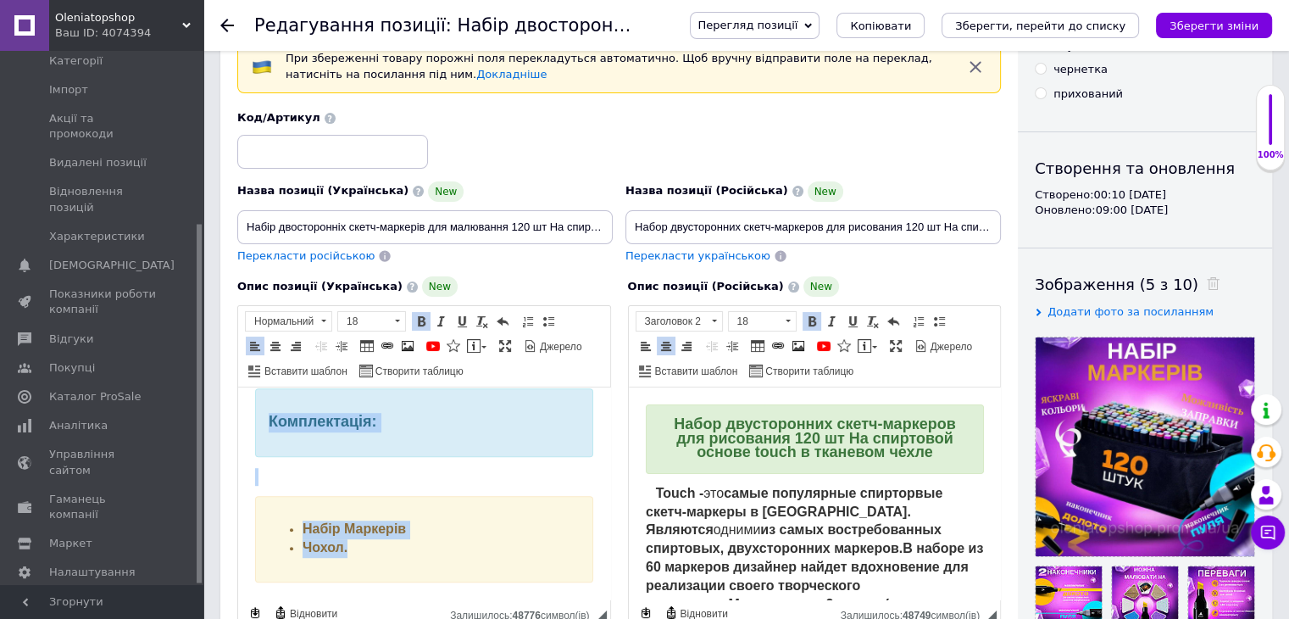
drag, startPoint x: 269, startPoint y: 463, endPoint x: 505, endPoint y: 510, distance: 241.2
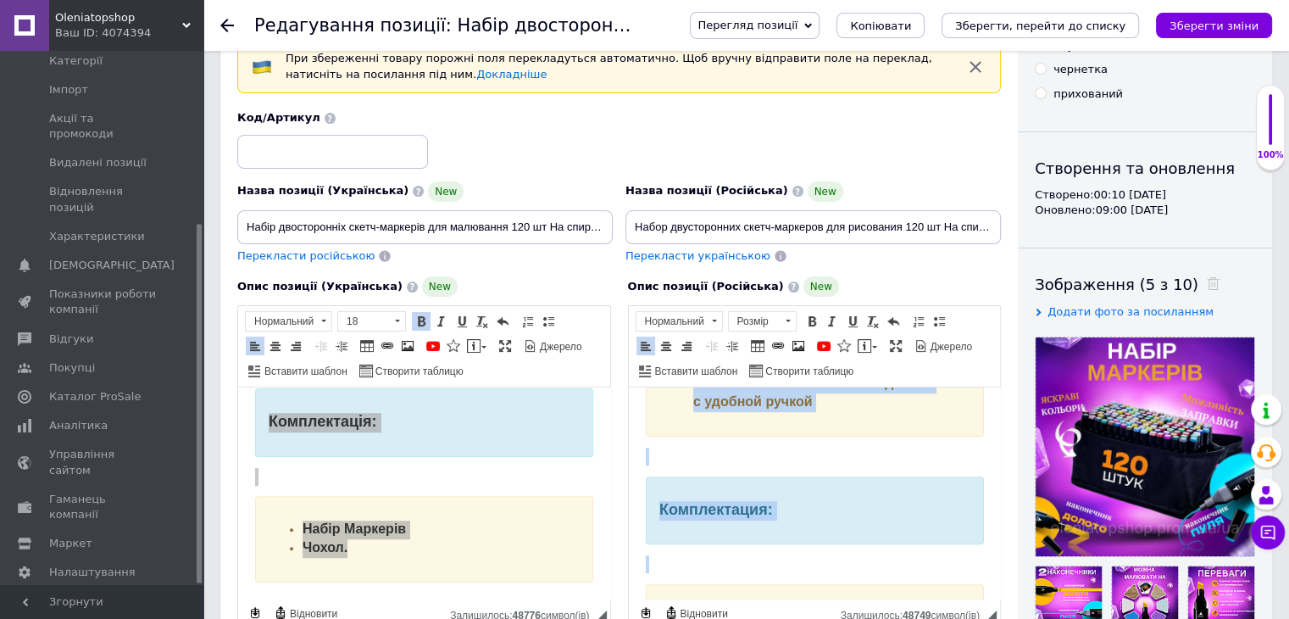
scroll to position [1173, 0]
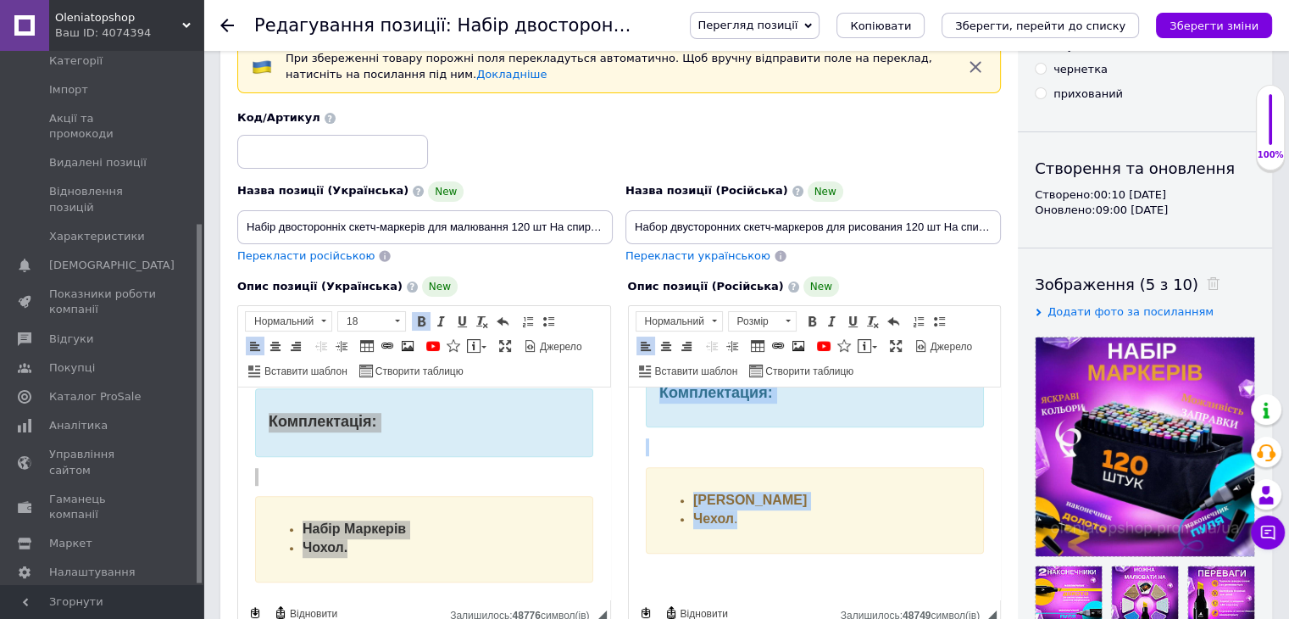
drag, startPoint x: 640, startPoint y: 489, endPoint x: 822, endPoint y: 535, distance: 187.9
click at [691, 450] on p "Редактор, E41060FF-A289-4A51-A502-E6277B4B050B" at bounding box center [814, 447] width 338 height 18
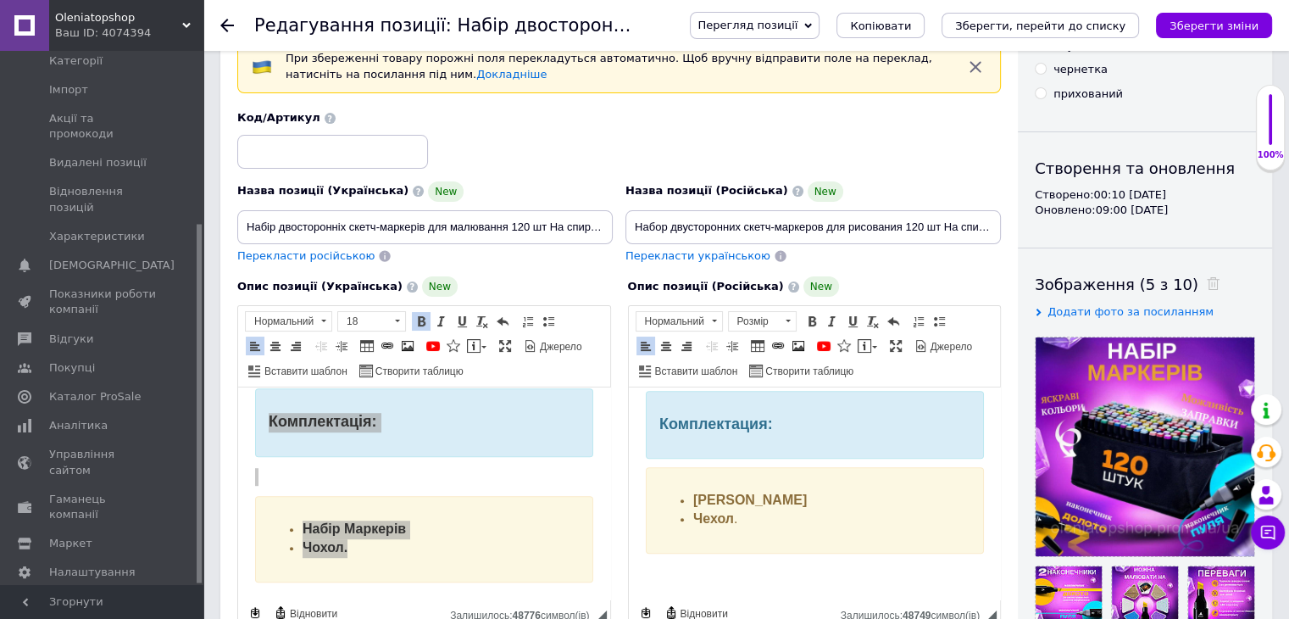
scroll to position [1142, 0]
click at [475, 468] on p "Редактор, 8F434867-7C50-4F82-9604-52A8553BA8FD" at bounding box center [424, 477] width 338 height 18
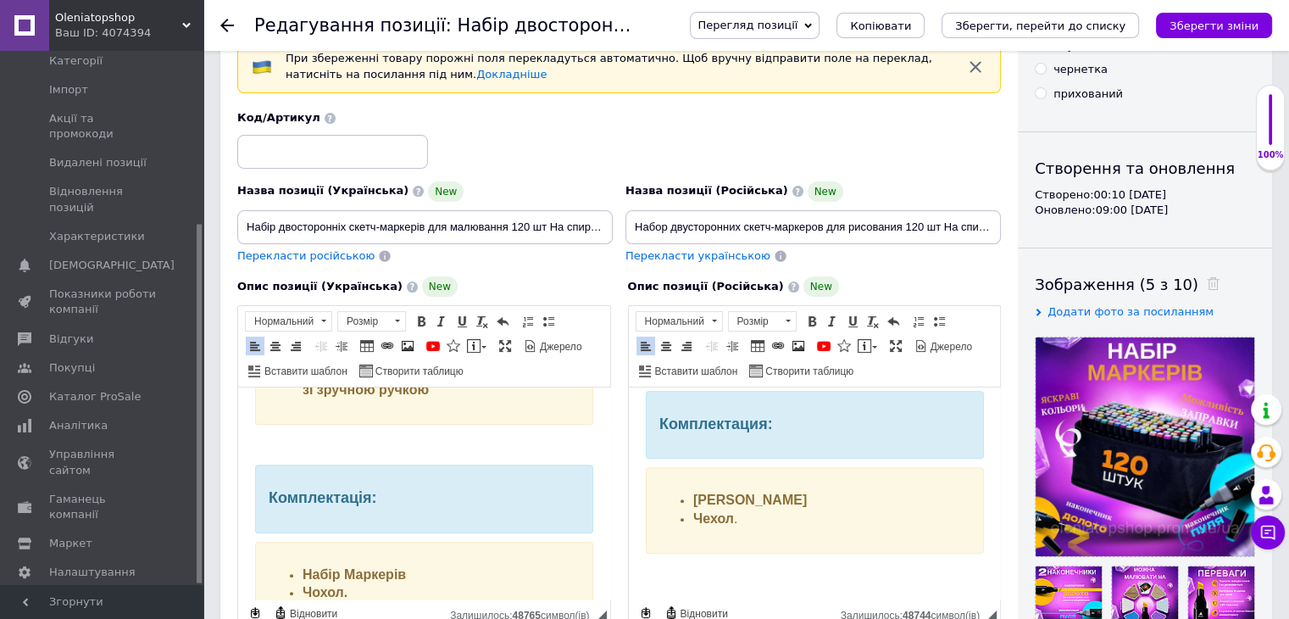
scroll to position [1007, 0]
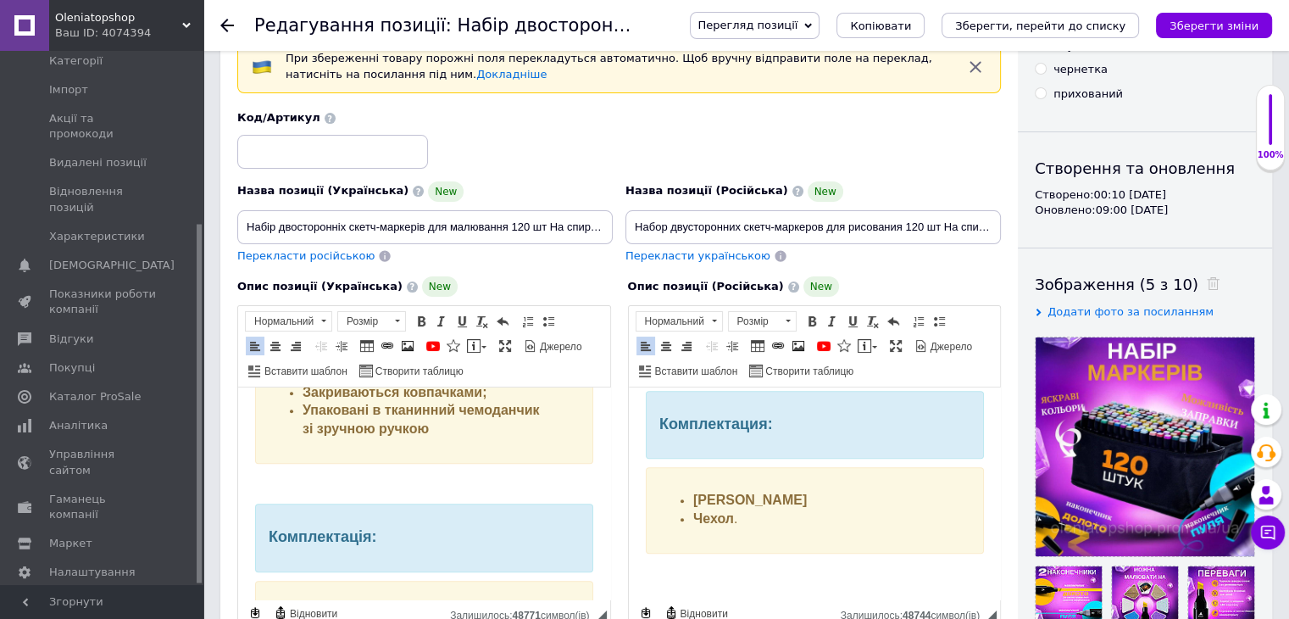
click at [392, 475] on p "Редактор, 8F434867-7C50-4F82-9604-52A8553BA8FD" at bounding box center [424, 484] width 338 height 18
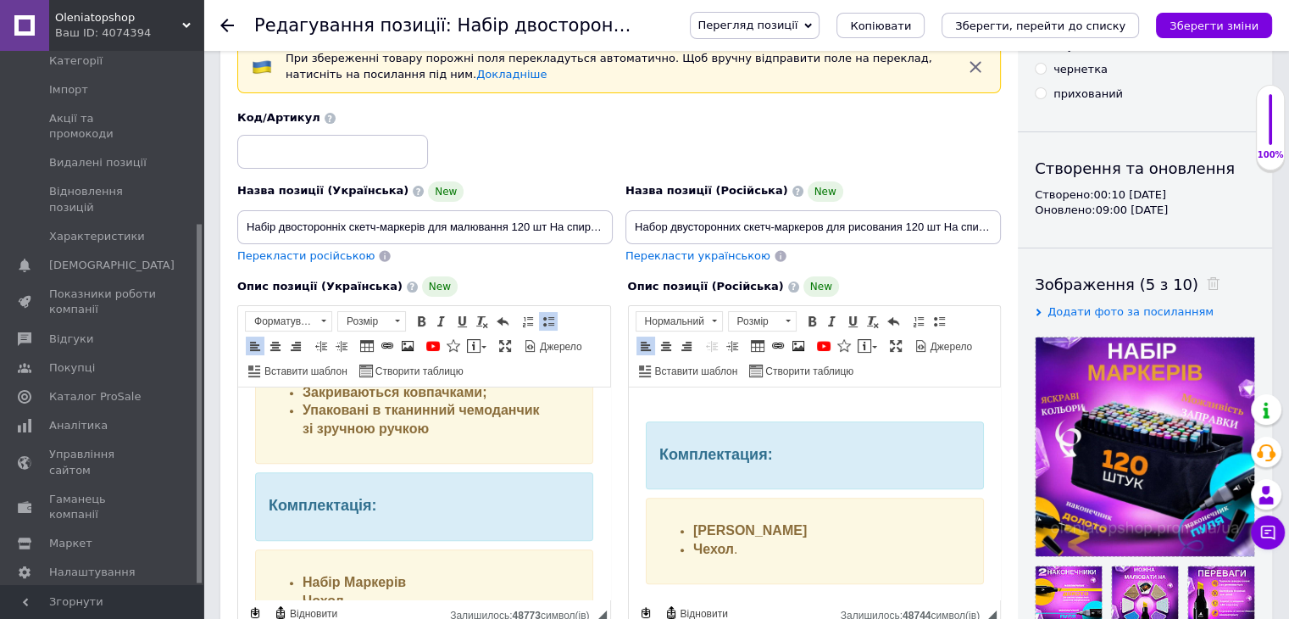
scroll to position [1057, 0]
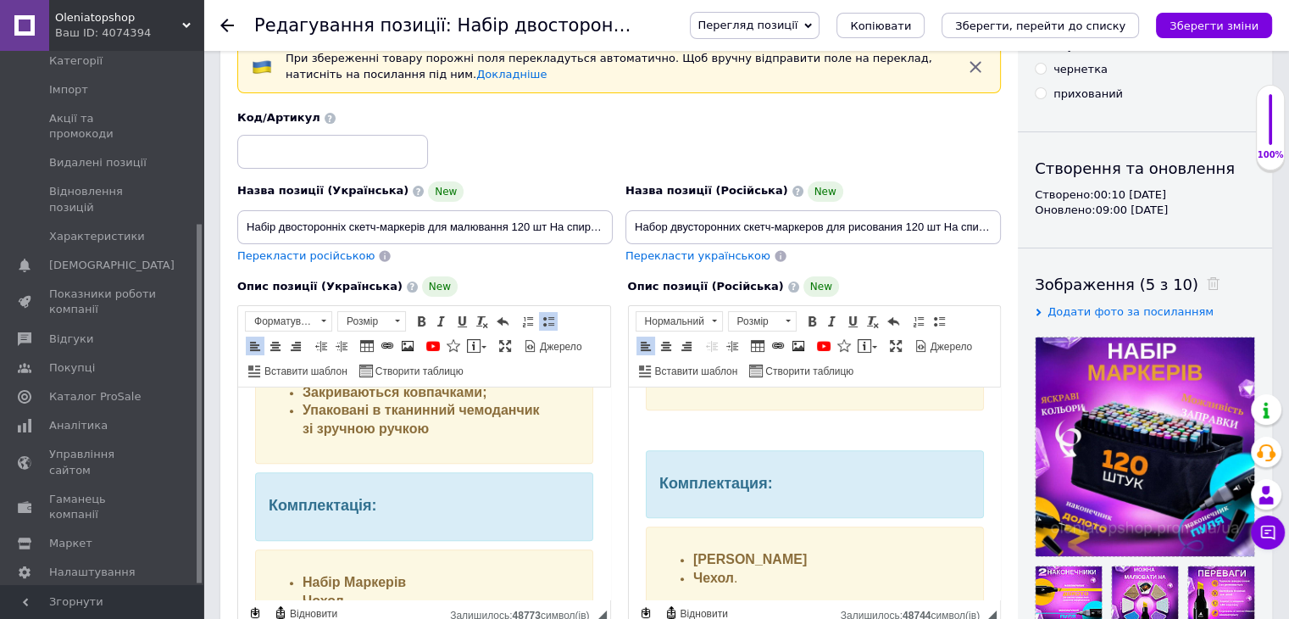
click at [672, 439] on p "Редактор, E41060FF-A289-4A51-A502-E6277B4B050B" at bounding box center [814, 430] width 338 height 18
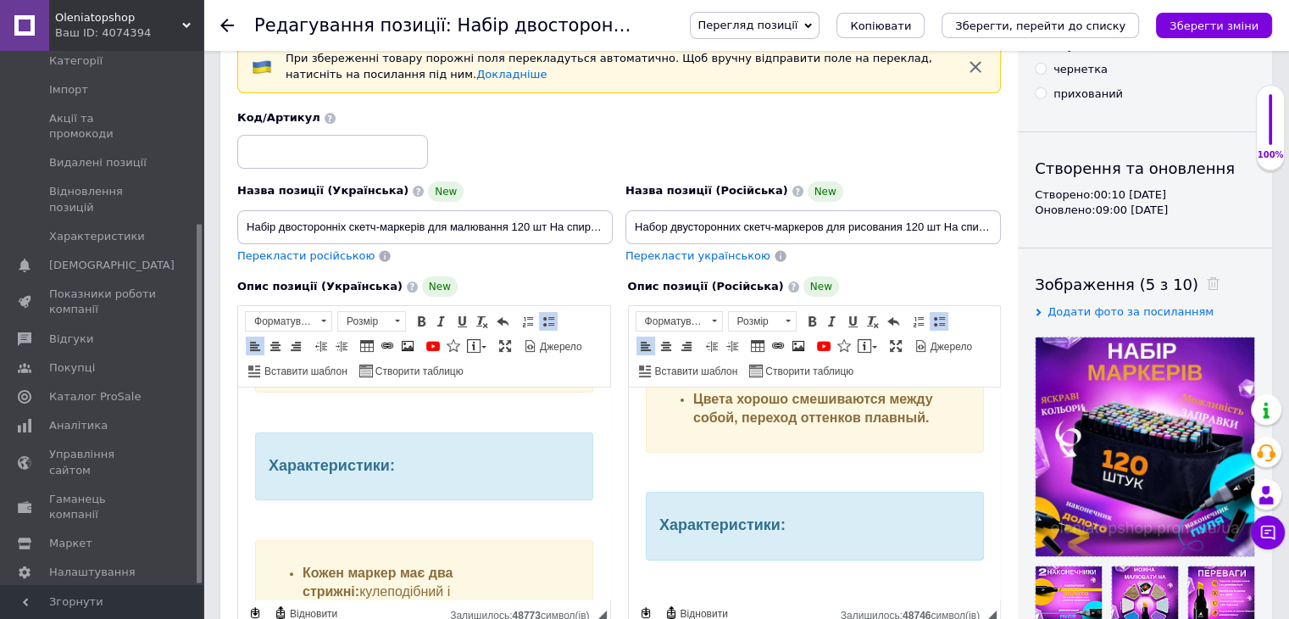
scroll to position [668, 0]
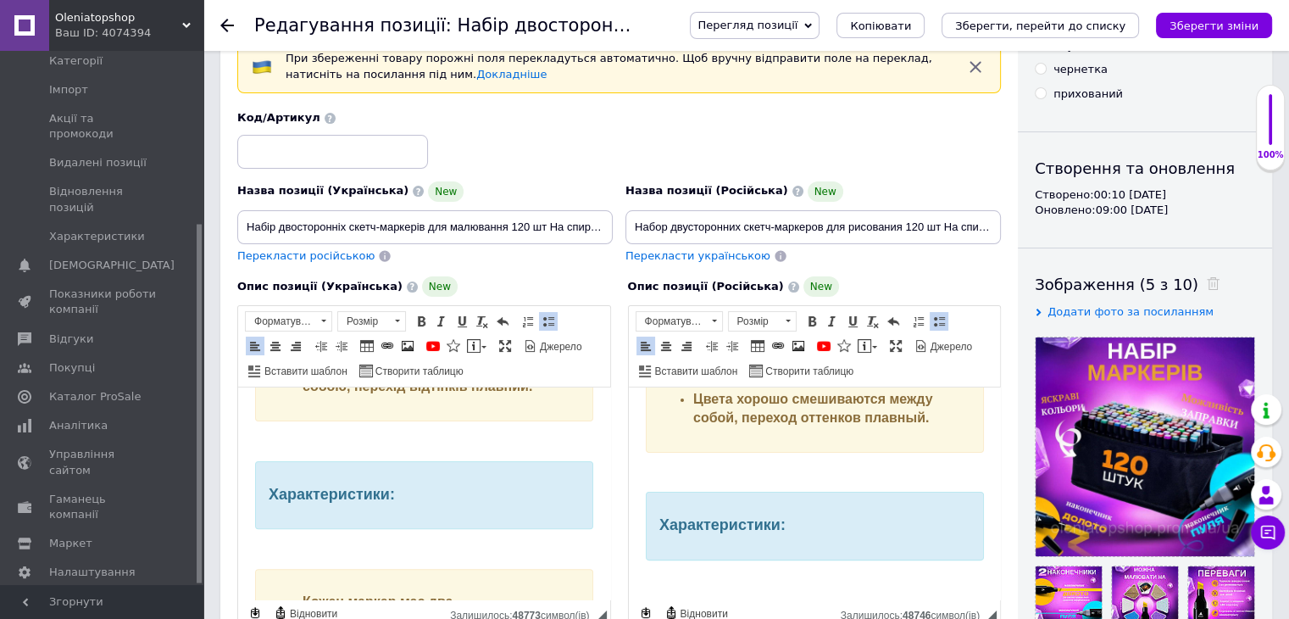
click at [360, 548] on p "Редактор, 8F434867-7C50-4F82-9604-52A8553BA8FD" at bounding box center [424, 549] width 338 height 18
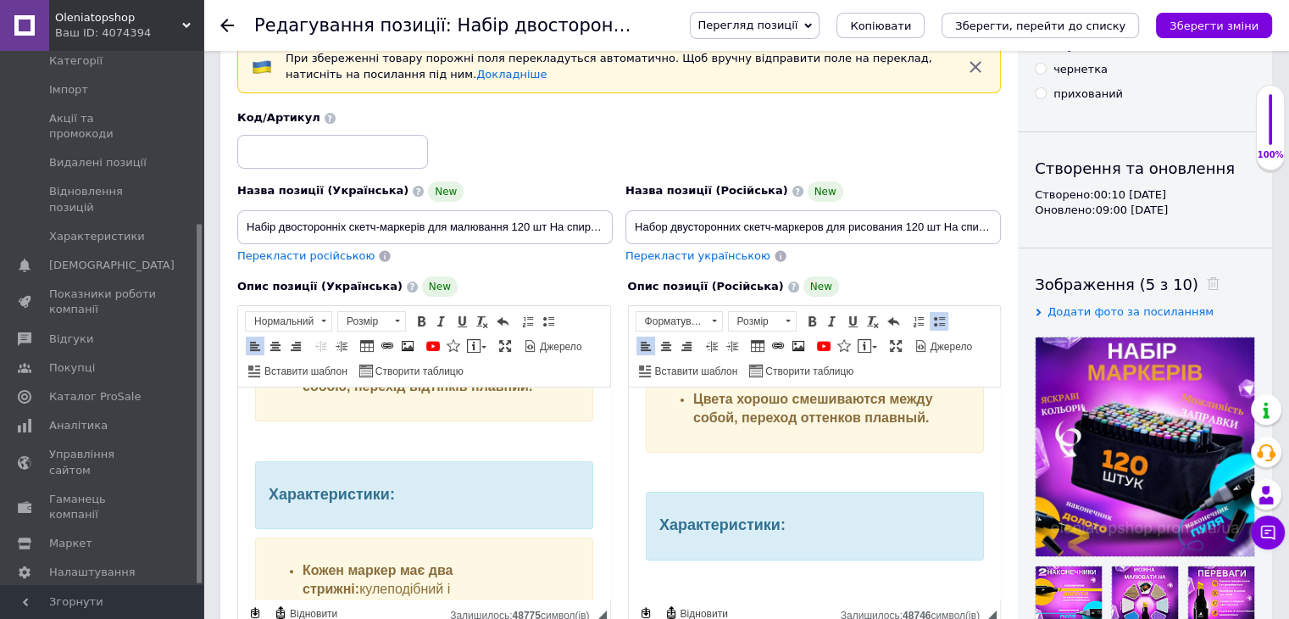
click at [267, 434] on p "Редактор, 8F434867-7C50-4F82-9604-52A8553BA8FD" at bounding box center [424, 441] width 338 height 18
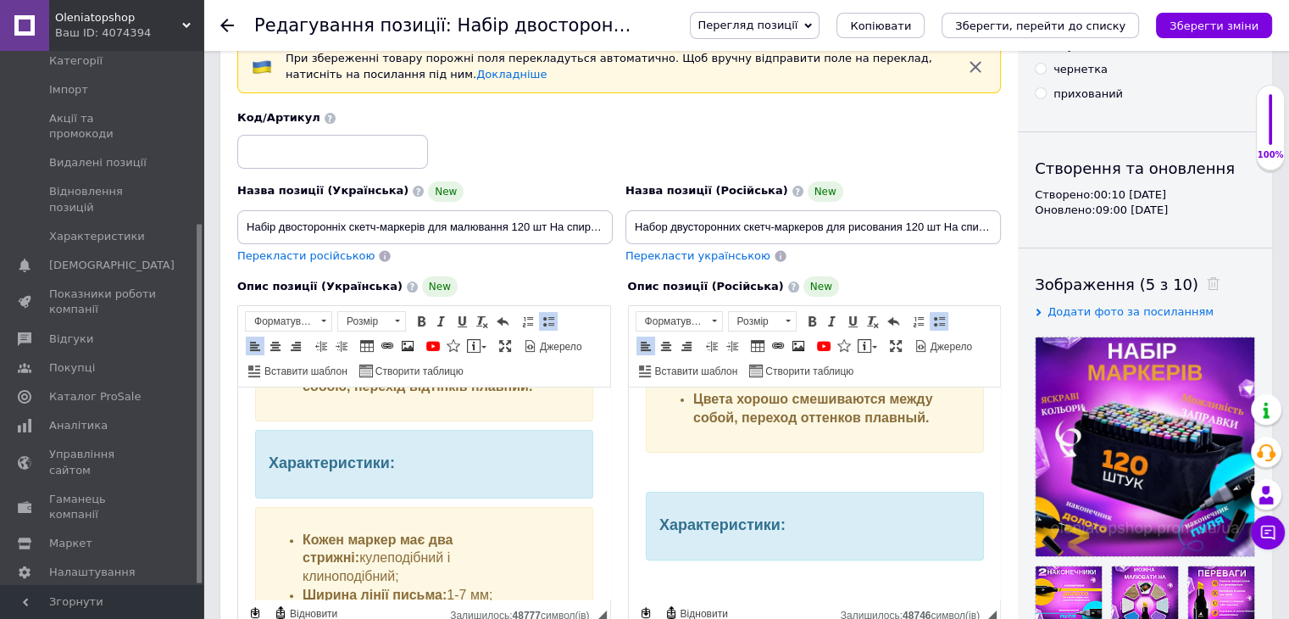
click at [775, 481] on p "Редактор, E41060FF-A289-4A51-A502-E6277B4B050B" at bounding box center [814, 473] width 338 height 18
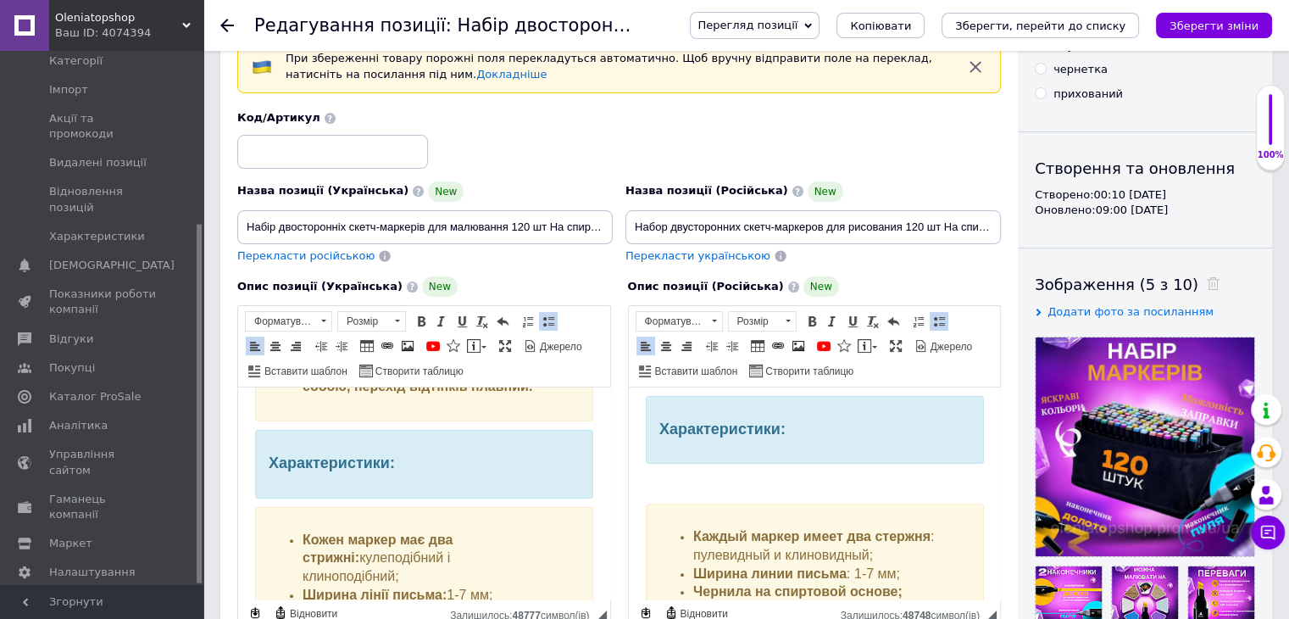
scroll to position [718, 0]
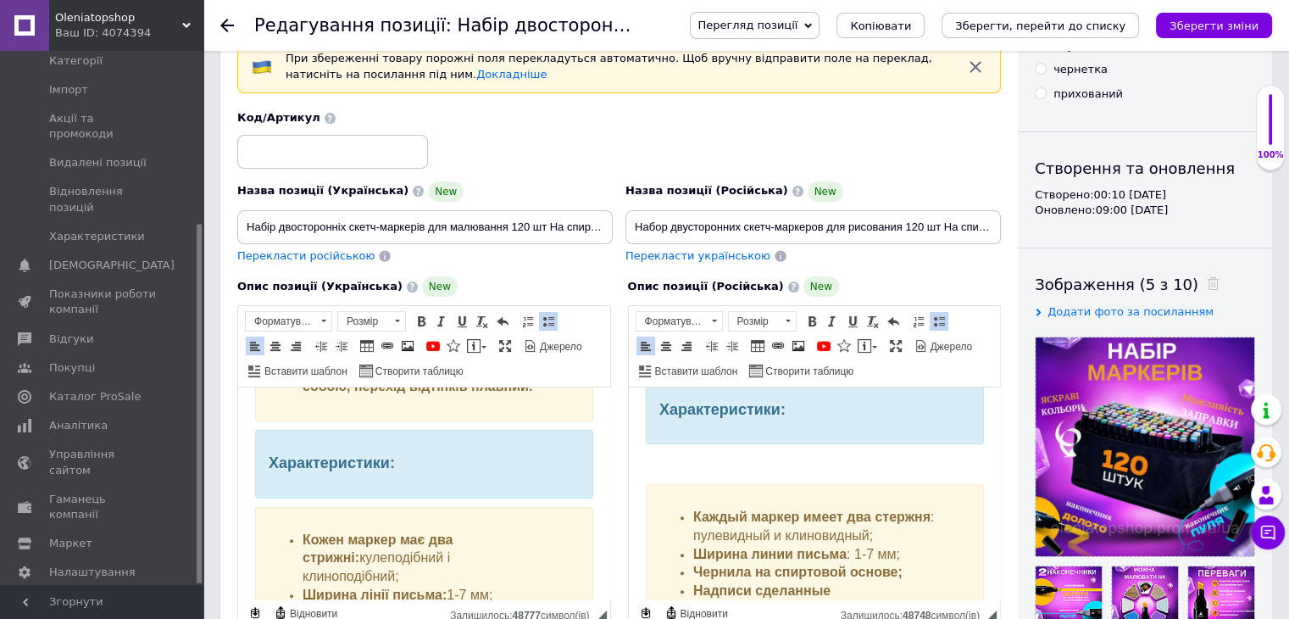
click at [719, 512] on body "Набор двусторонних скетч-маркеров для рисования 120 шт На спиртовой основе touc…" at bounding box center [814, 302] width 338 height 1232
click at [714, 478] on body "Набор двусторонних скетч-маркеров для рисования 120 шт На спиртовой основе touc…" at bounding box center [814, 302] width 338 height 1232
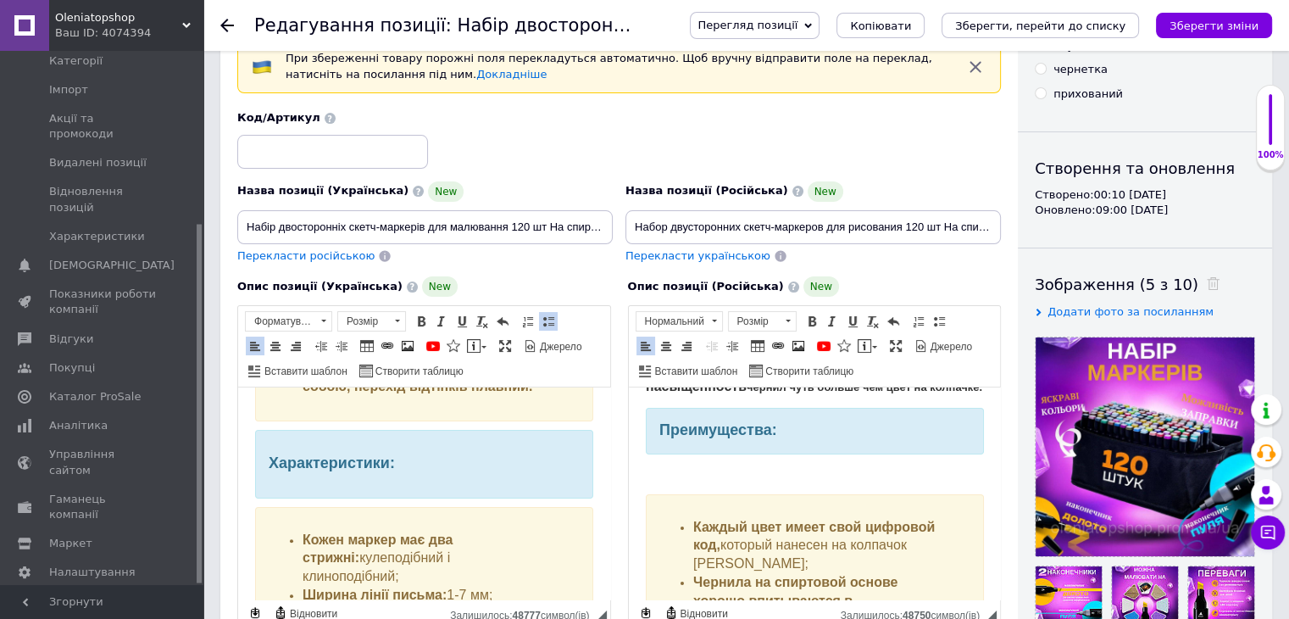
scroll to position [294, 0]
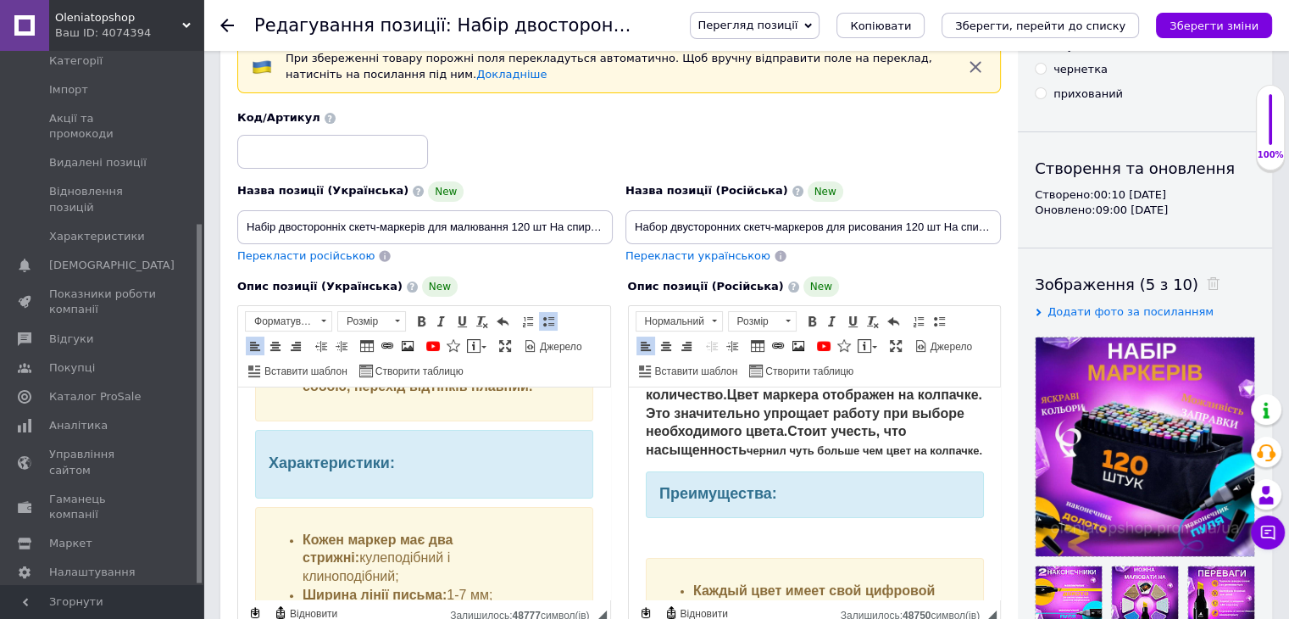
click at [696, 547] on p "Редактор, E41060FF-A289-4A51-A502-E6277B4B050B" at bounding box center [814, 538] width 338 height 18
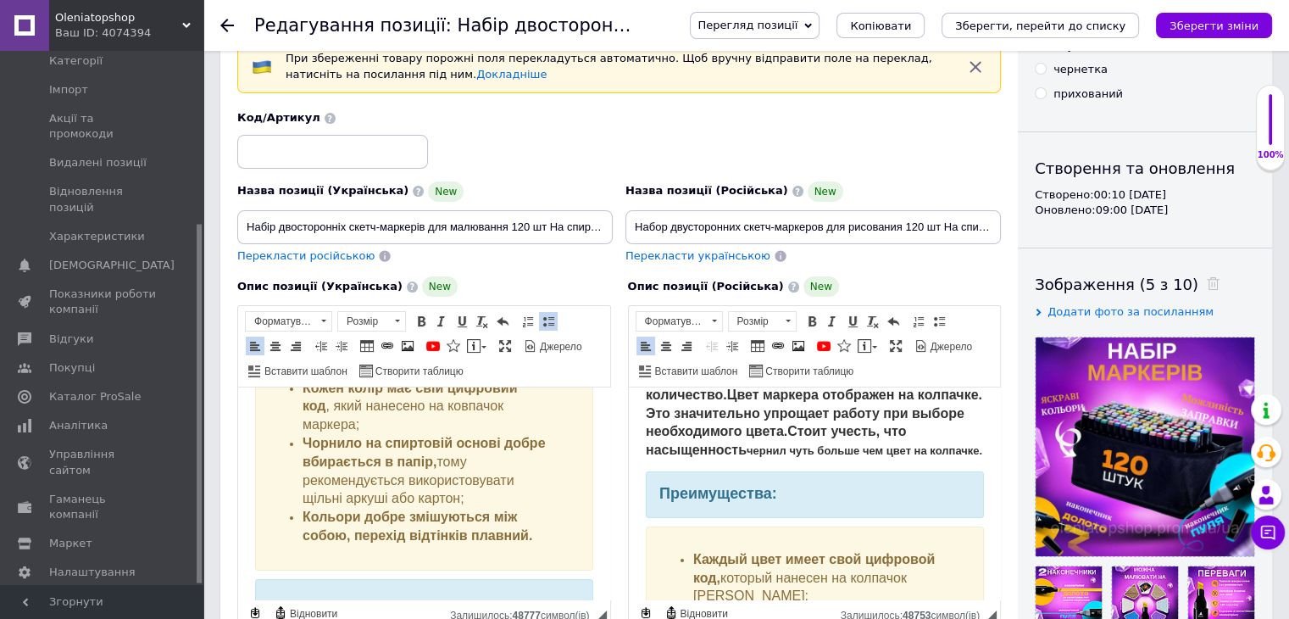
scroll to position [414, 0]
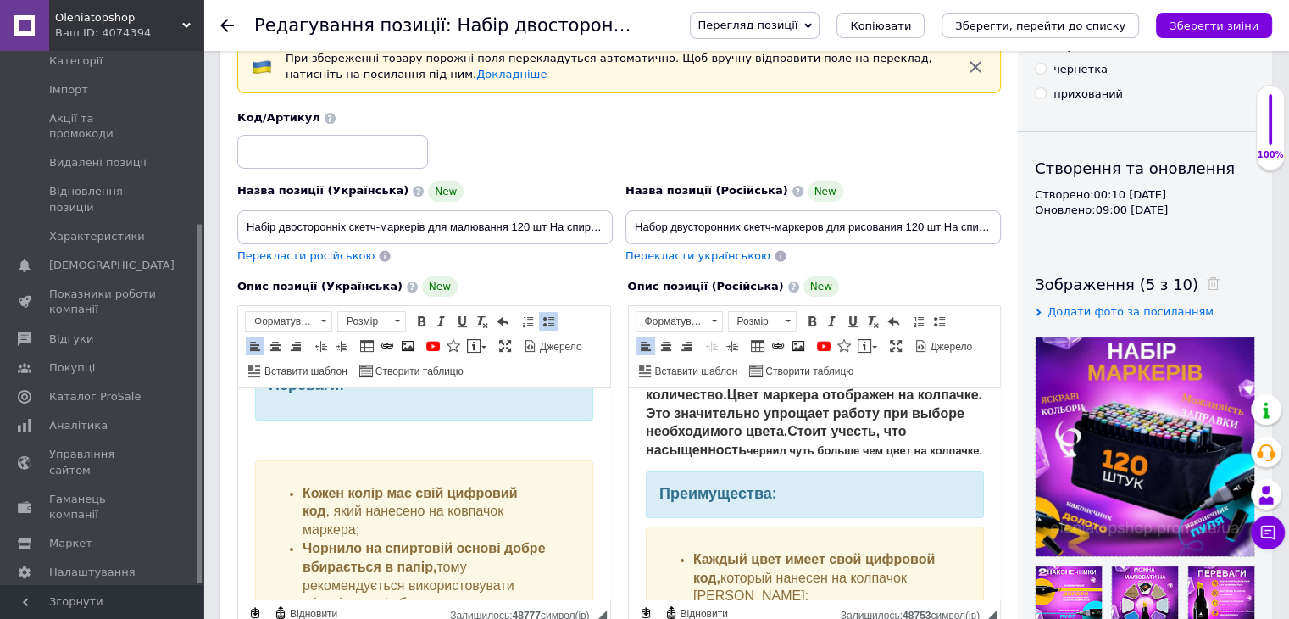
click at [306, 449] on body "Набір двосторонніх скетч-маркерів для малювання 120 шт На спиртовій основі touc…" at bounding box center [424, 593] width 338 height 1204
click at [305, 445] on p "Редактор, 8F434867-7C50-4F82-9604-52A8553BA8FD" at bounding box center [424, 440] width 338 height 18
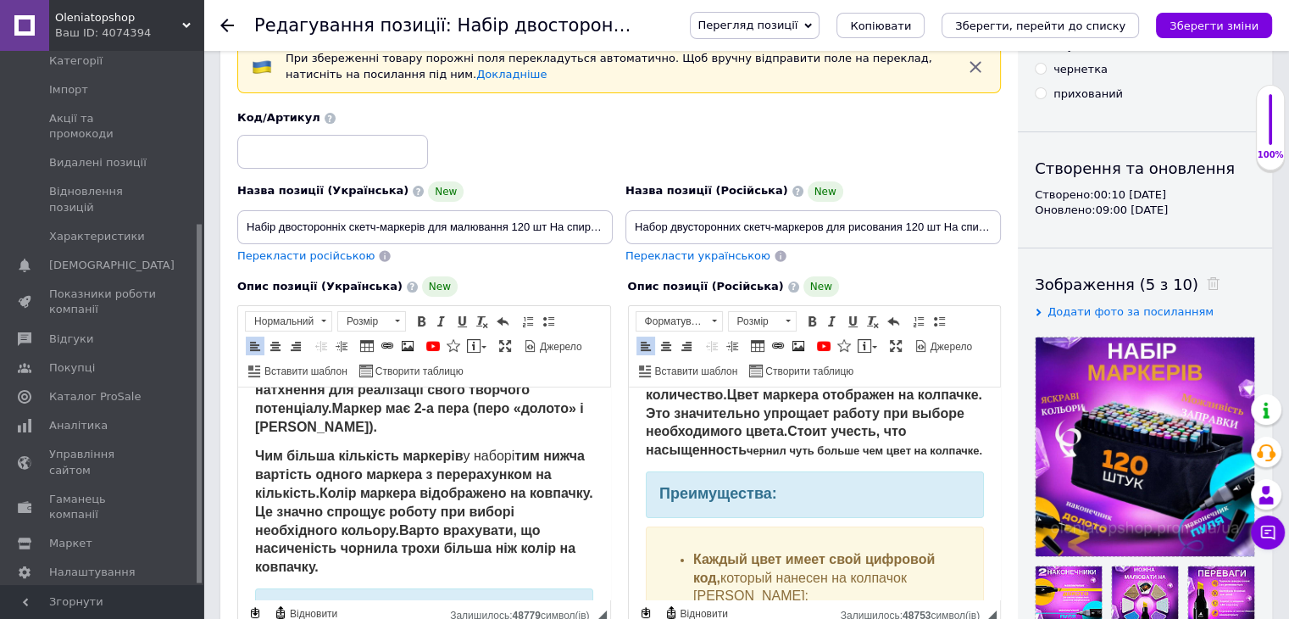
scroll to position [150, 0]
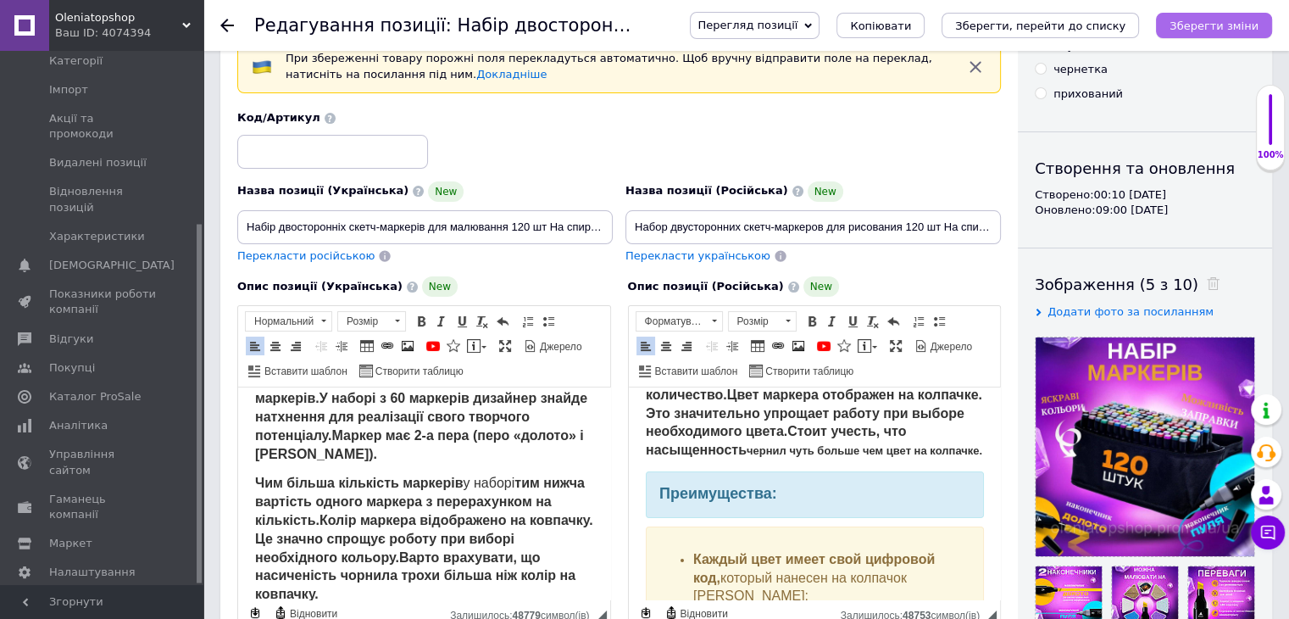
click at [1187, 21] on icon "Зберегти зміни" at bounding box center [1214, 25] width 89 height 13
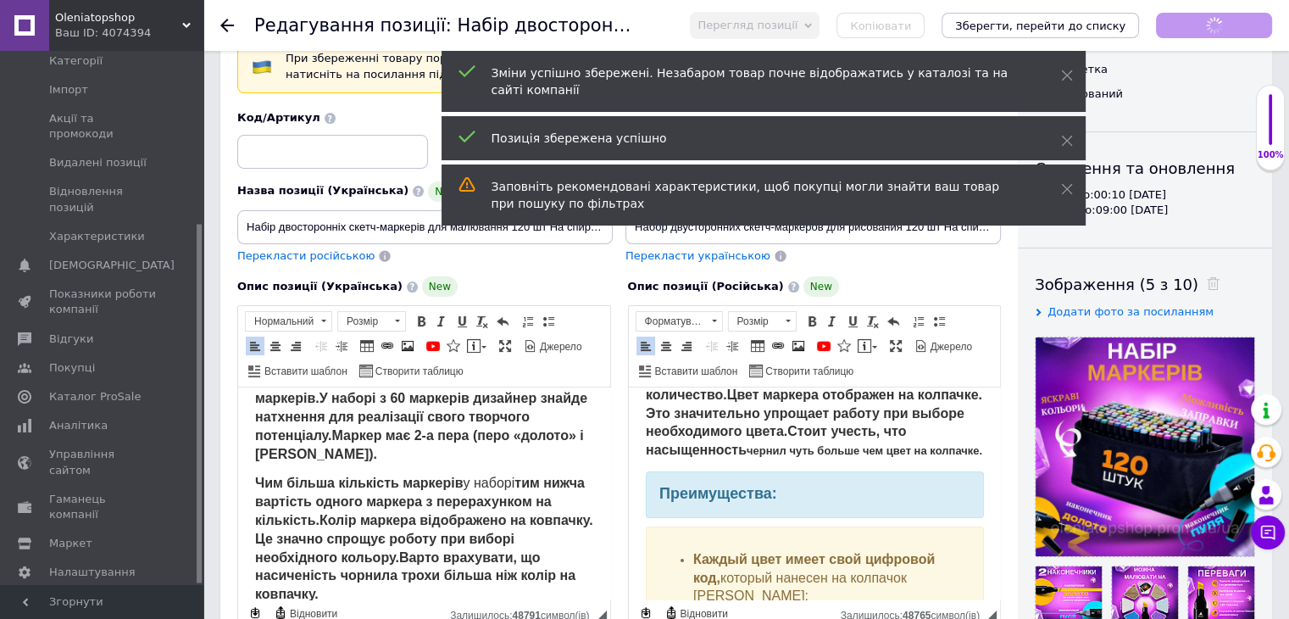
scroll to position [294, 0]
click at [226, 28] on icon at bounding box center [227, 26] width 14 height 14
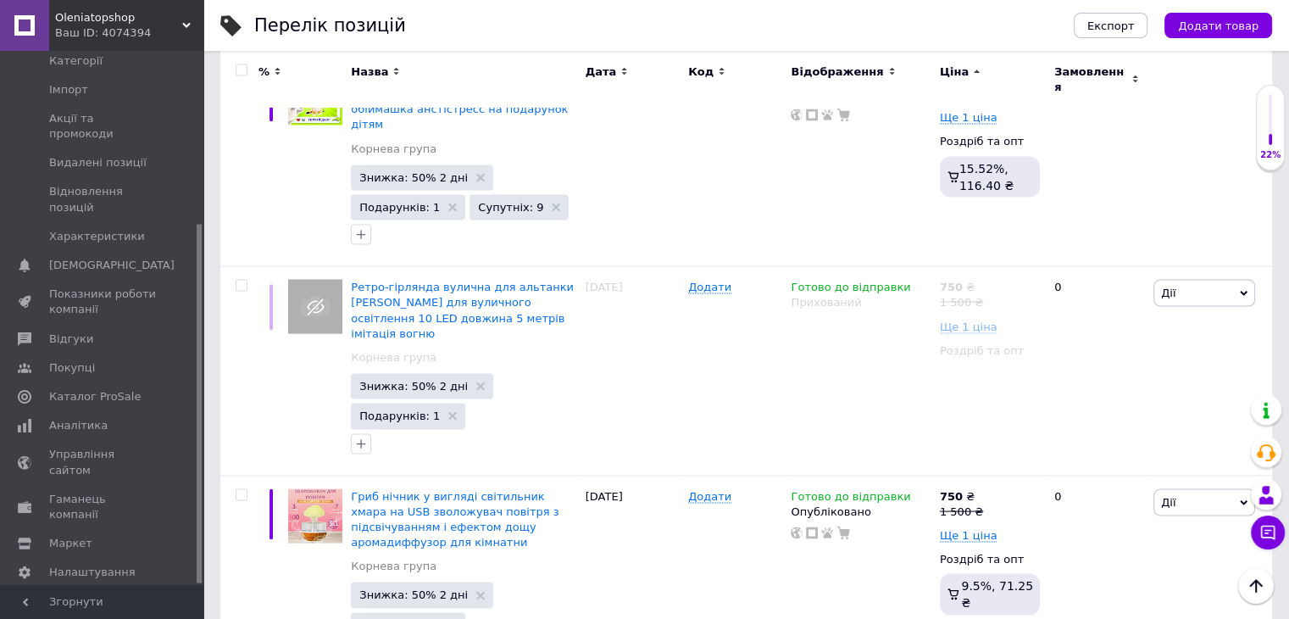
scroll to position [3628, 0]
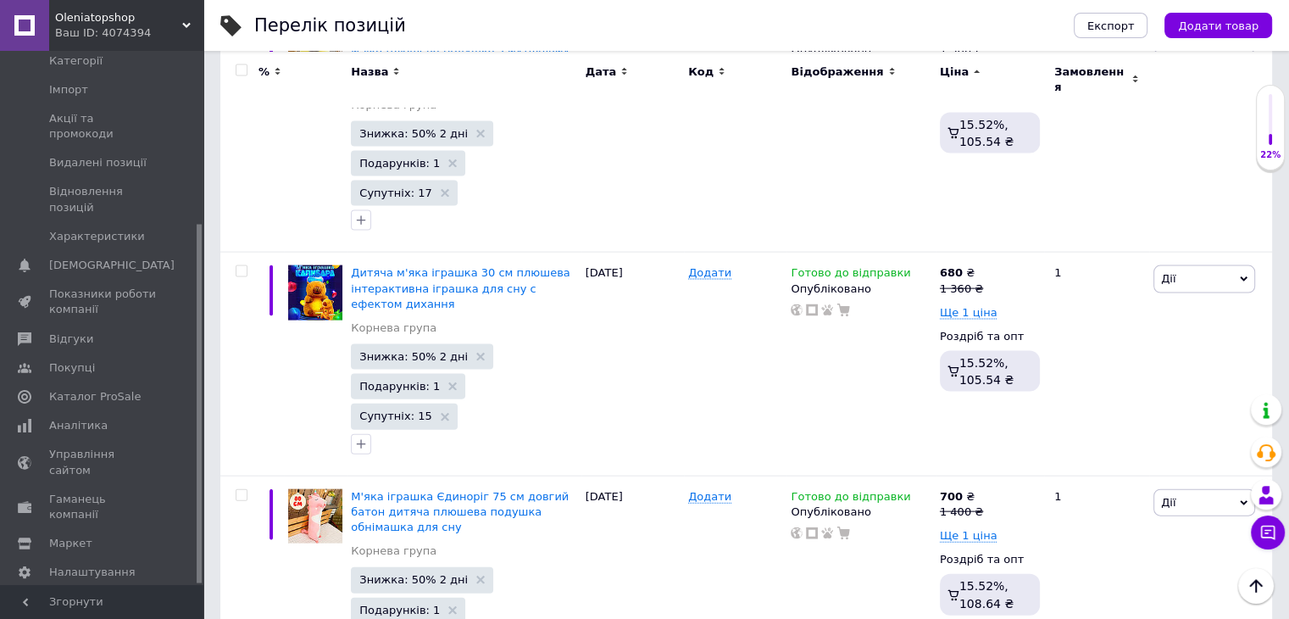
scroll to position [3567, 0]
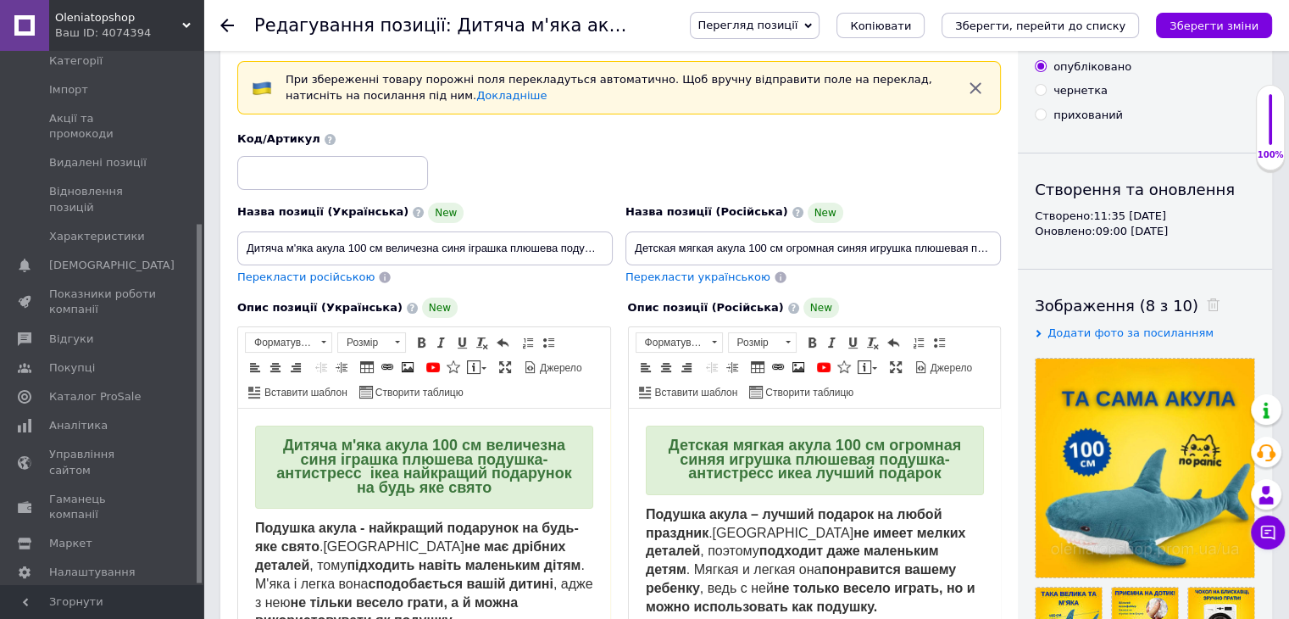
scroll to position [254, 0]
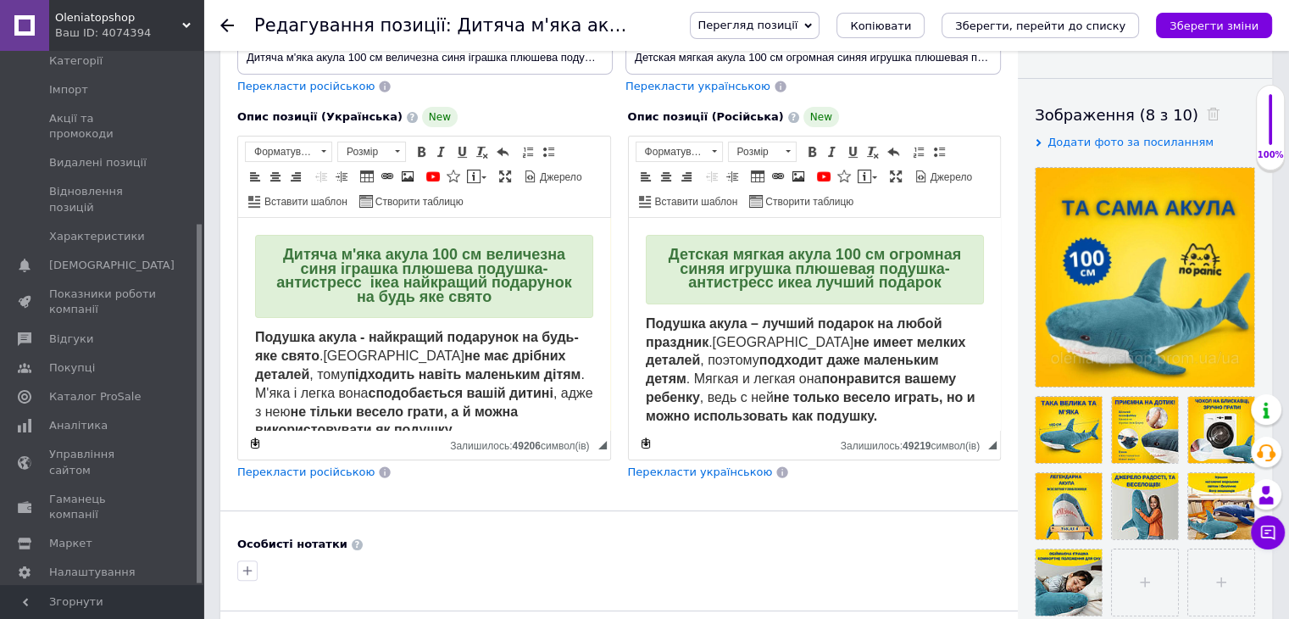
click at [442, 240] on h2 "Дитяча м'яка акула 100 см величезна синя іграшка плюшева подушка-антистресс іке…" at bounding box center [424, 276] width 338 height 83
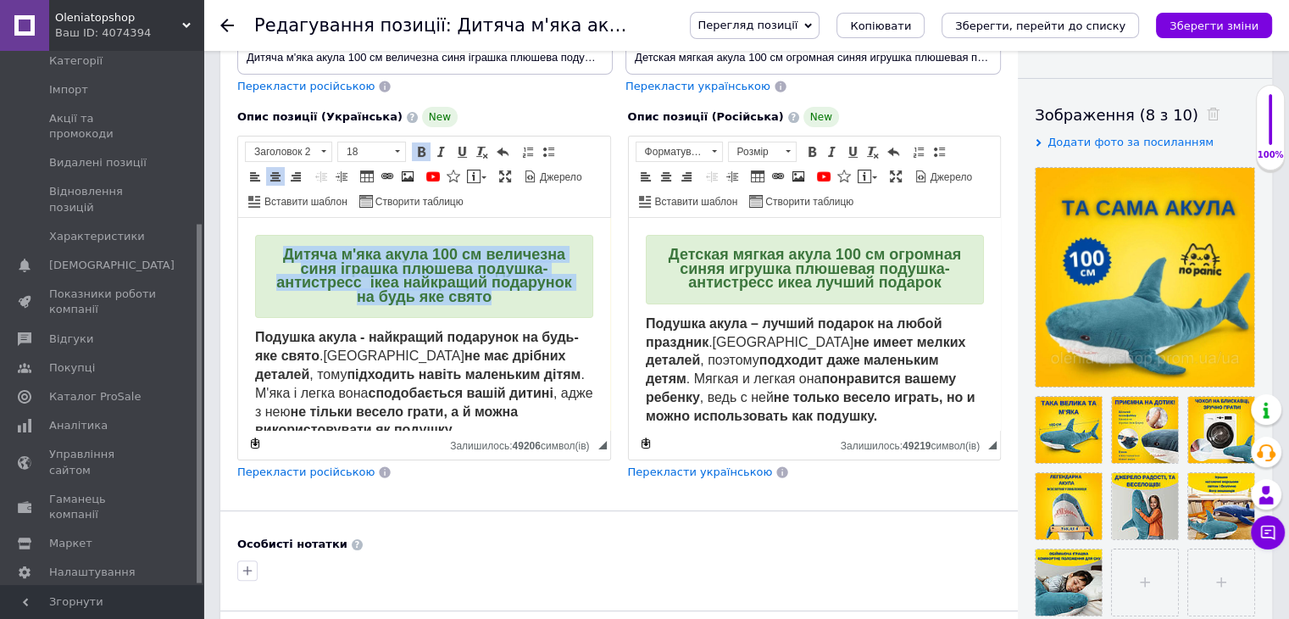
click at [442, 240] on h2 "Дитяча м'яка акула 100 см величезна синя іграшка плюшева подушка-антистресс іке…" at bounding box center [424, 276] width 338 height 83
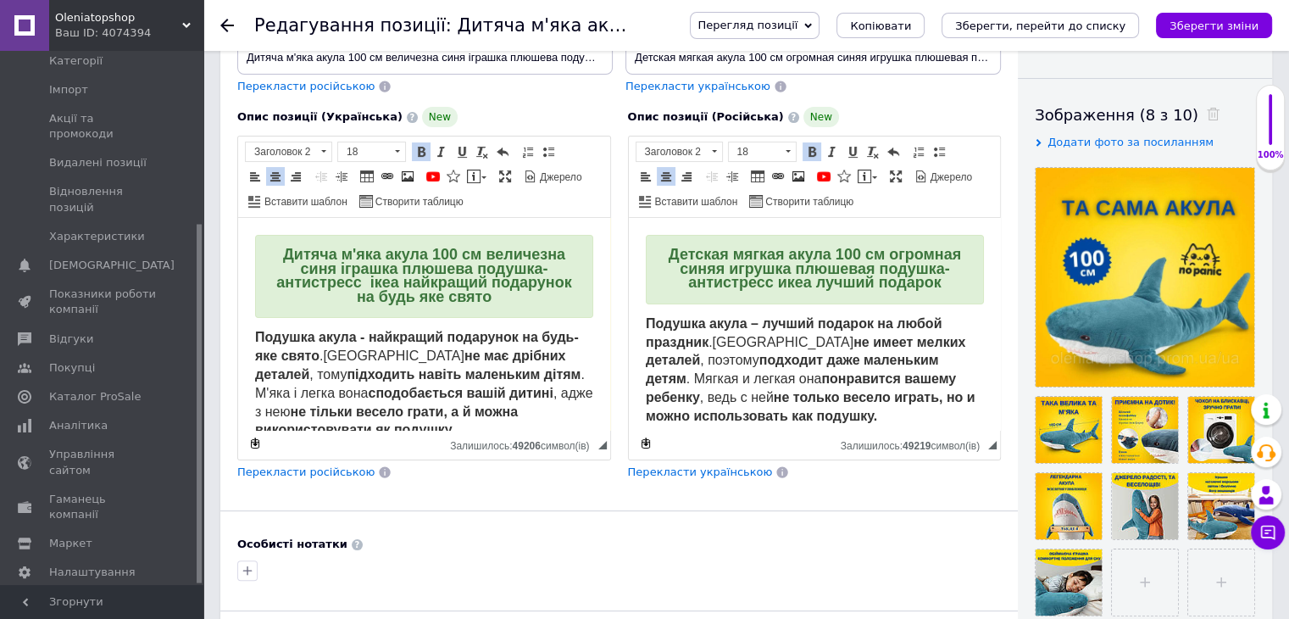
click at [714, 288] on span "Детская мягкая акула 100 см огромная синяя игрушка плюшевая подушка-антистресс …" at bounding box center [814, 268] width 292 height 45
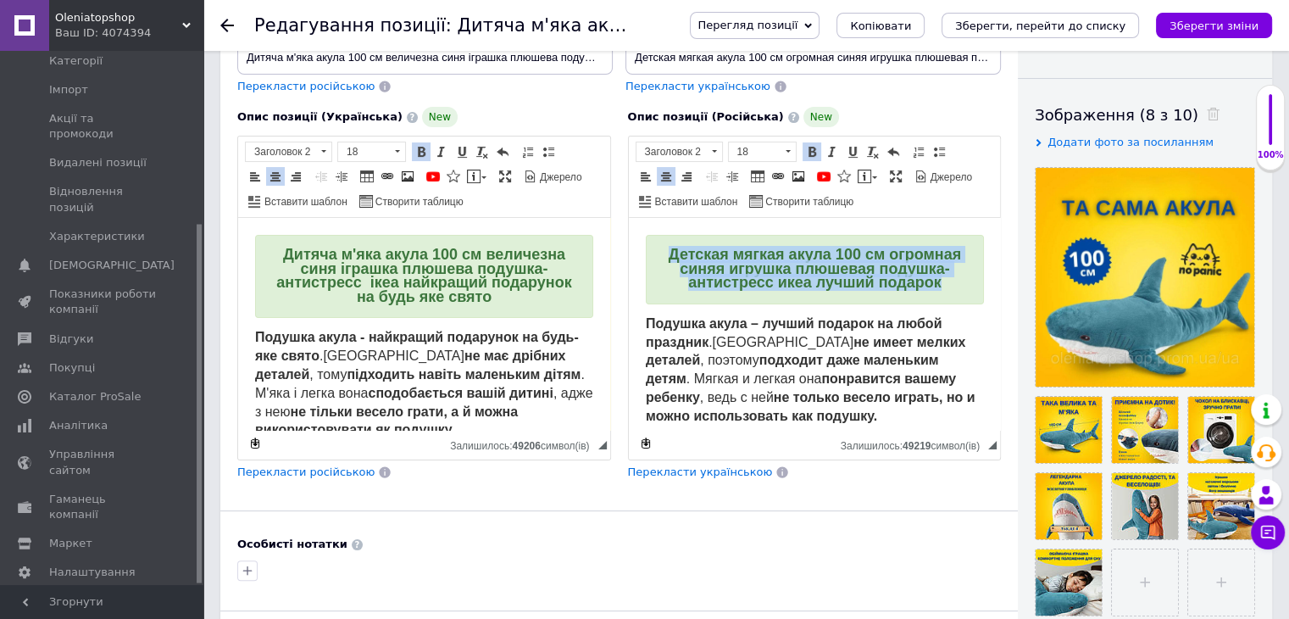
click at [714, 288] on span "Детская мягкая акула 100 см огромная синяя игрушка плюшевая подушка-антистресс …" at bounding box center [814, 268] width 292 height 45
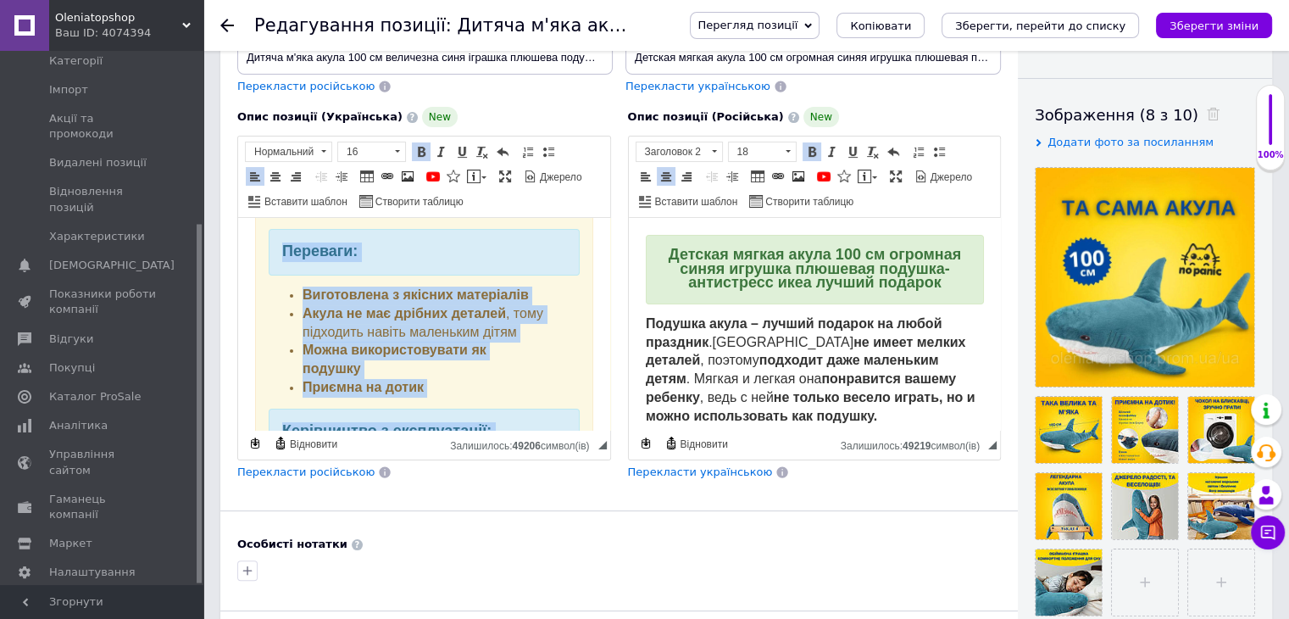
scroll to position [614, 0]
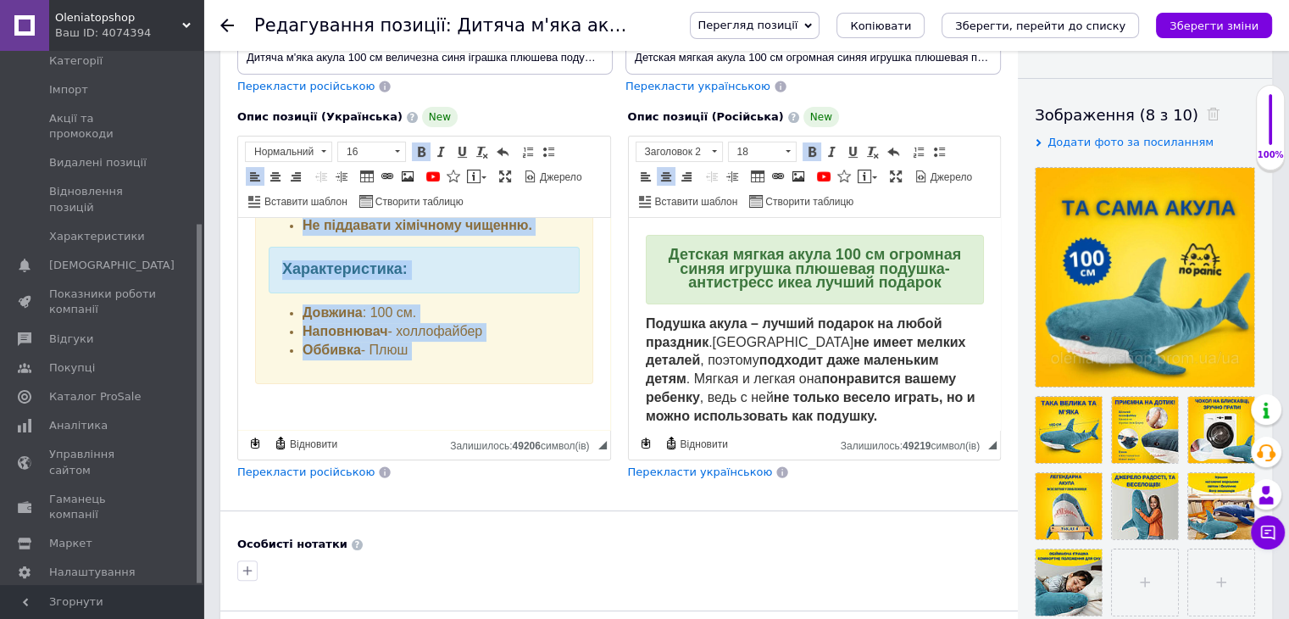
drag, startPoint x: 248, startPoint y: 342, endPoint x: 462, endPoint y: 451, distance: 239.9
click at [462, 430] on html "Дитяча м'яка акула 100 см величезна синя іграшка плюшева подушка-антистресс іке…" at bounding box center [424, 21] width 372 height 815
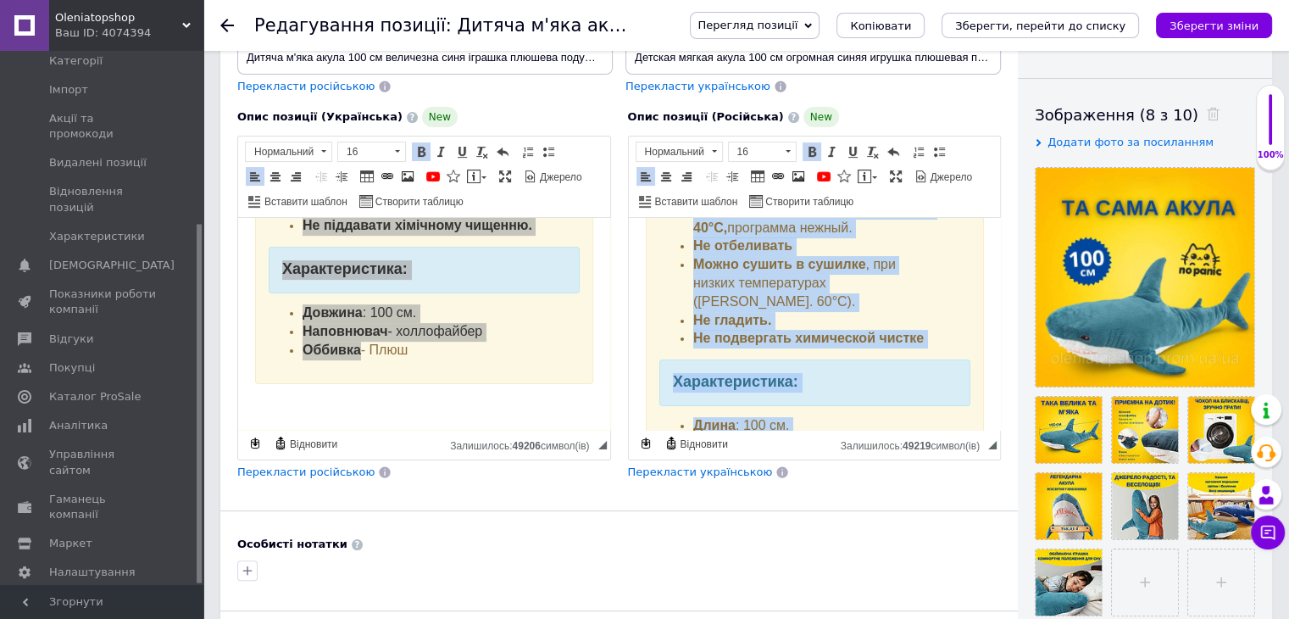
scroll to position [600, 0]
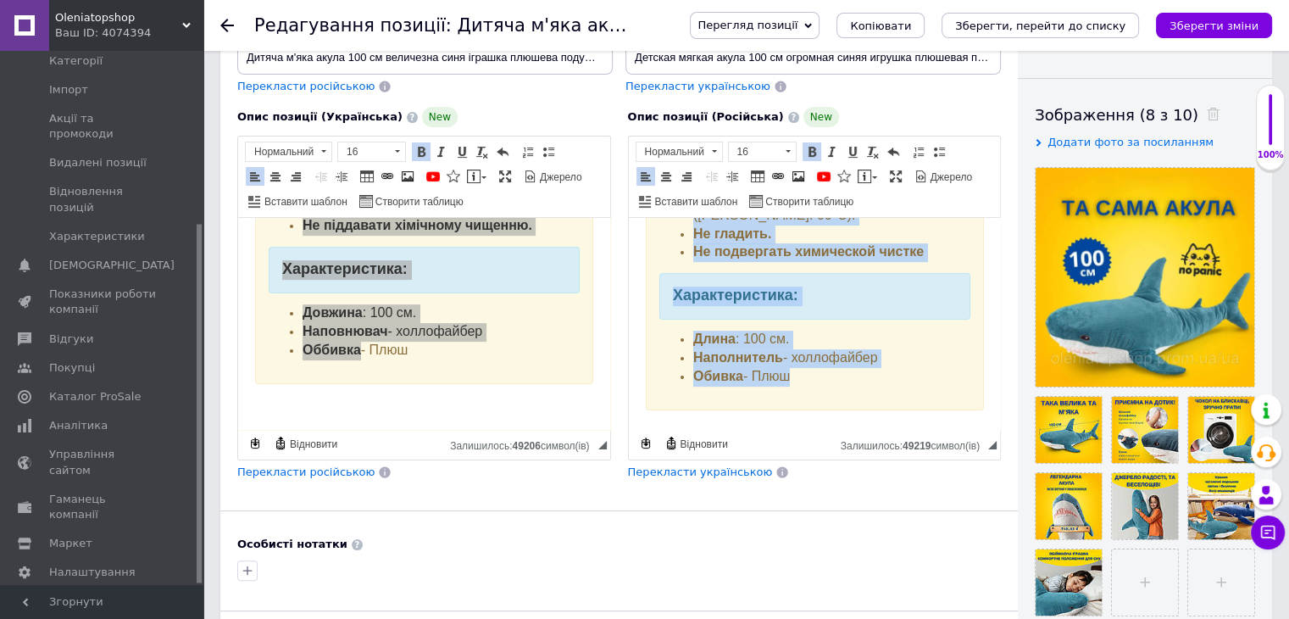
drag, startPoint x: 633, startPoint y: 320, endPoint x: 792, endPoint y: 368, distance: 165.4
click at [792, 368] on html "Детская мягкая акула 100 см огромная синяя игрушка плюшевая подушка-антистресс …" at bounding box center [814, 37] width 372 height 838
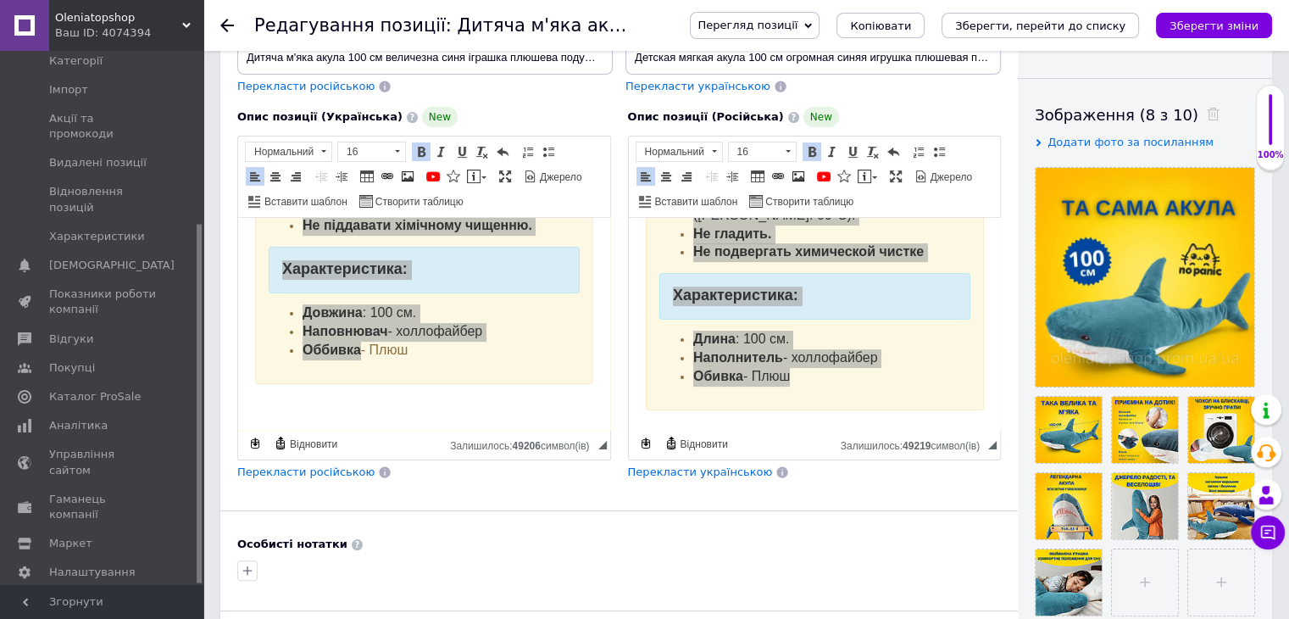
click at [218, 26] on div "Редагування позиції: Дитяча м'яка акула 100 см величезна синя іграшка [PERSON_N…" at bounding box center [746, 25] width 1086 height 51
click at [219, 27] on div "Редагування позиції: Дитяча м'яка акула 100 см величезна синя іграшка [PERSON_N…" at bounding box center [746, 25] width 1086 height 51
click at [225, 25] on use at bounding box center [227, 26] width 14 height 14
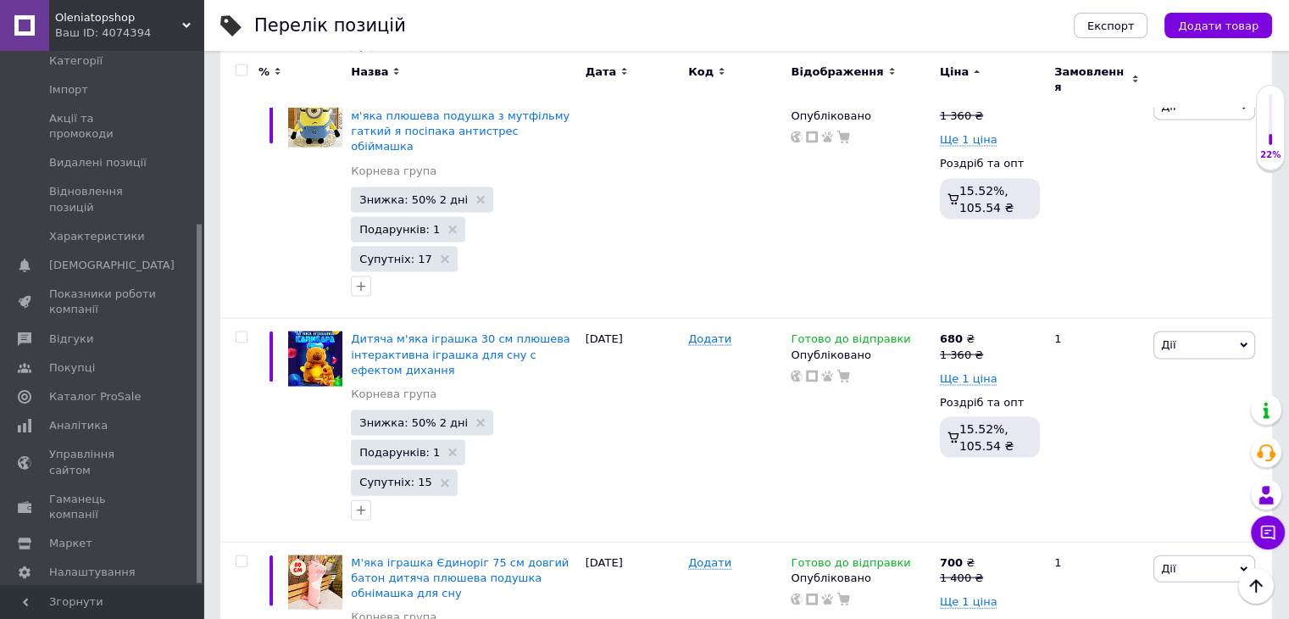
scroll to position [3567, 0]
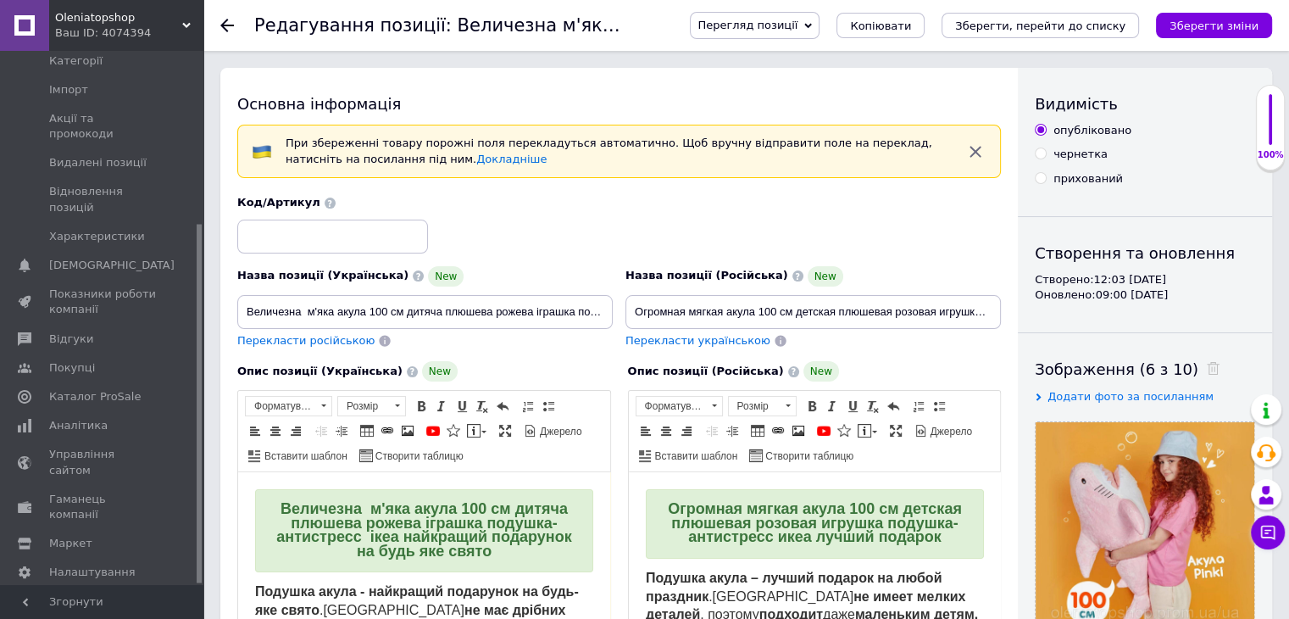
click at [459, 559] on span "Величезна м'яка акула 100 см дитяча плюшева рожева іграшка подушка-антистресс і…" at bounding box center [423, 529] width 295 height 59
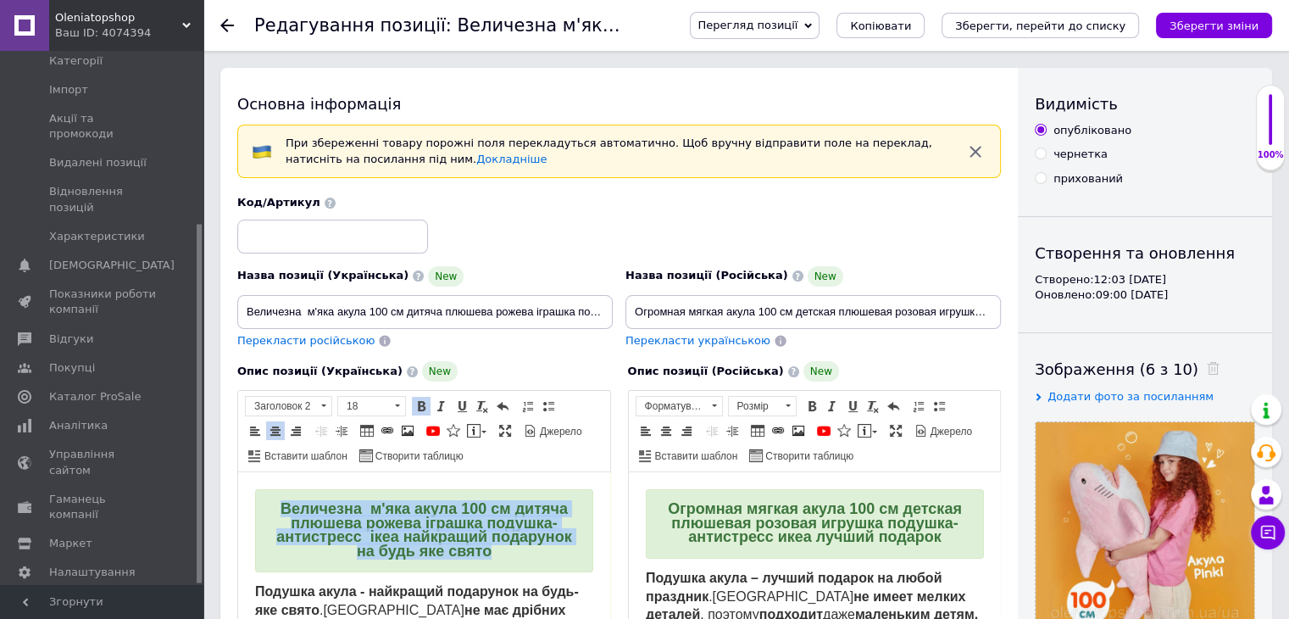
click at [459, 559] on span "Величезна м'яка акула 100 см дитяча плюшева рожева іграшка подушка-антистресс і…" at bounding box center [423, 529] width 295 height 59
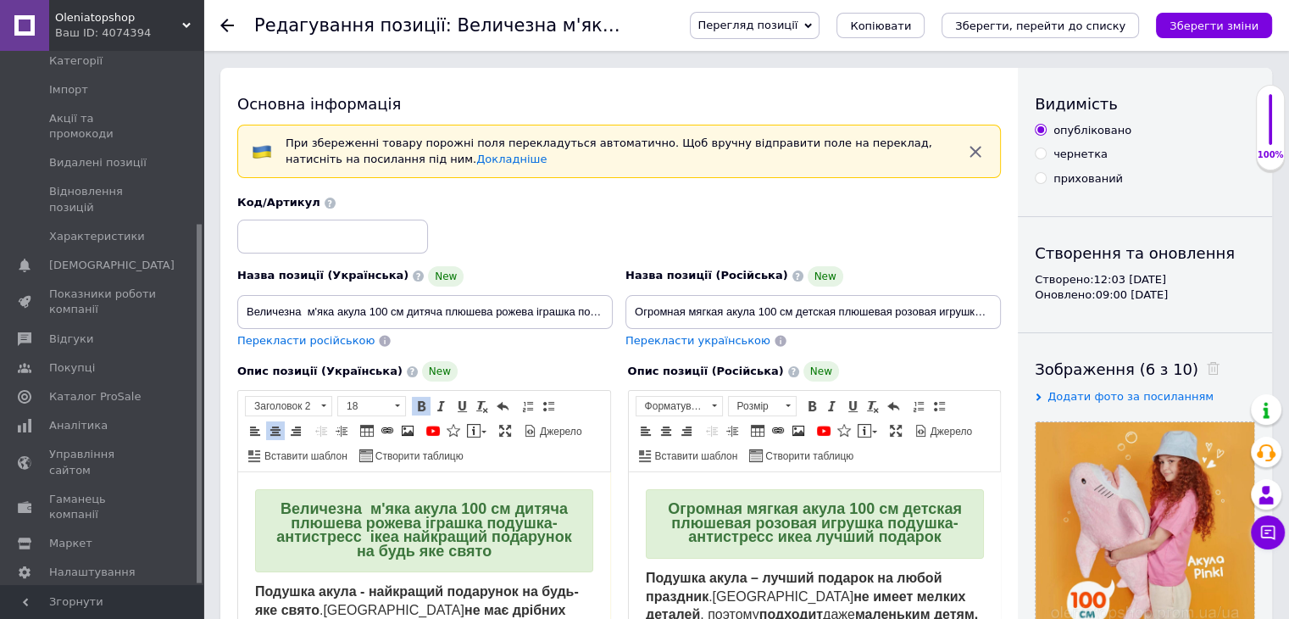
click at [755, 525] on span "Огромная мягкая акула 100 см детская плюшевая розовая игрушка подушка-антистрес…" at bounding box center [814, 522] width 294 height 45
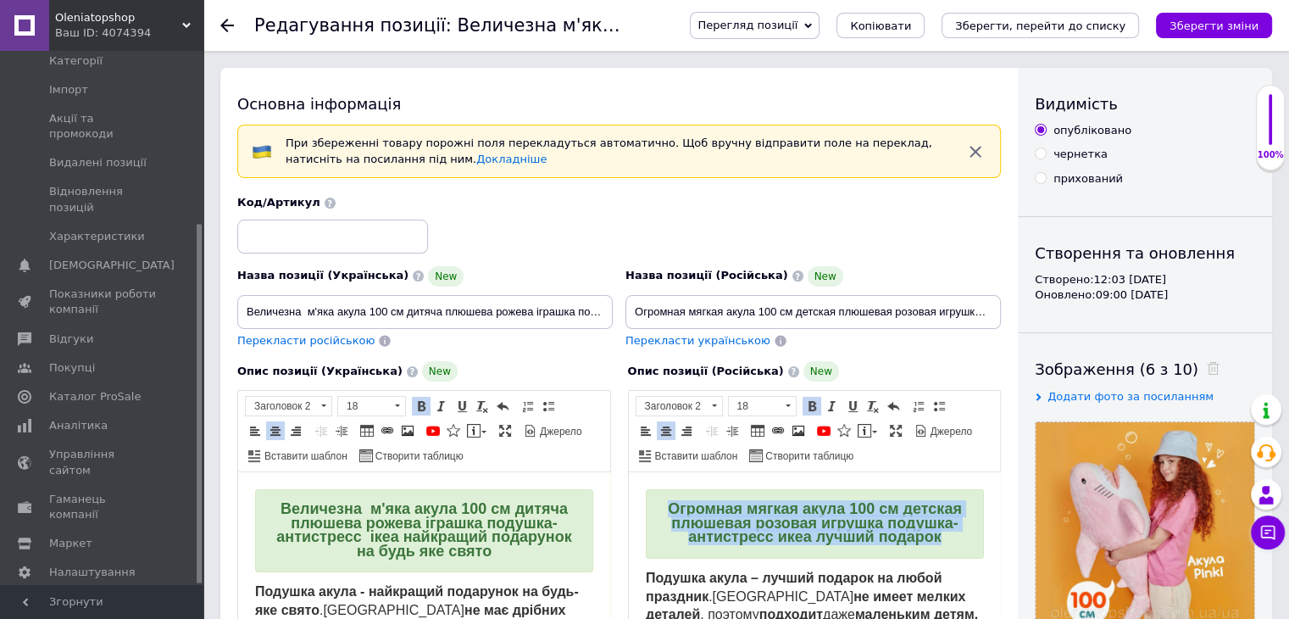
click at [755, 525] on span "Огромная мягкая акула 100 см детская плюшевая розовая игрушка подушка-антистрес…" at bounding box center [814, 522] width 294 height 45
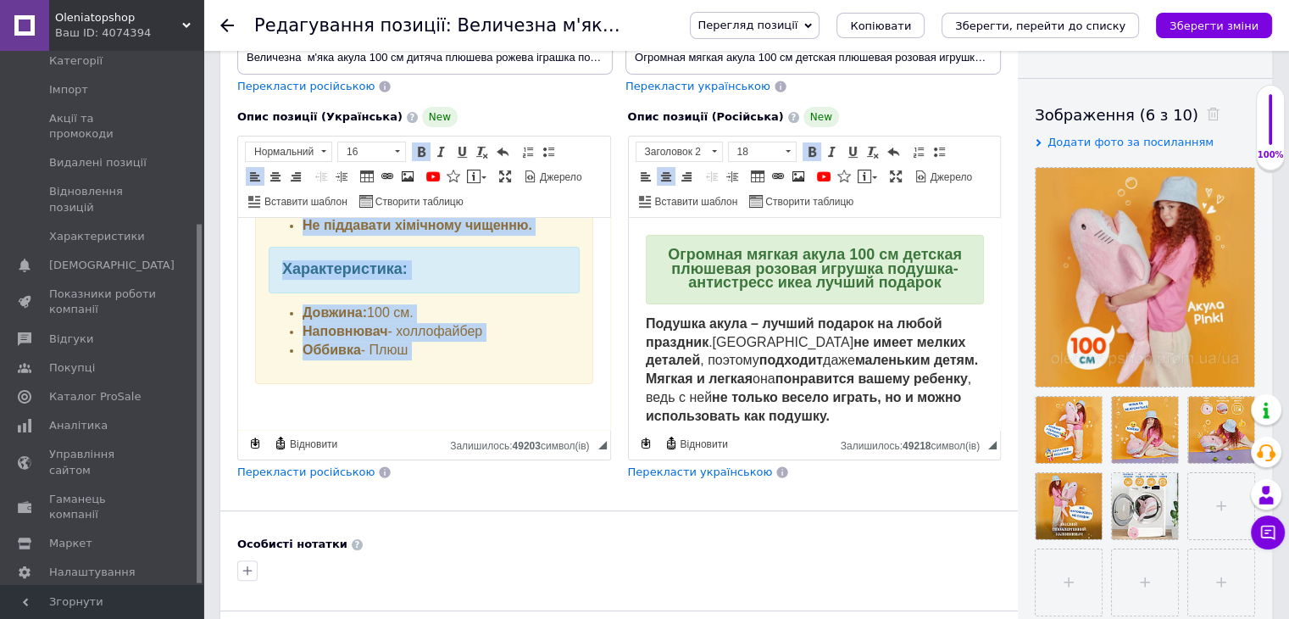
scroll to position [614, 0]
drag, startPoint x: 255, startPoint y: 345, endPoint x: 503, endPoint y: 391, distance: 252.5
click at [503, 391] on html "Величезна м'яка акула 100 см дитяча плюшева рожева іграшка подушка-антистресс і…" at bounding box center [424, 21] width 372 height 815
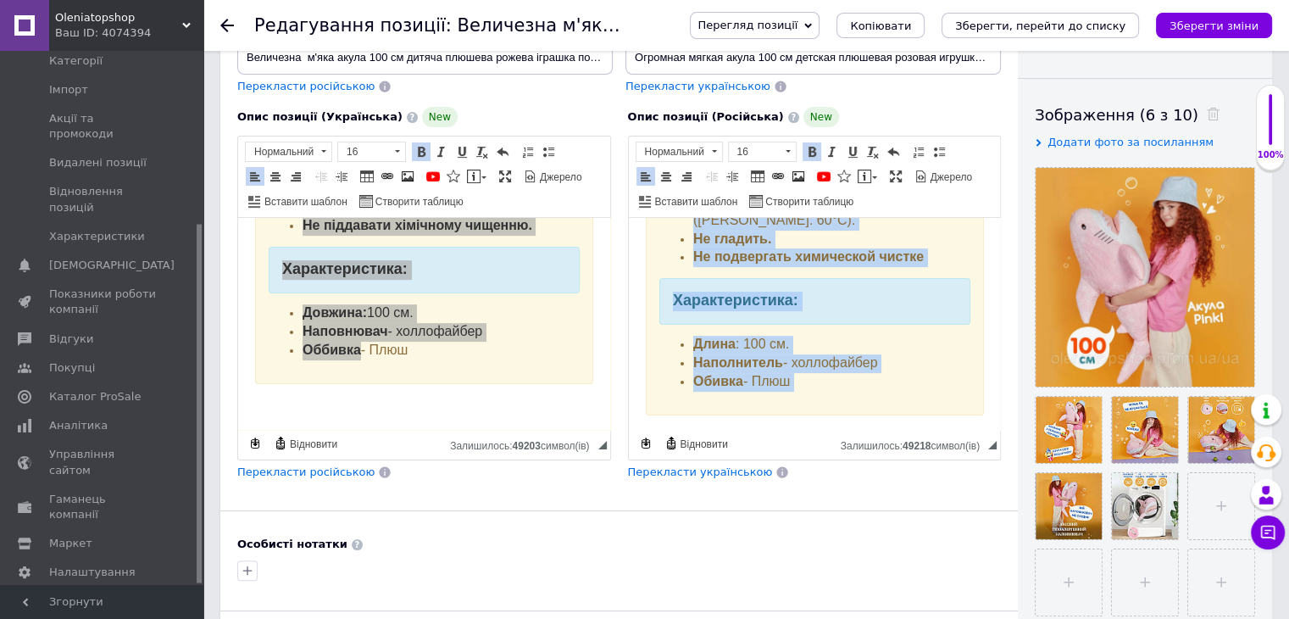
scroll to position [600, 0]
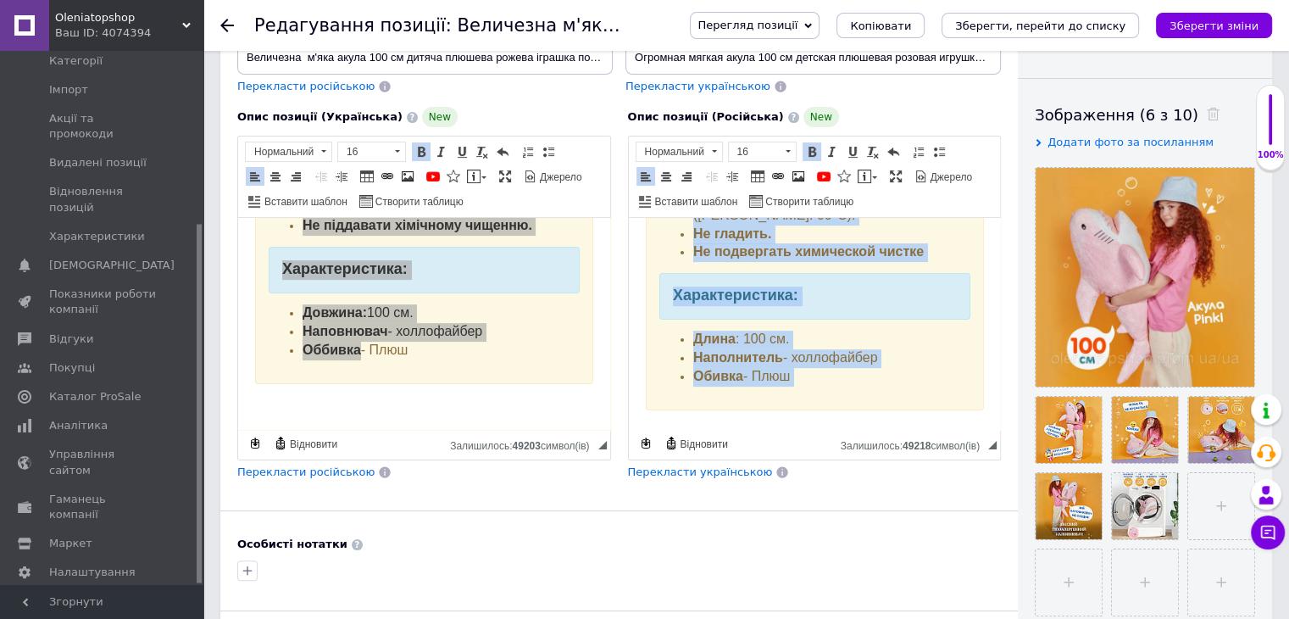
drag, startPoint x: 641, startPoint y: 321, endPoint x: 904, endPoint y: 415, distance: 279.9
click at [904, 415] on html "Огромная мягкая акула 100 см детская плюшевая розовая игрушка подушка-антистрес…" at bounding box center [814, 37] width 372 height 838
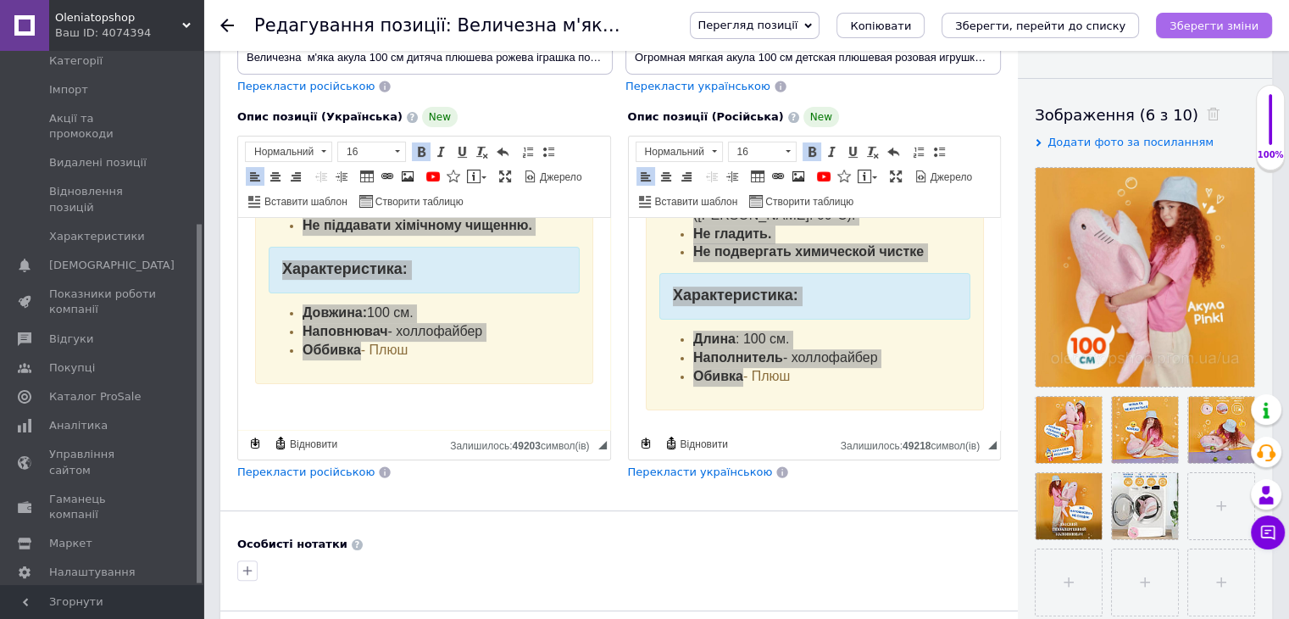
click at [1188, 28] on icon "Зберегти зміни" at bounding box center [1214, 25] width 89 height 13
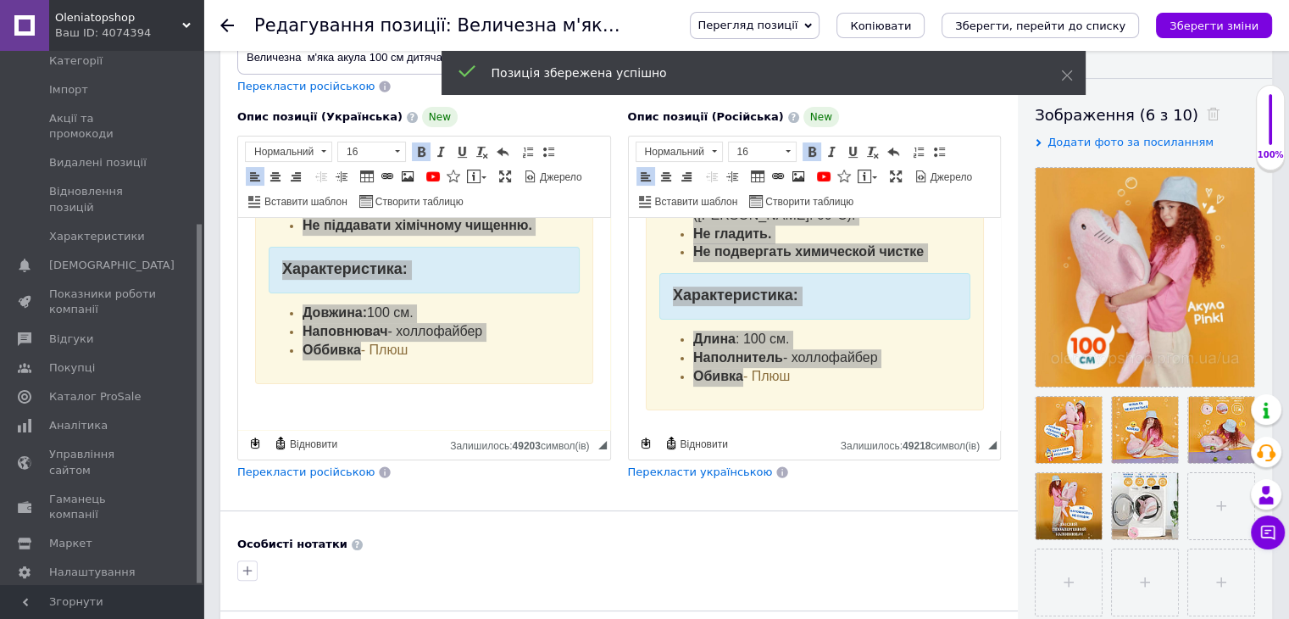
click at [220, 29] on icon at bounding box center [227, 26] width 14 height 14
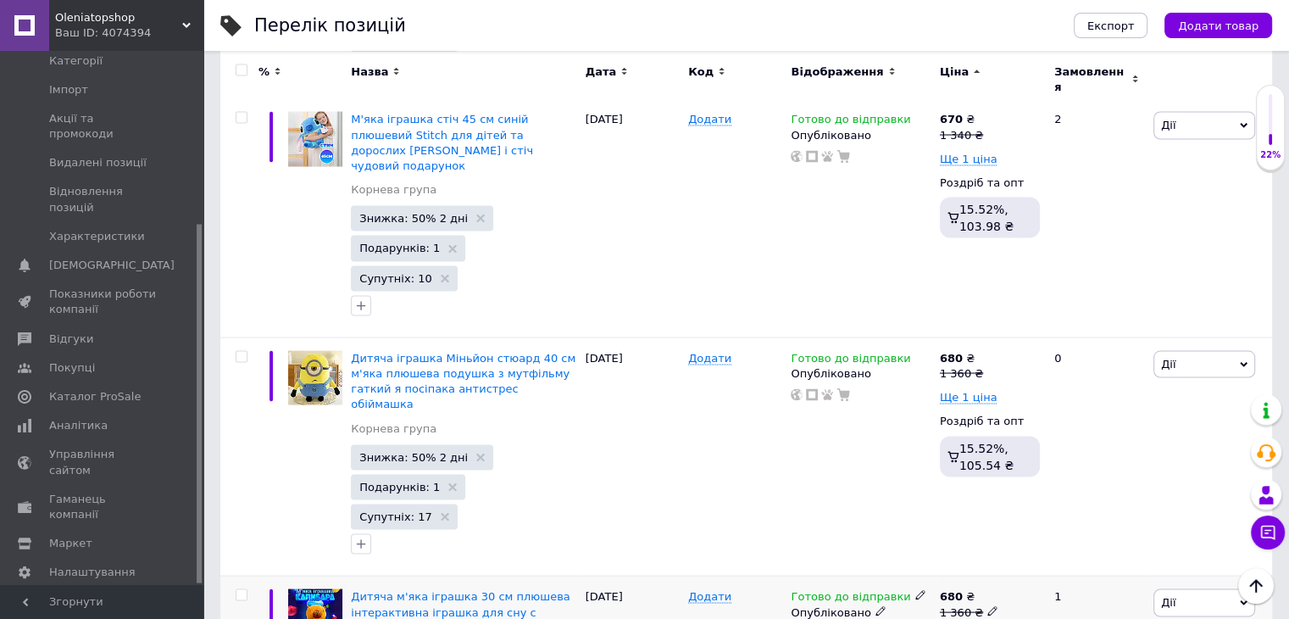
scroll to position [3305, 0]
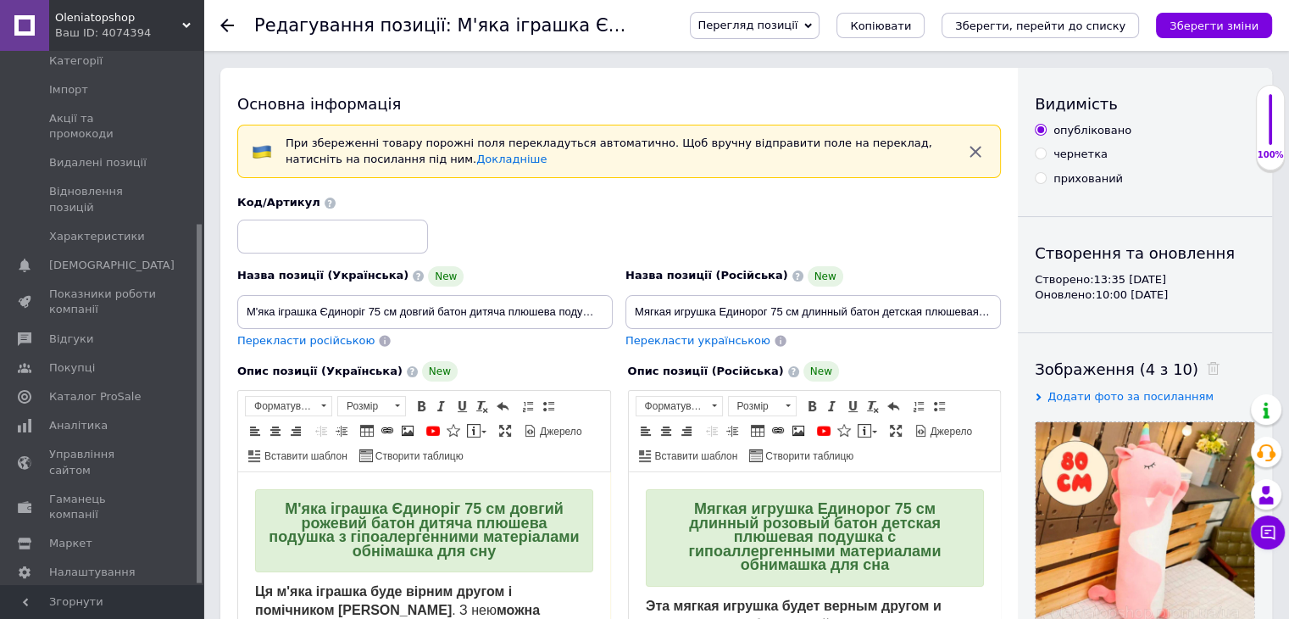
scroll to position [85, 0]
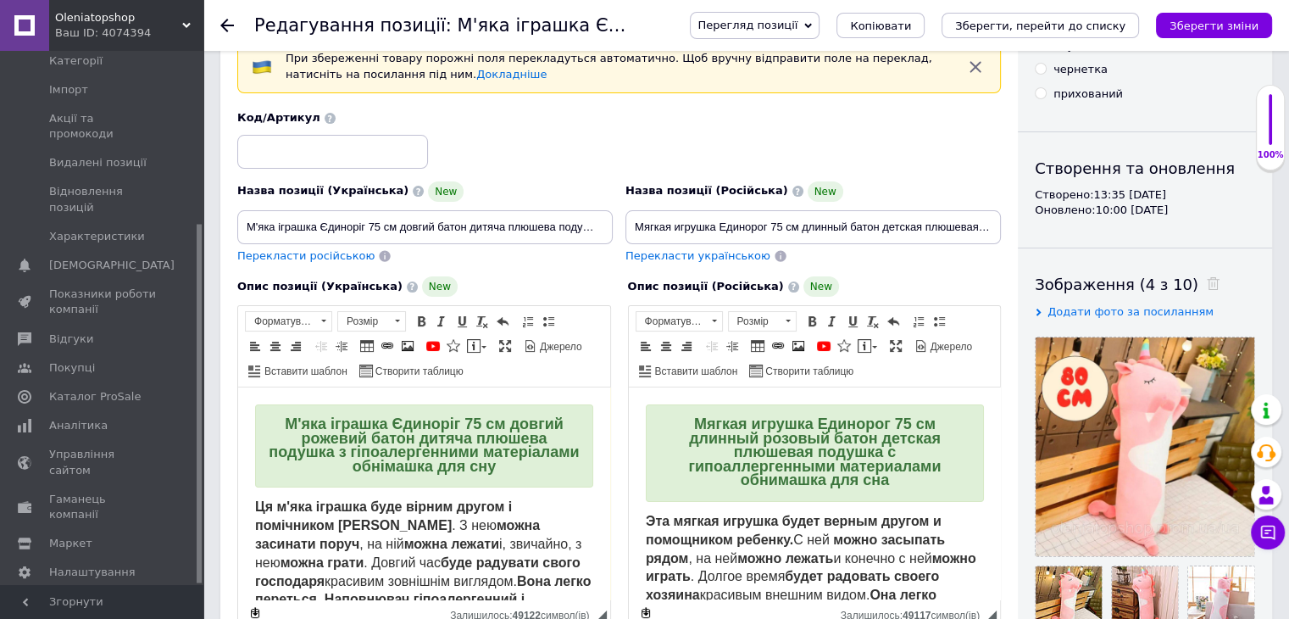
click at [438, 433] on strong "М'яка іграшка Єдиноріг 75 см довгий рожевий батон дитяча плюшева подушка з гіпо…" at bounding box center [424, 444] width 310 height 59
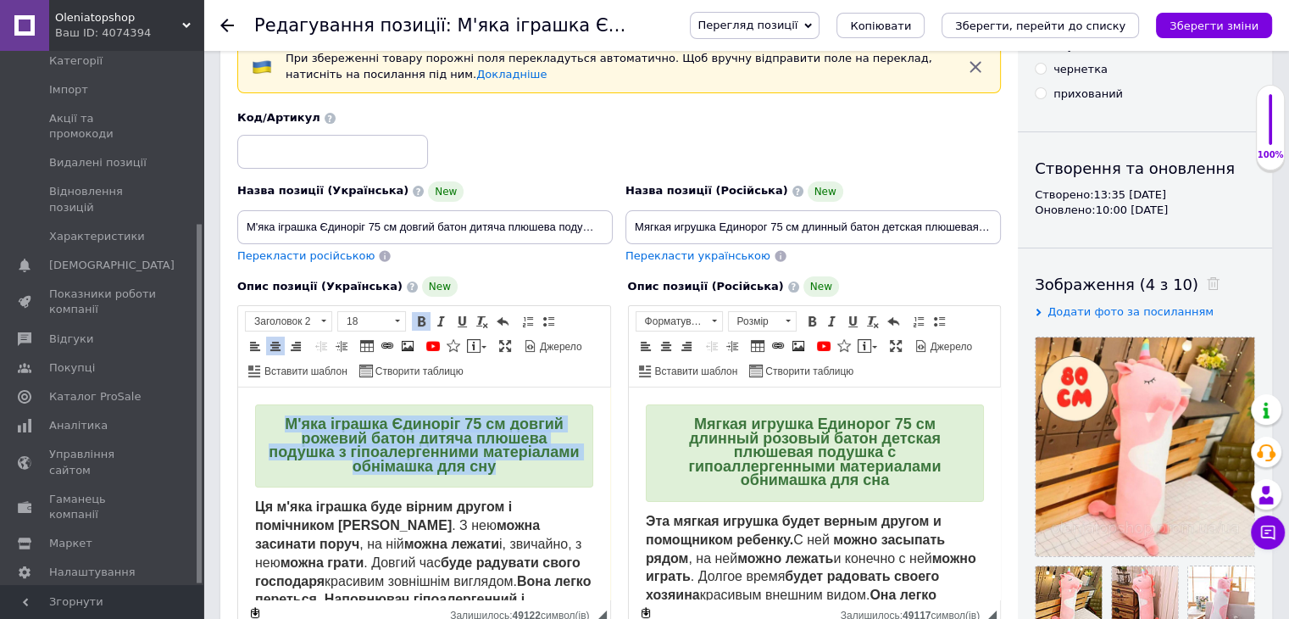
click at [438, 433] on strong "М'яка іграшка Єдиноріг 75 см довгий рожевий батон дитяча плюшева подушка з гіпо…" at bounding box center [424, 444] width 310 height 59
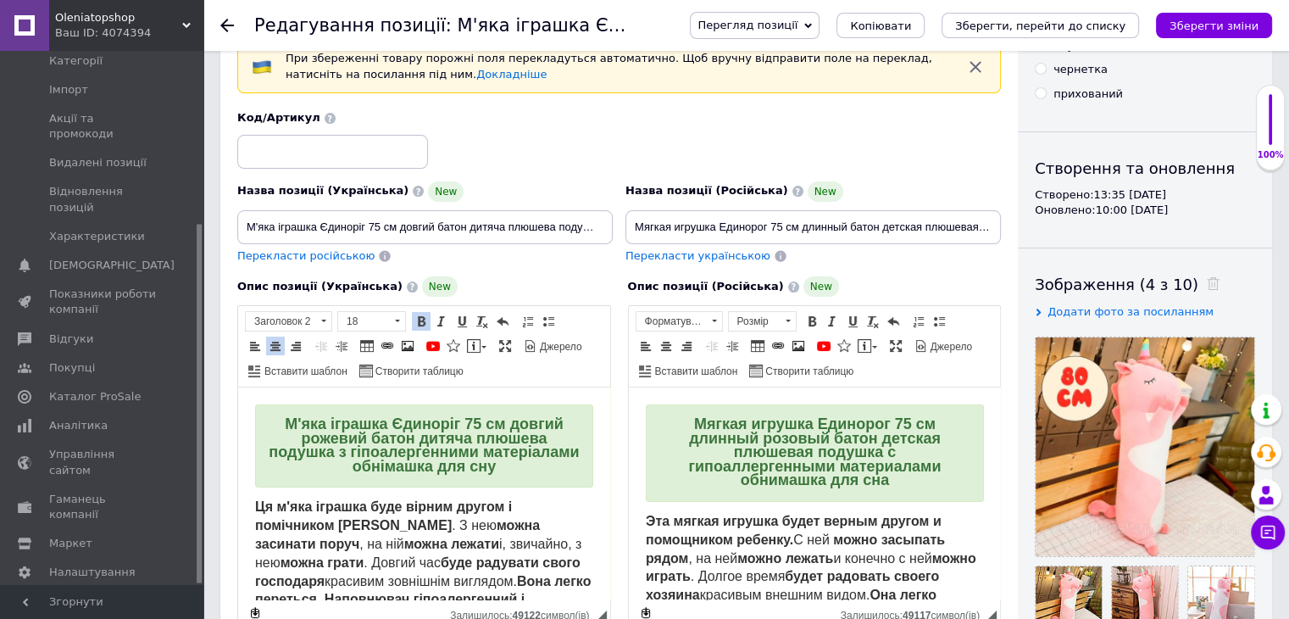
click at [750, 432] on span "Мягкая игрушка Единорог 75 см длинный розовый батон детская плюшевая подушка с …" at bounding box center [814, 451] width 253 height 73
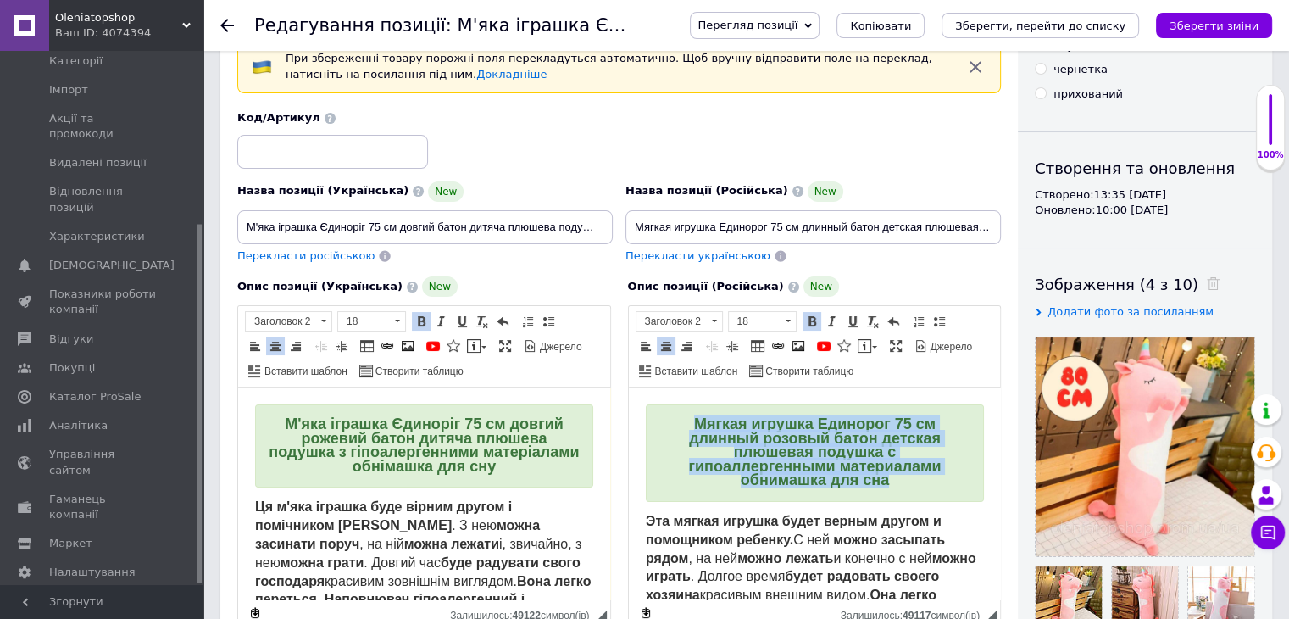
click at [750, 432] on span "Мягкая игрушка Единорог 75 см длинный розовый батон детская плюшевая подушка с …" at bounding box center [814, 451] width 253 height 73
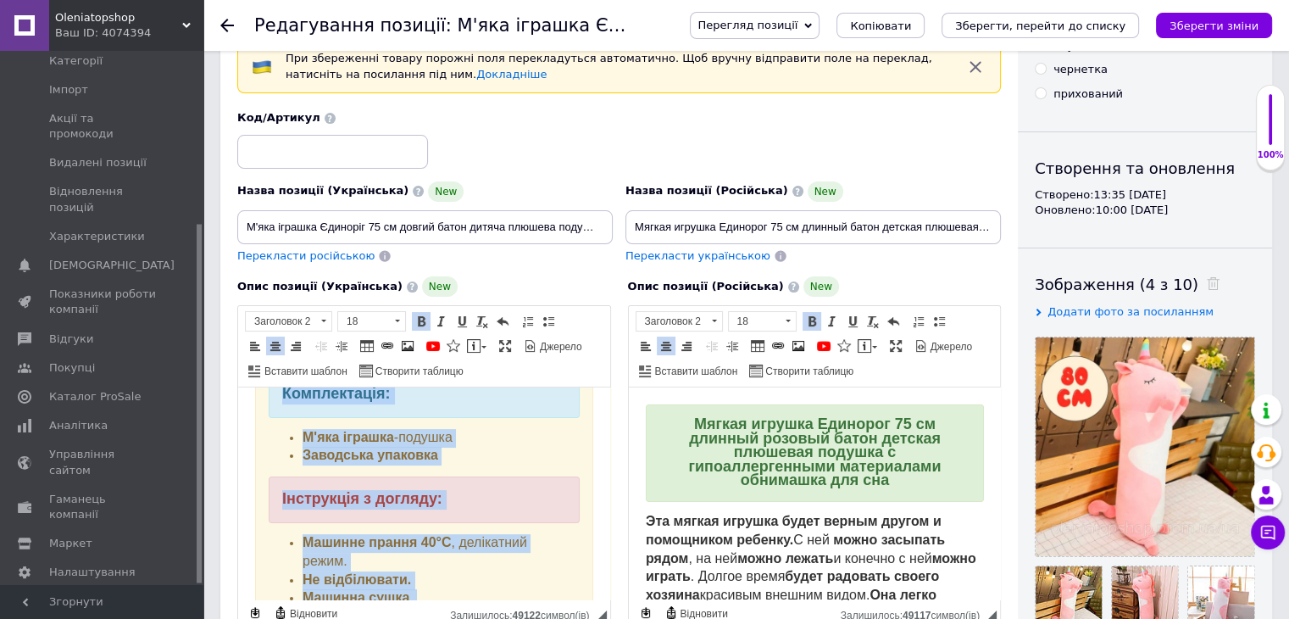
scroll to position [733, 0]
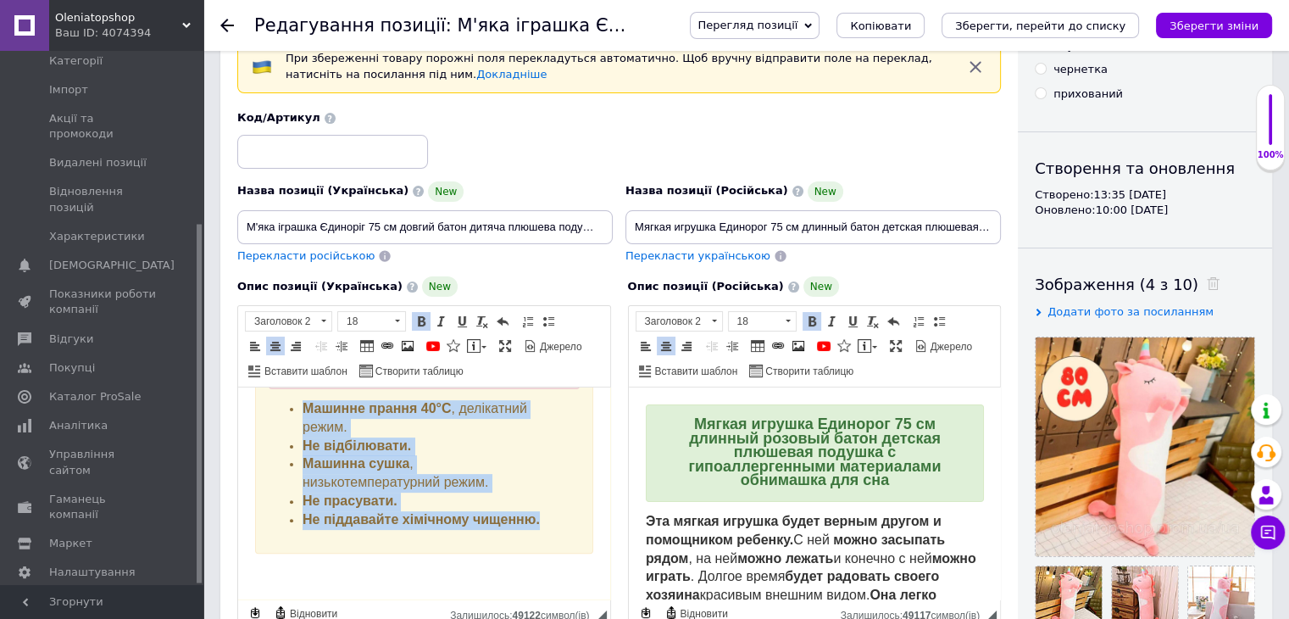
drag, startPoint x: 257, startPoint y: 510, endPoint x: 540, endPoint y: 530, distance: 283.8
click at [540, 530] on body "М'яка іграшка Єдиноріг 75 см довгий рожевий батон дитяча плюшева подушка з гіпо…" at bounding box center [424, 131] width 338 height 901
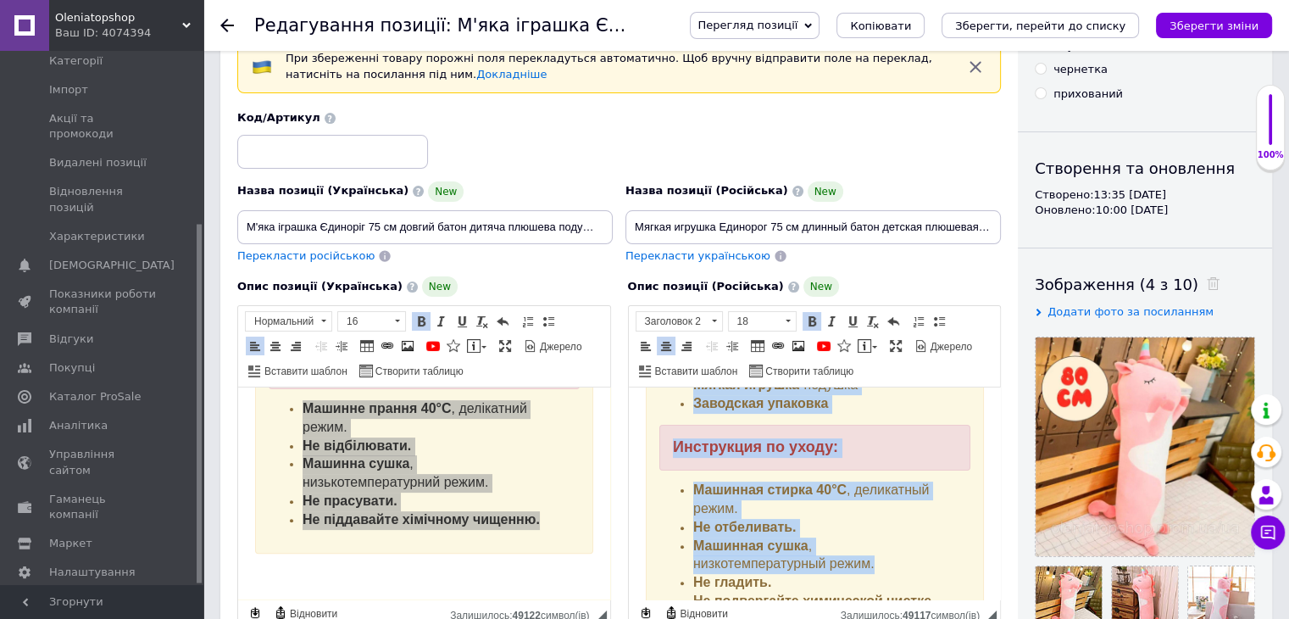
scroll to position [788, 0]
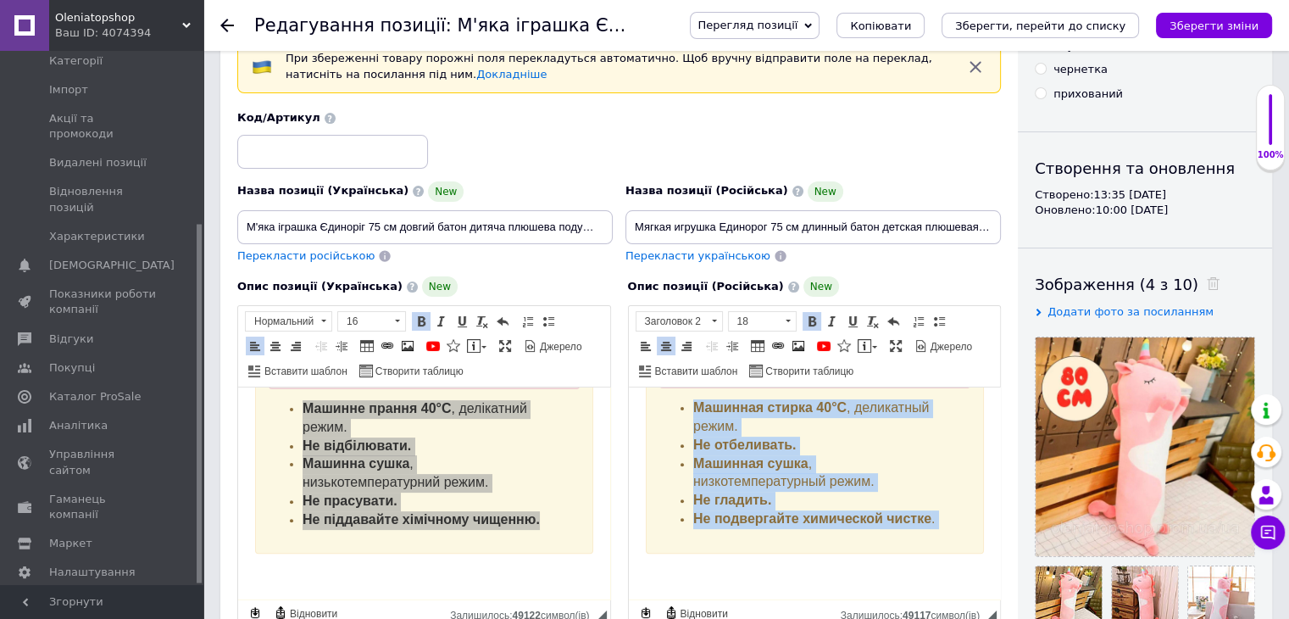
drag, startPoint x: 649, startPoint y: 524, endPoint x: 946, endPoint y: 581, distance: 302.0
click at [946, 581] on body "Мягкая игрушка Единорог 75 см длинный розовый батон детская плюшевая подушка с …" at bounding box center [814, 113] width 338 height 938
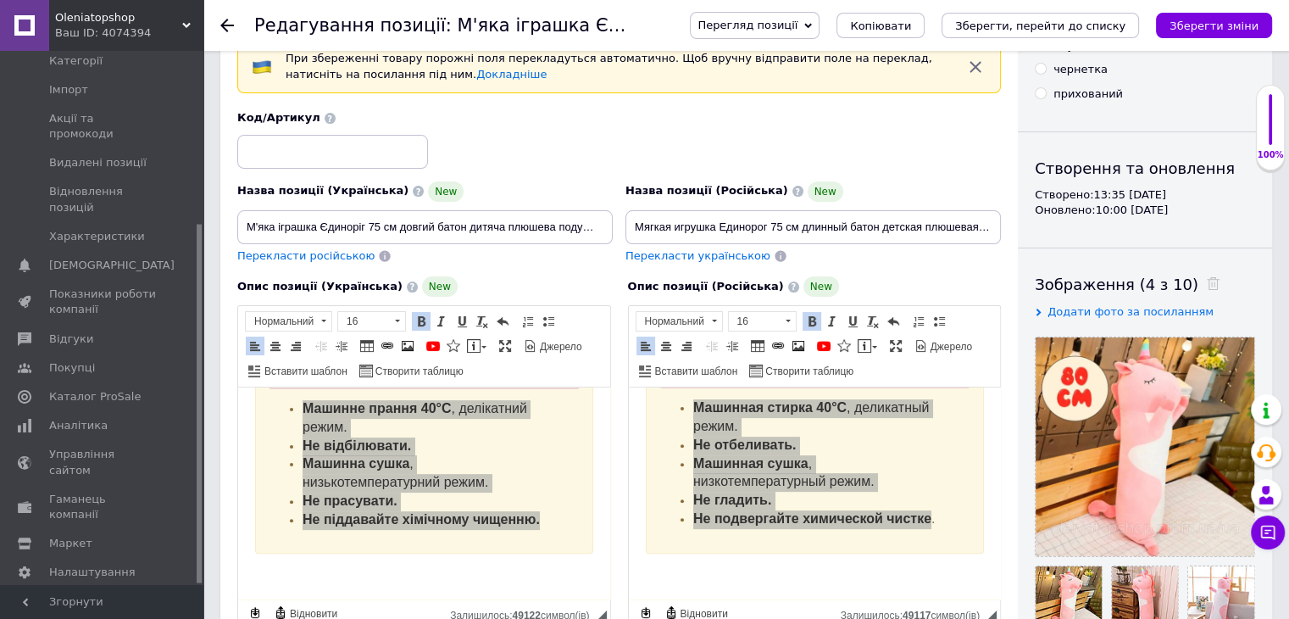
click at [231, 26] on icon at bounding box center [227, 26] width 14 height 14
